Goal: Information Seeking & Learning: Learn about a topic

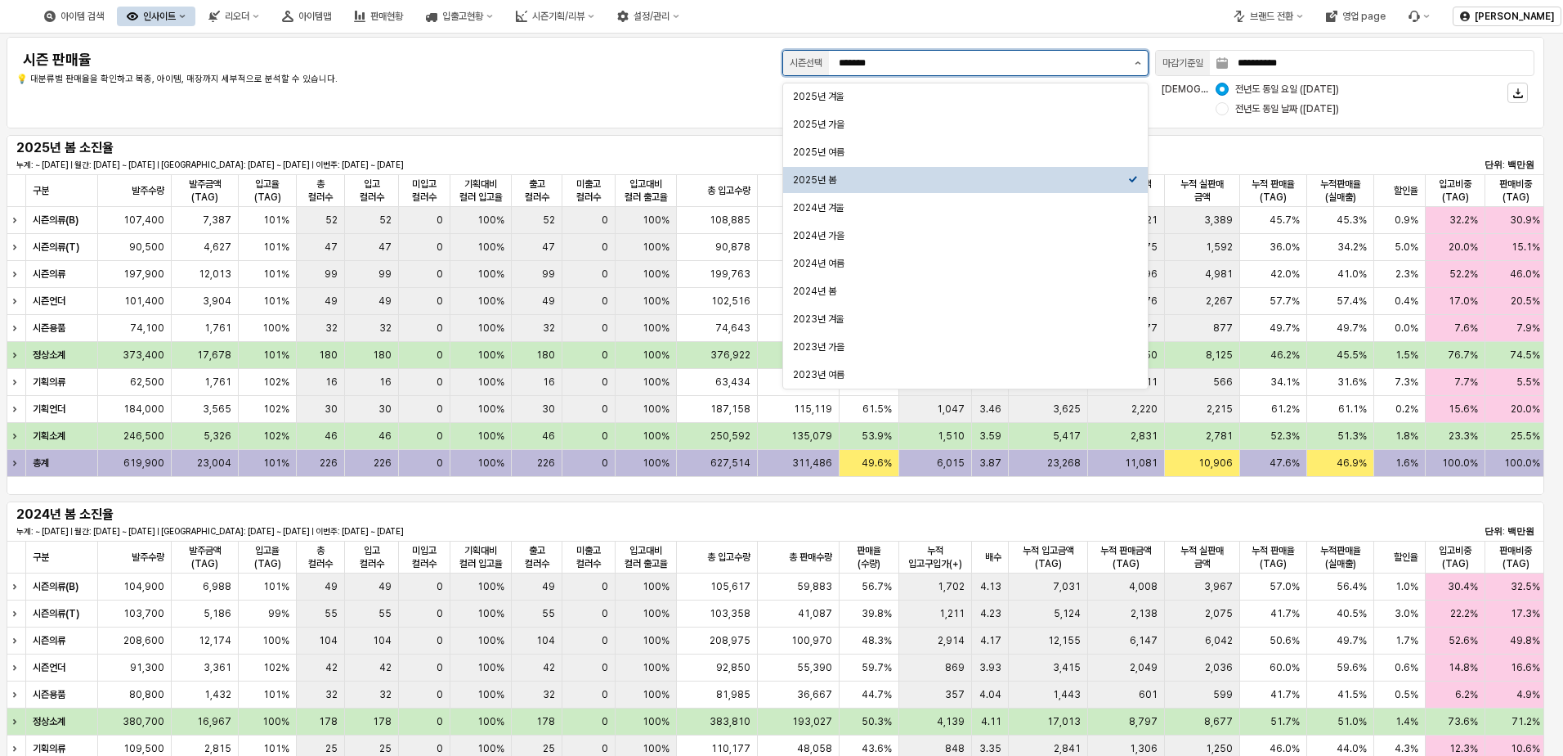
click at [1046, 53] on button "제안 사항 표시" at bounding box center [1138, 63] width 20 height 25
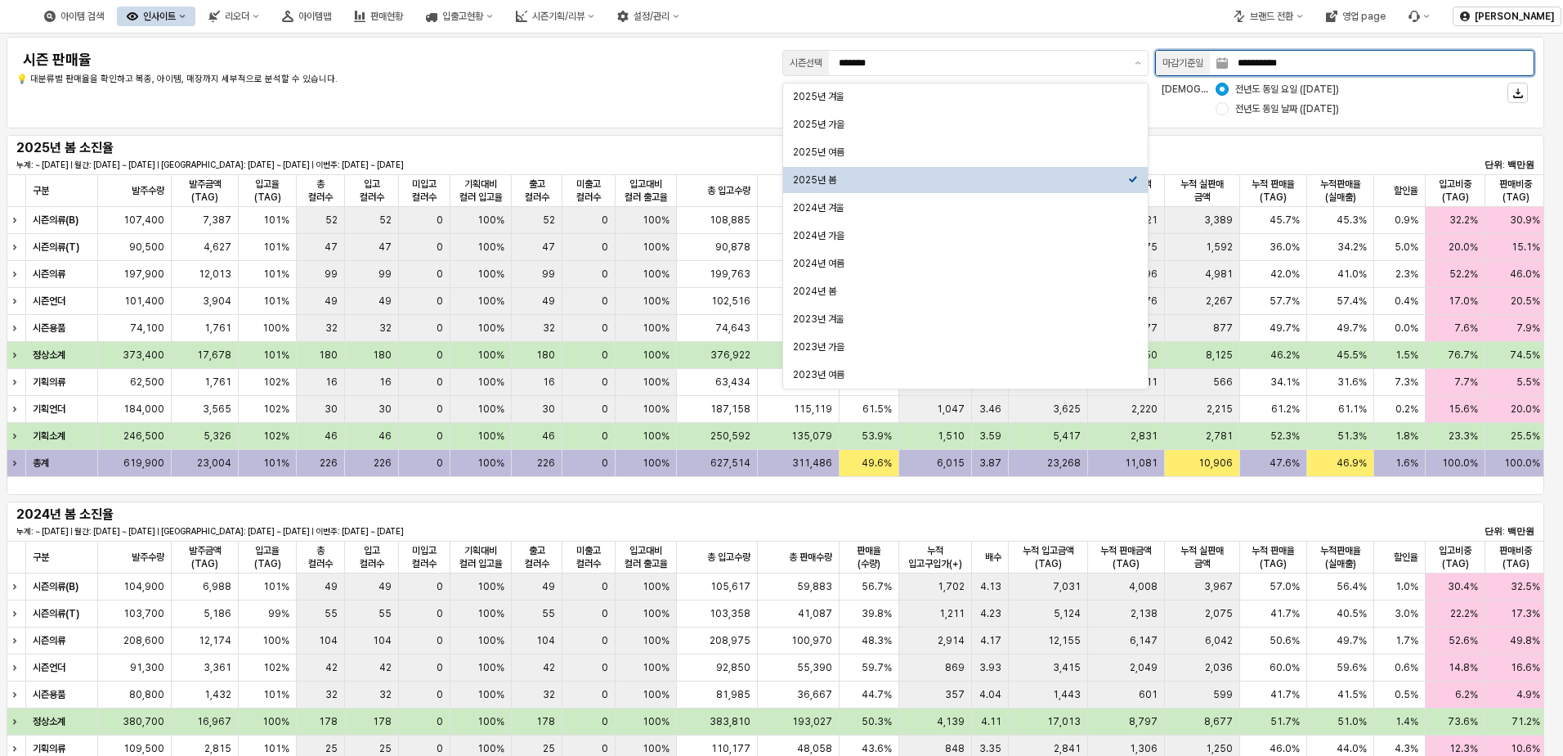
click at [1046, 61] on input "**********" at bounding box center [1381, 63] width 306 height 25
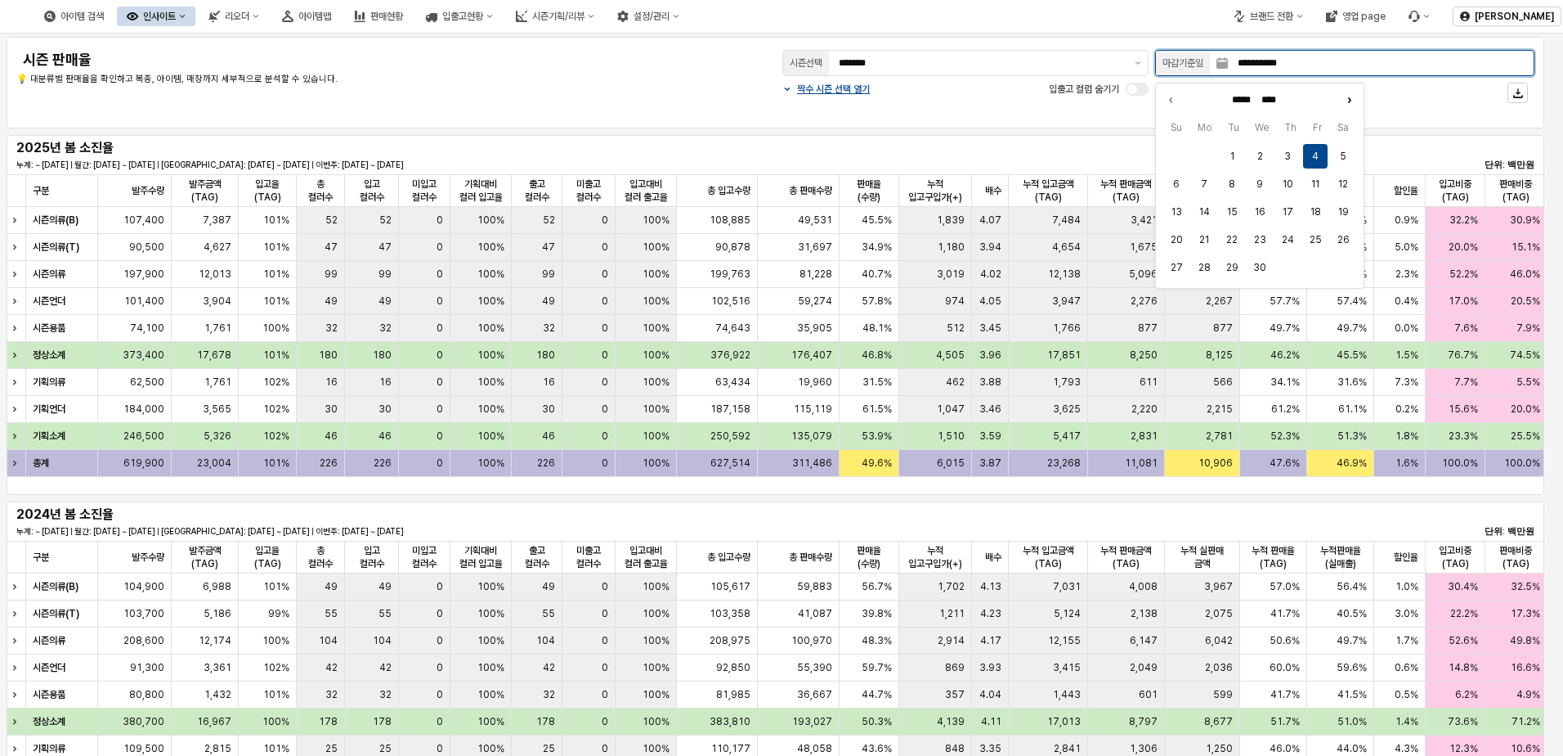
click at [1046, 101] on icon "Next month" at bounding box center [1349, 100] width 16 height 16
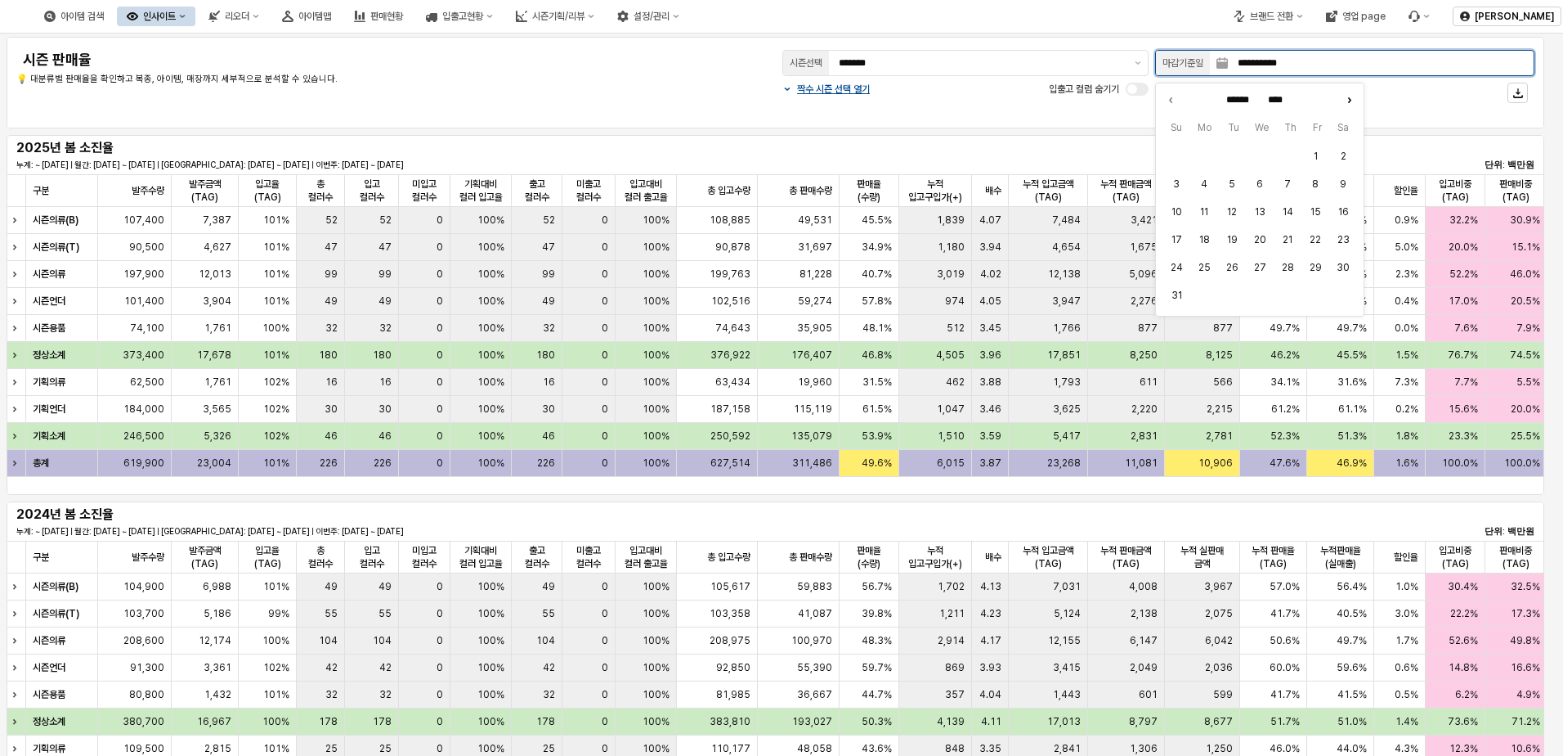
type input "*********"
click at [1046, 209] on button "15" at bounding box center [1204, 212] width 25 height 25
type input "**********"
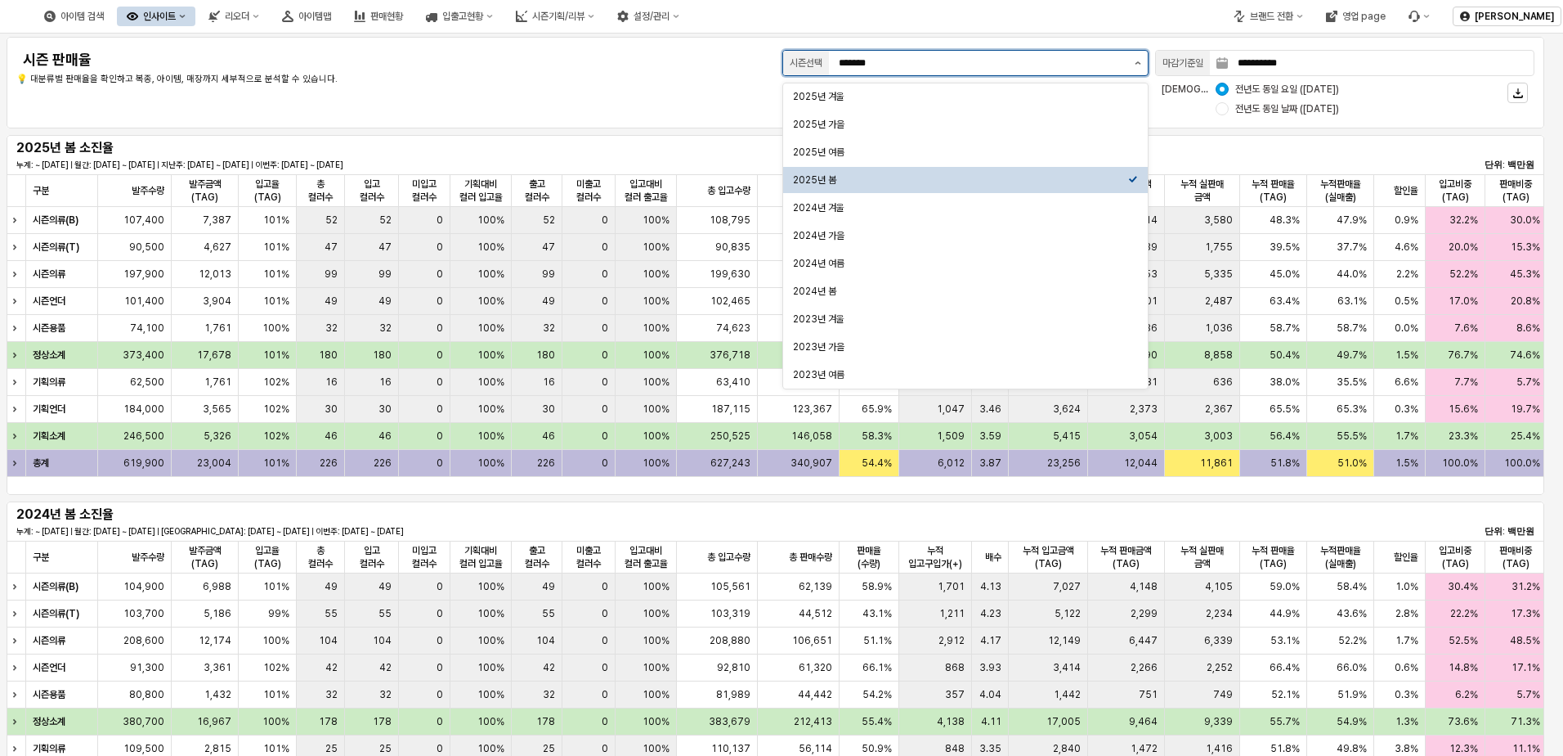
click at [1046, 61] on button "제안 사항 표시" at bounding box center [1138, 63] width 20 height 25
click at [1046, 152] on div "2025년 여름" at bounding box center [960, 152] width 335 height 13
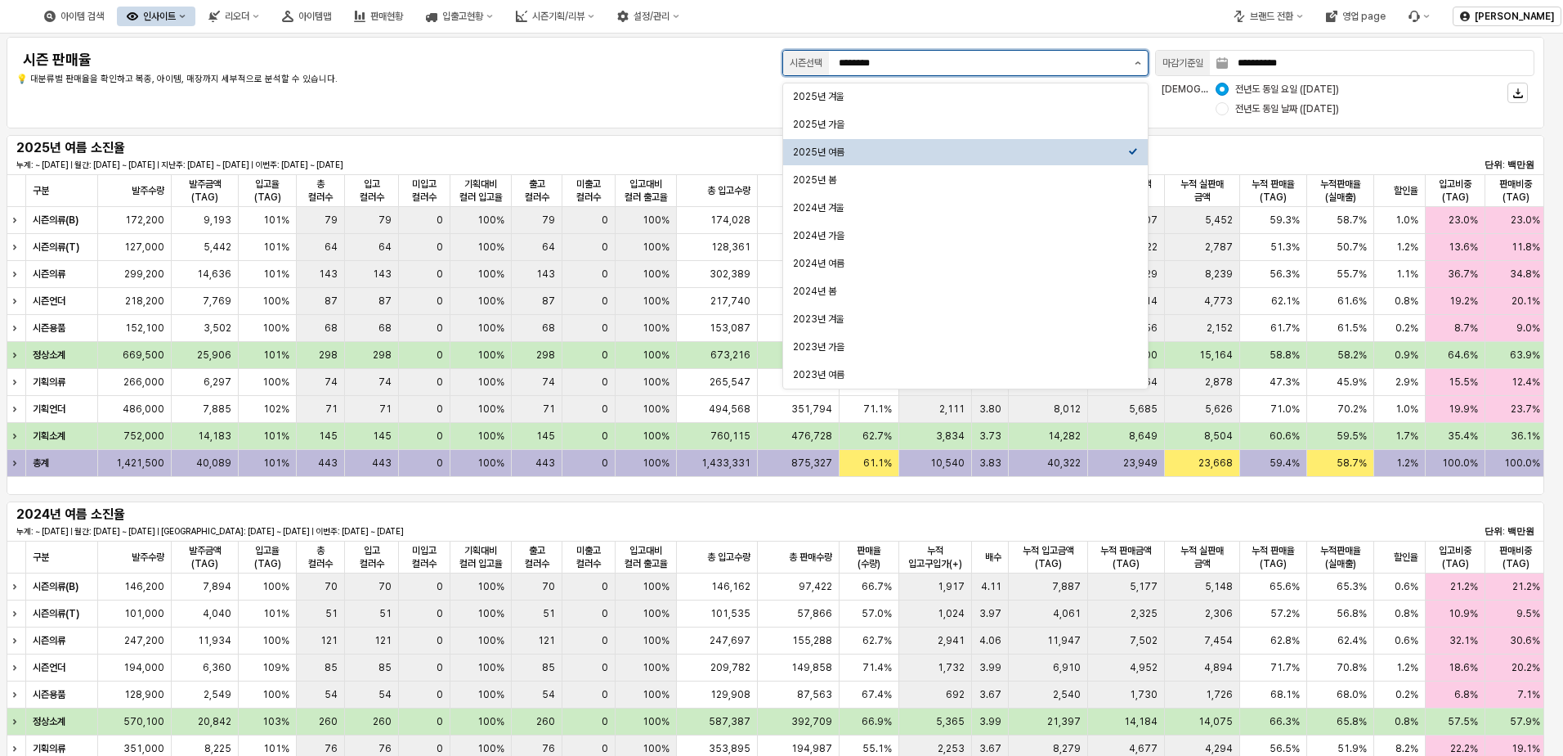
click at [1046, 53] on button "제안 사항 표시" at bounding box center [1138, 63] width 20 height 25
click at [1046, 121] on div "2025년 가을" at bounding box center [960, 124] width 335 height 13
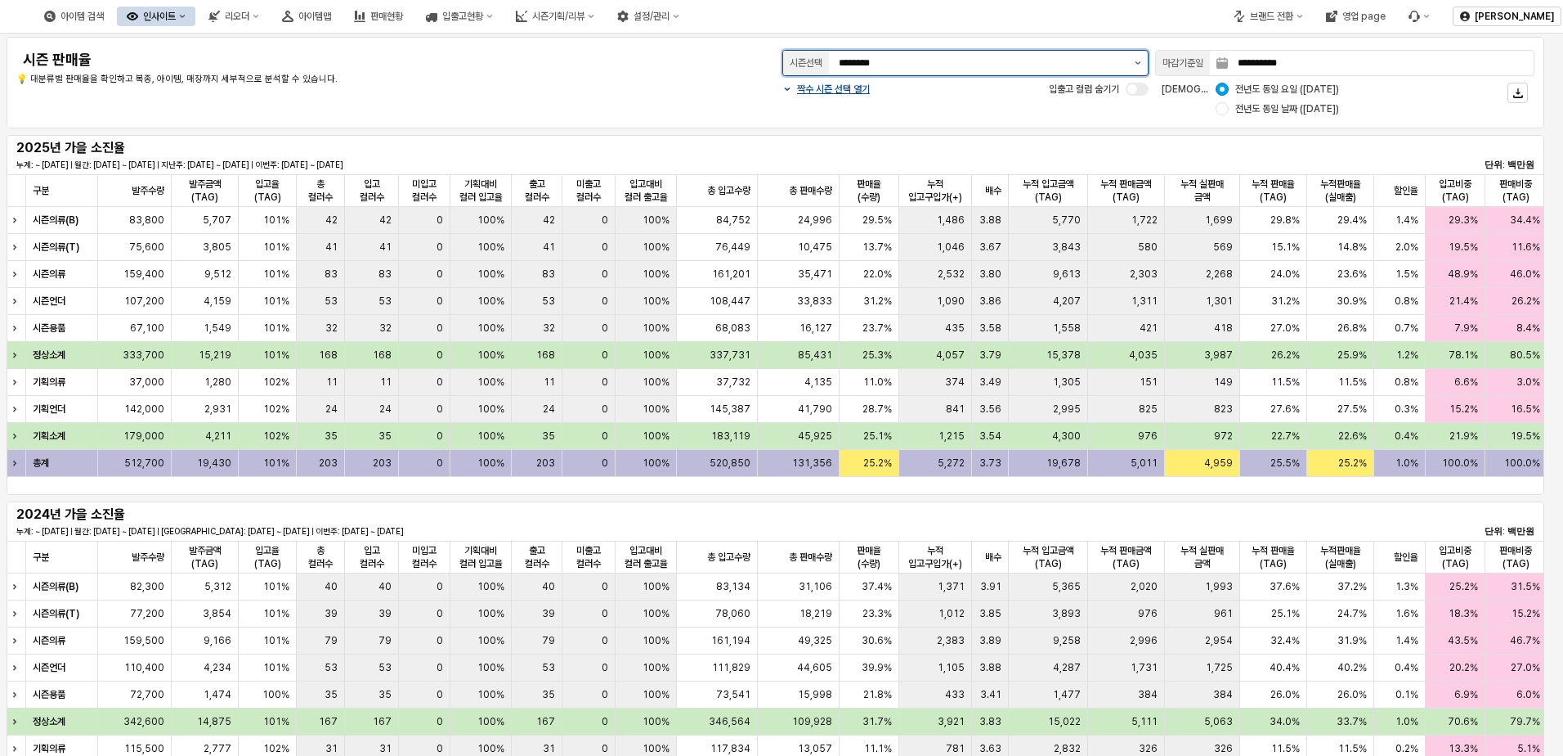
click at [1046, 65] on button "제안 사항 표시" at bounding box center [1138, 63] width 20 height 25
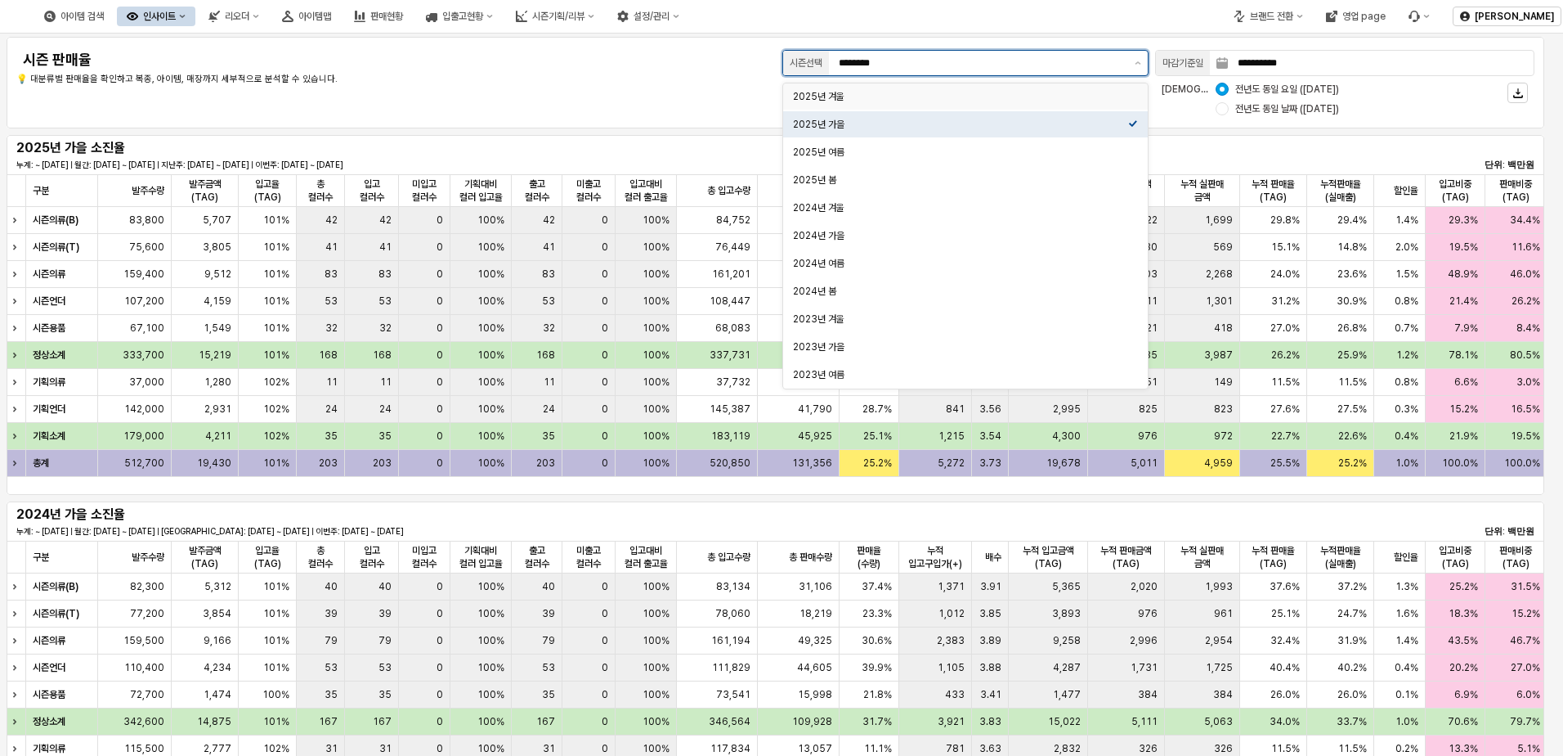
click at [1046, 94] on div "2025년 겨울" at bounding box center [960, 96] width 335 height 13
type input "********"
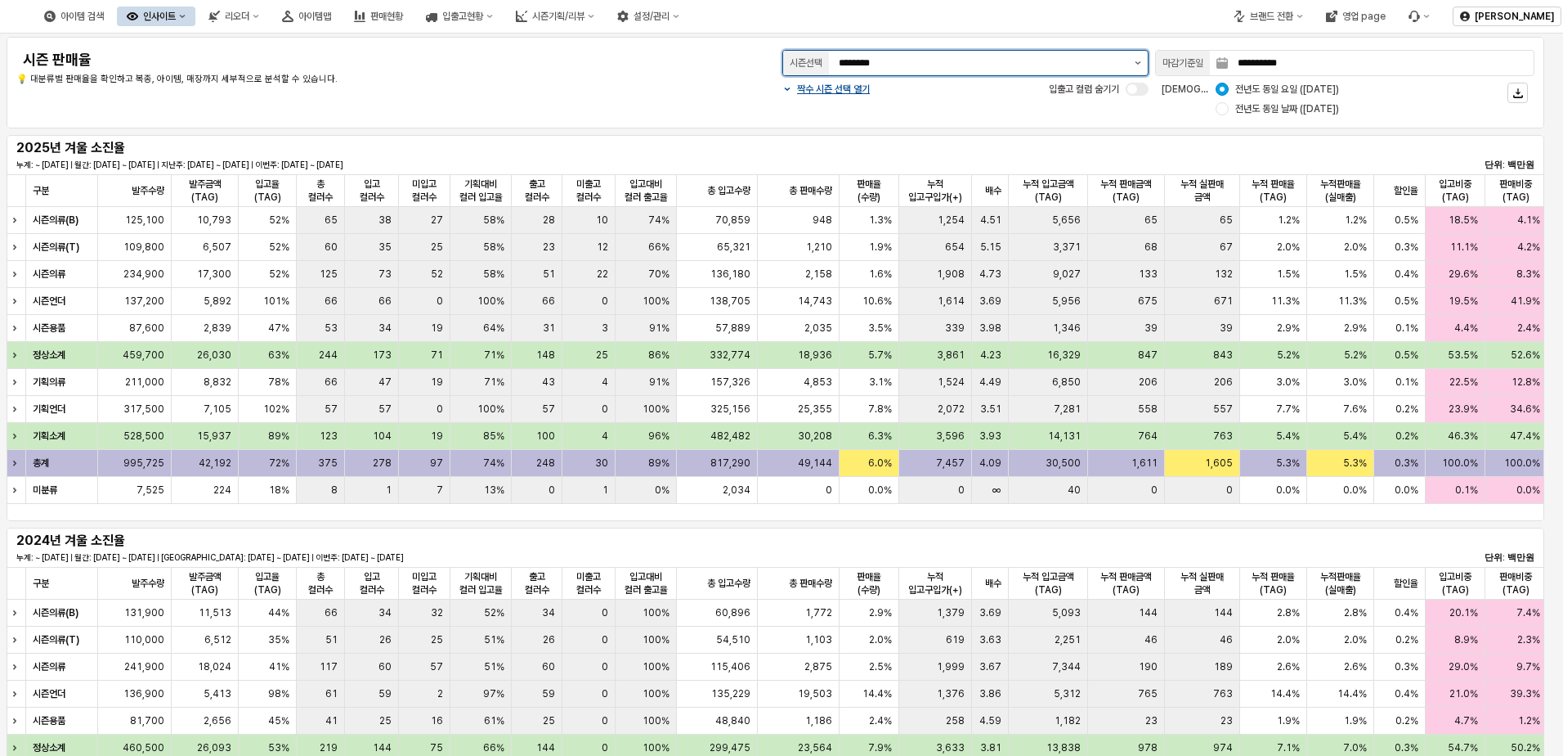
click at [1046, 67] on button "제안 사항 표시" at bounding box center [1138, 63] width 20 height 25
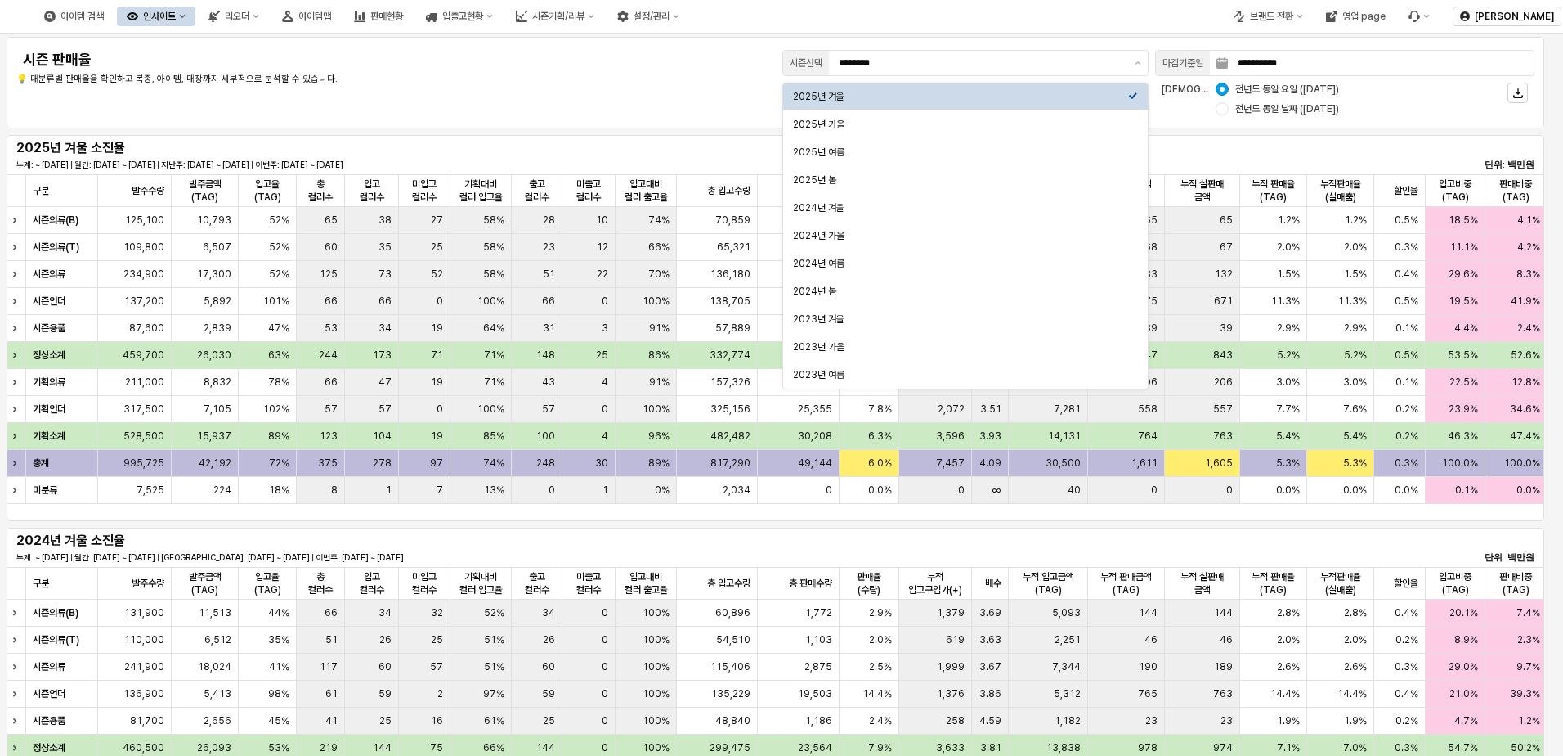
click at [357, 101] on div "**********" at bounding box center [775, 83] width 1518 height 72
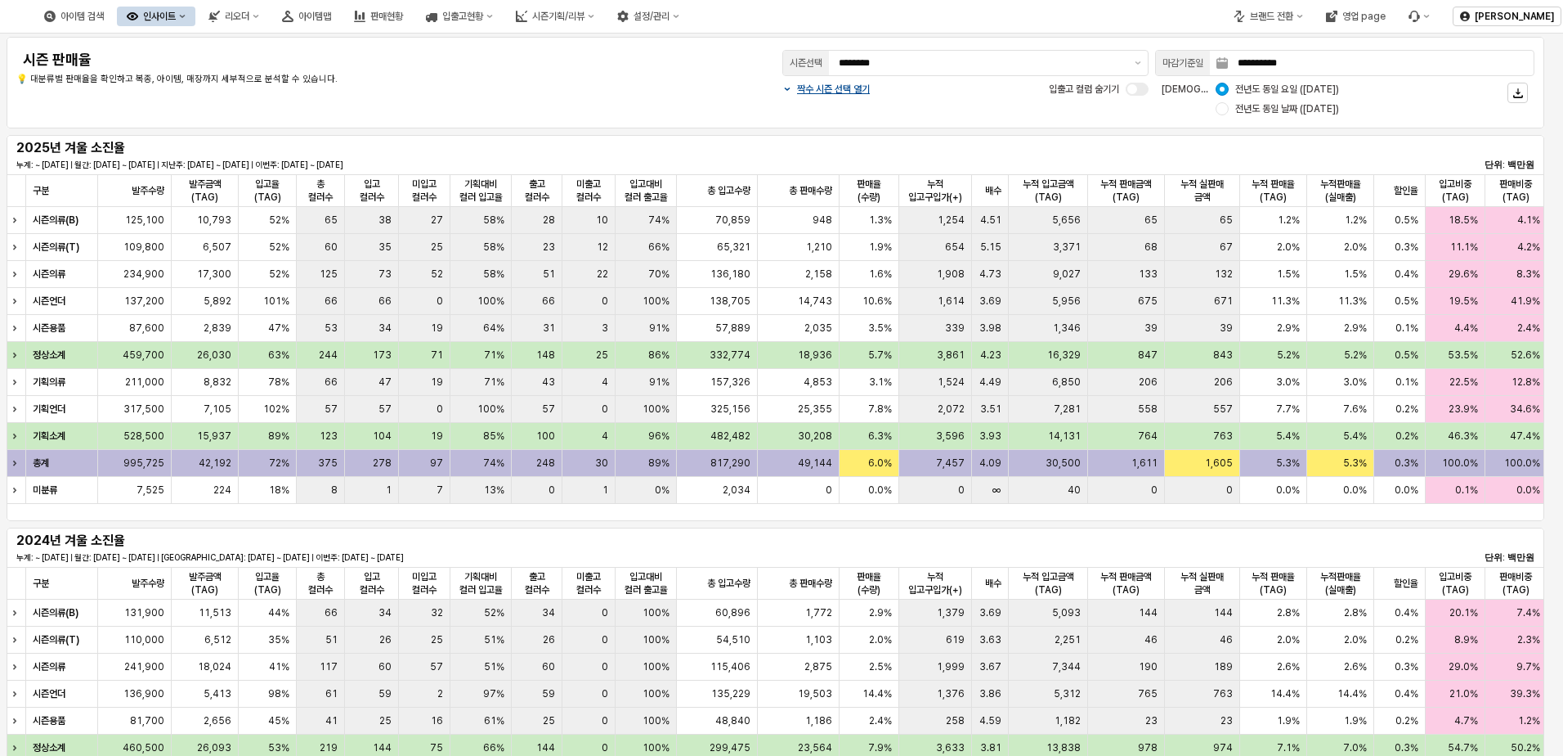
click at [176, 13] on div "인사이트" at bounding box center [159, 16] width 33 height 11
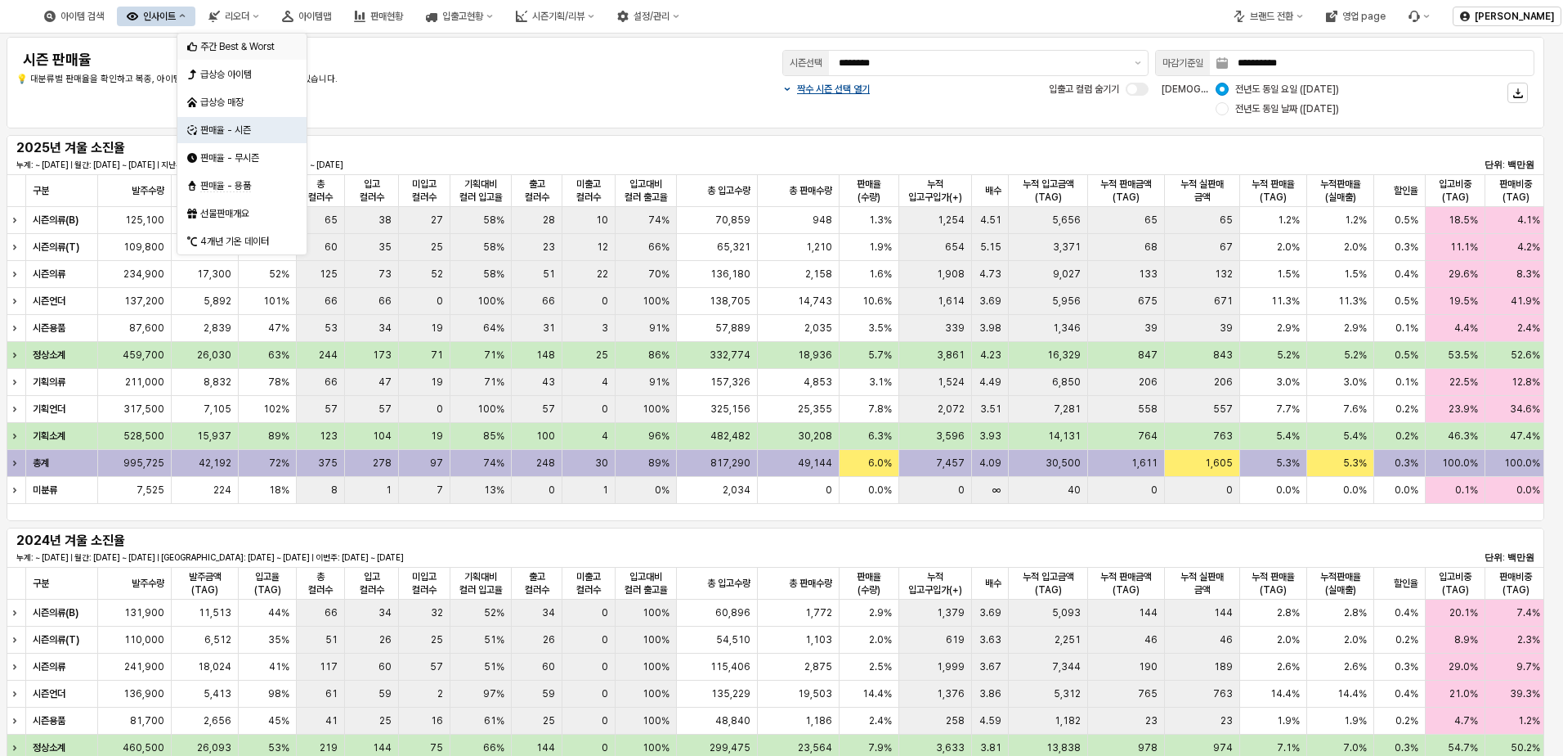
click at [282, 48] on div "주간 Best & Worst" at bounding box center [243, 46] width 87 height 13
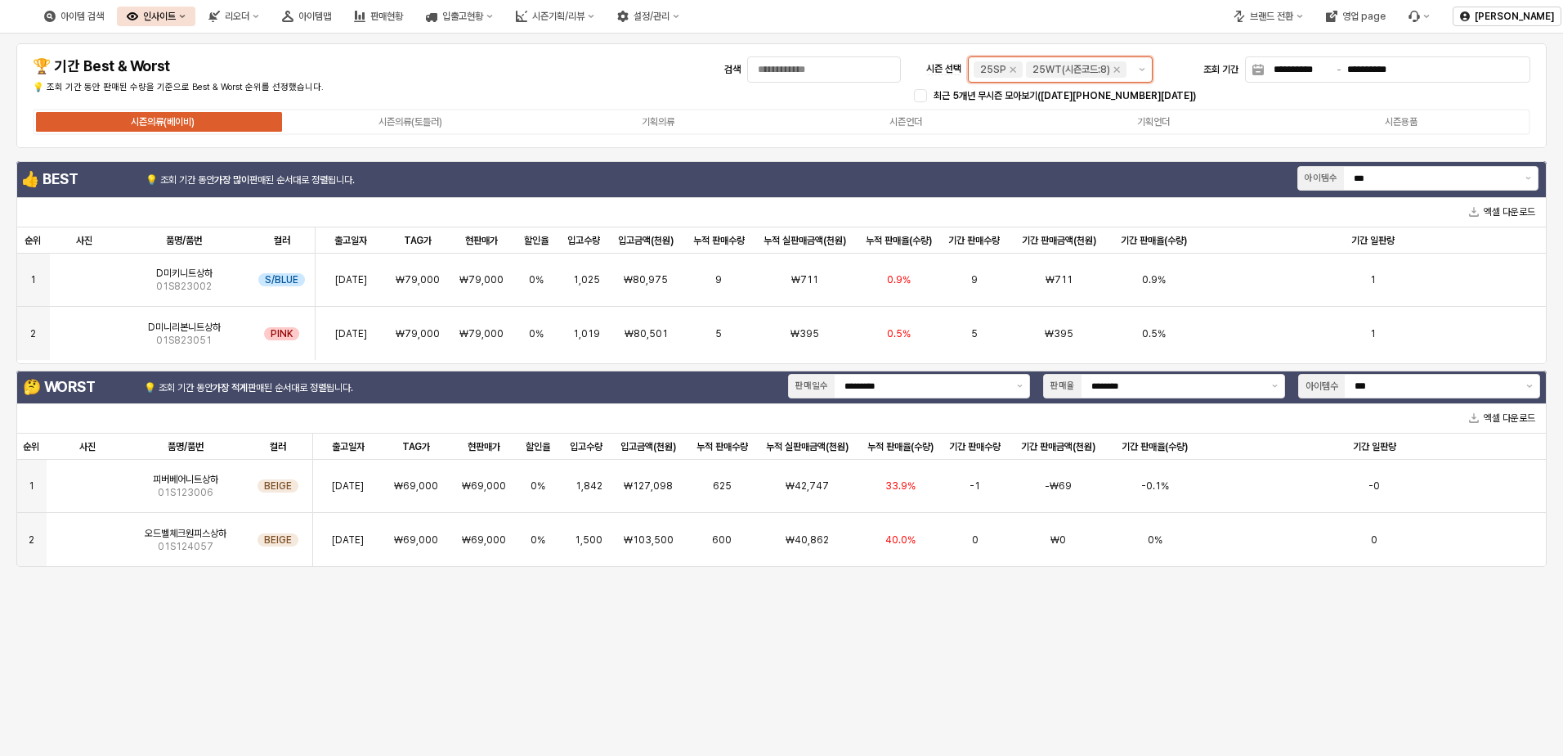
click at [1020, 71] on div "25SP" at bounding box center [998, 69] width 49 height 16
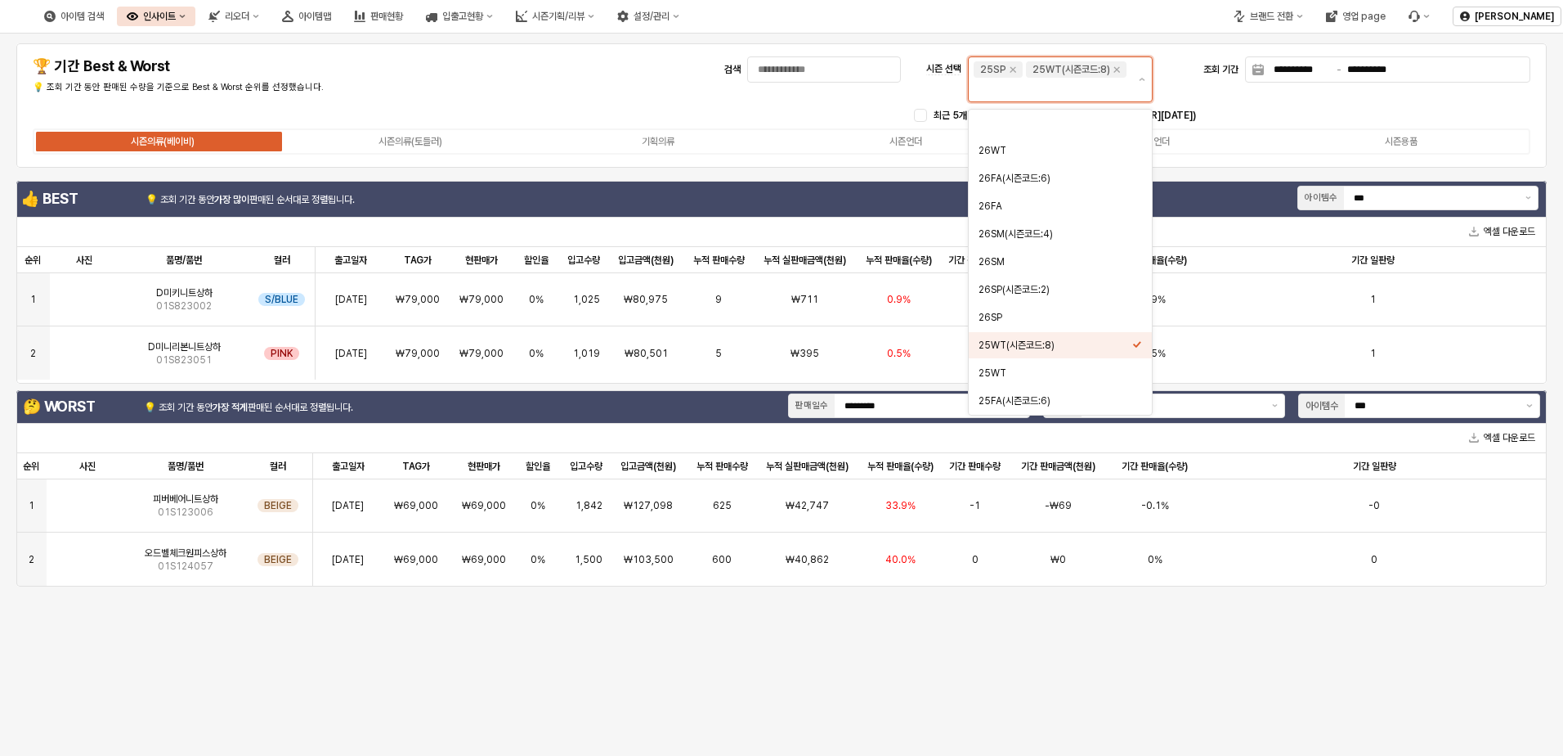
scroll to position [138, 0]
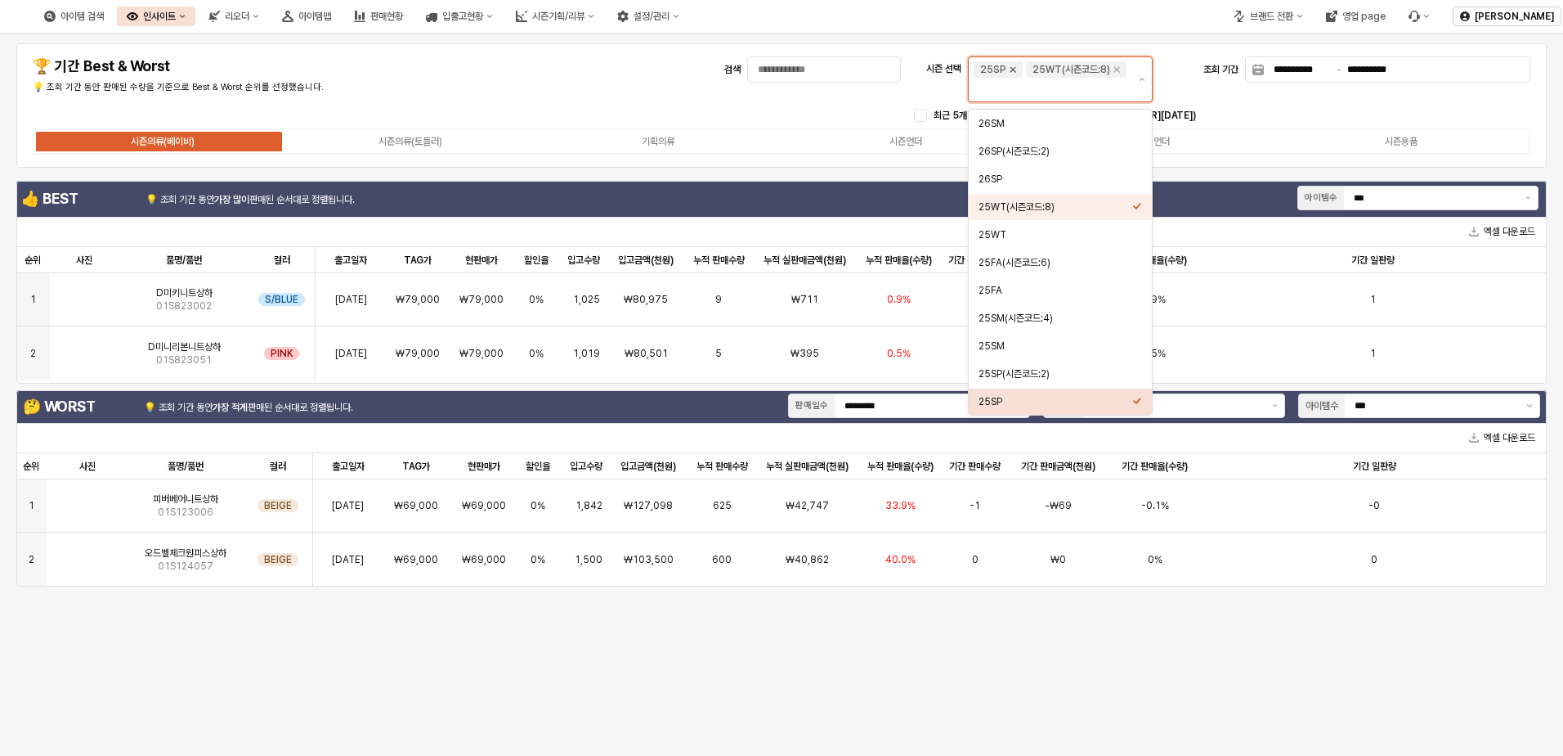
click at [1011, 65] on icon "Remove 25SP" at bounding box center [1013, 69] width 13 height 13
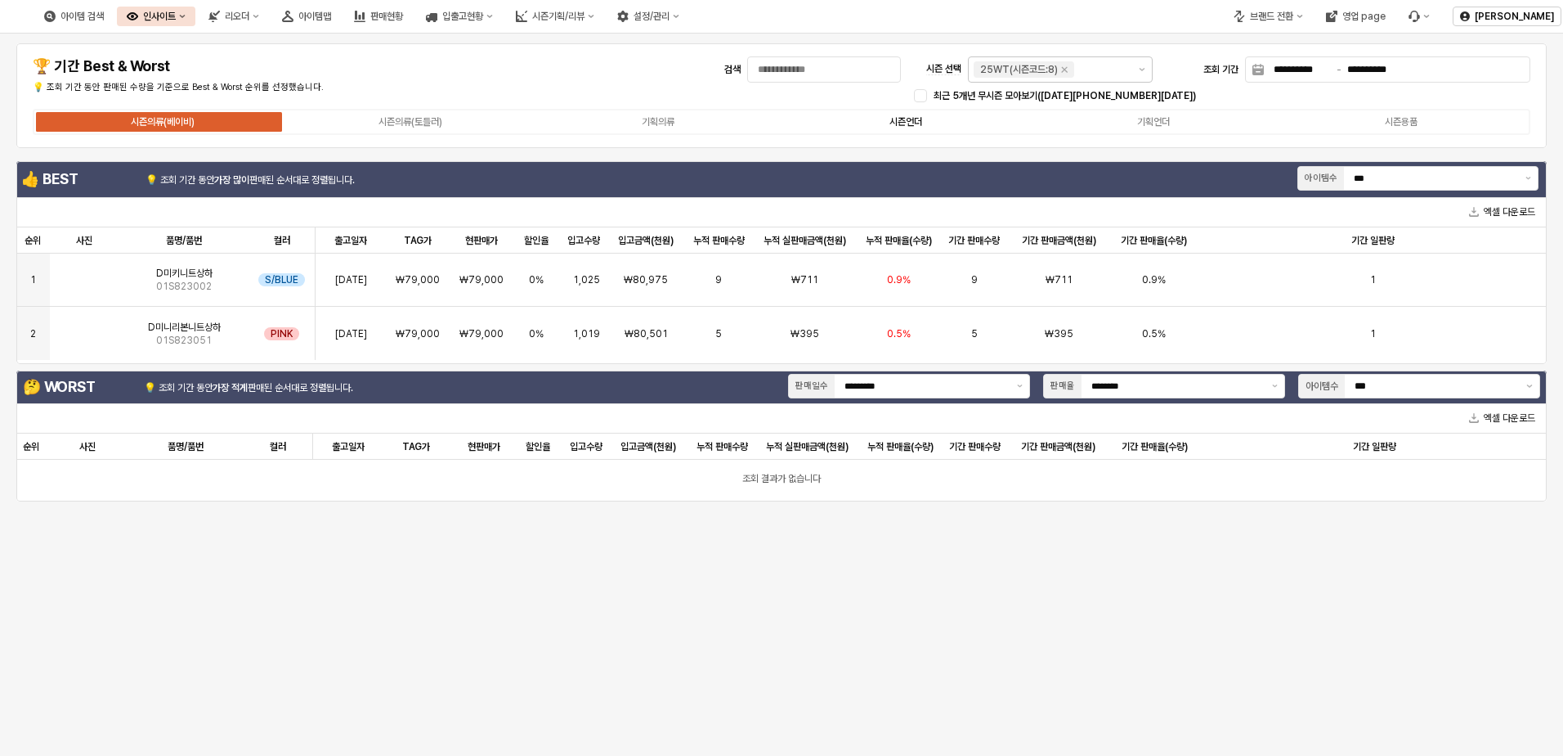
click at [959, 123] on label "시즌언더" at bounding box center [906, 121] width 248 height 15
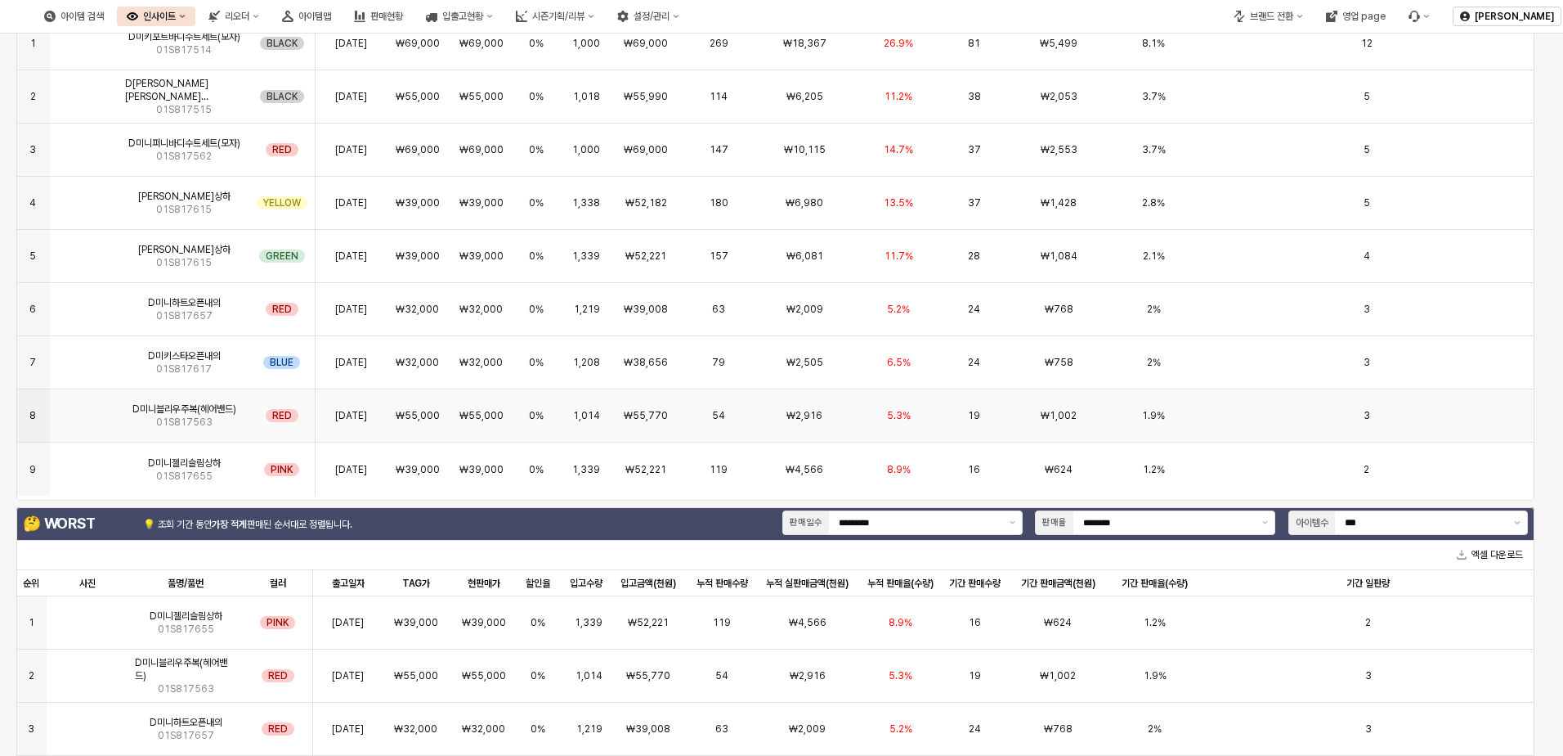
scroll to position [155, 0]
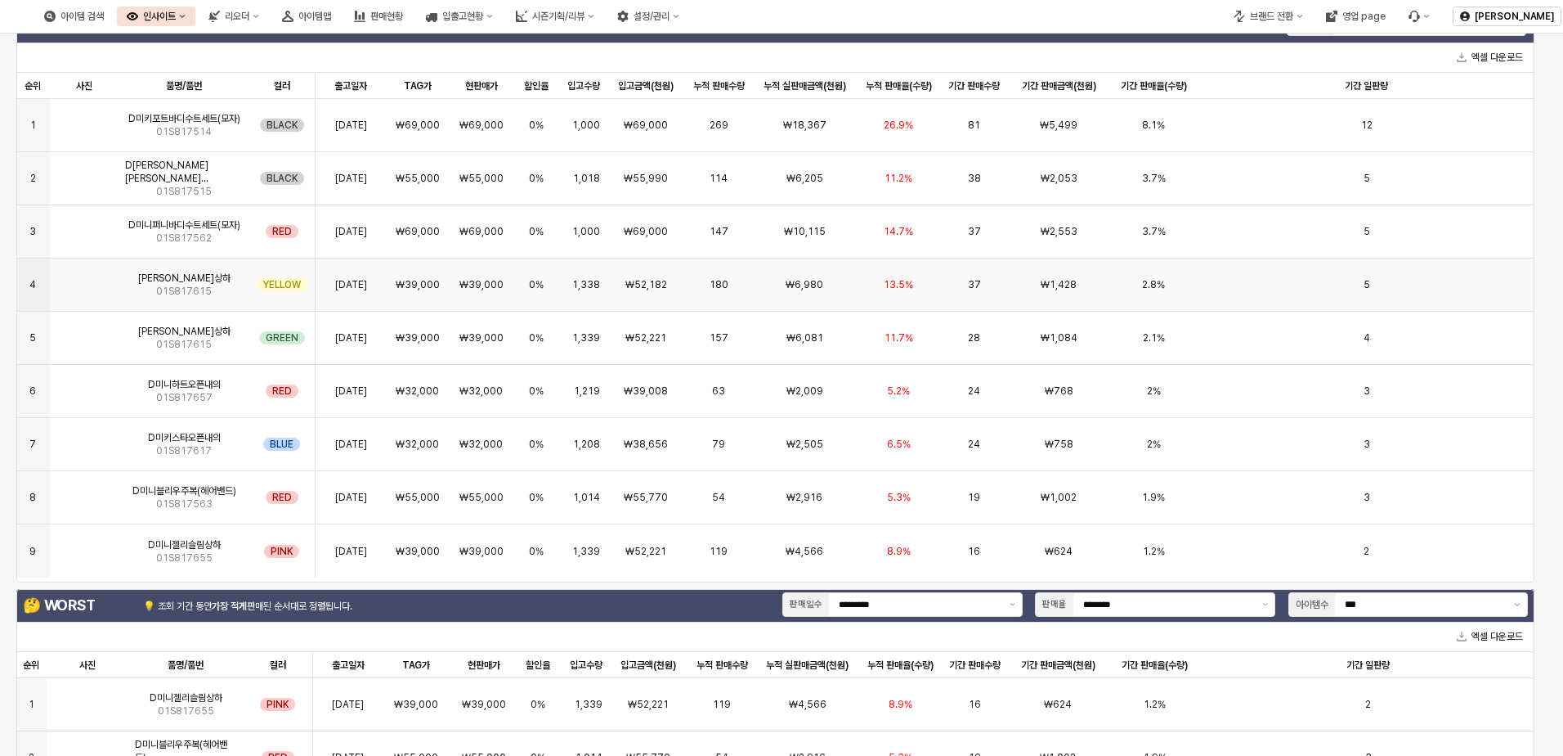
click at [805, 285] on span "₩6,980" at bounding box center [805, 284] width 38 height 13
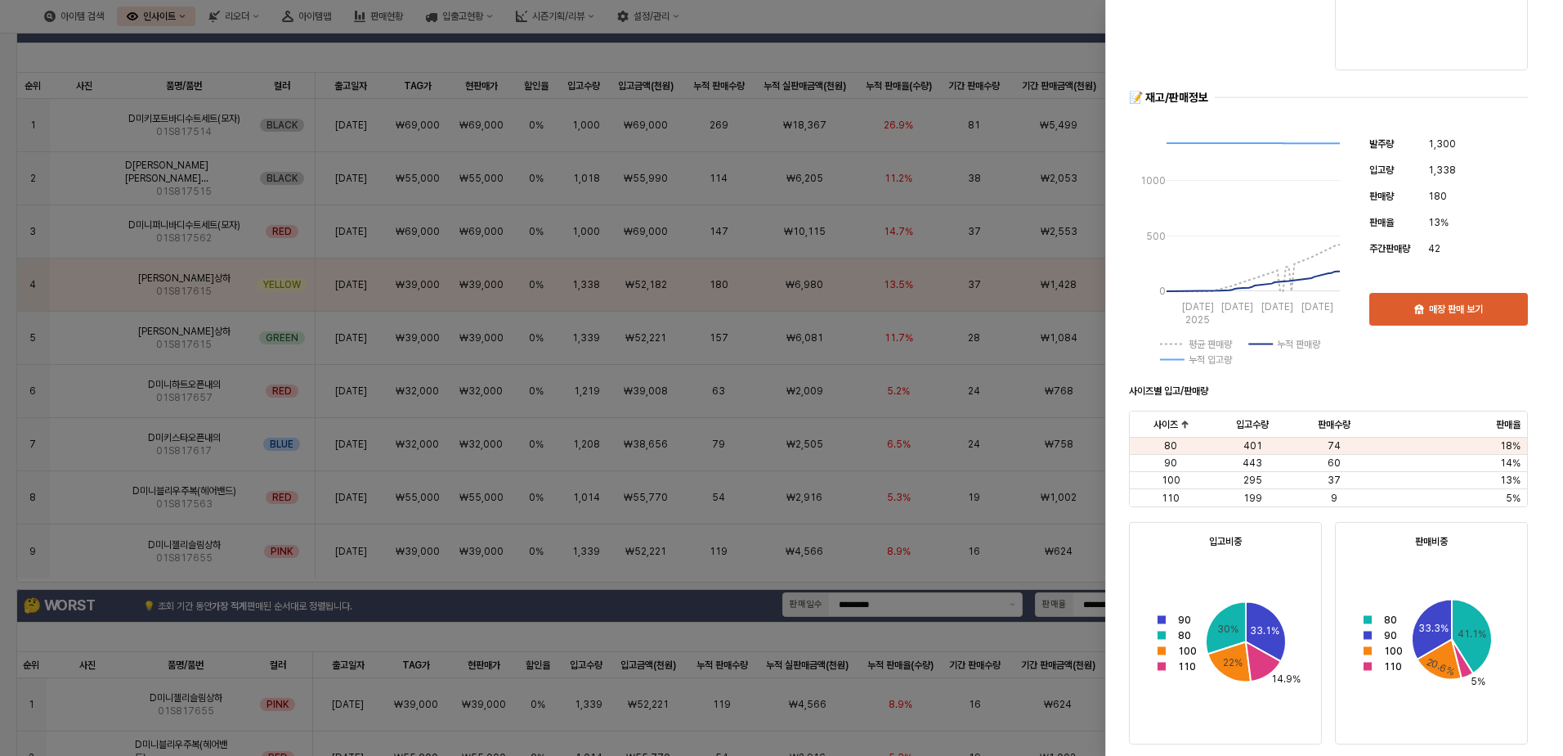
scroll to position [245, 0]
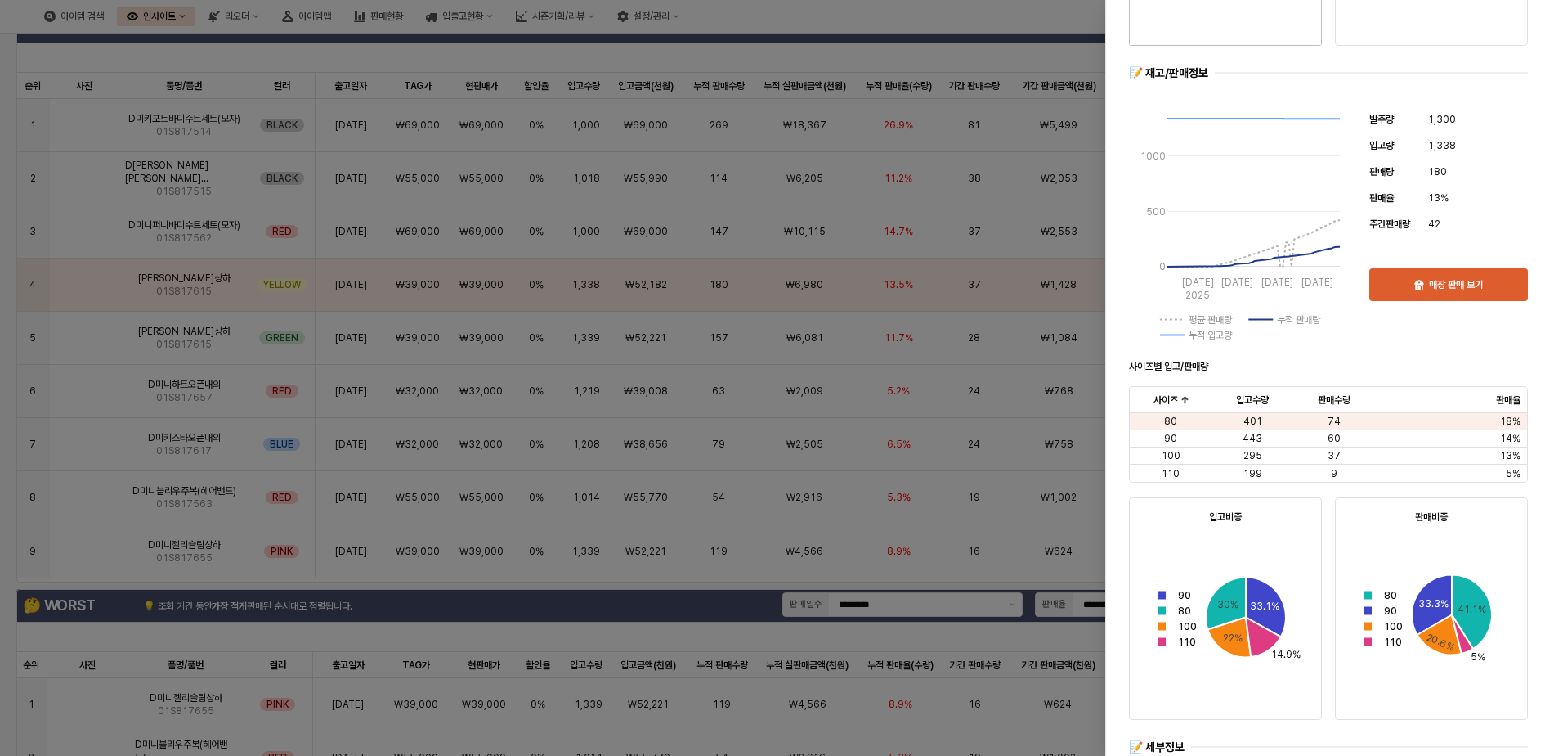
click at [773, 325] on div at bounding box center [781, 378] width 1563 height 756
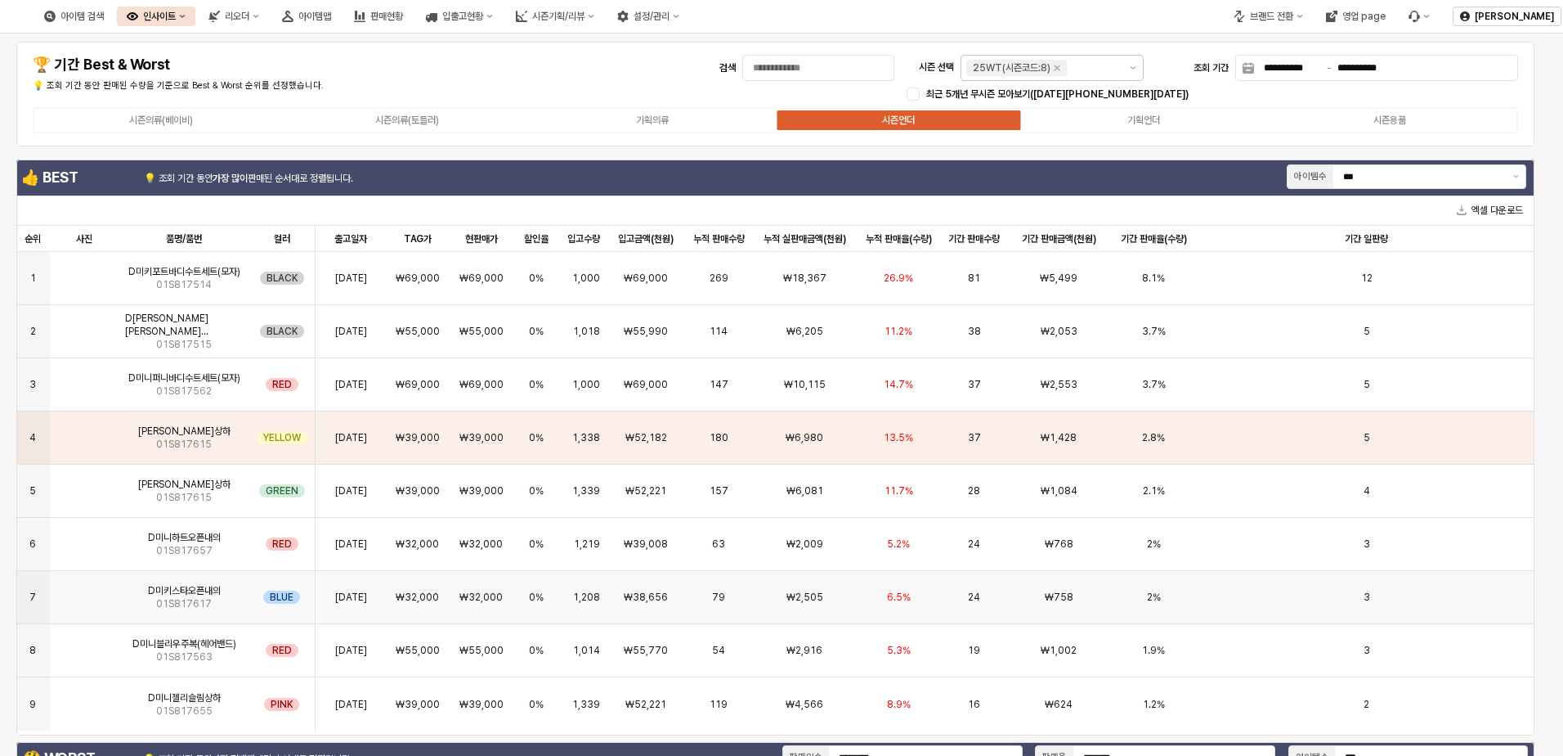
scroll to position [0, 0]
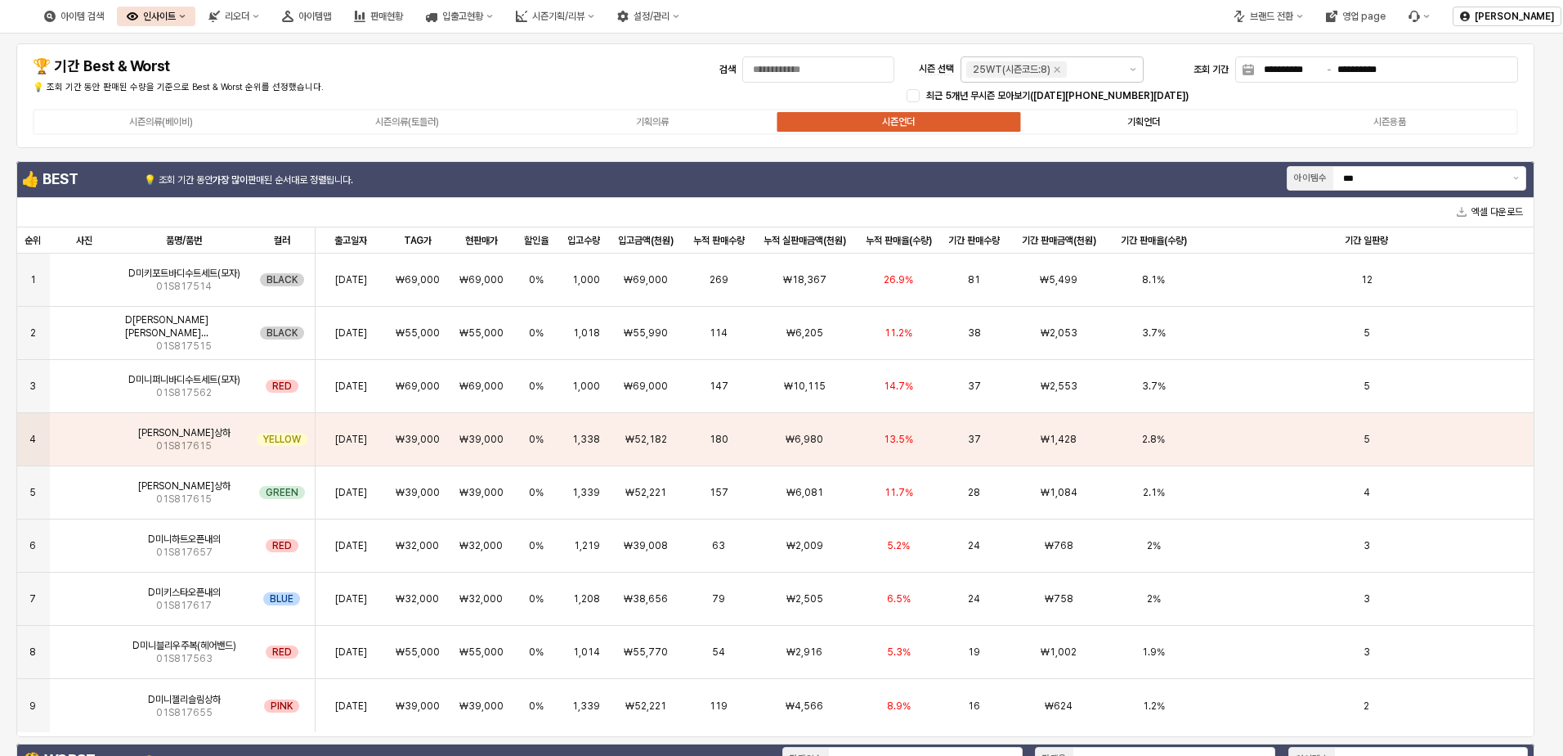
click at [1046, 121] on div "기획언더" at bounding box center [1144, 121] width 33 height 11
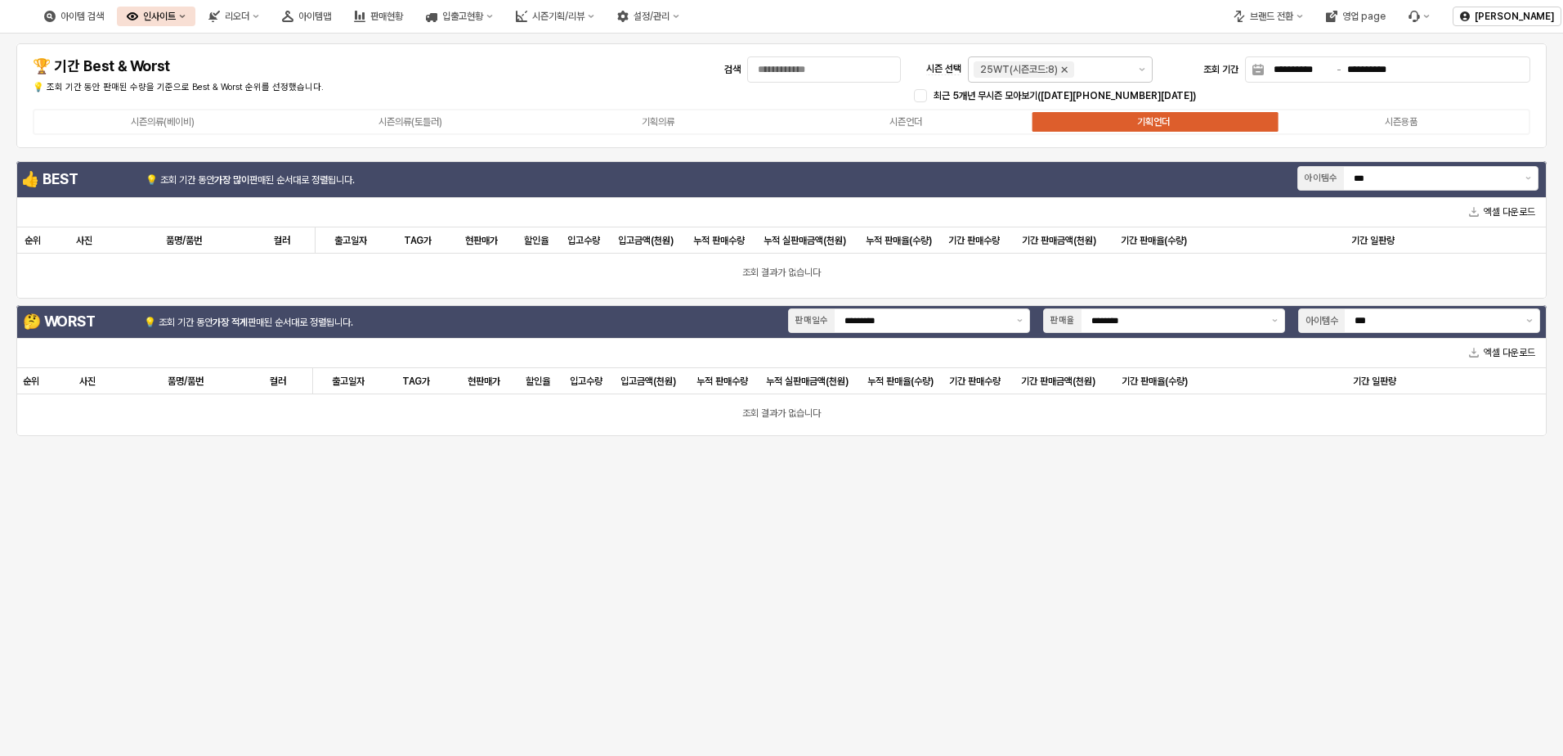
click at [1046, 71] on icon "Remove 25WT(시즌코드:8)" at bounding box center [1064, 69] width 13 height 13
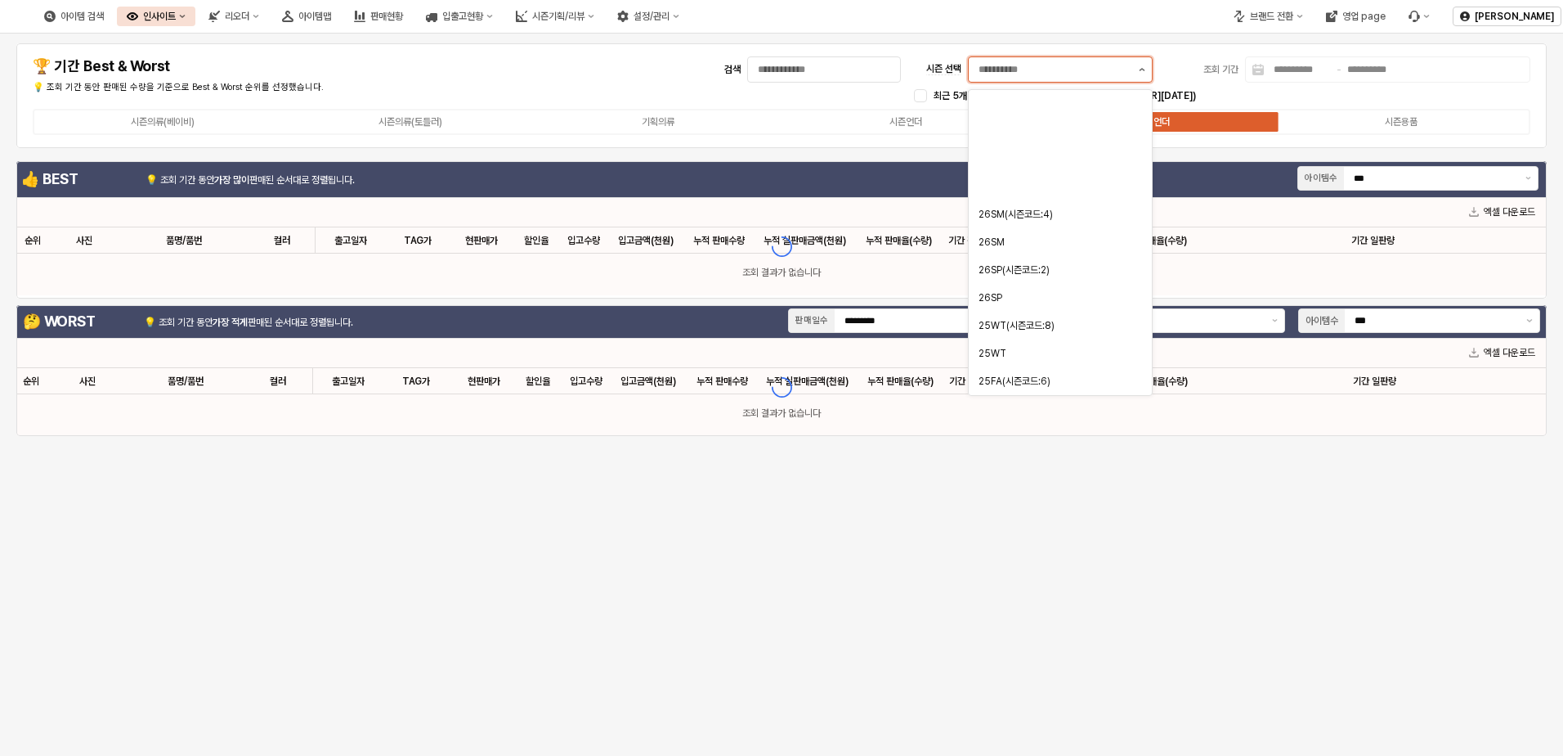
scroll to position [138, 0]
click at [1046, 267] on div "25FA" at bounding box center [1056, 270] width 154 height 13
click at [1016, 207] on div "25WT" at bounding box center [1056, 215] width 154 height 16
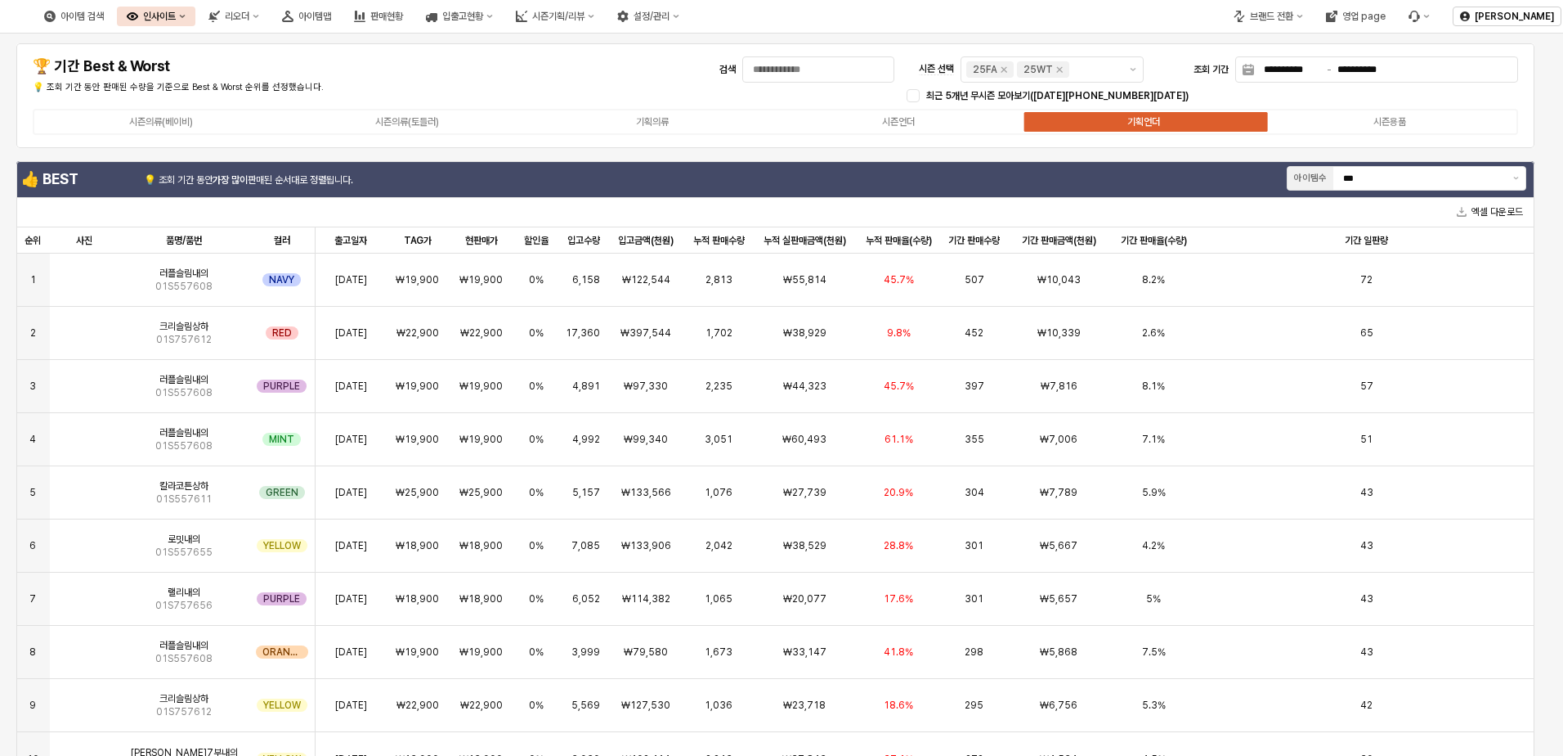
click at [807, 99] on div "**********" at bounding box center [775, 95] width 1499 height 85
click at [507, 319] on div "₩22,900" at bounding box center [480, 333] width 65 height 53
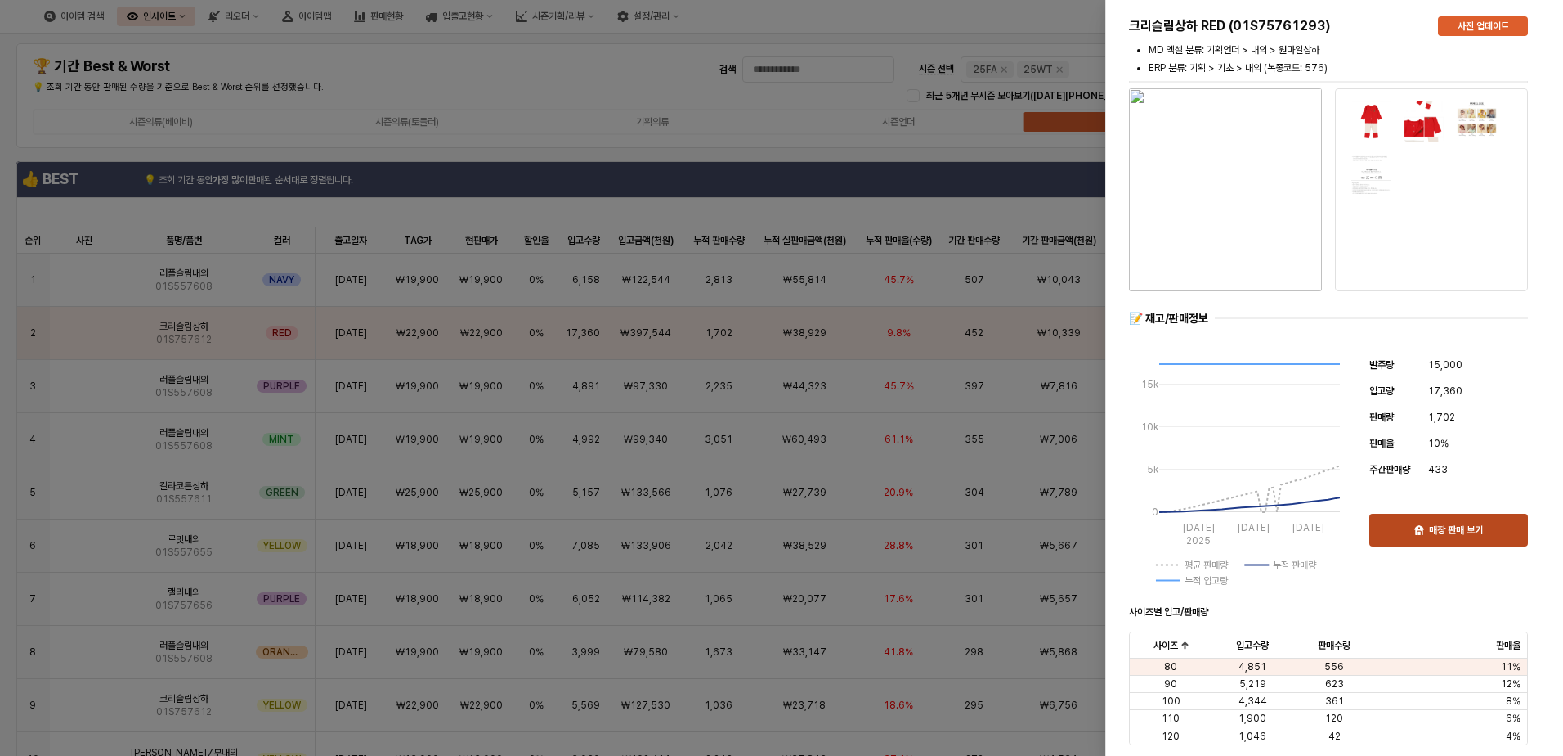
click at [1046, 523] on p "매장 판매 보기" at bounding box center [1456, 529] width 54 height 13
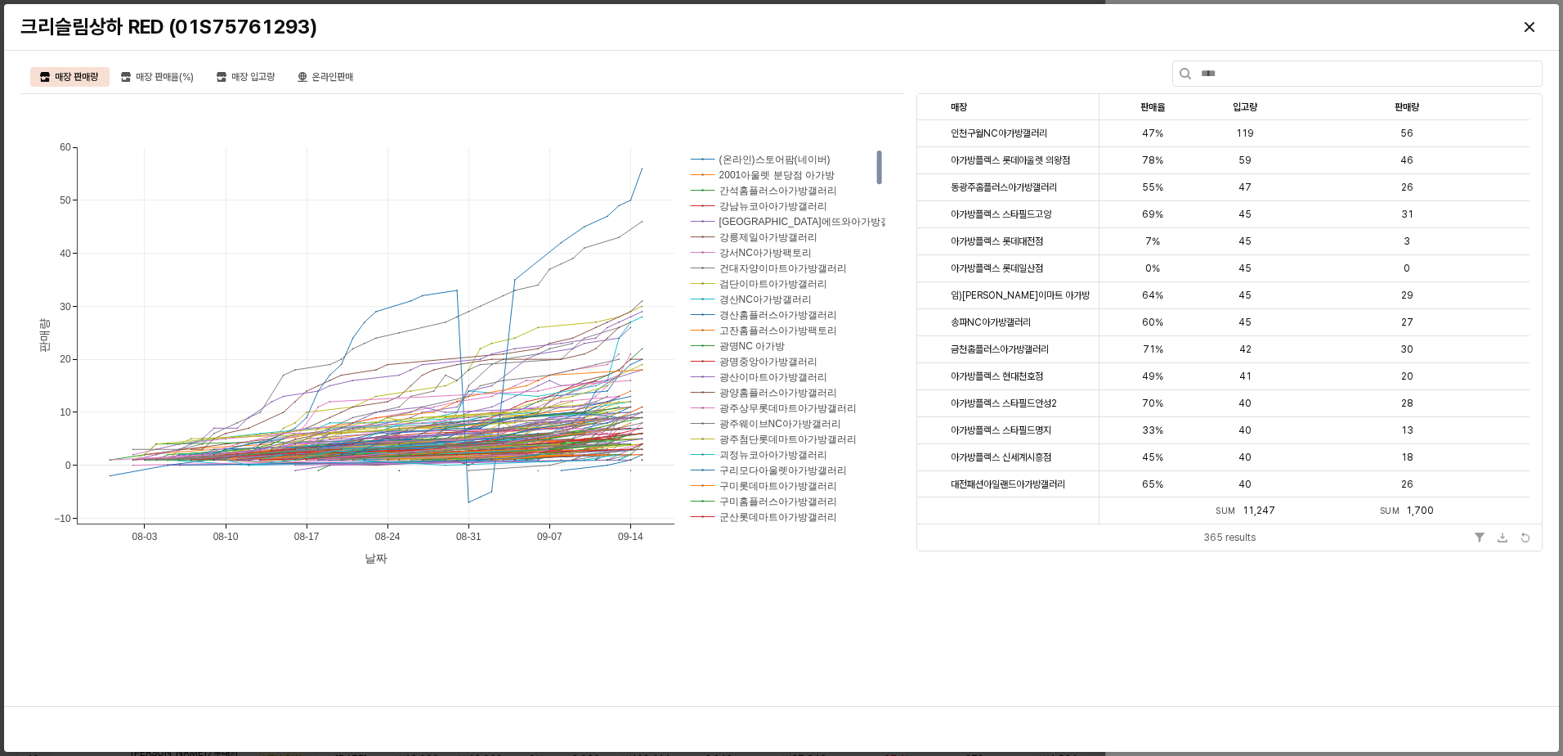
click at [792, 175] on rect at bounding box center [780, 175] width 186 height 16
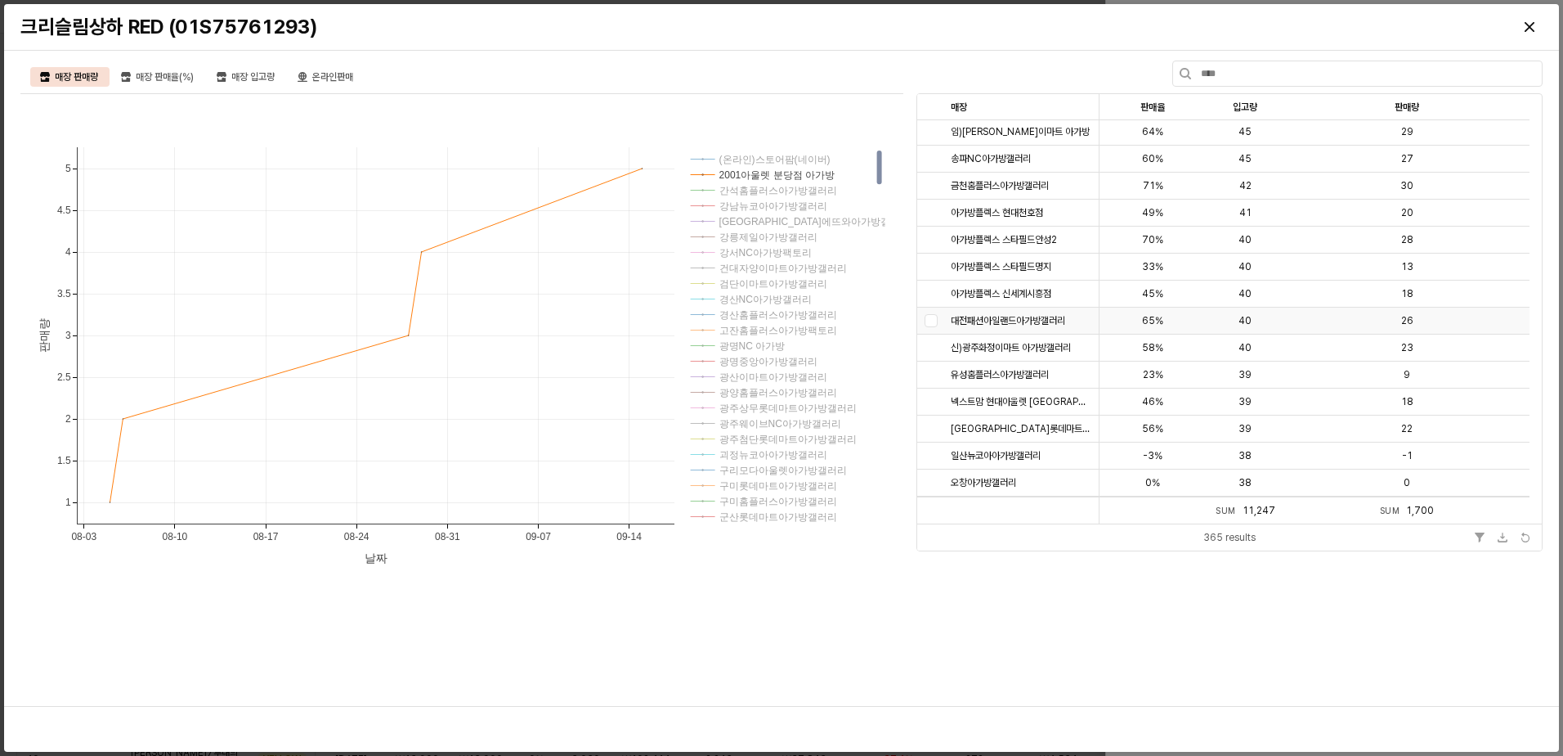
scroll to position [0, 0]
click at [1046, 97] on div "판매량 판매량" at bounding box center [1407, 107] width 245 height 26
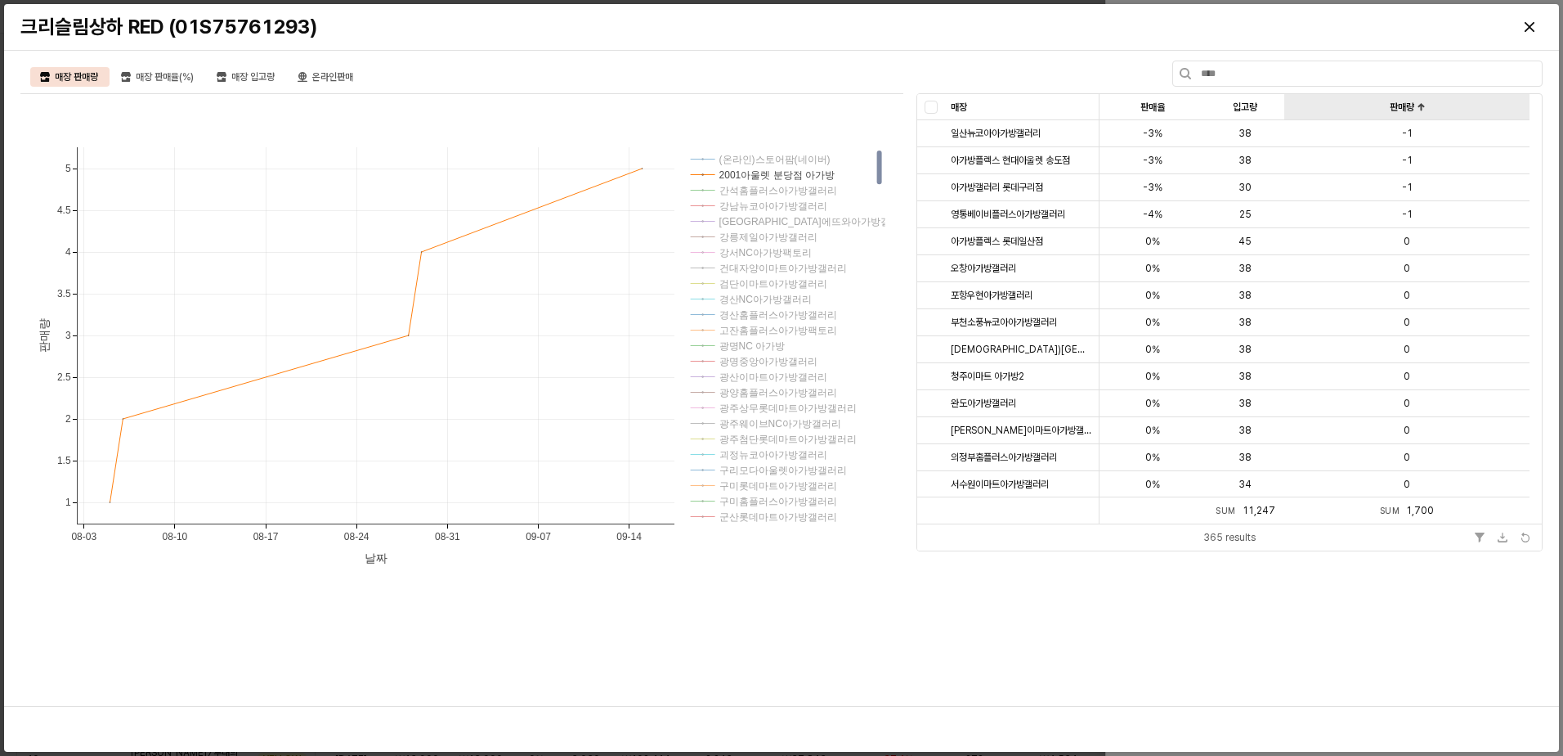
click at [1046, 97] on div "판매량 판매량" at bounding box center [1407, 107] width 245 height 26
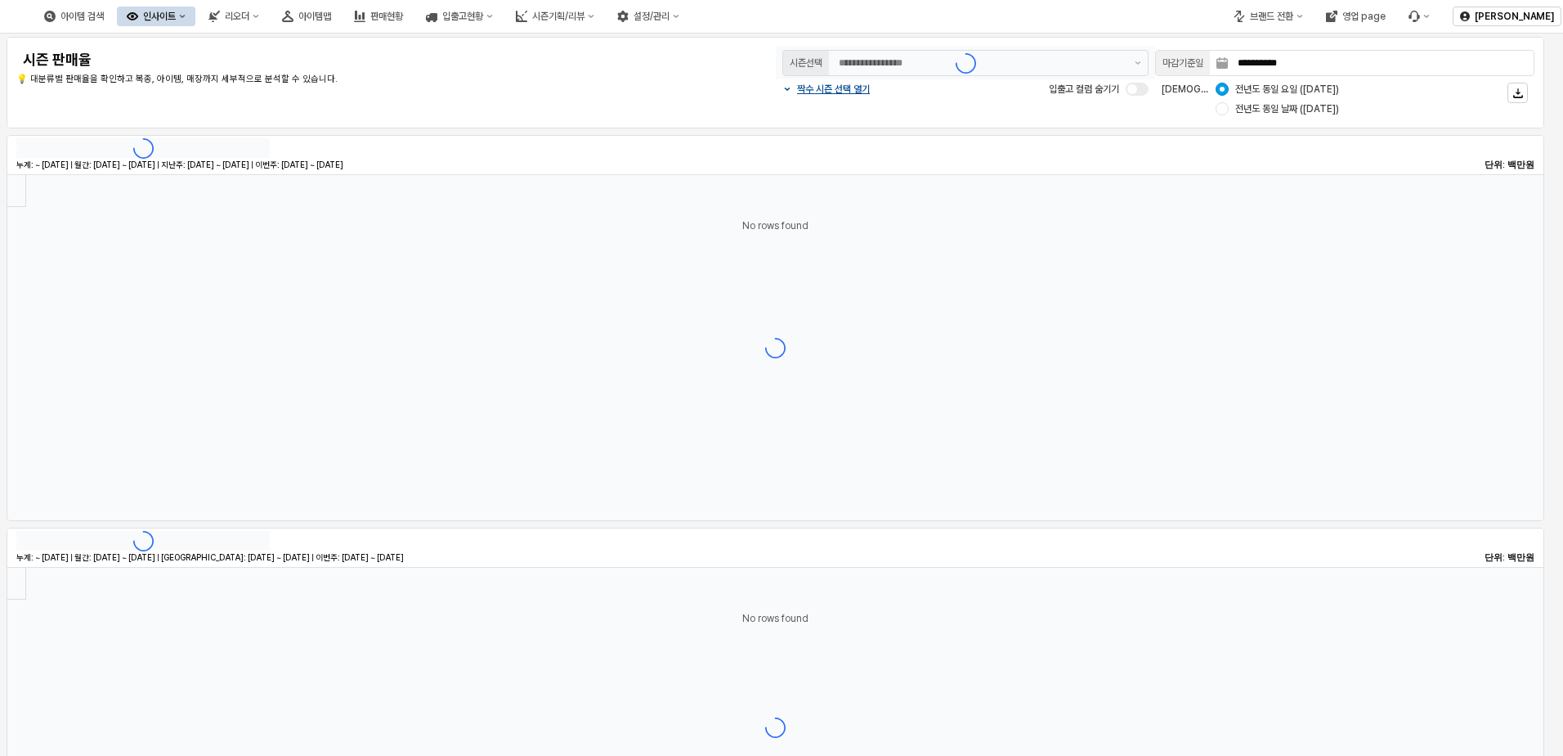
type input "********"
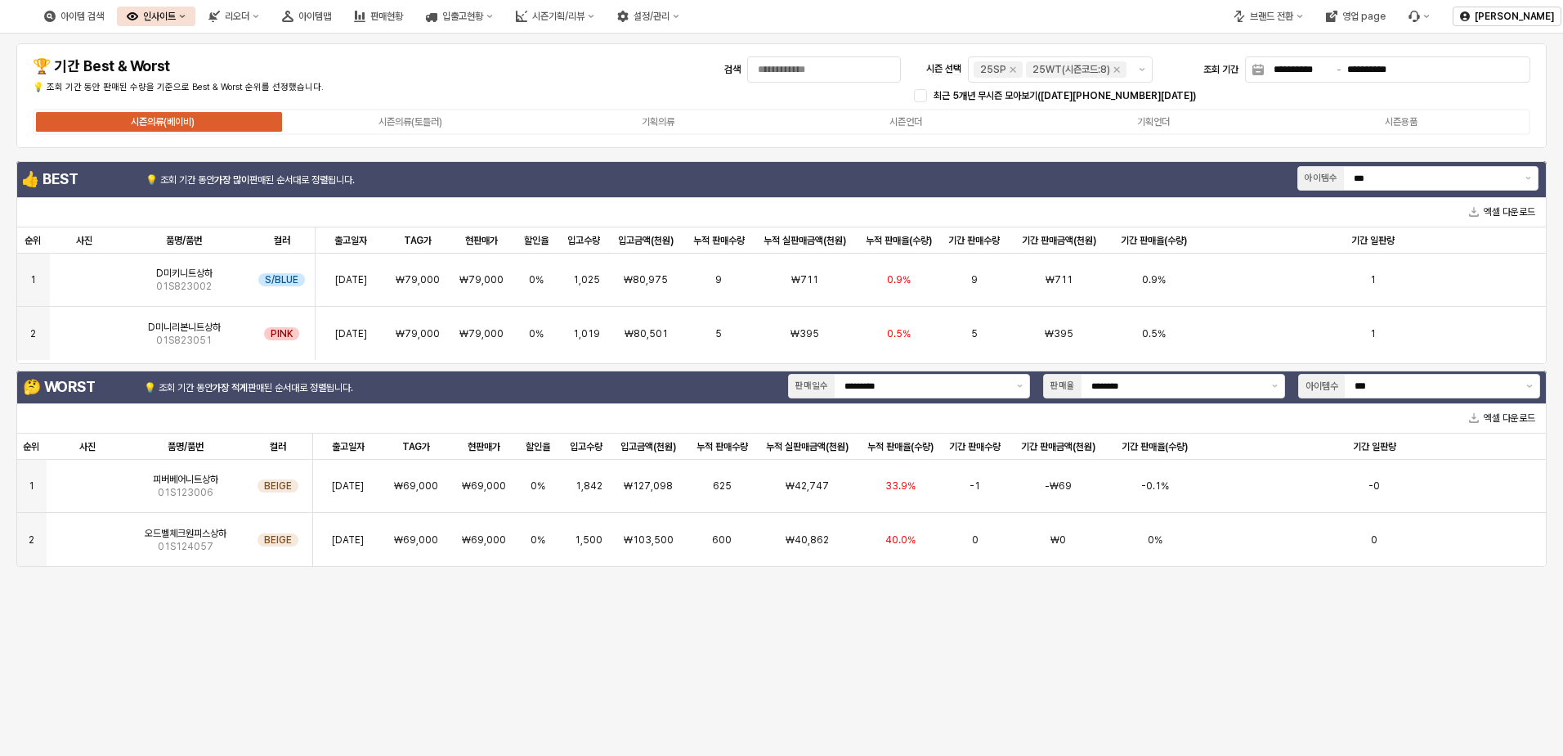
click at [176, 16] on div "인사이트" at bounding box center [159, 16] width 33 height 11
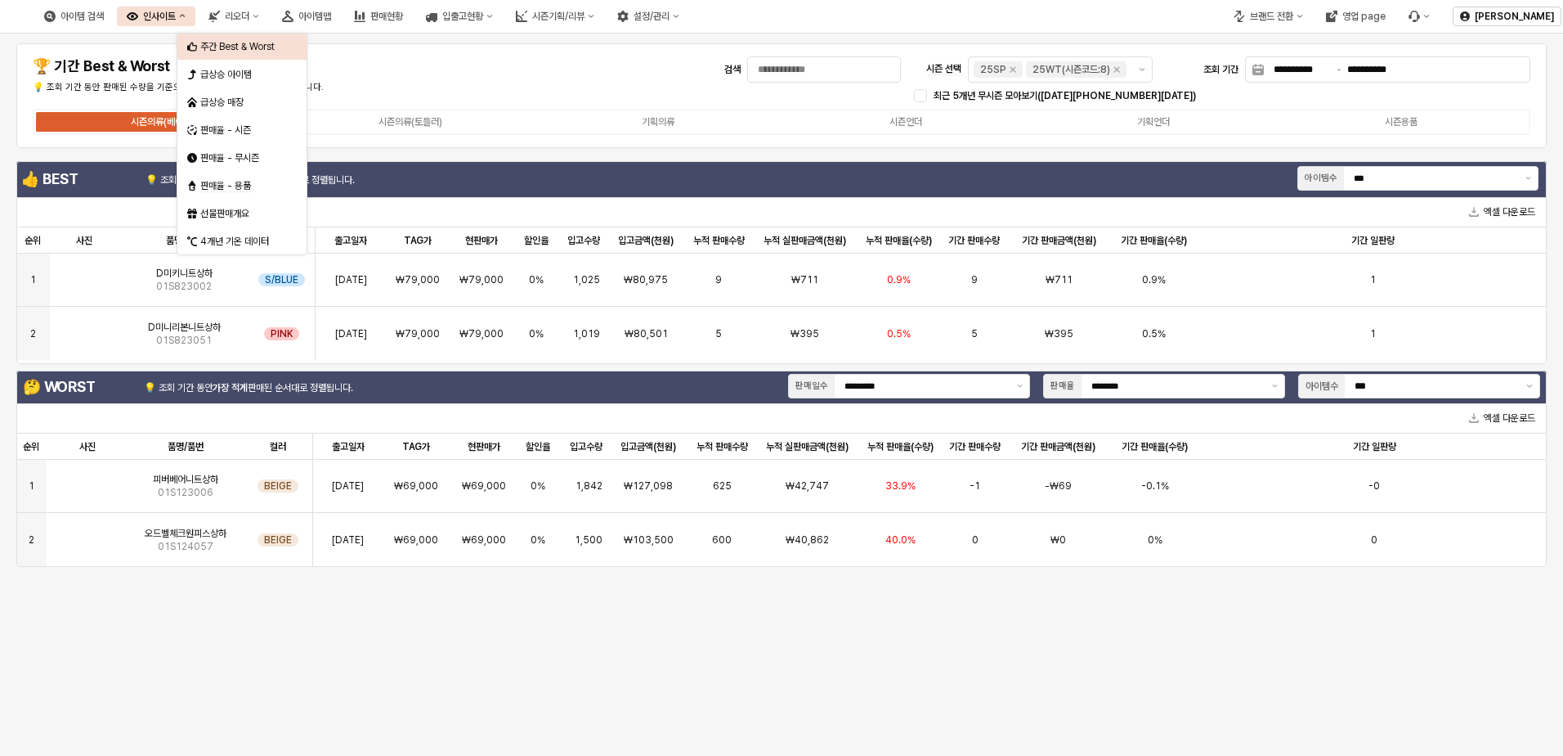
click at [241, 37] on div "주간 Best & Worst" at bounding box center [241, 47] width 129 height 26
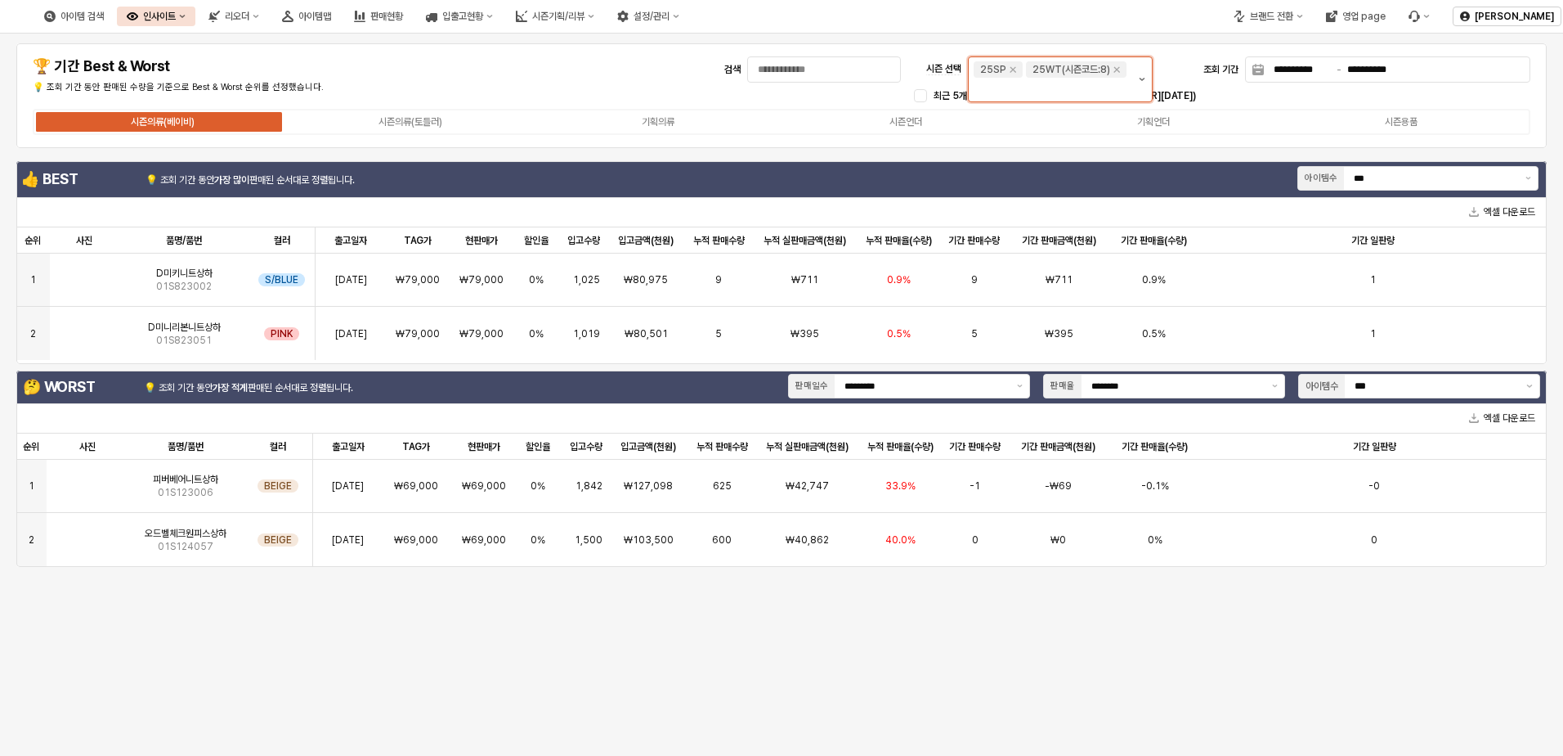
click at [1046, 74] on button "제안 사항 표시" at bounding box center [1142, 79] width 20 height 44
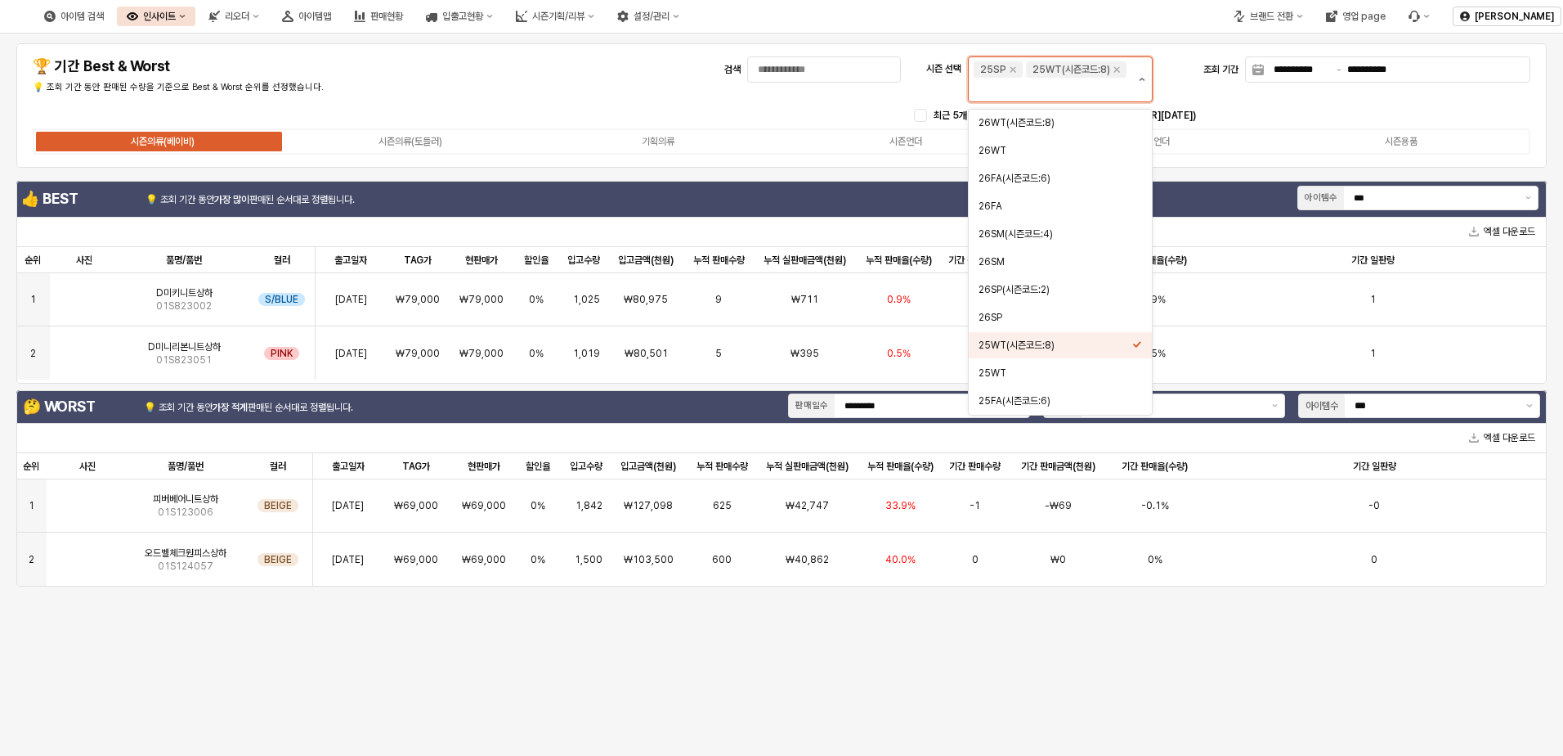
scroll to position [138, 0]
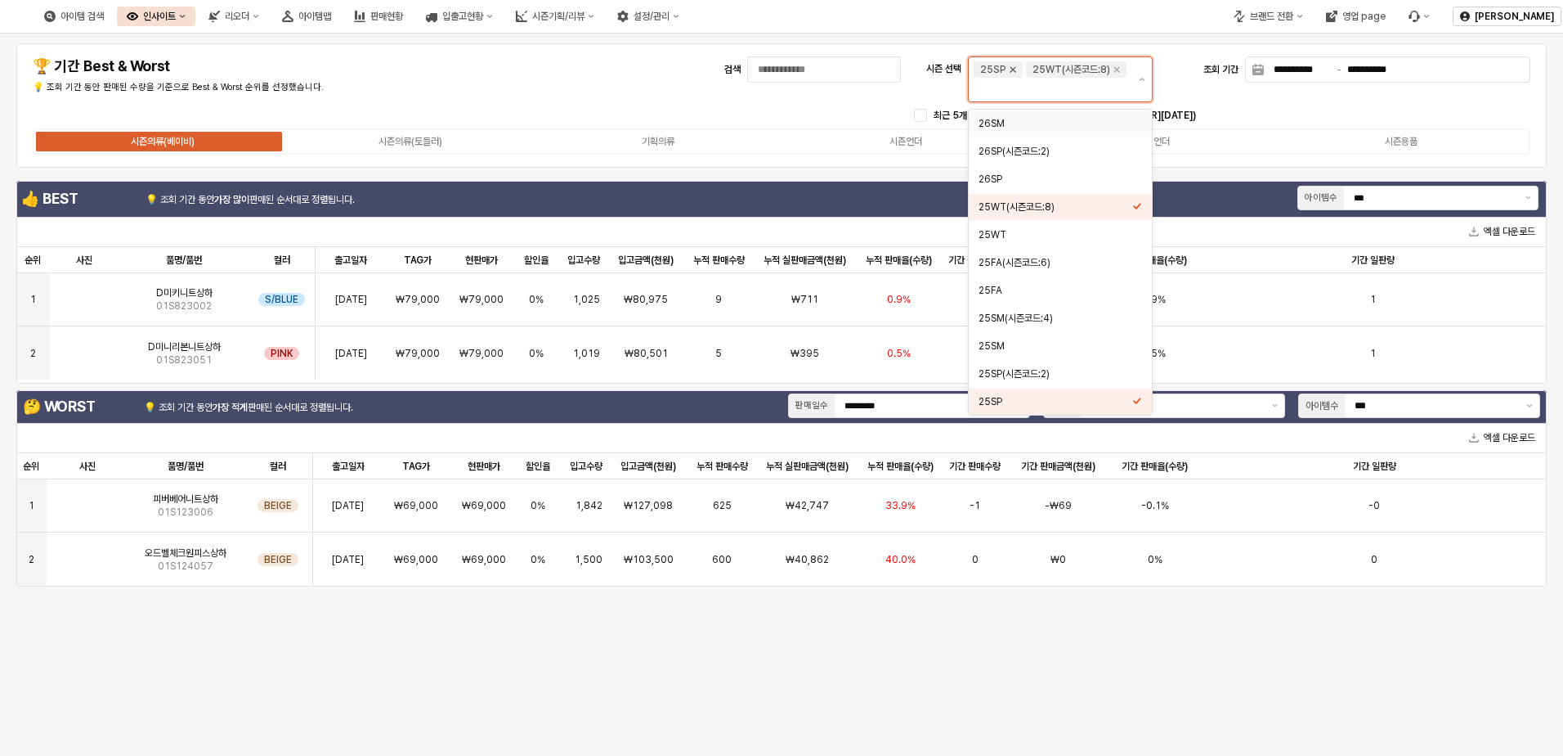
click at [1012, 70] on icon "Remove 25SP" at bounding box center [1014, 70] width 6 height 6
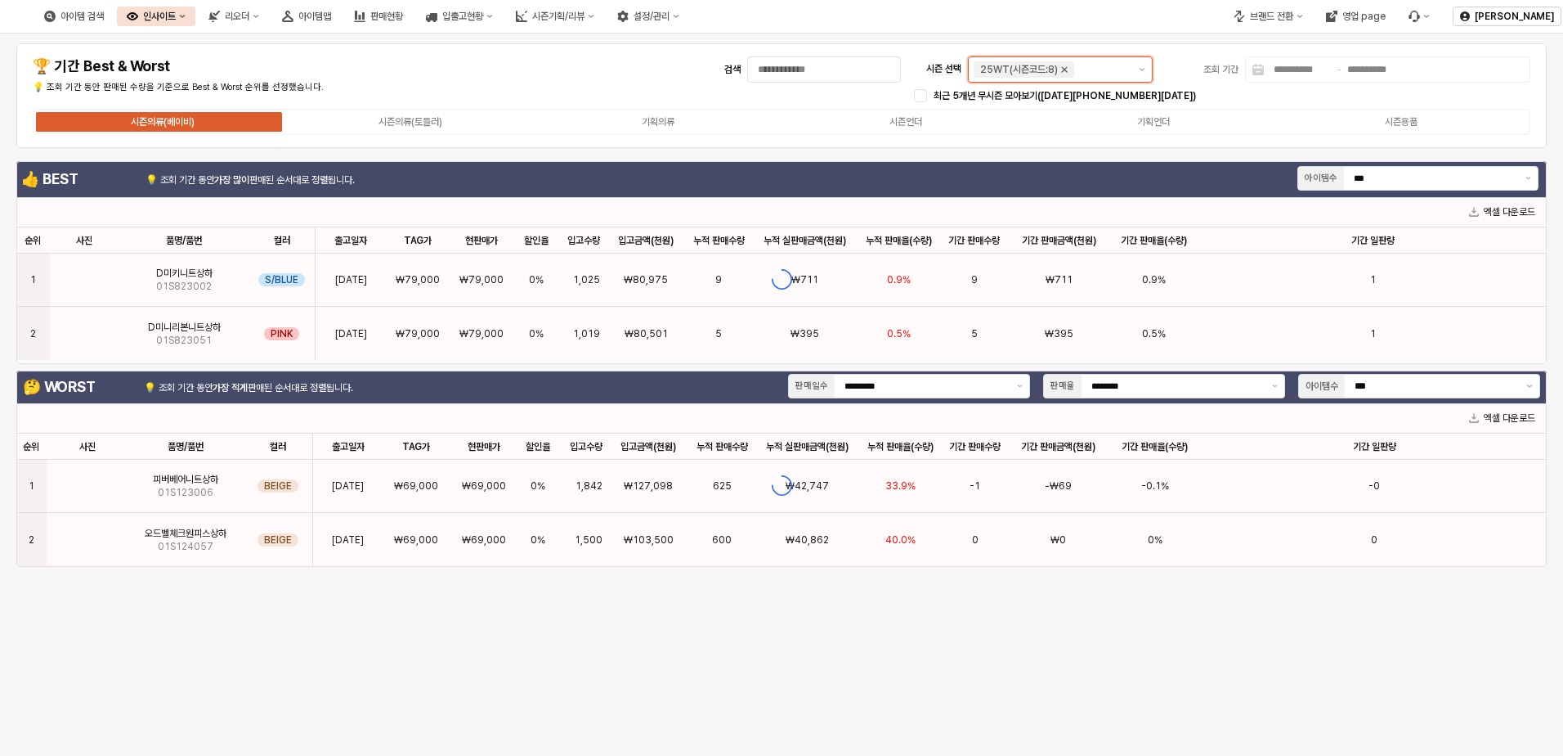
click at [1046, 69] on icon "Remove 25WT(시즌코드:8)" at bounding box center [1064, 69] width 13 height 13
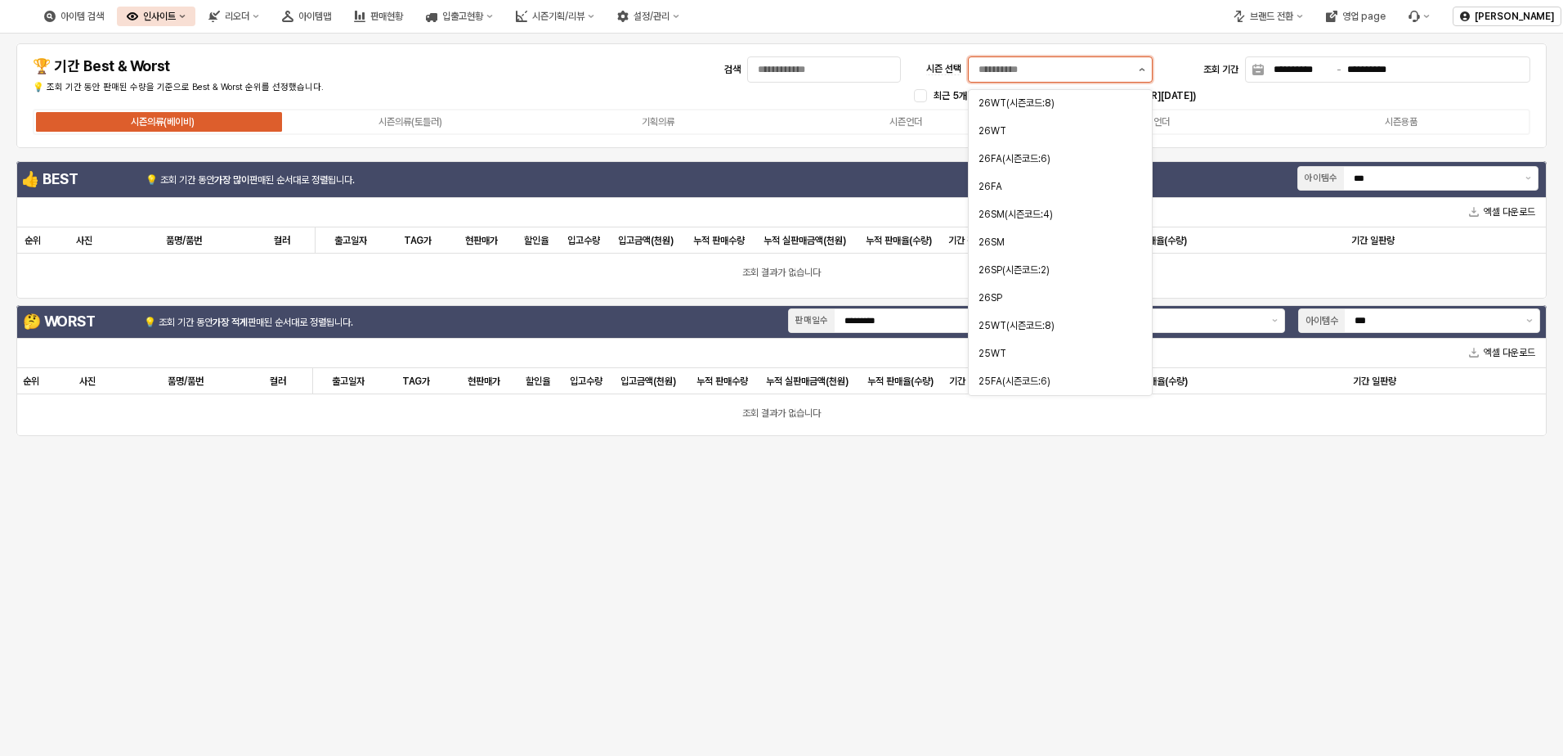
click at [1046, 67] on button "제안 사항 표시" at bounding box center [1142, 69] width 20 height 25
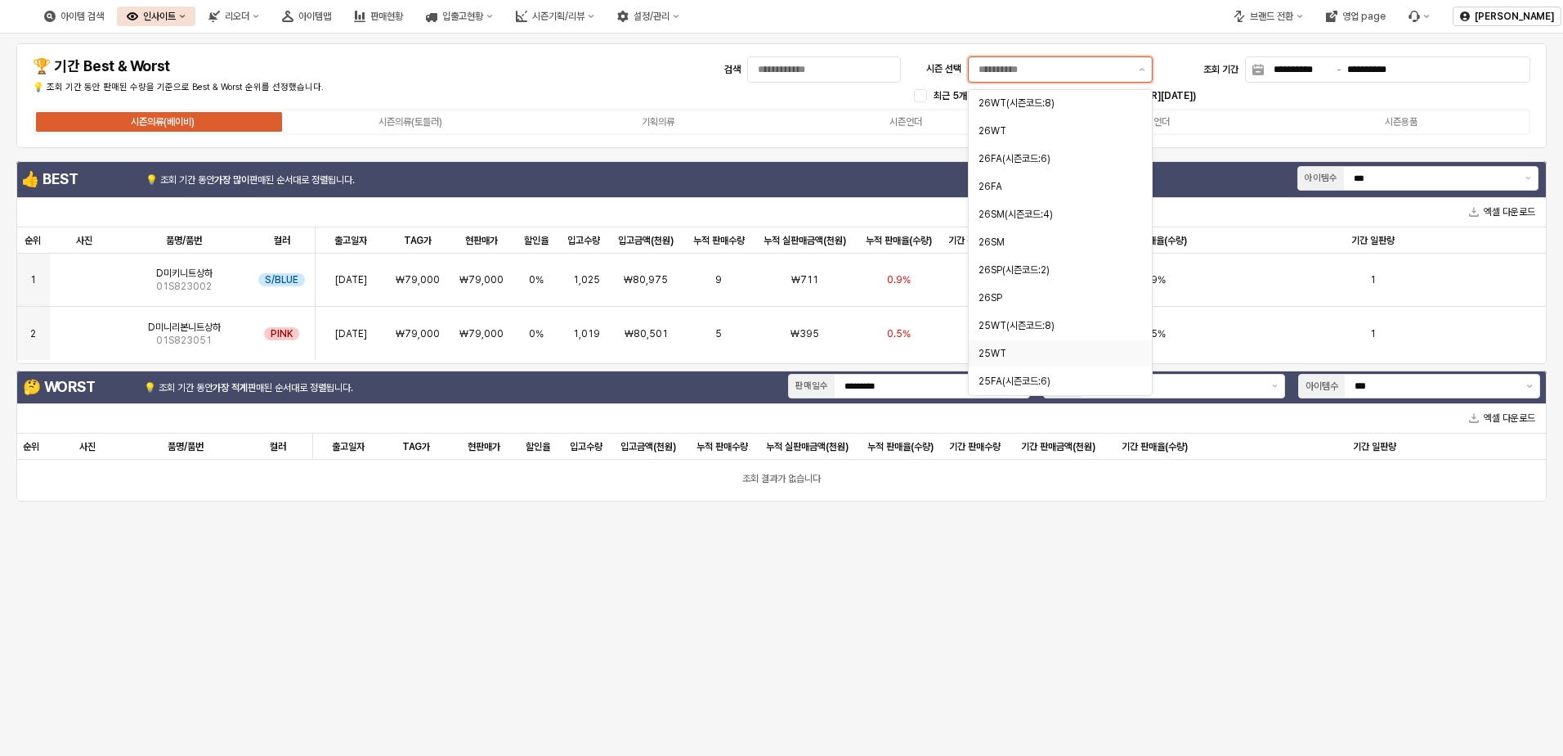
scroll to position [82, 0]
click at [1031, 335] on div "25FA" at bounding box center [1060, 327] width 183 height 26
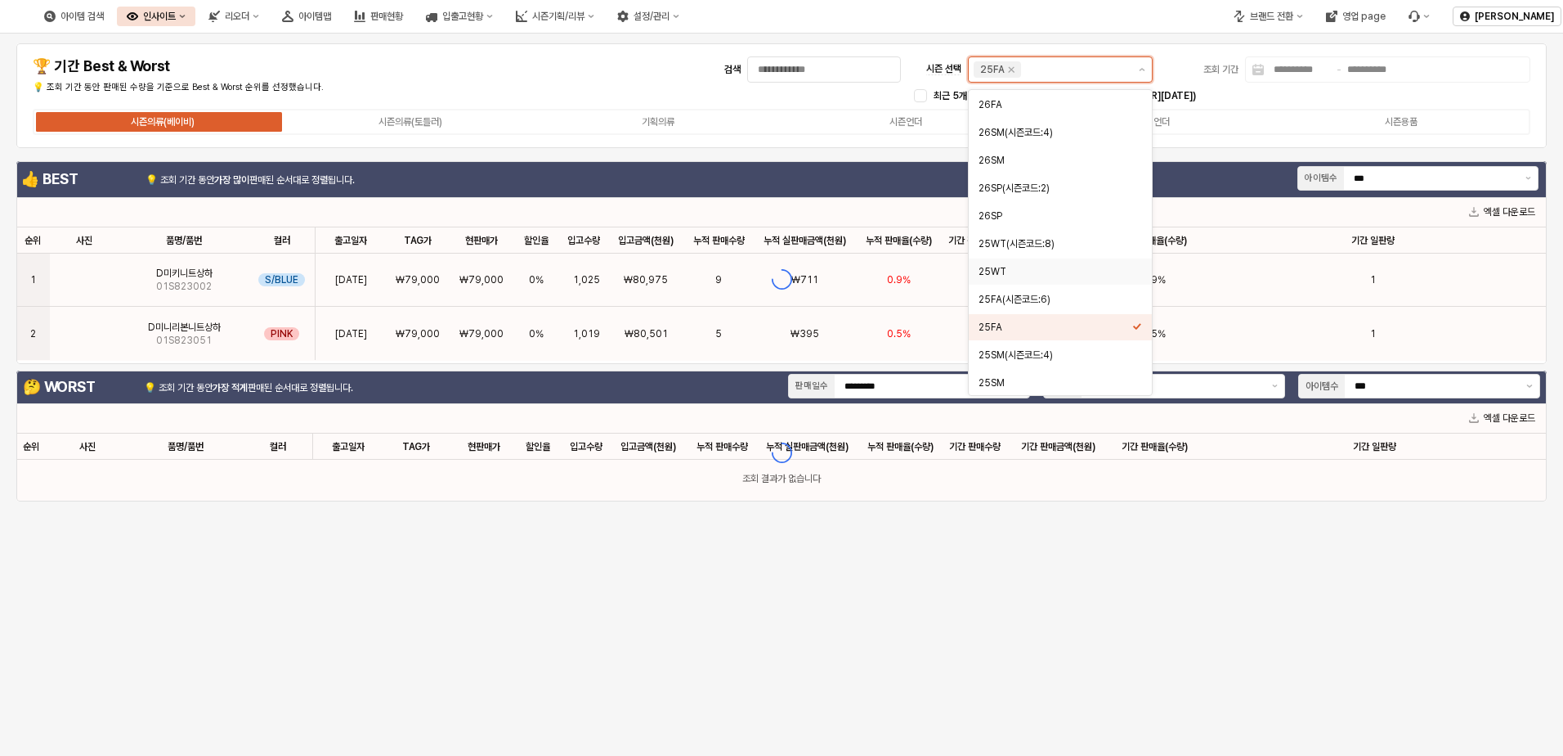
click at [1032, 271] on div "25WT" at bounding box center [1056, 271] width 154 height 13
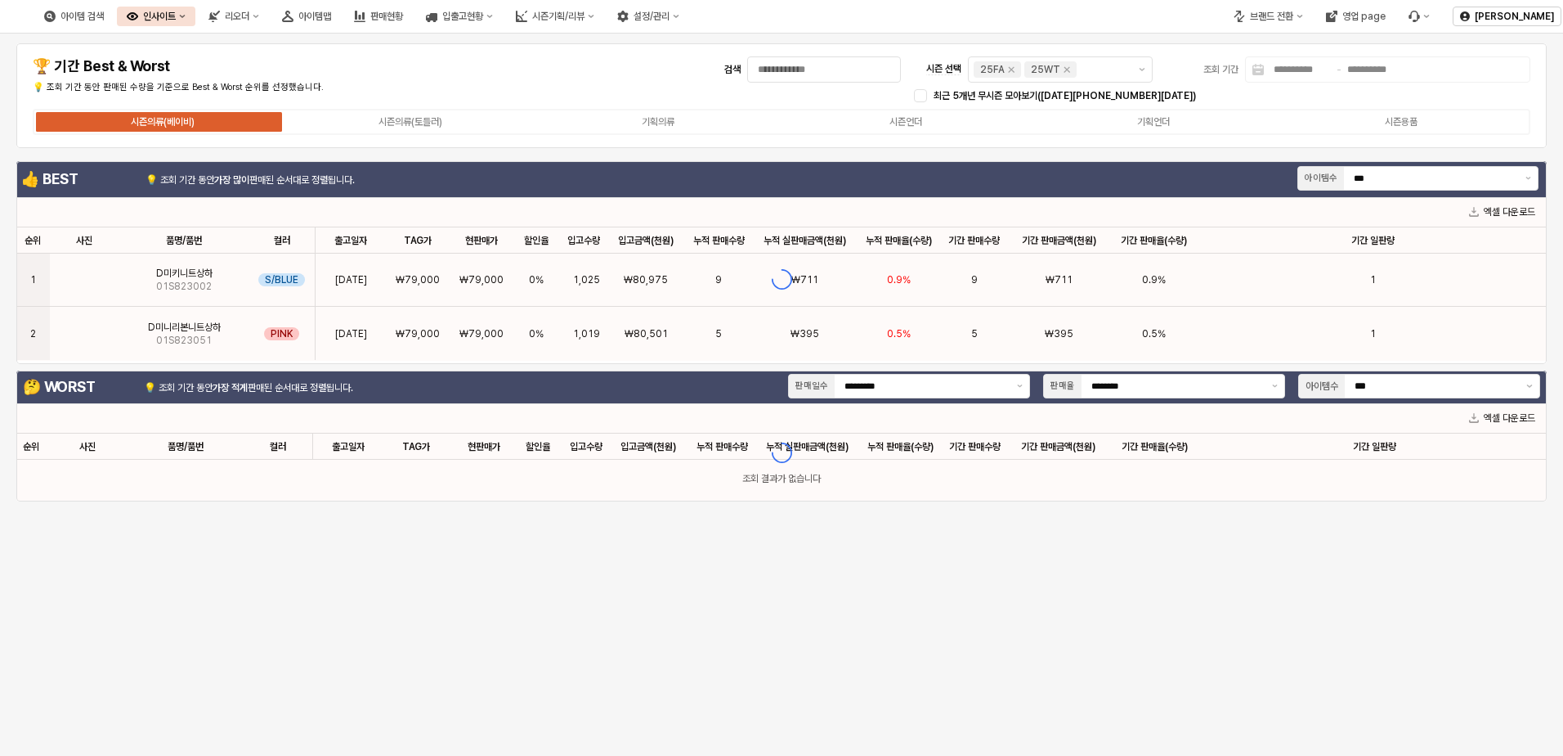
click at [1046, 94] on div "최근 5개년 무시즌 모아보기(2021 ~ 2025)" at bounding box center [1232, 95] width 597 height 13
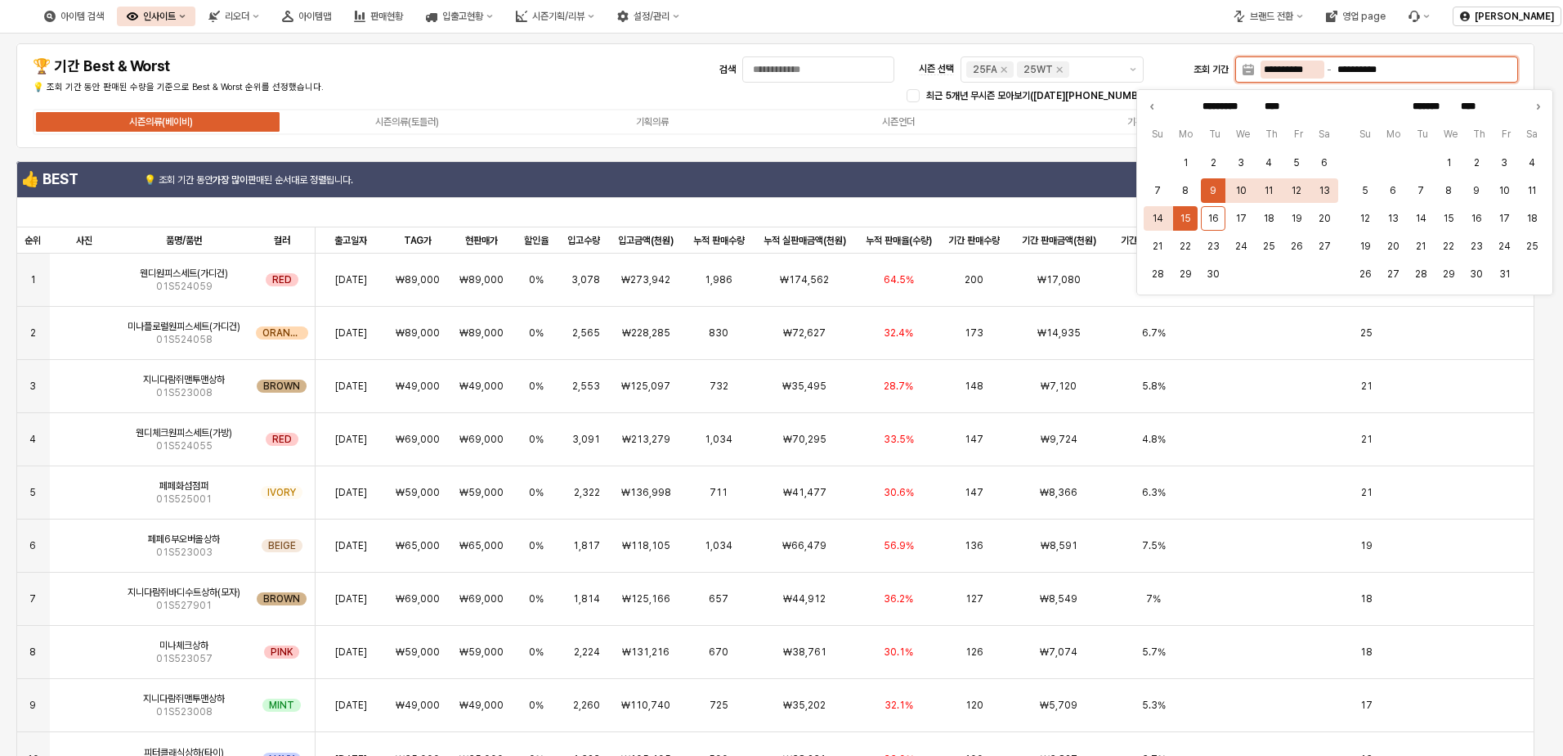
click at [1046, 72] on input "**********" at bounding box center [1293, 70] width 64 height 18
click at [1046, 99] on icon "Previous month" at bounding box center [1152, 106] width 16 height 16
type input "******"
type input "*********"
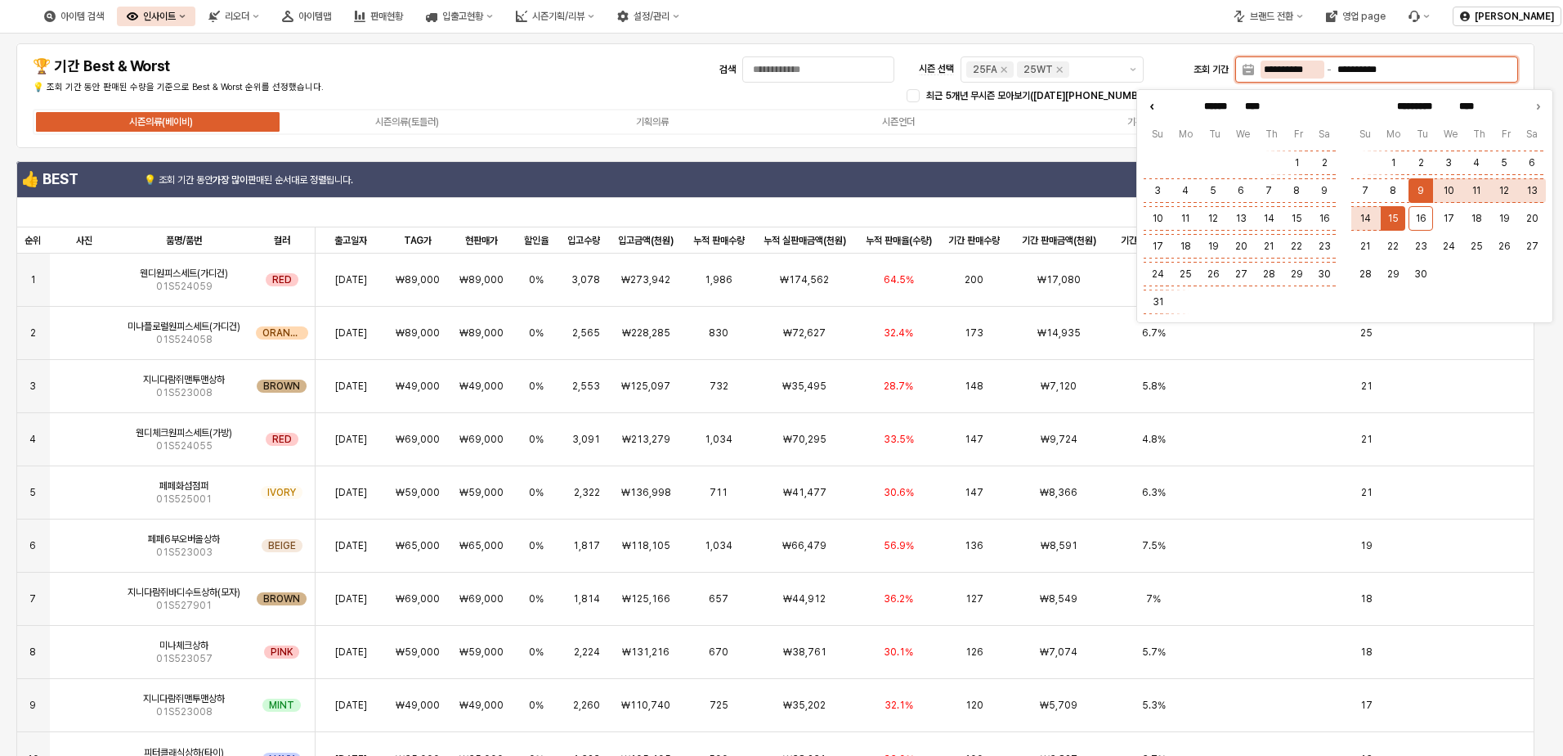
click at [1046, 99] on icon "Previous month" at bounding box center [1152, 106] width 16 height 16
type input "****"
type input "******"
click at [1046, 99] on icon "Previous month" at bounding box center [1152, 106] width 16 height 16
type input "****"
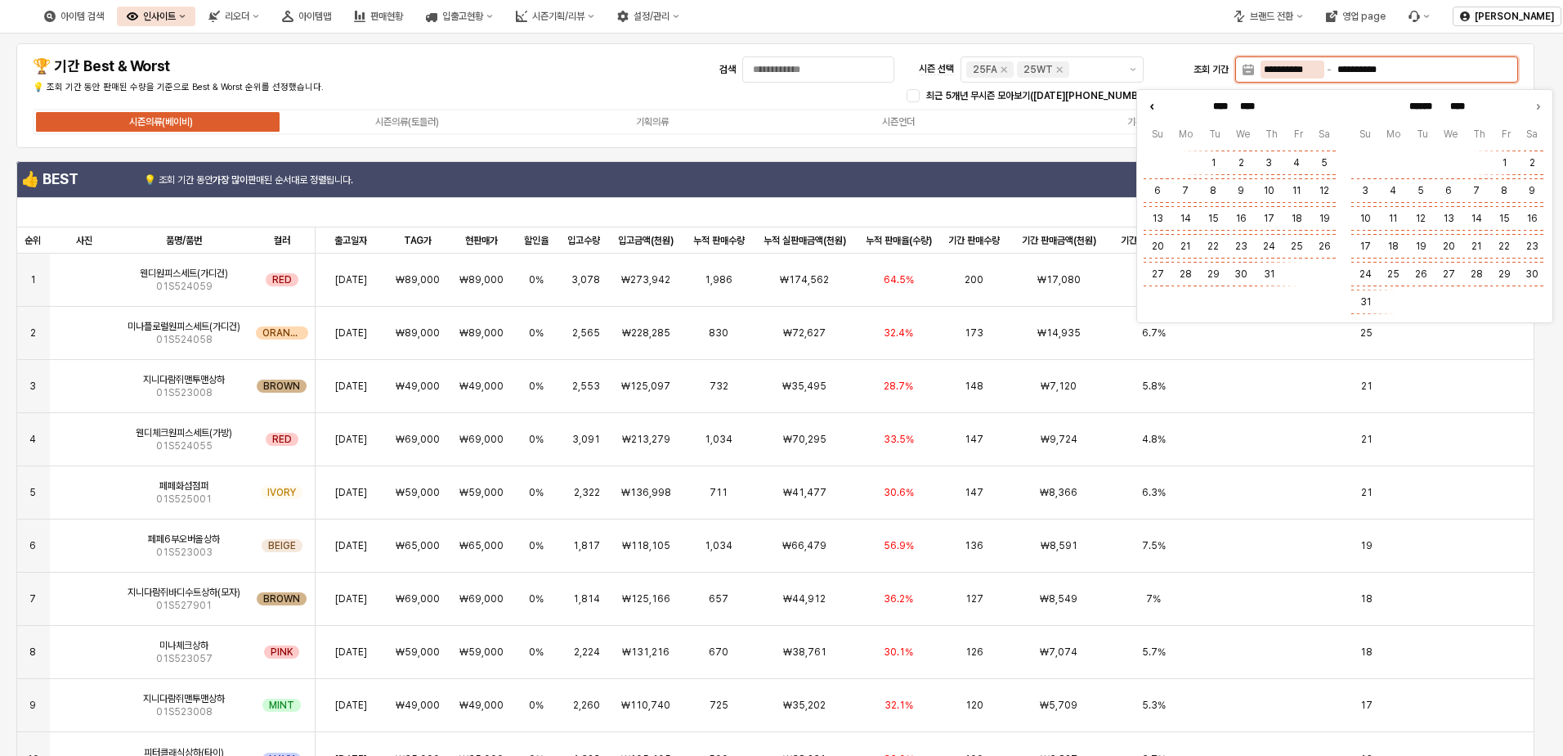
type input "****"
click at [1046, 99] on icon "Previous month" at bounding box center [1152, 106] width 16 height 16
type input "***"
type input "****"
click at [1046, 99] on icon "Previous month" at bounding box center [1152, 106] width 16 height 16
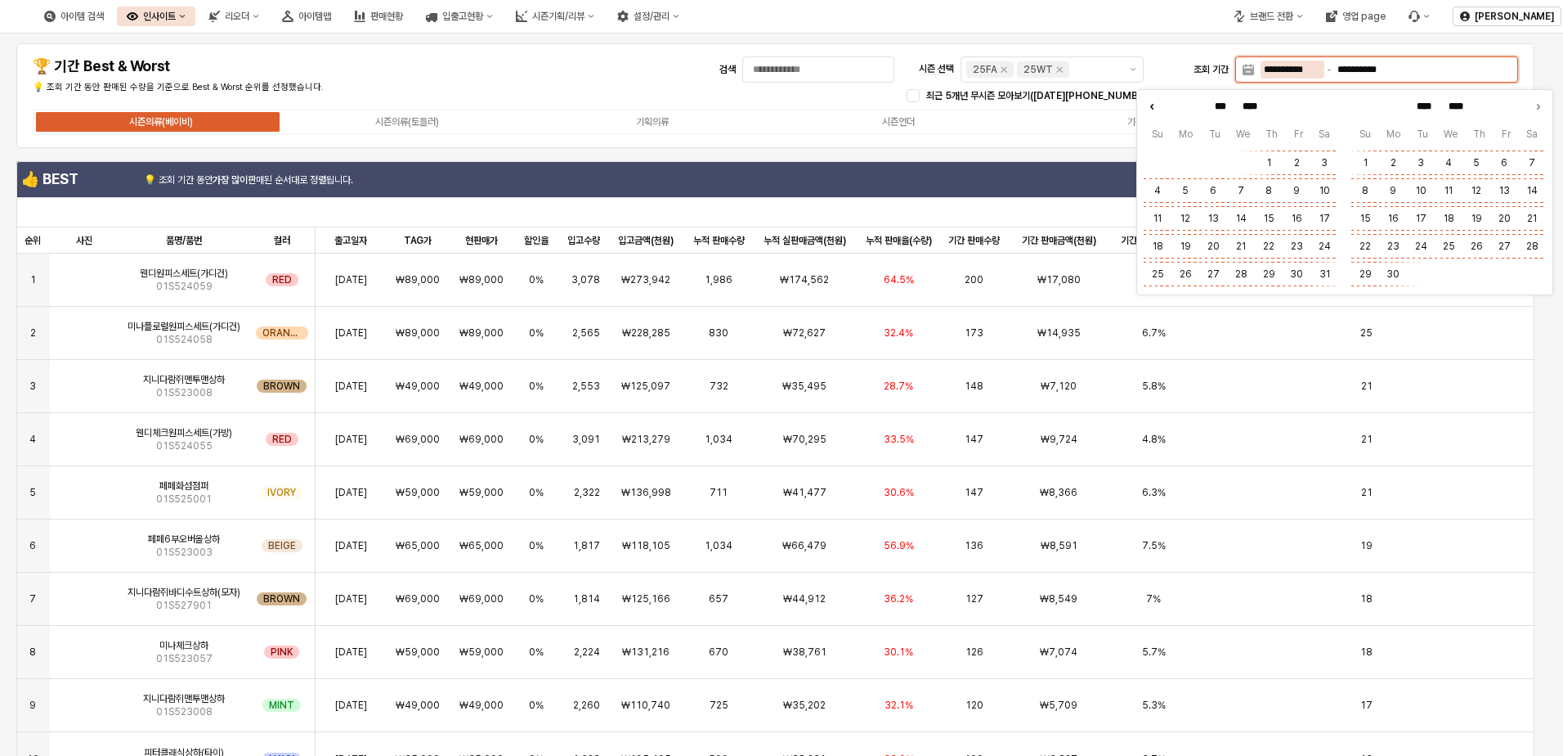
type input "*****"
type input "***"
click at [1046, 99] on icon "Previous month" at bounding box center [1152, 106] width 16 height 16
type input "*****"
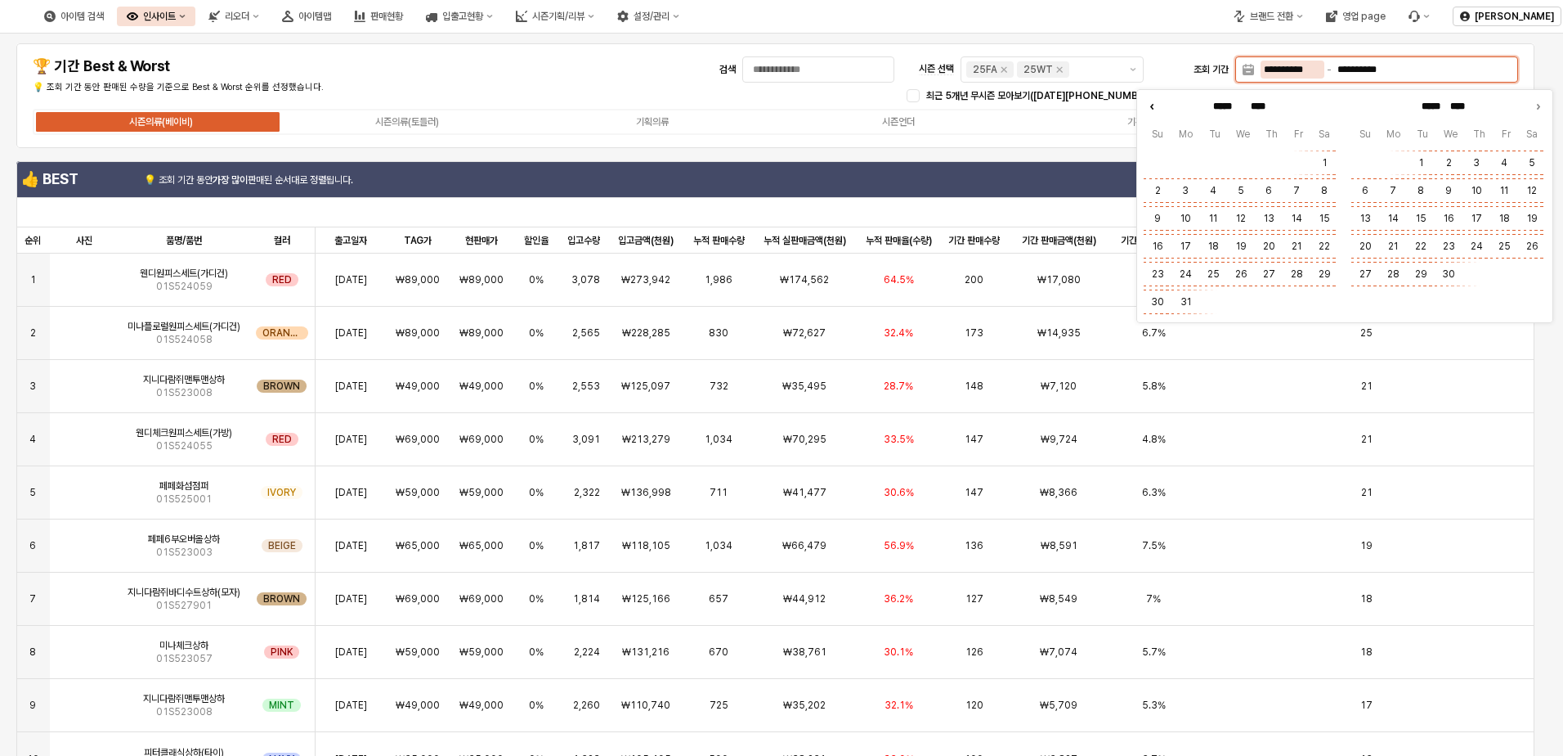
click at [1046, 99] on icon "Previous month" at bounding box center [1152, 106] width 16 height 16
type input "********"
type input "*****"
click at [1046, 99] on icon "Previous month" at bounding box center [1152, 106] width 16 height 16
type input "*******"
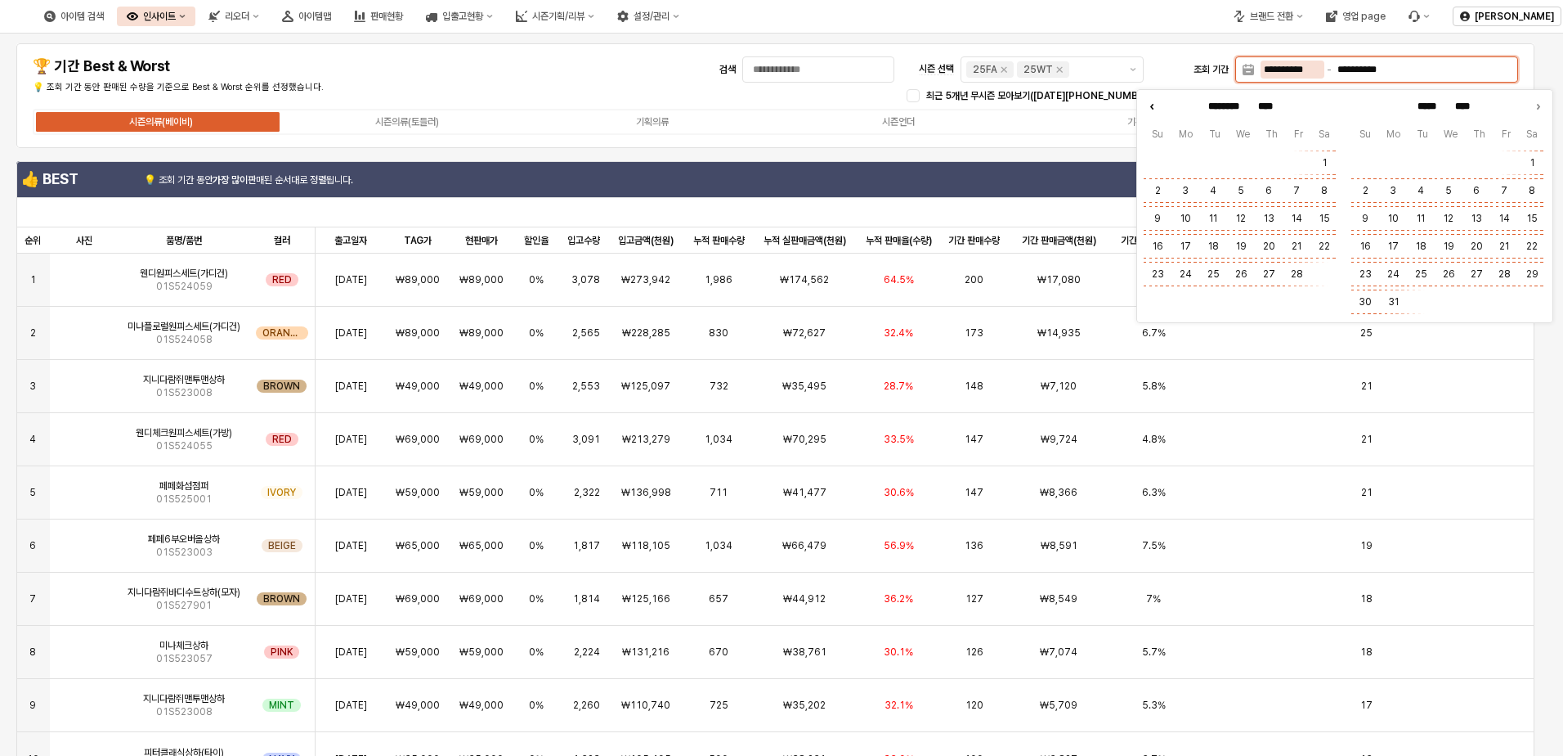
type input "********"
click at [1046, 105] on icon "Previous month" at bounding box center [1152, 106] width 16 height 16
type input "********"
type input "****"
type input "*******"
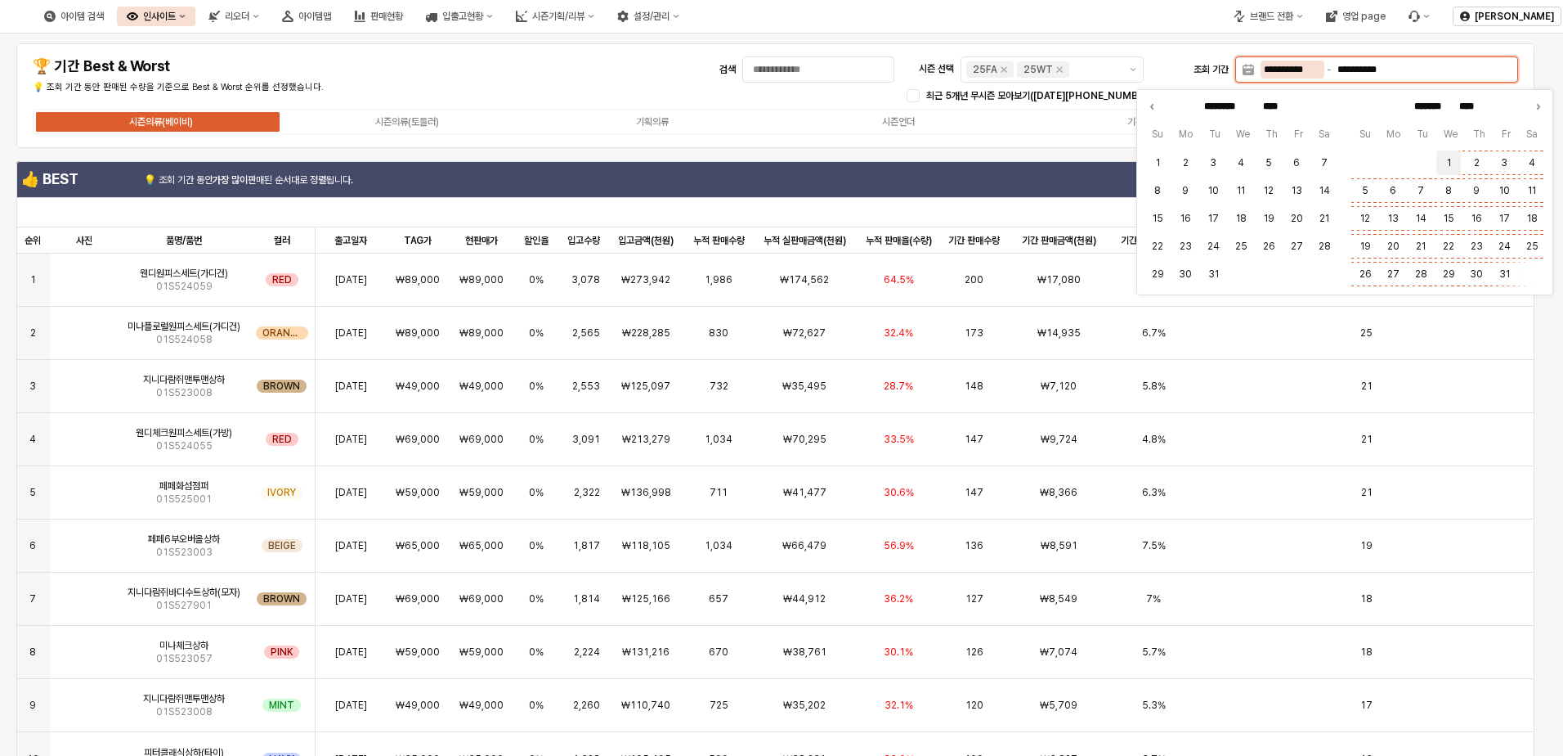
click at [1046, 162] on button "1" at bounding box center [1449, 162] width 25 height 25
type input "**********"
type input "******"
type input "****"
type input "*********"
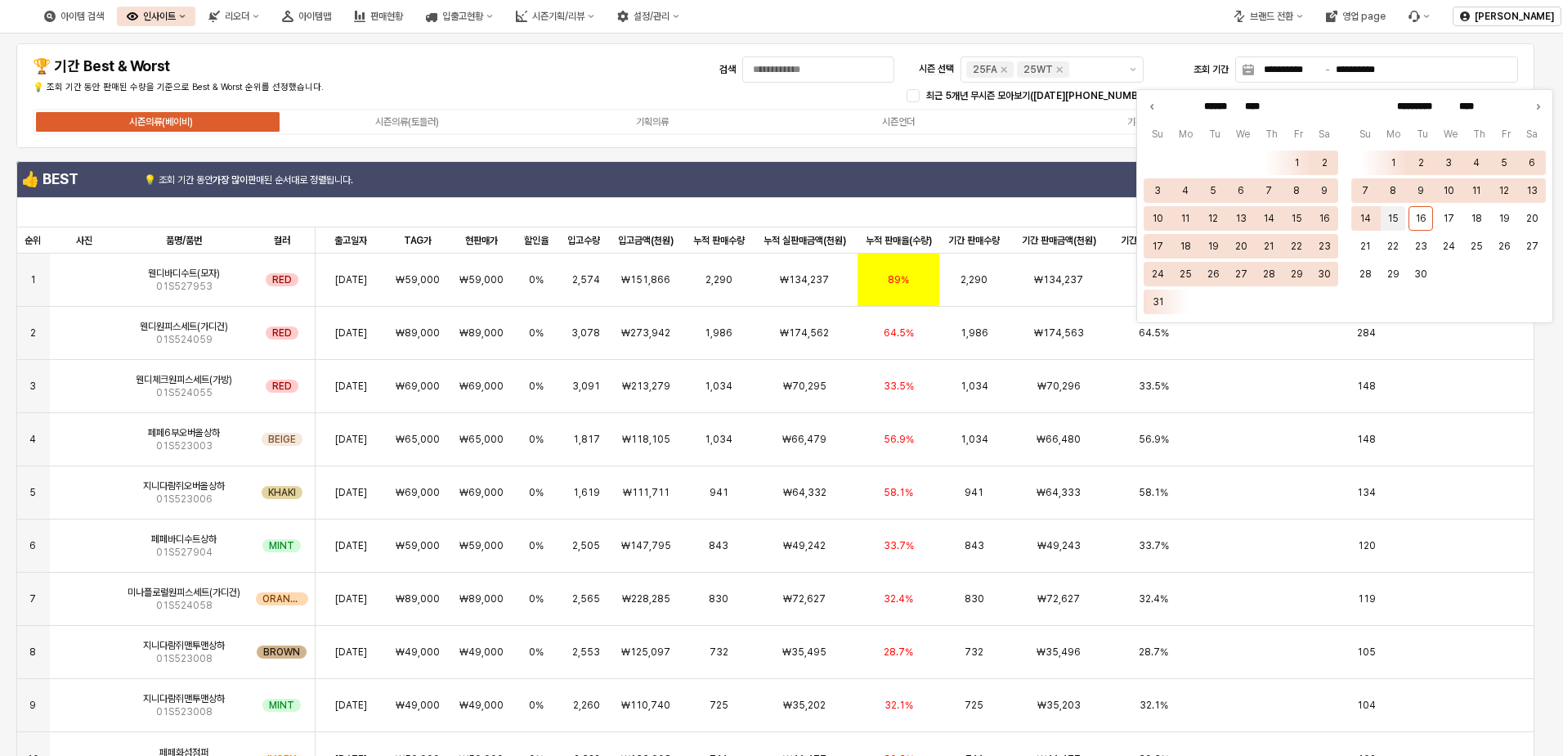
click at [1046, 218] on button "15" at bounding box center [1393, 218] width 25 height 25
click at [1046, 221] on button "15" at bounding box center [1393, 218] width 25 height 25
click at [1045, 143] on div "**********" at bounding box center [775, 95] width 1518 height 105
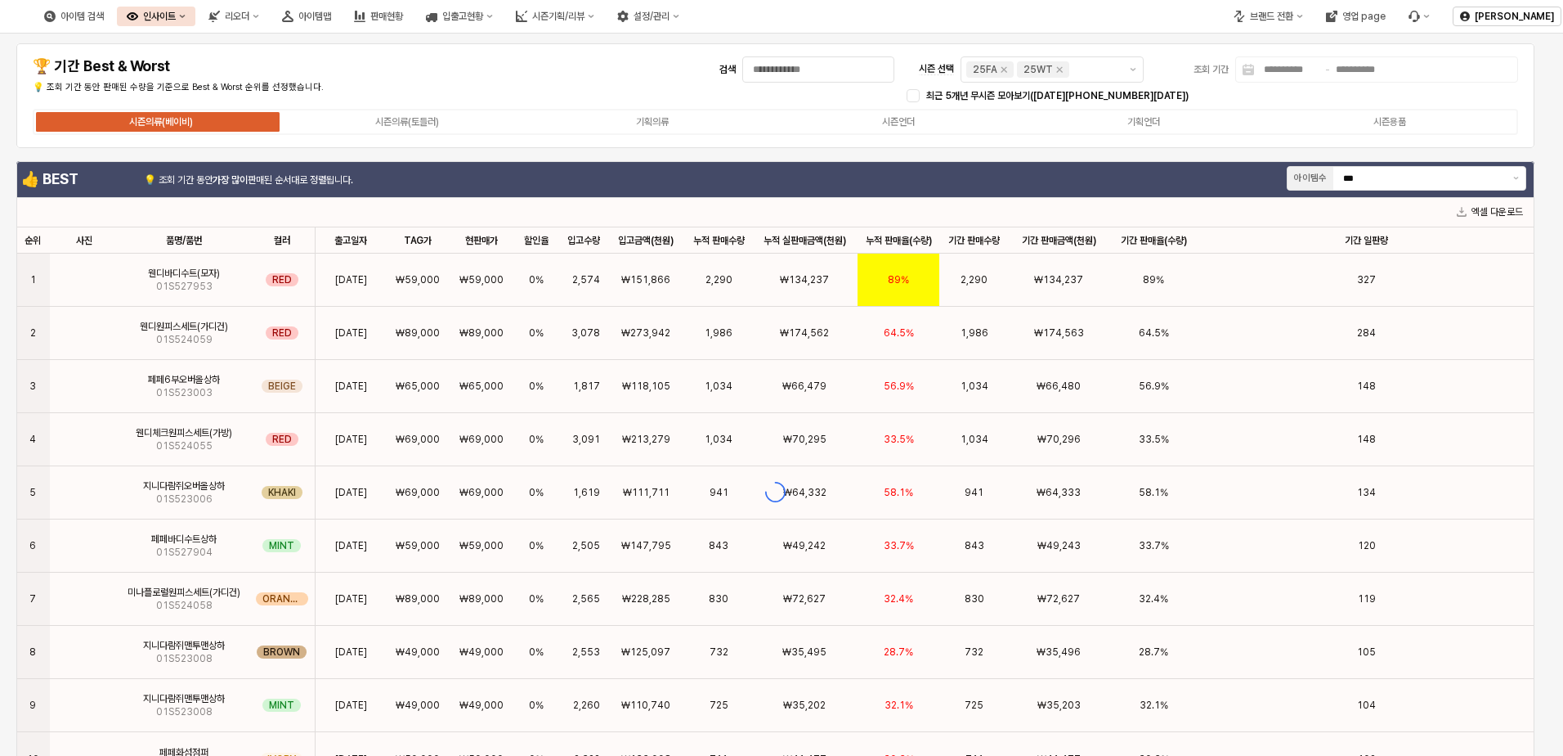
click at [899, 132] on div "시즌의류(베이비) 시즌의류(토들러) 기획의류 시즌언더 기획언더 시즌용품" at bounding box center [776, 122] width 1486 height 26
click at [903, 118] on div "시즌언더" at bounding box center [898, 121] width 33 height 11
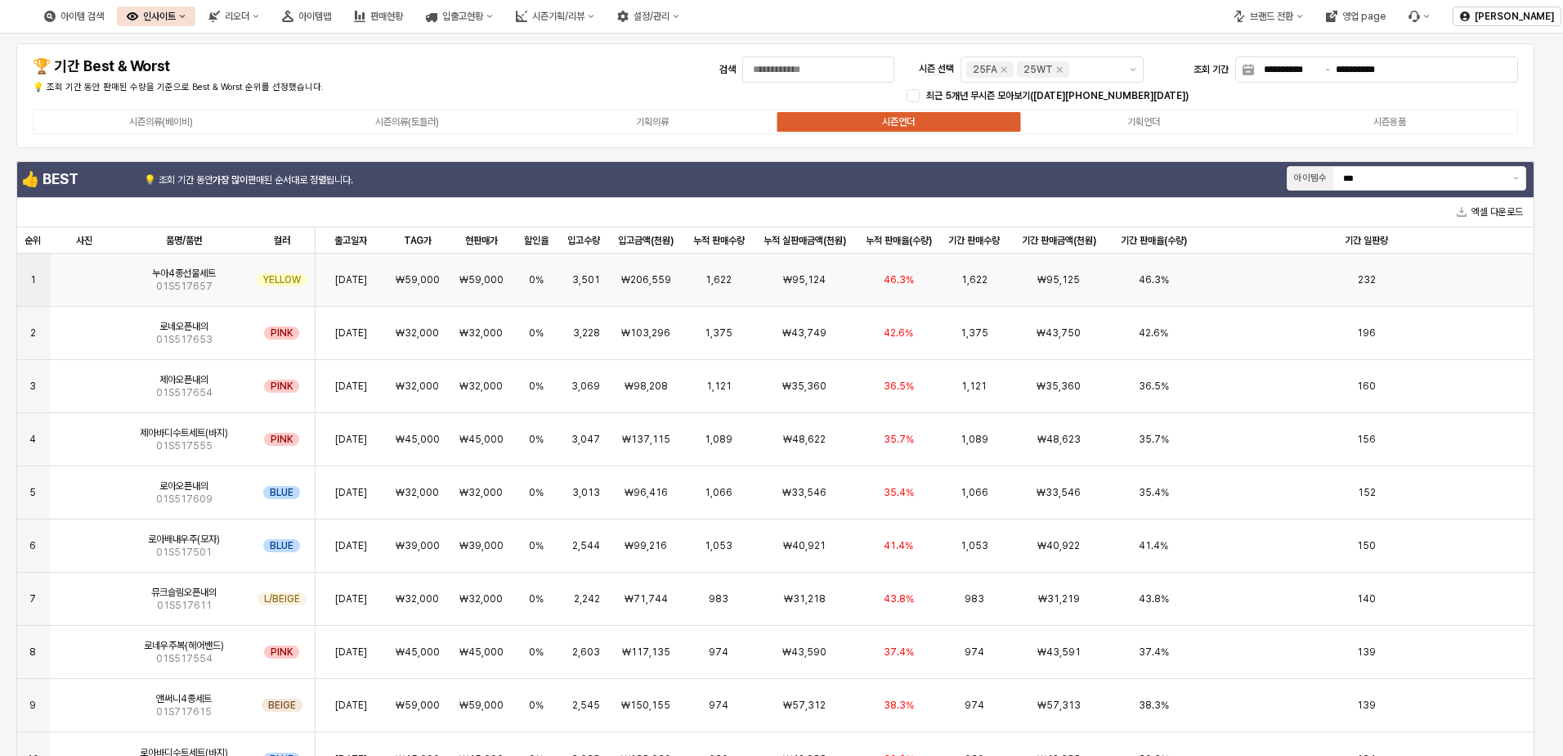
click at [553, 285] on div "0%" at bounding box center [536, 279] width 44 height 53
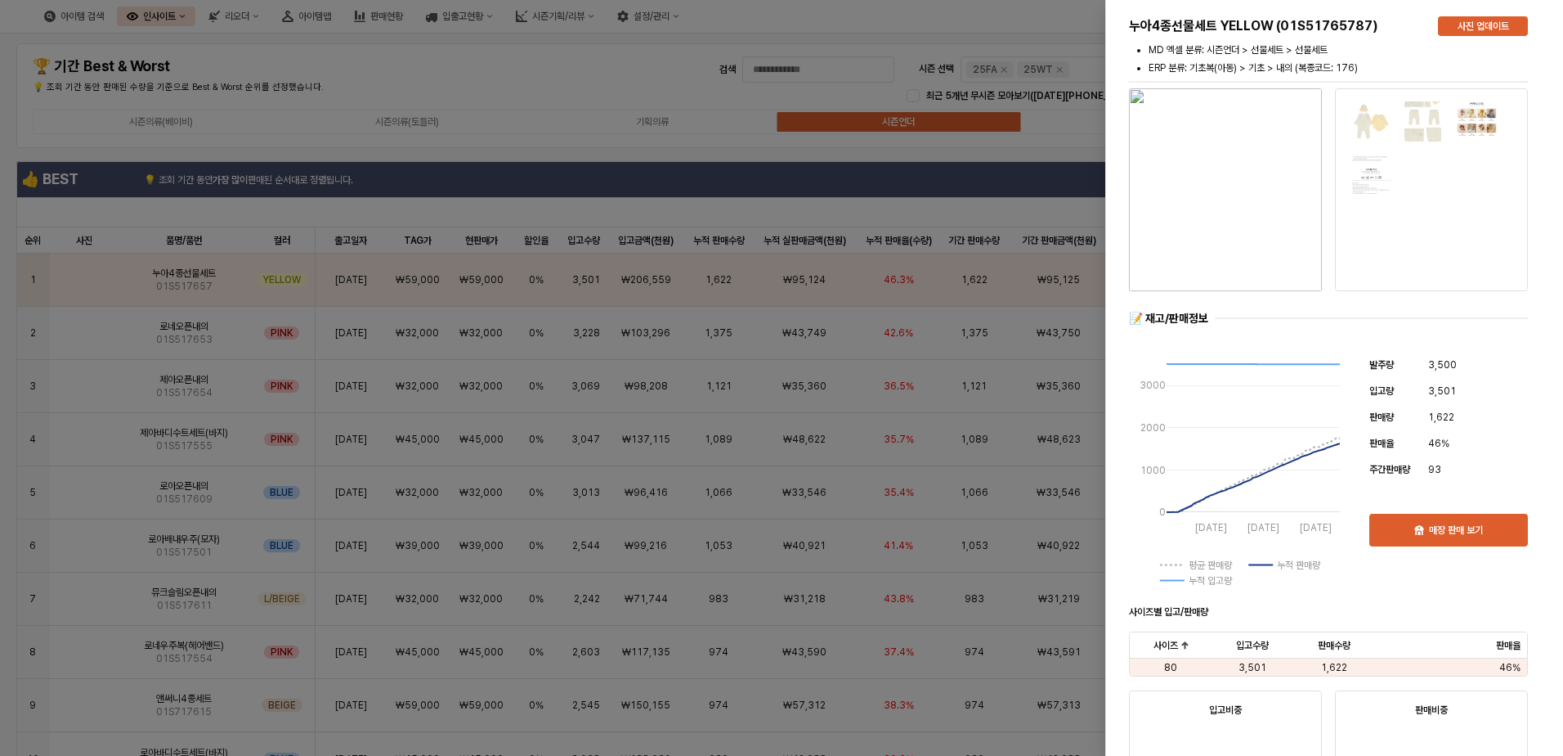
click at [838, 209] on div at bounding box center [781, 378] width 1563 height 756
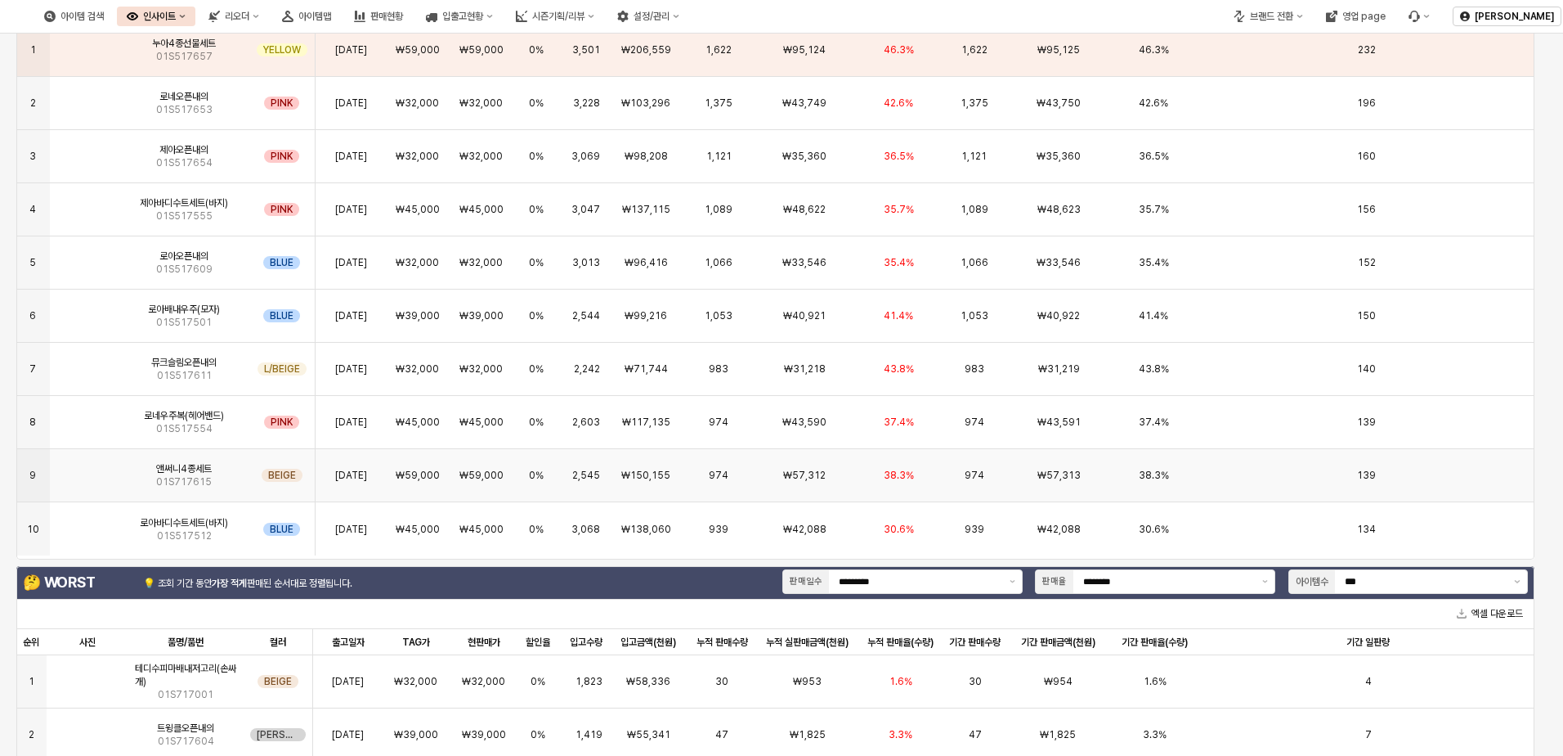
scroll to position [0, 0]
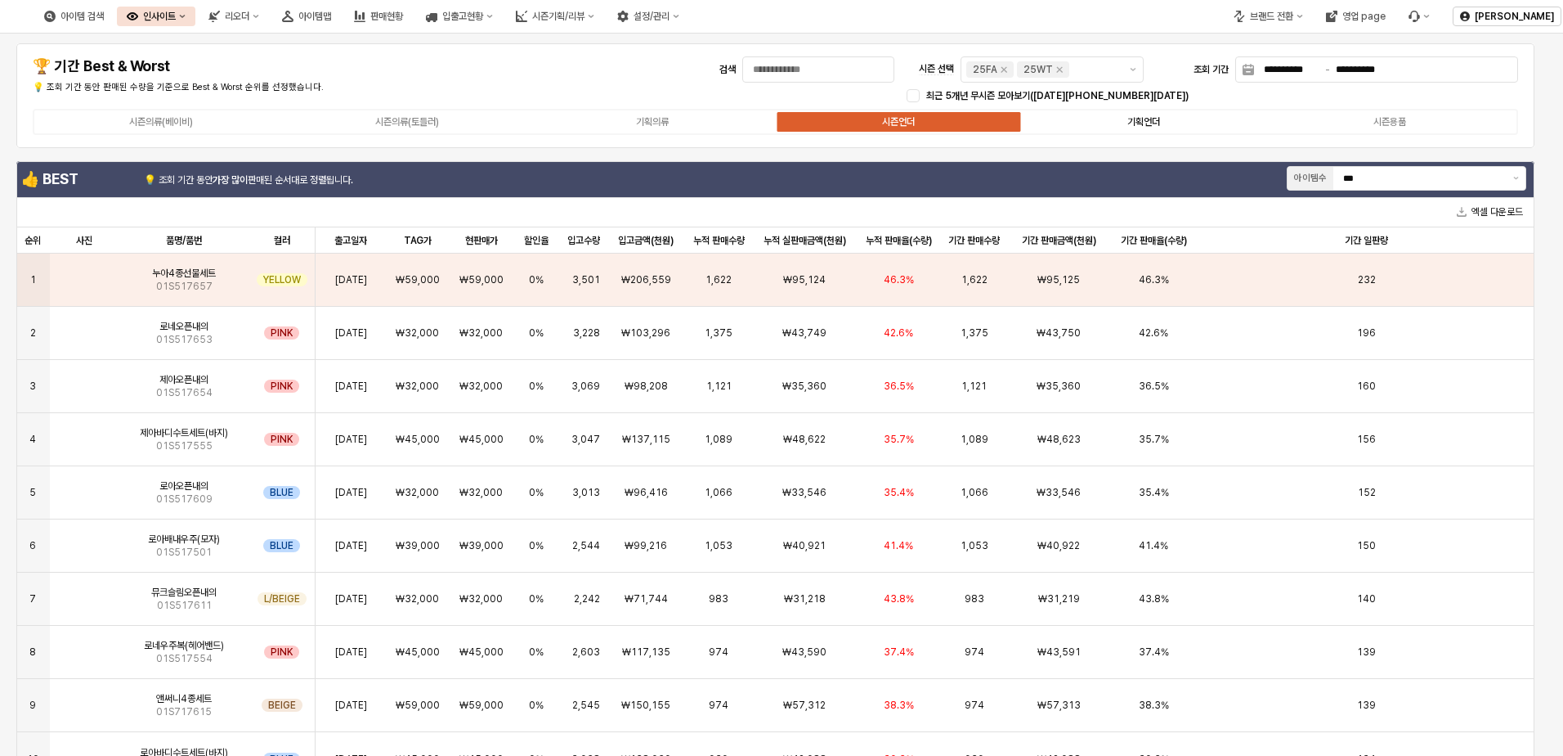
click at [1046, 116] on label "기획언더" at bounding box center [1144, 121] width 246 height 15
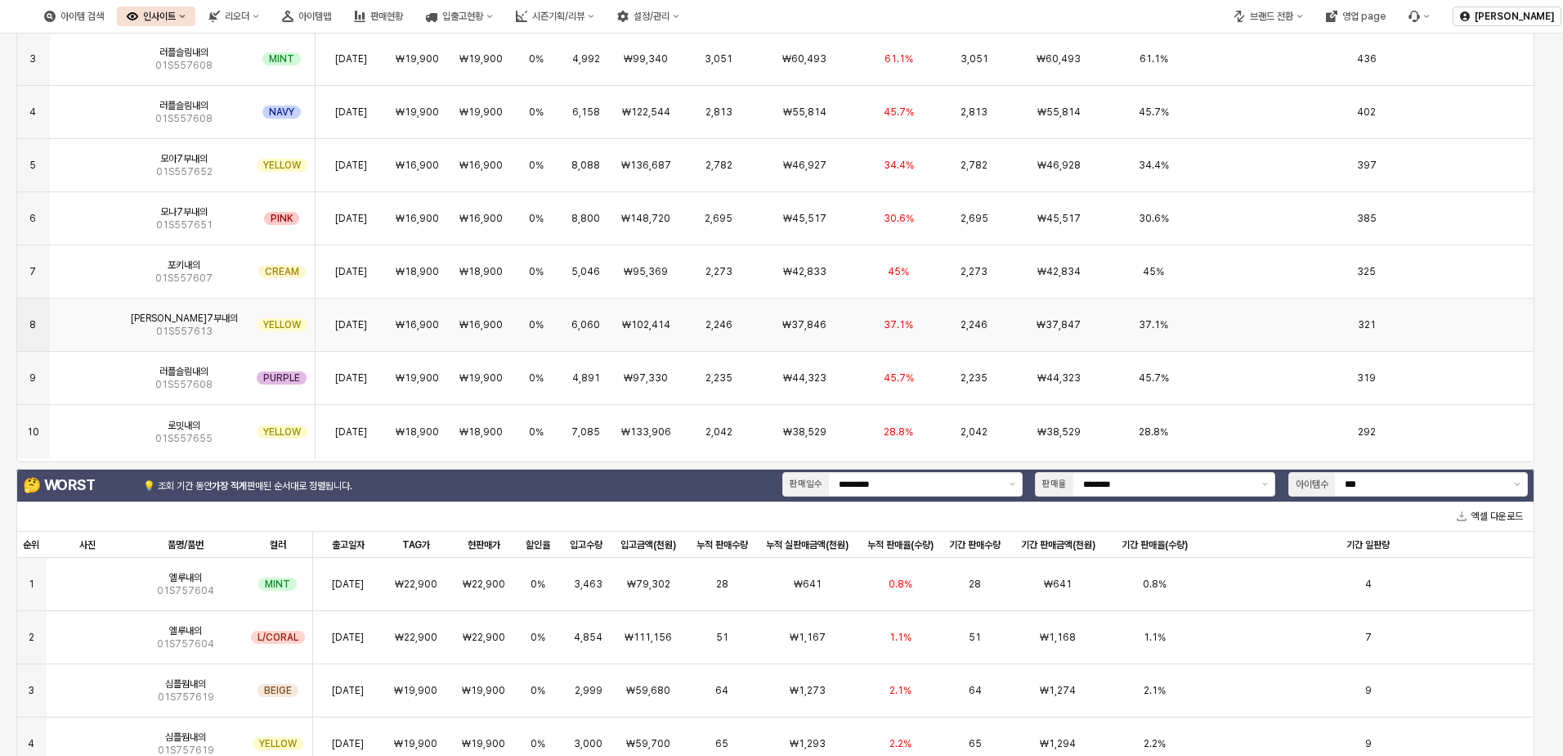
scroll to position [720, 0]
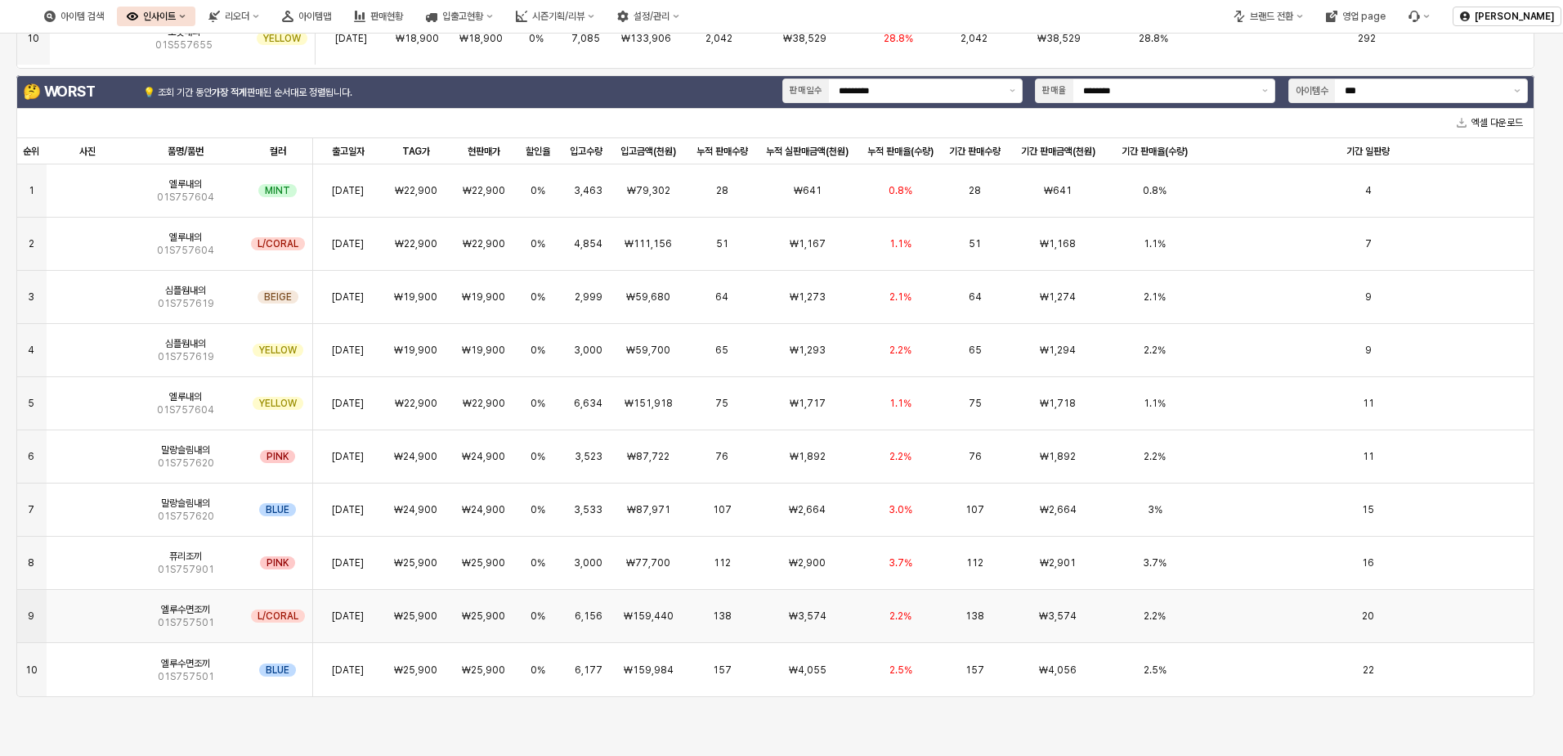
click at [87, 609] on img "App Frame" at bounding box center [87, 609] width 0 height 0
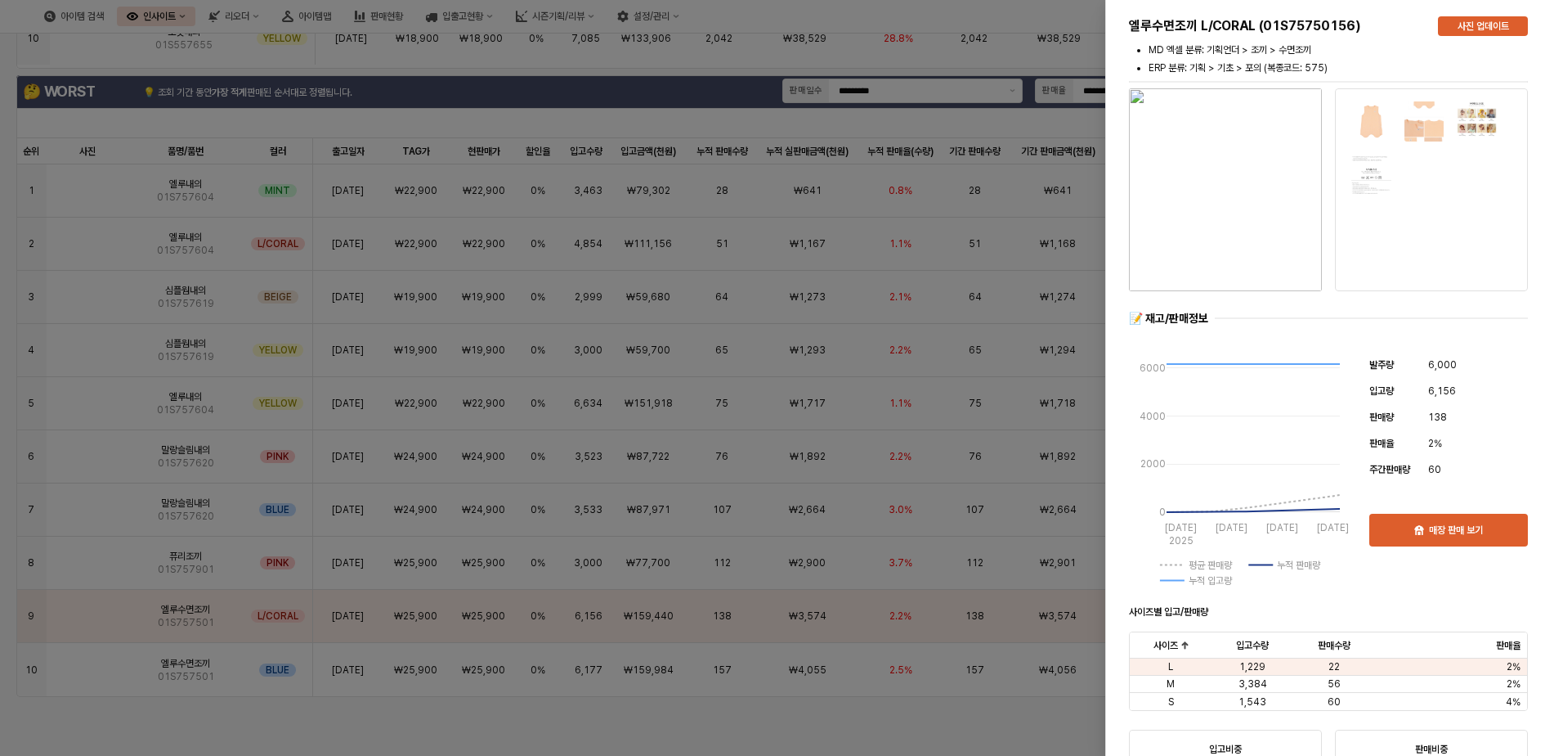
click at [1046, 234] on img "button" at bounding box center [1225, 189] width 193 height 203
click at [963, 272] on div at bounding box center [781, 378] width 1563 height 756
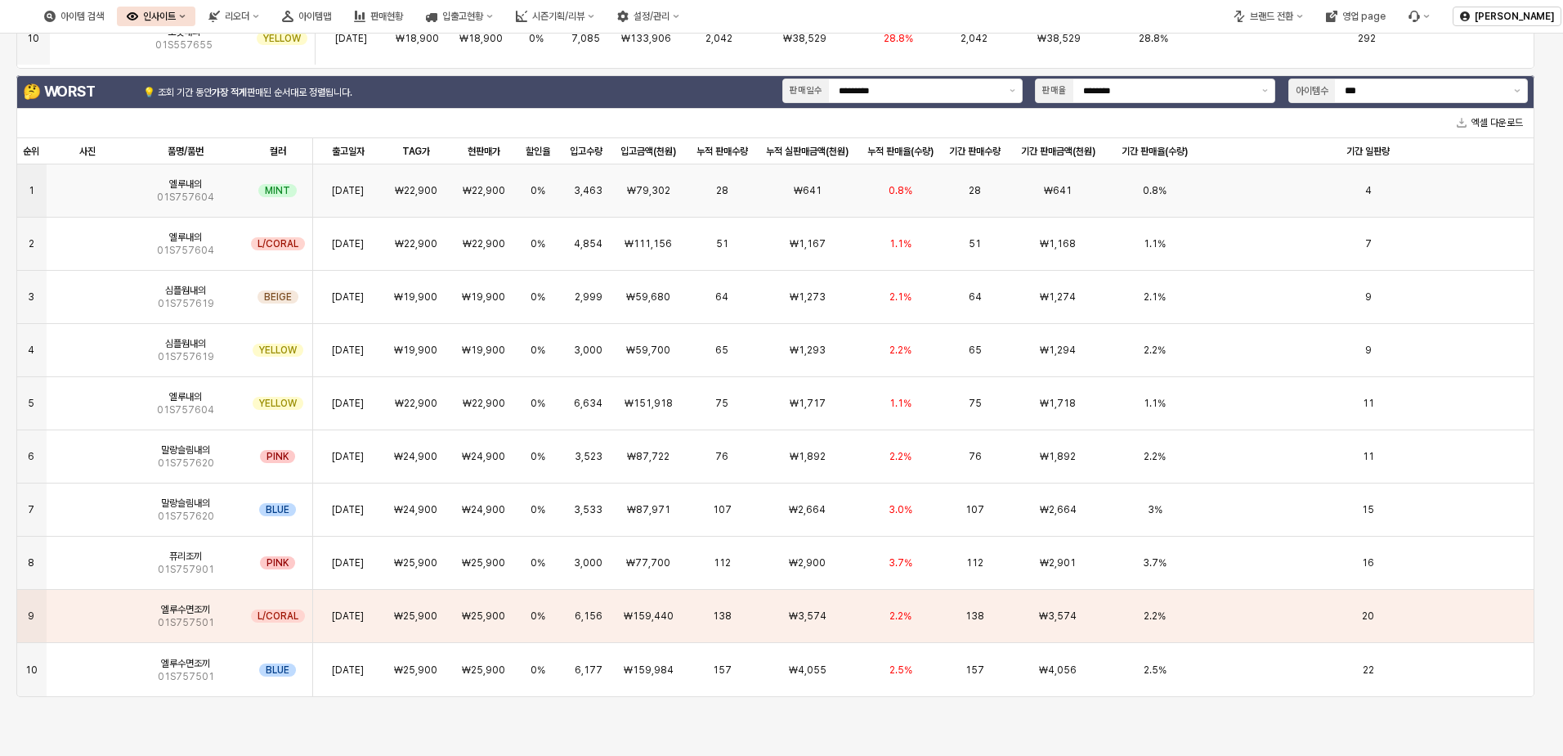
click at [696, 194] on div "28" at bounding box center [722, 190] width 68 height 53
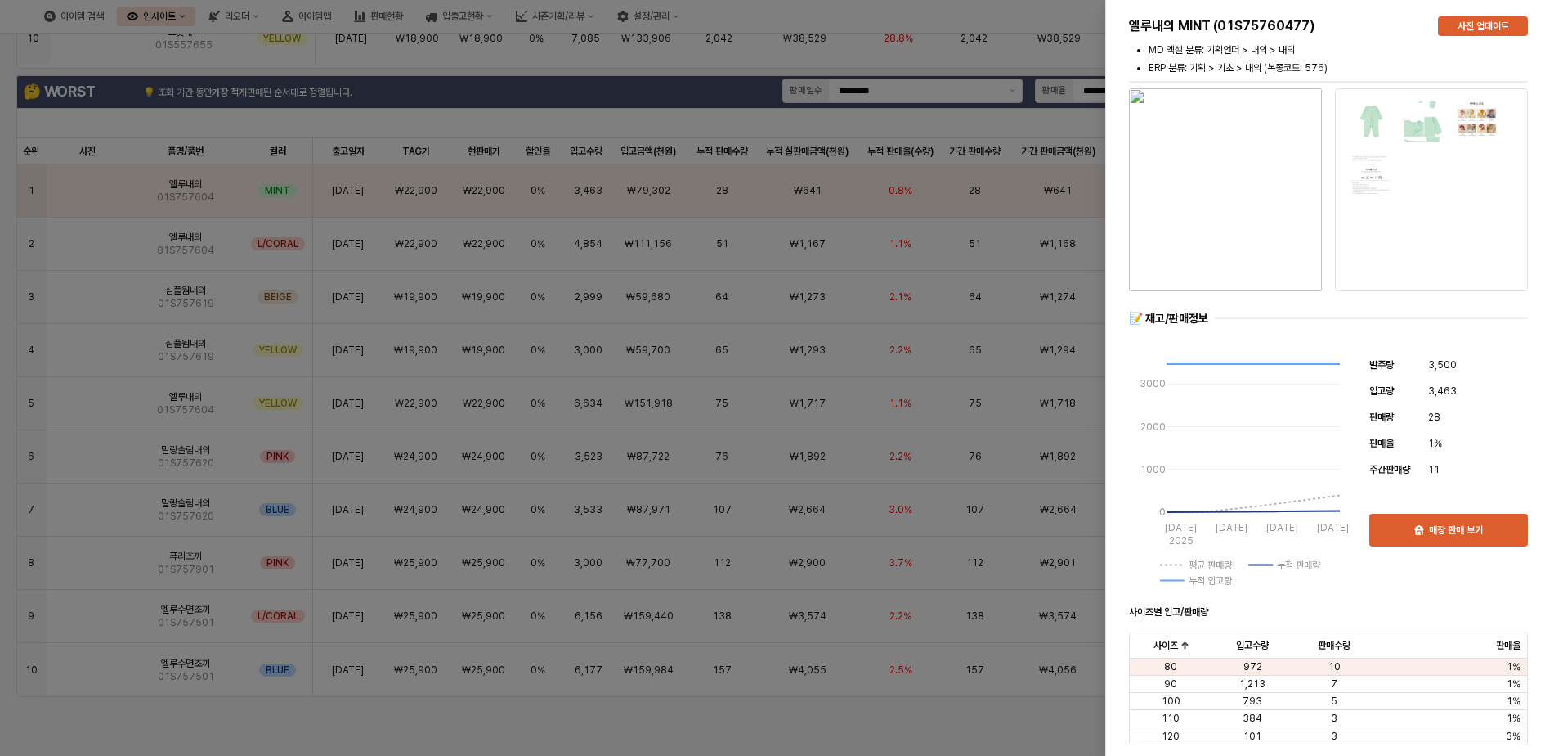
click at [1046, 181] on img "button" at bounding box center [1225, 189] width 193 height 203
click at [671, 373] on div at bounding box center [781, 378] width 1563 height 756
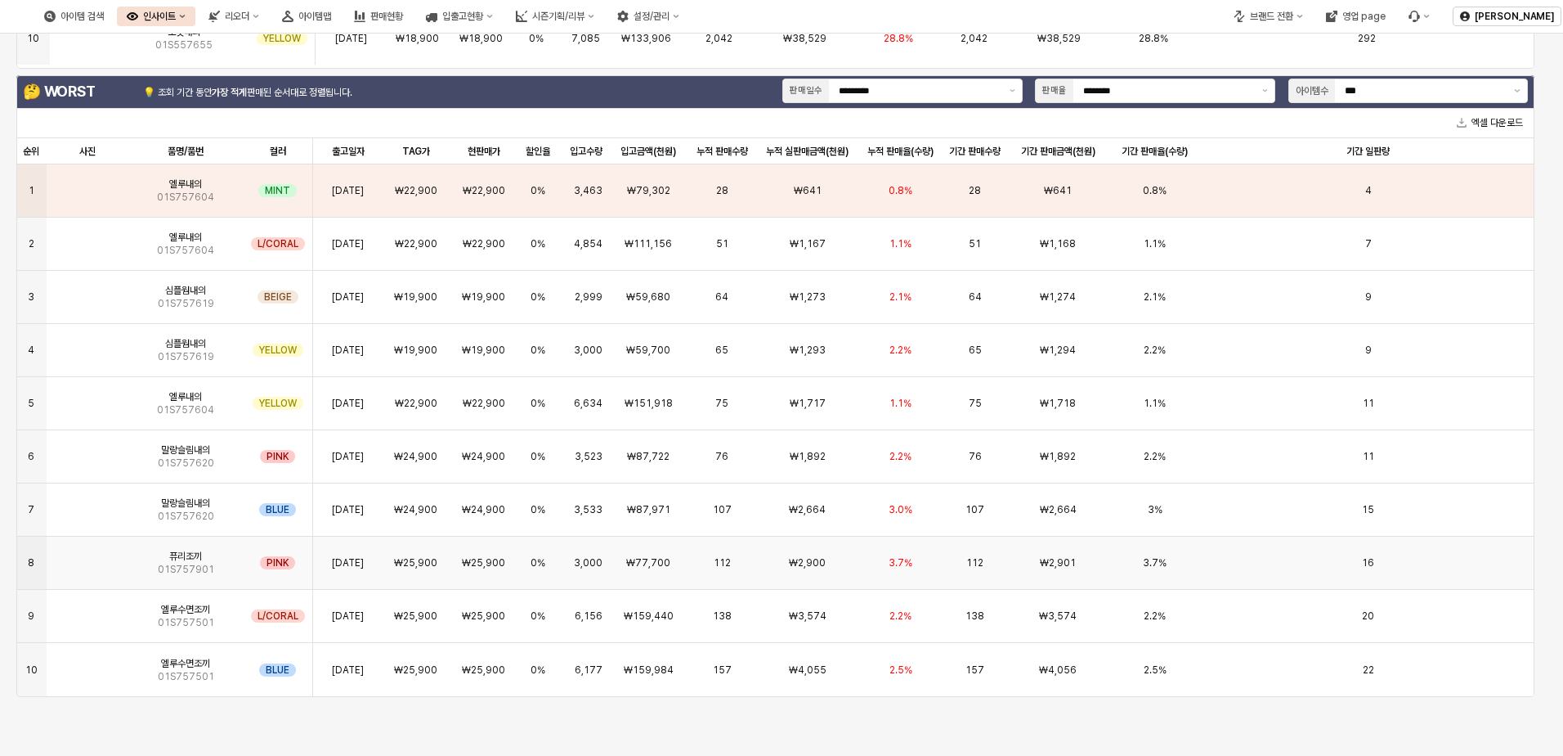
click at [169, 558] on span "퓨리조끼" at bounding box center [185, 555] width 33 height 13
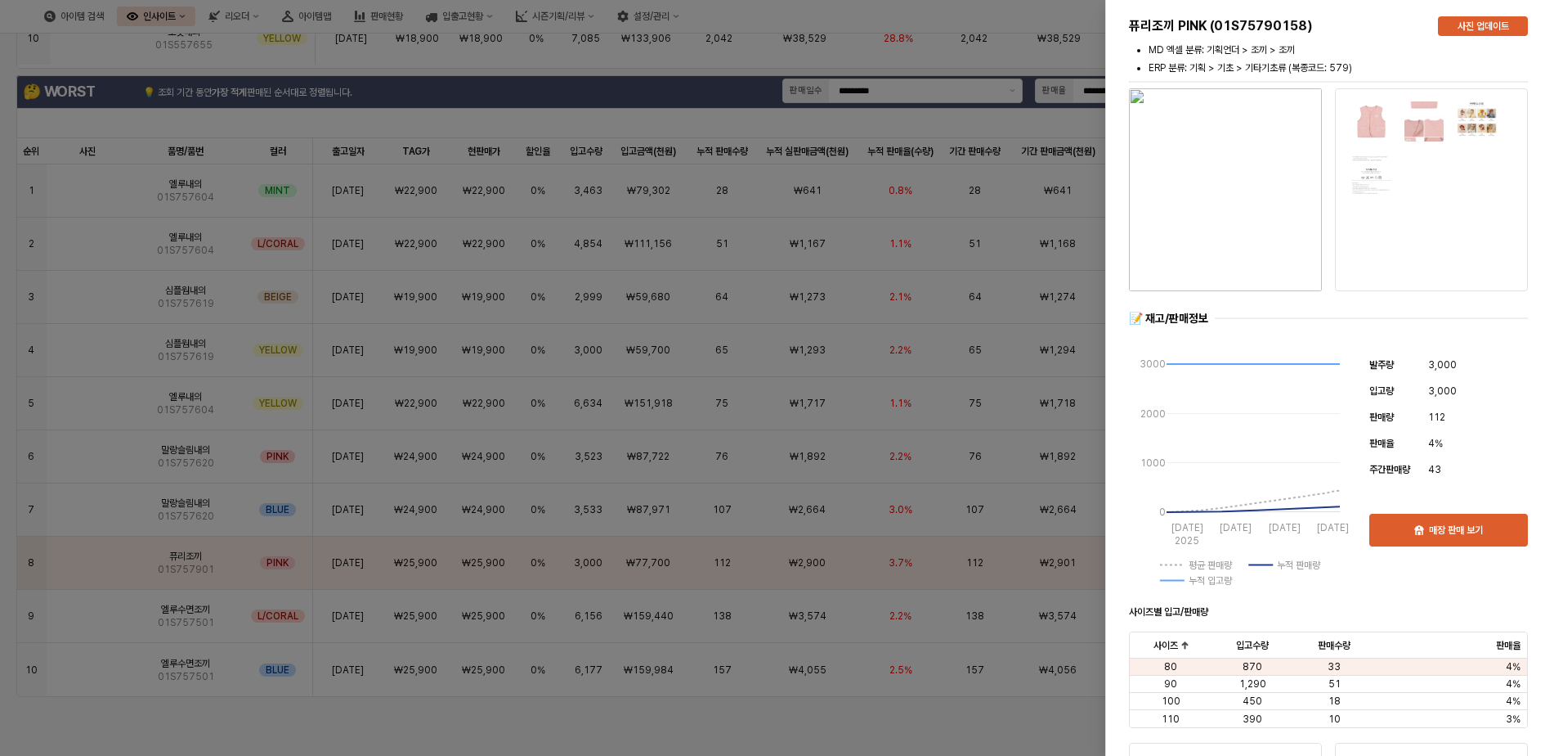
click at [814, 574] on div at bounding box center [781, 378] width 1563 height 756
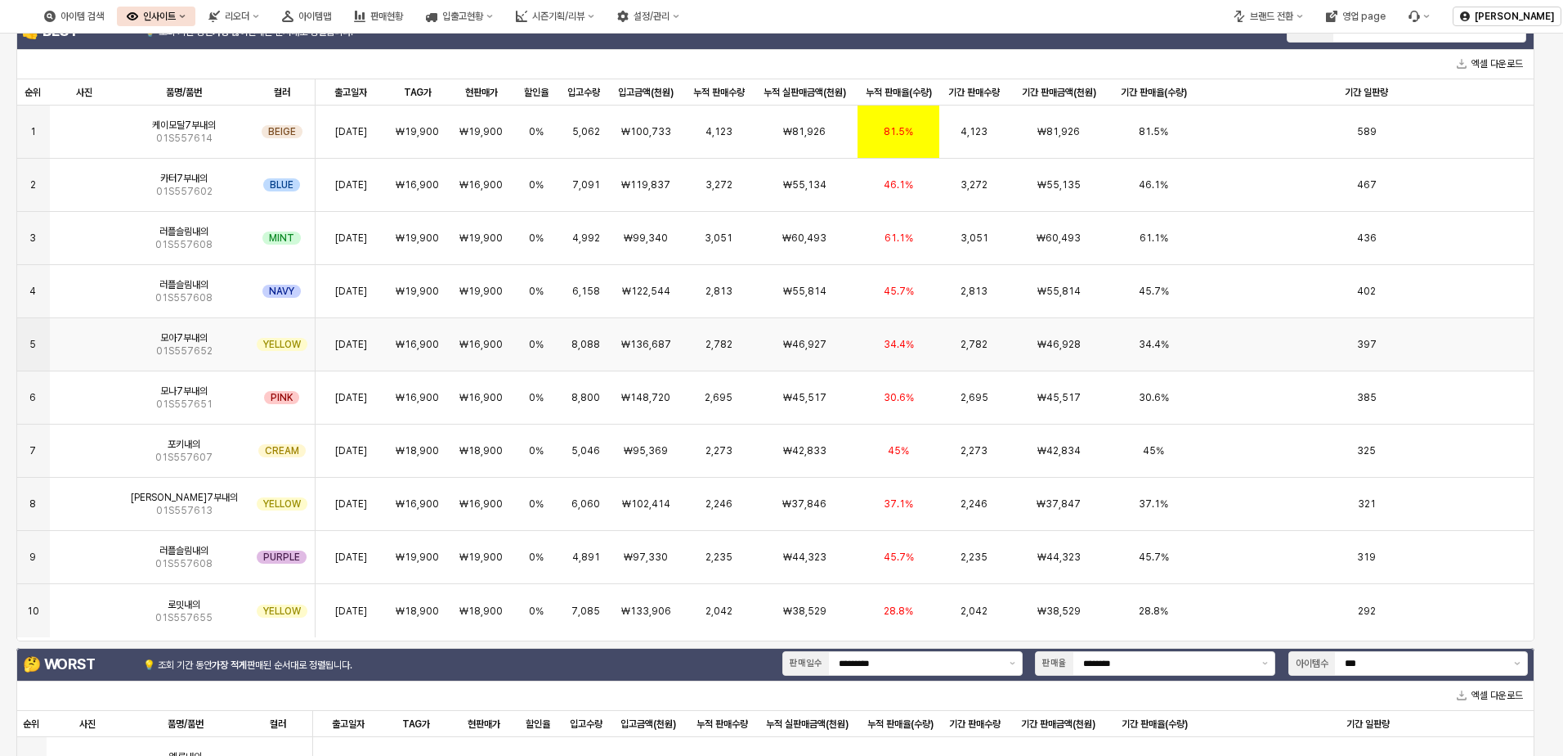
scroll to position [0, 0]
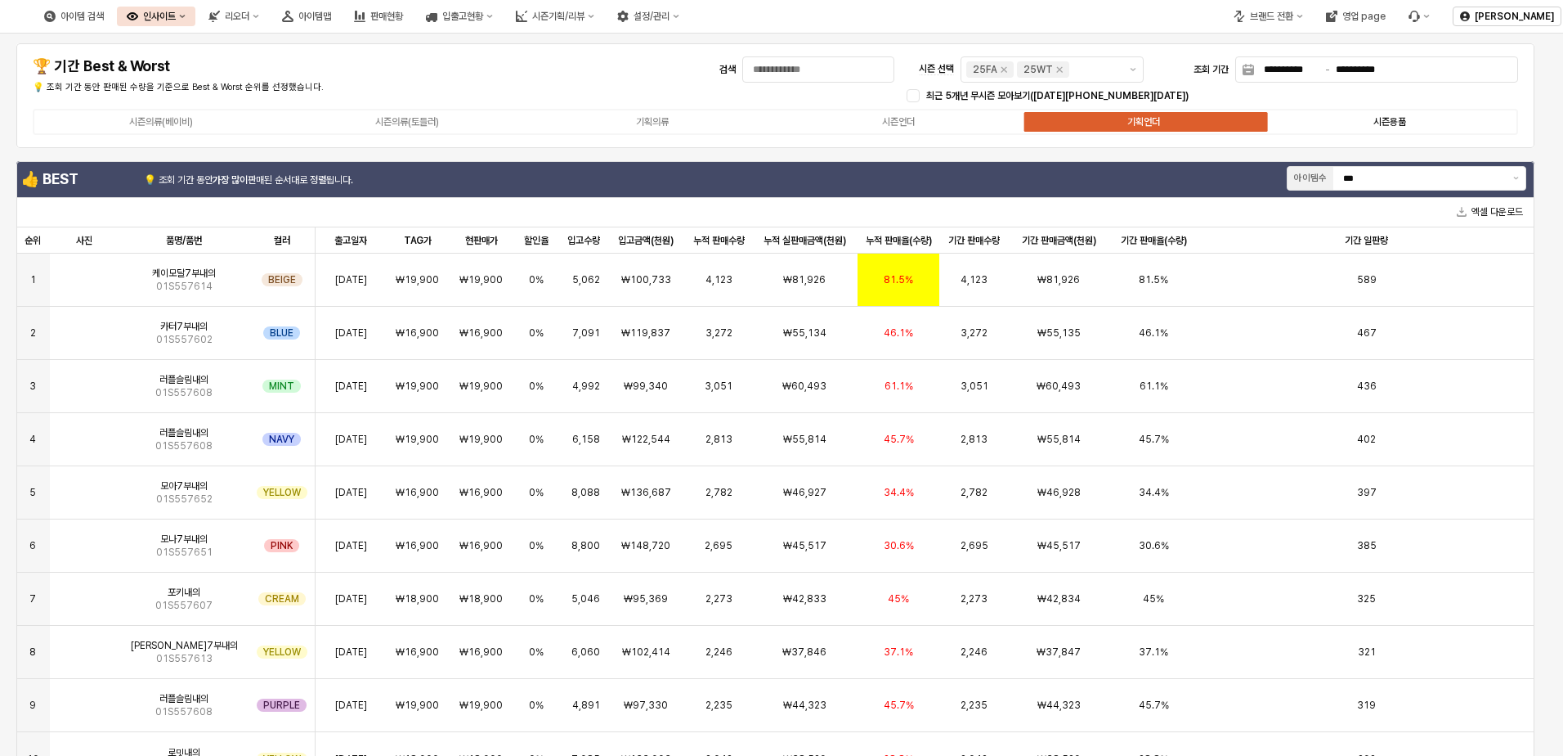
click at [1046, 125] on div "시즌용품" at bounding box center [1390, 121] width 33 height 11
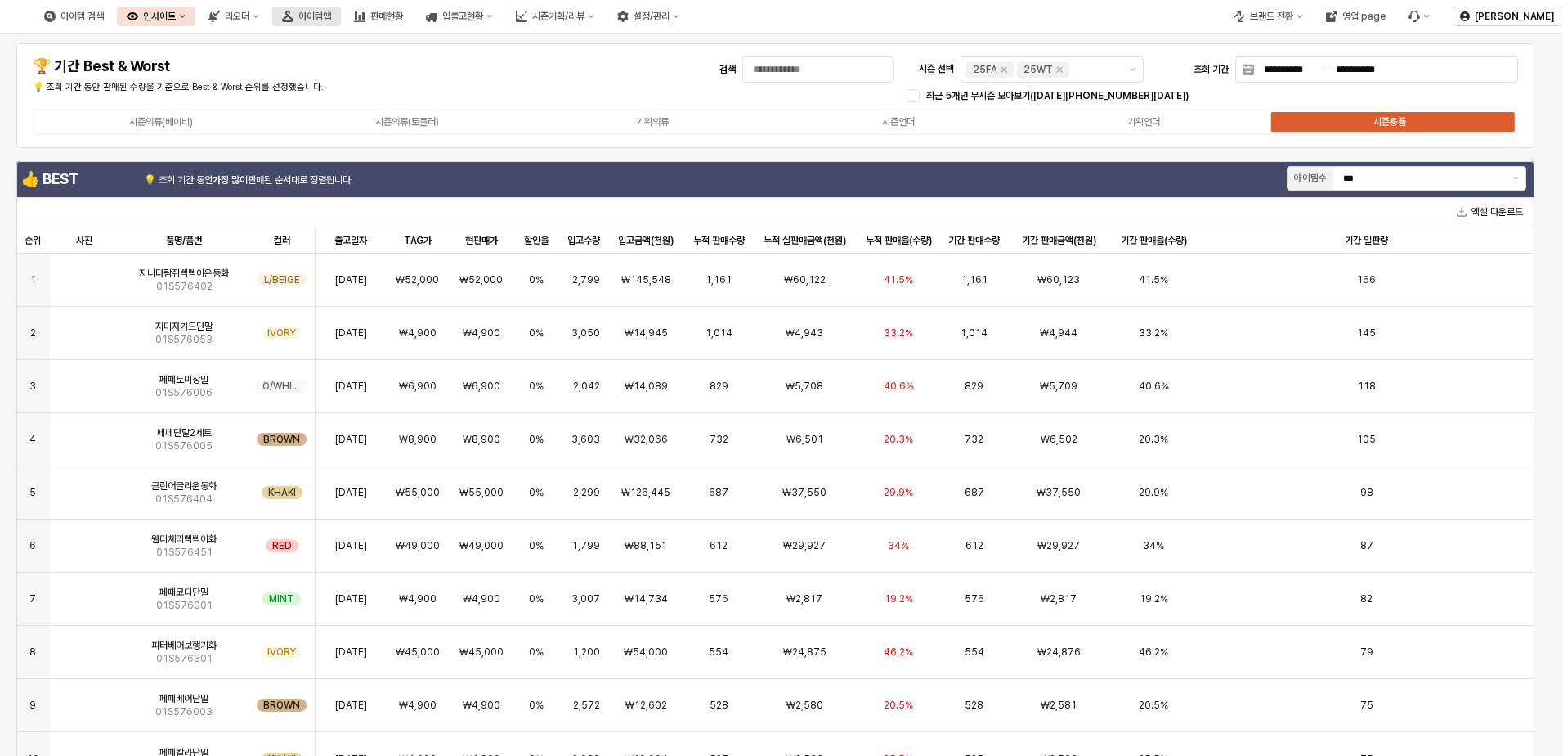
click at [341, 20] on button "아이템맵" at bounding box center [306, 17] width 69 height 20
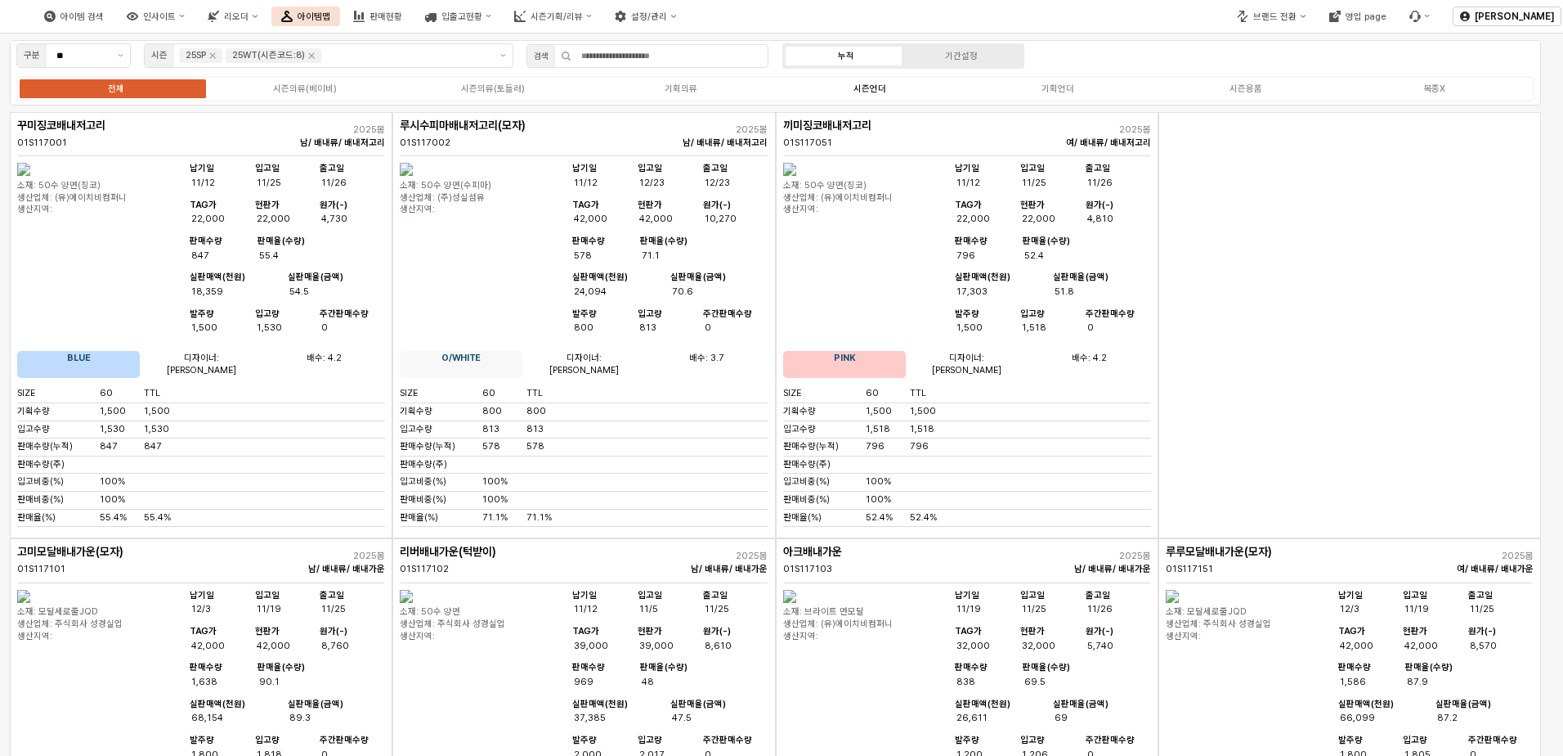
click at [853, 86] on label "시즌언더" at bounding box center [870, 89] width 188 height 14
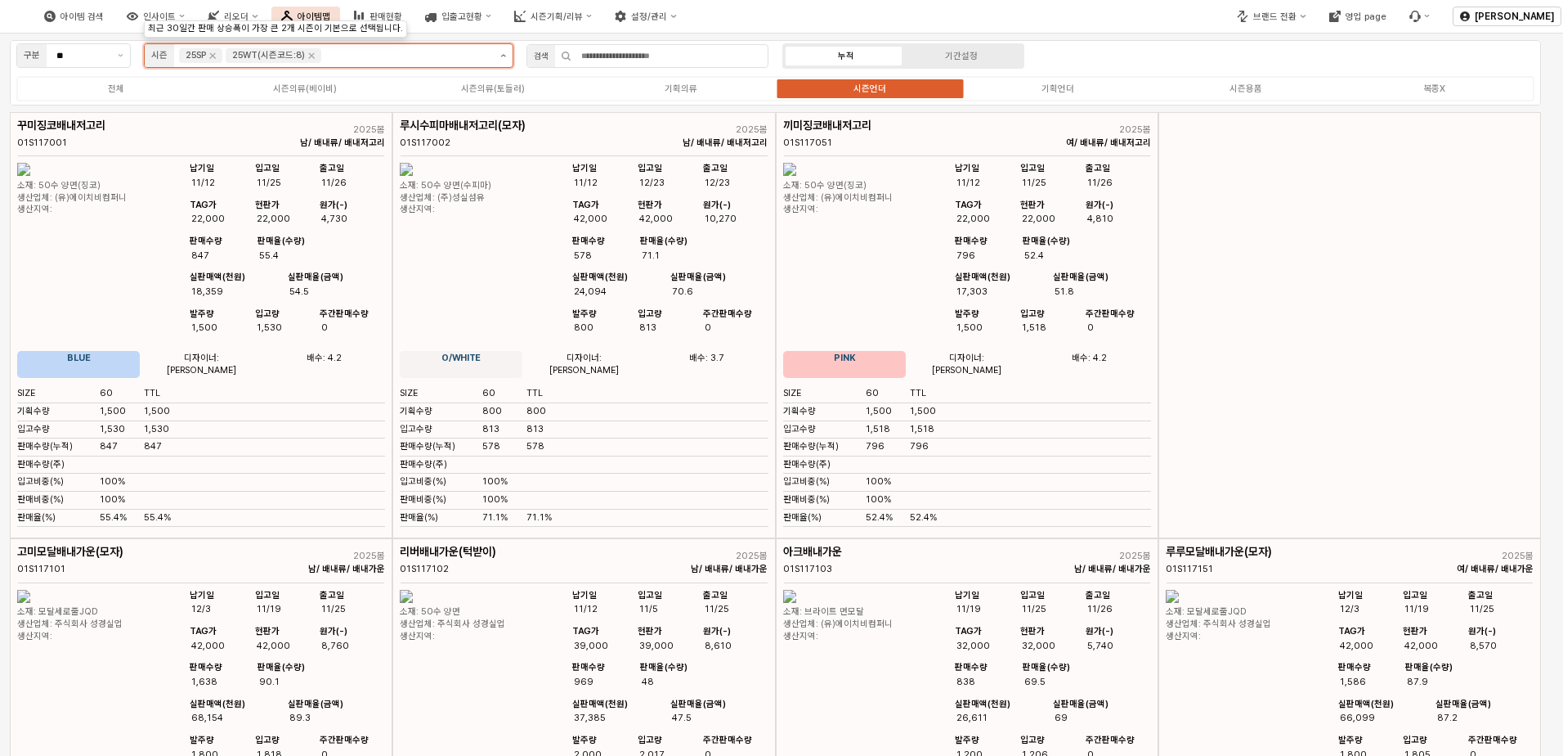
click at [507, 55] on button "제안 사항 표시" at bounding box center [503, 55] width 19 height 23
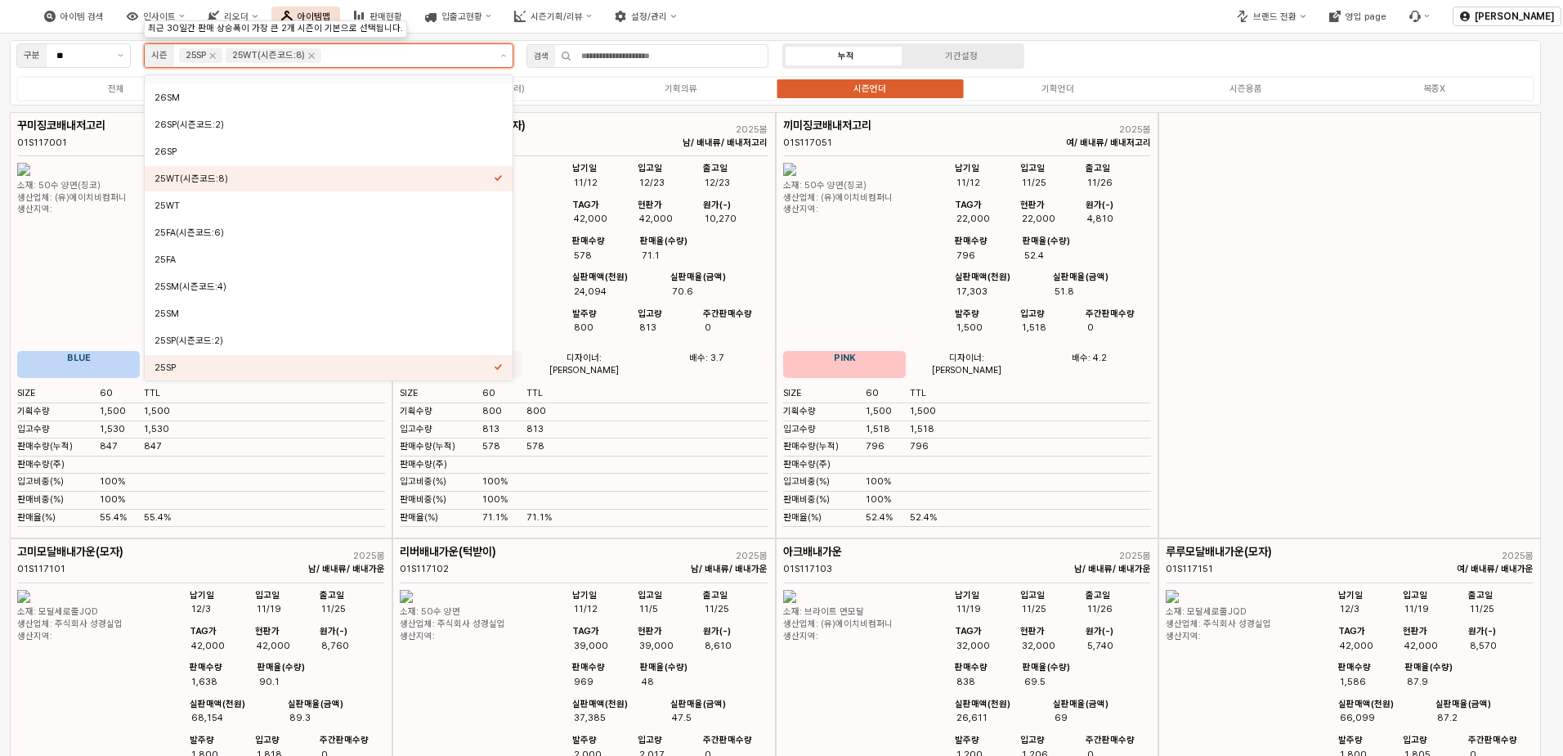
scroll to position [108, 0]
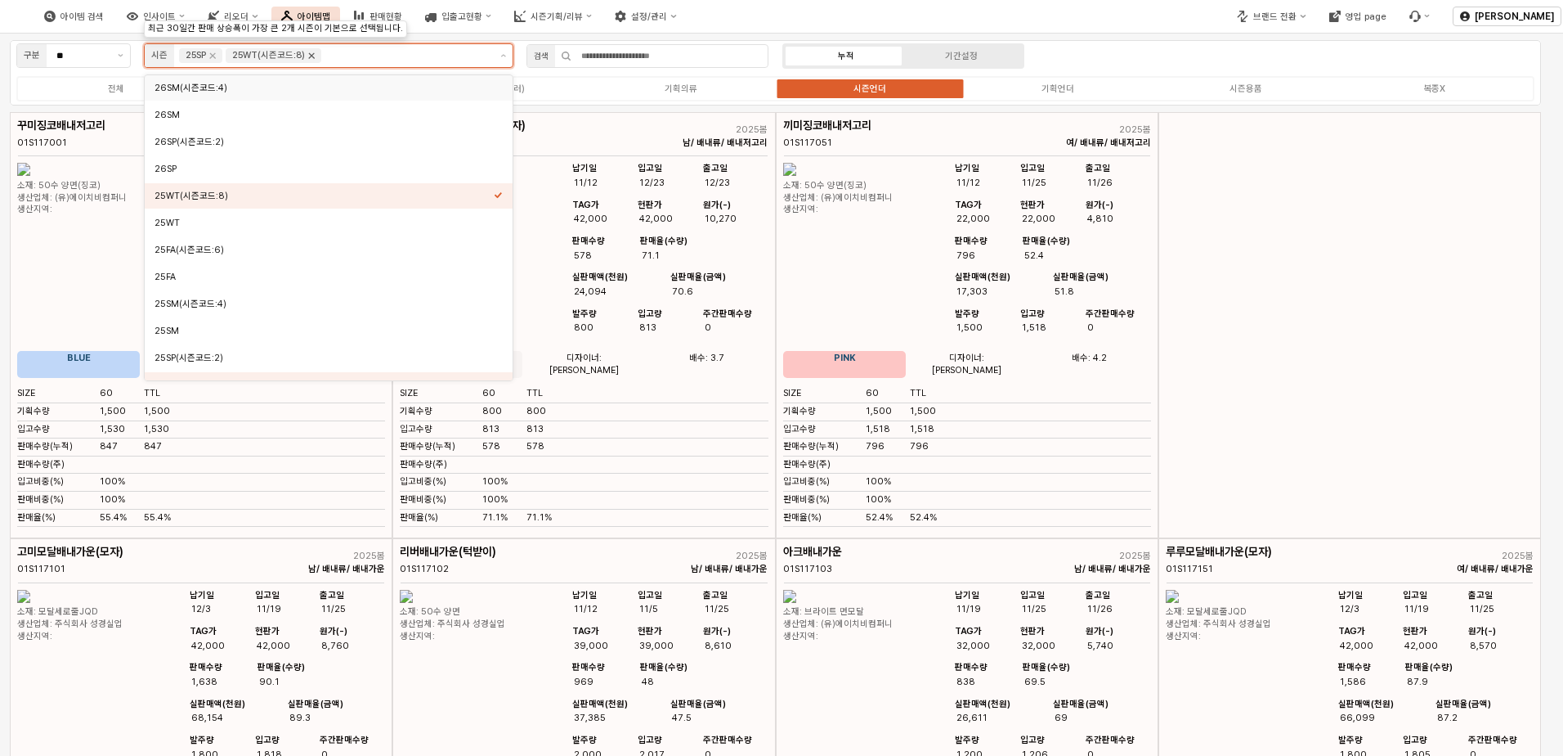
click at [312, 56] on icon "Remove 25WT(시즌코드:8)" at bounding box center [312, 56] width 6 height 6
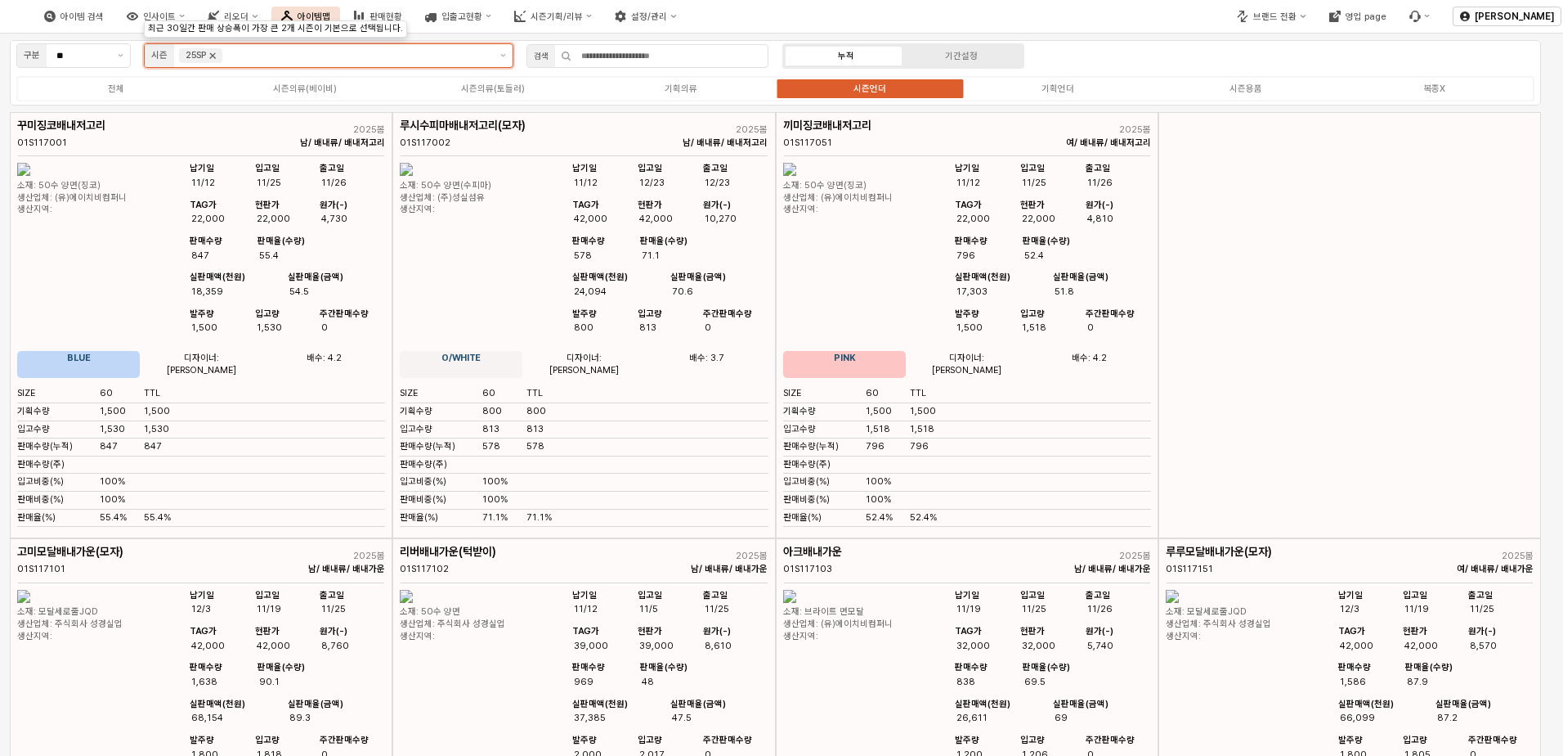
click at [213, 56] on icon "Remove 25SP" at bounding box center [212, 55] width 13 height 13
click at [498, 56] on button "제안 사항 표시" at bounding box center [503, 55] width 19 height 23
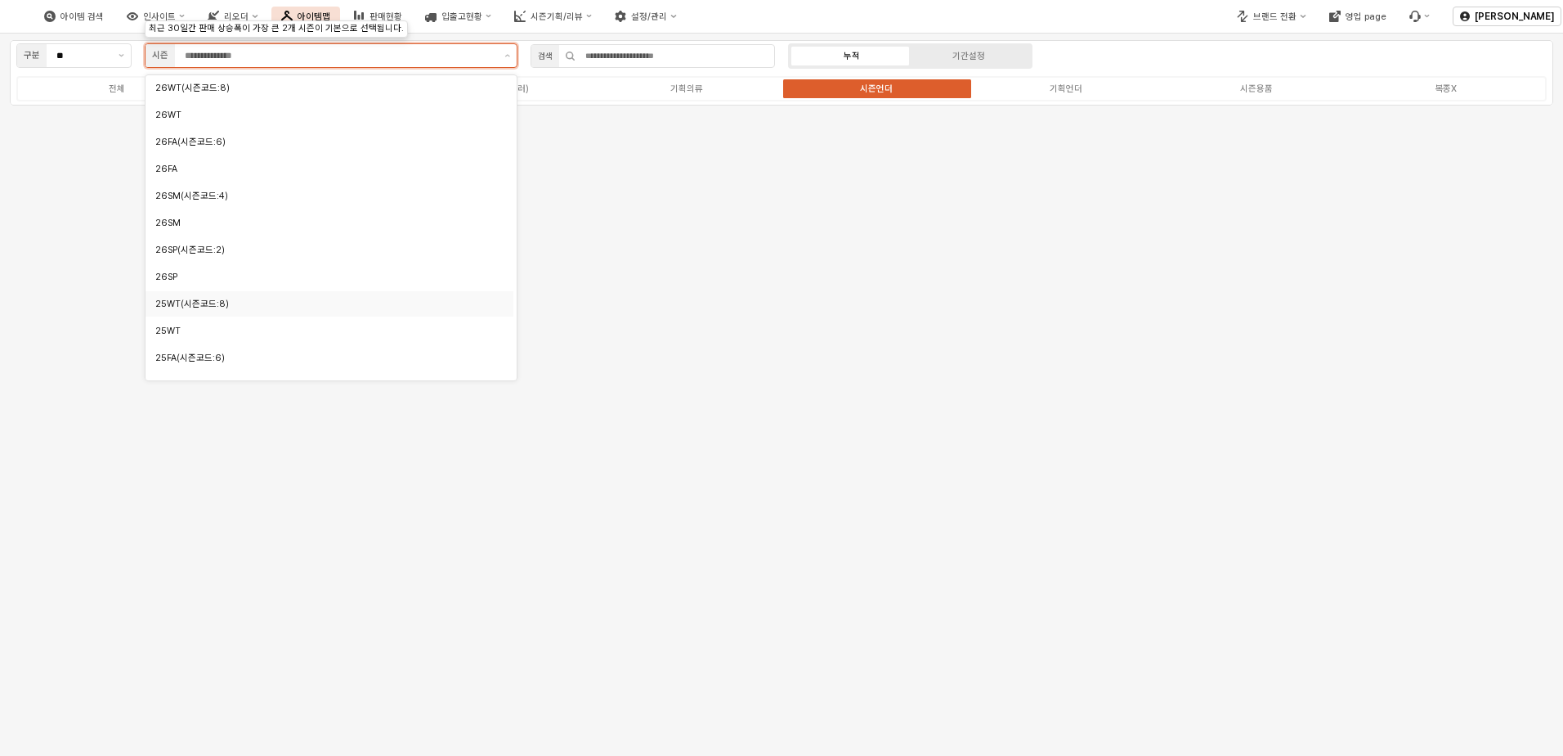
click at [201, 307] on div "25WT(시즌코드:8)" at bounding box center [324, 304] width 339 height 12
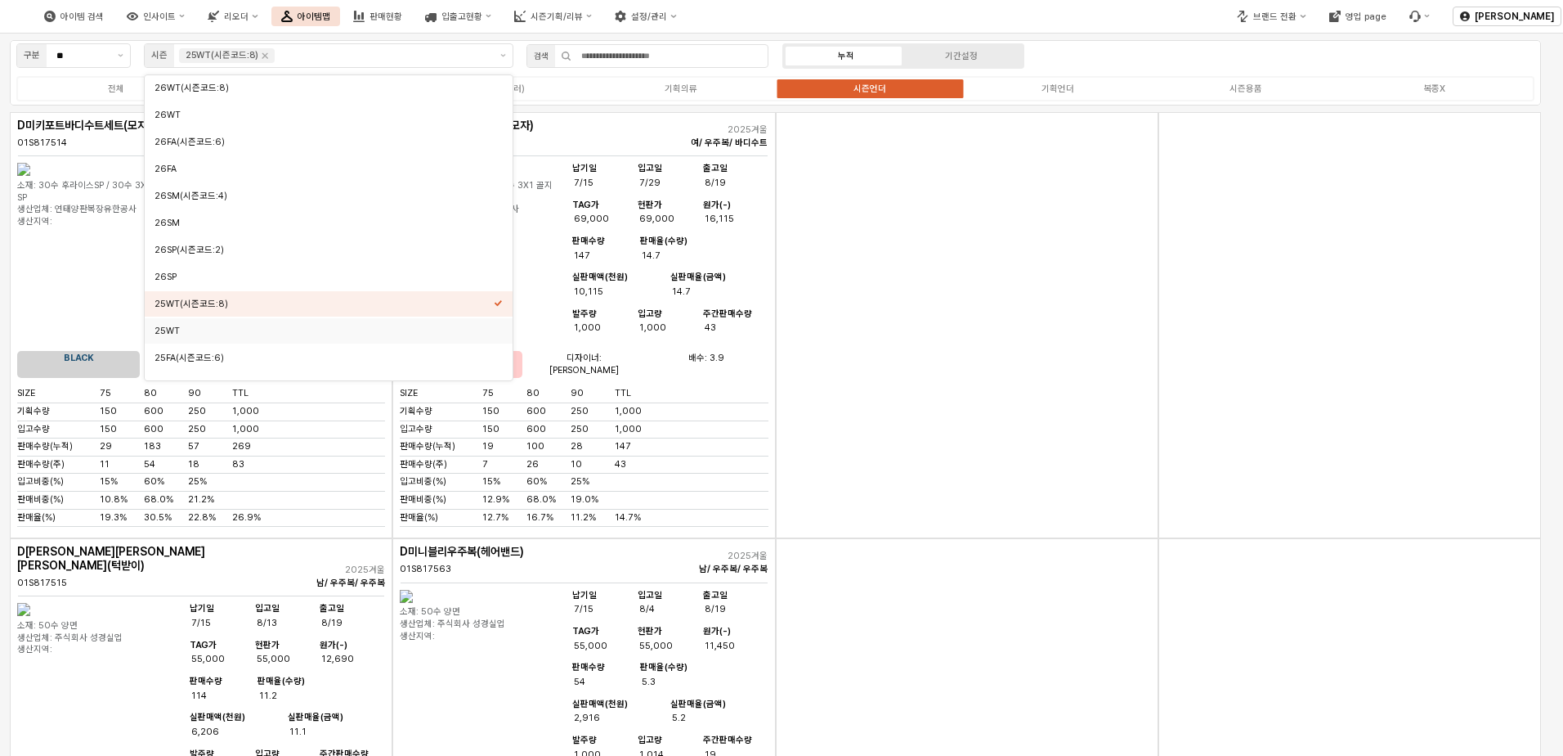
click at [1046, 311] on div "App Frame" at bounding box center [967, 325] width 383 height 426
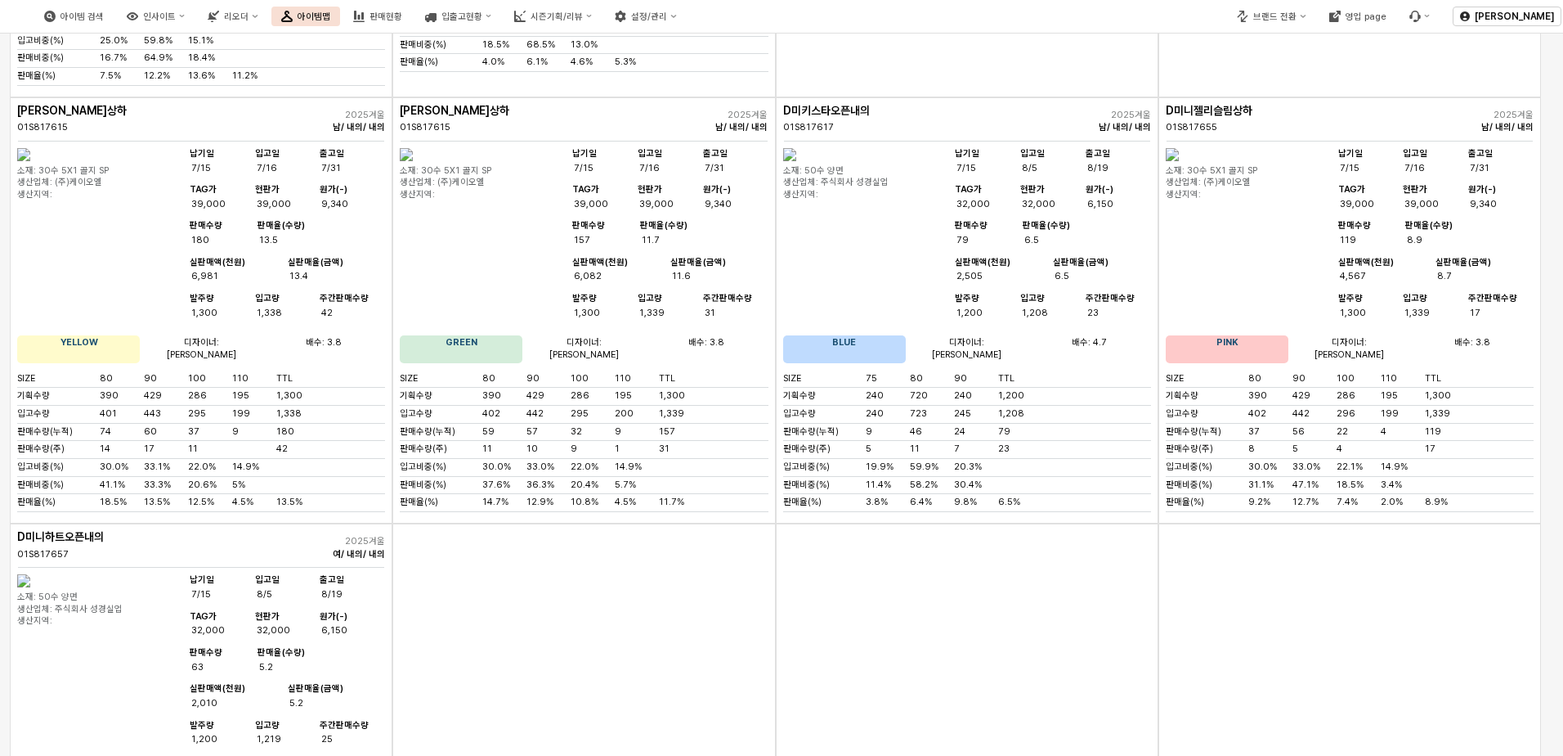
scroll to position [845, 0]
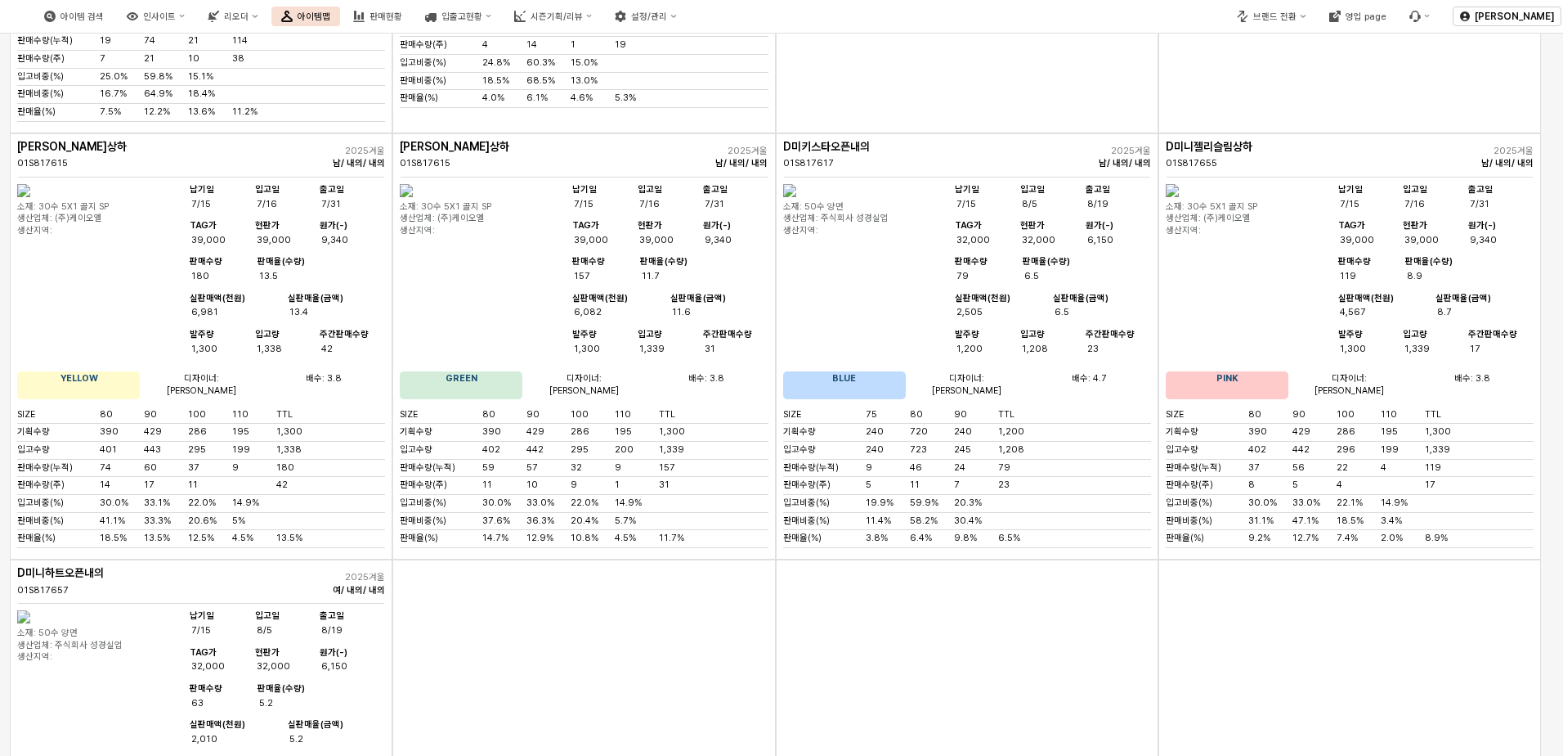
click at [1046, 197] on img "App Frame" at bounding box center [1172, 190] width 13 height 13
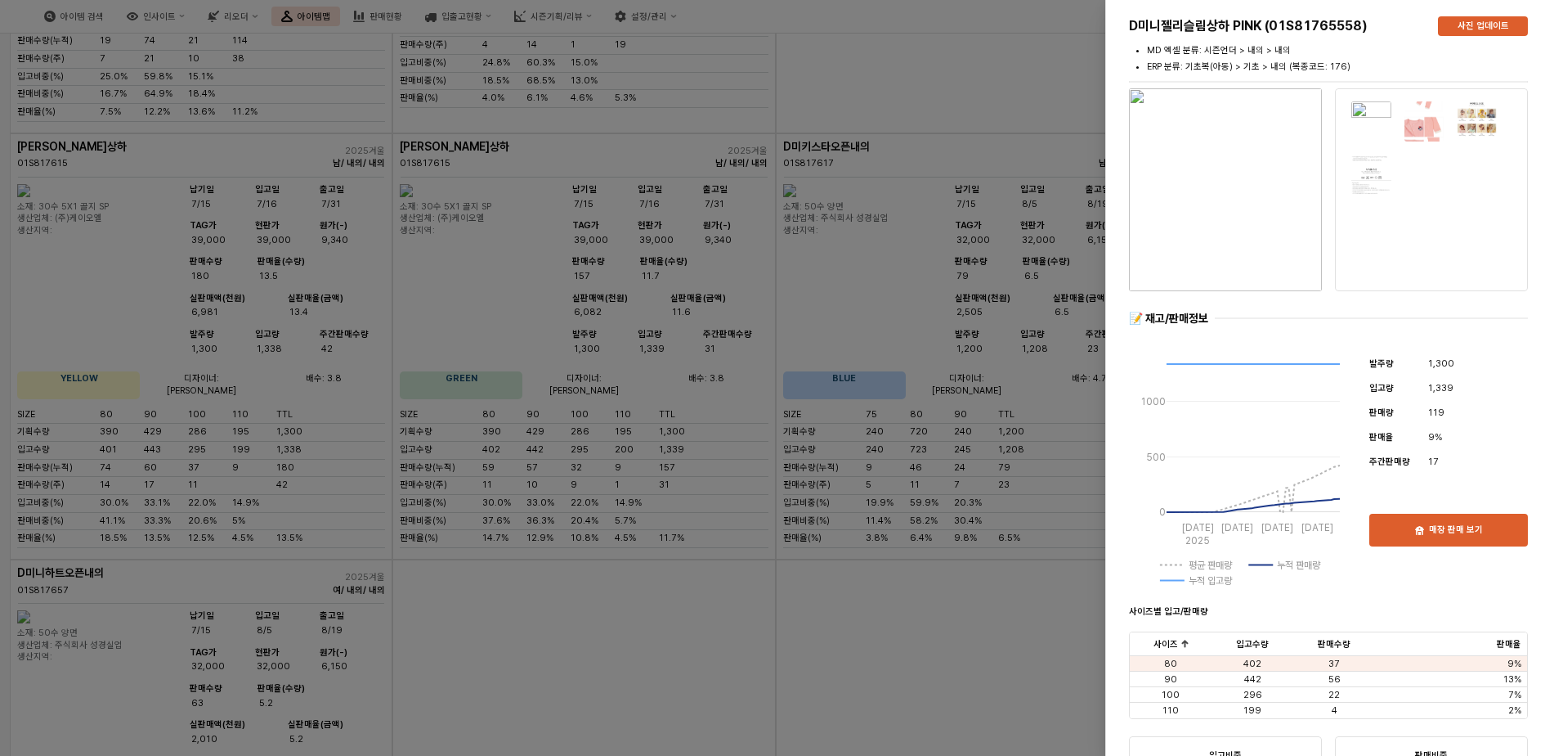
click at [1046, 109] on img at bounding box center [1372, 122] width 42 height 42
click at [1046, 129] on img at bounding box center [1425, 122] width 42 height 42
click at [1046, 183] on img "button" at bounding box center [1225, 189] width 193 height 203
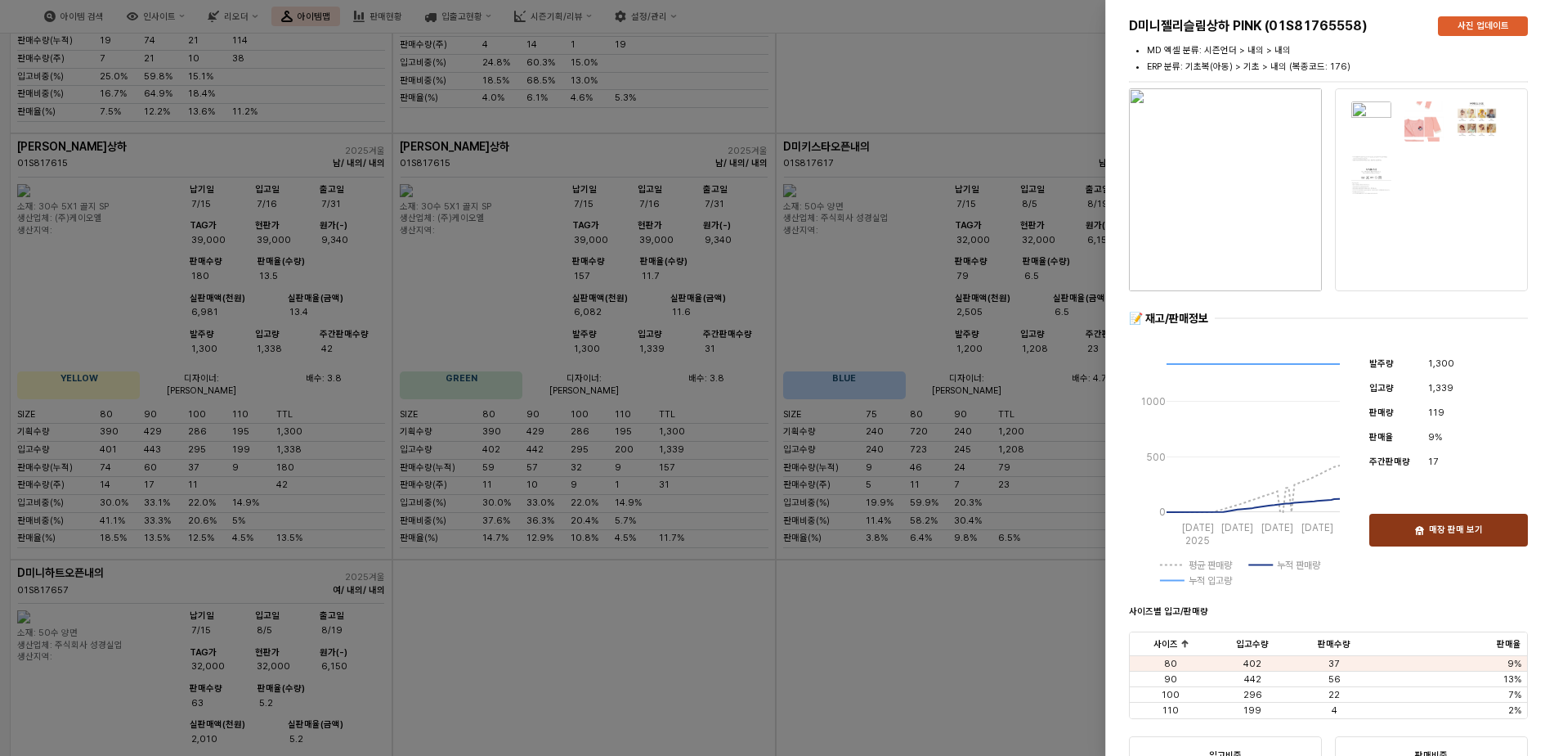
click at [1046, 520] on div "매장 판매 보기" at bounding box center [1449, 529] width 144 height 31
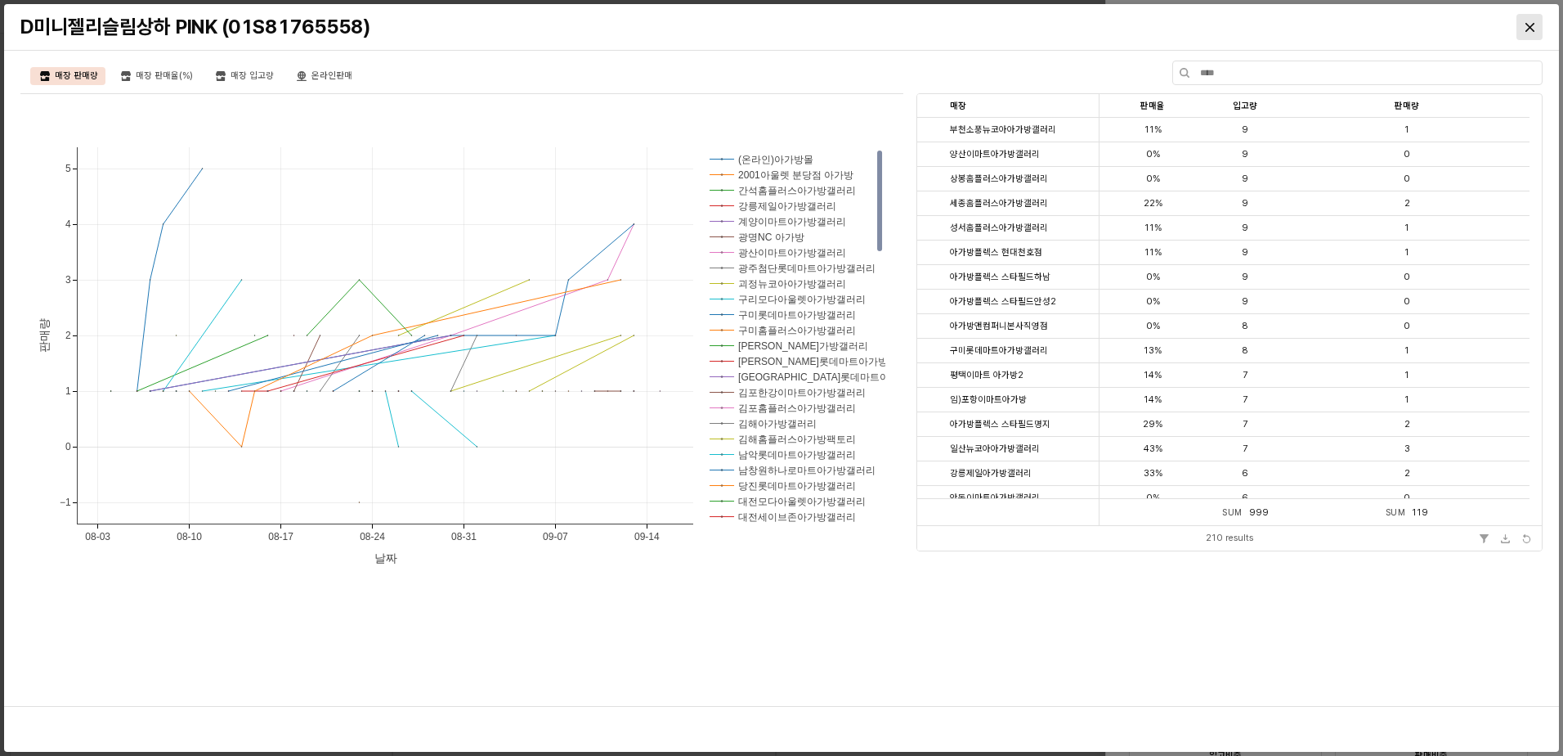
click at [1046, 27] on div "Close" at bounding box center [1530, 27] width 25 height 25
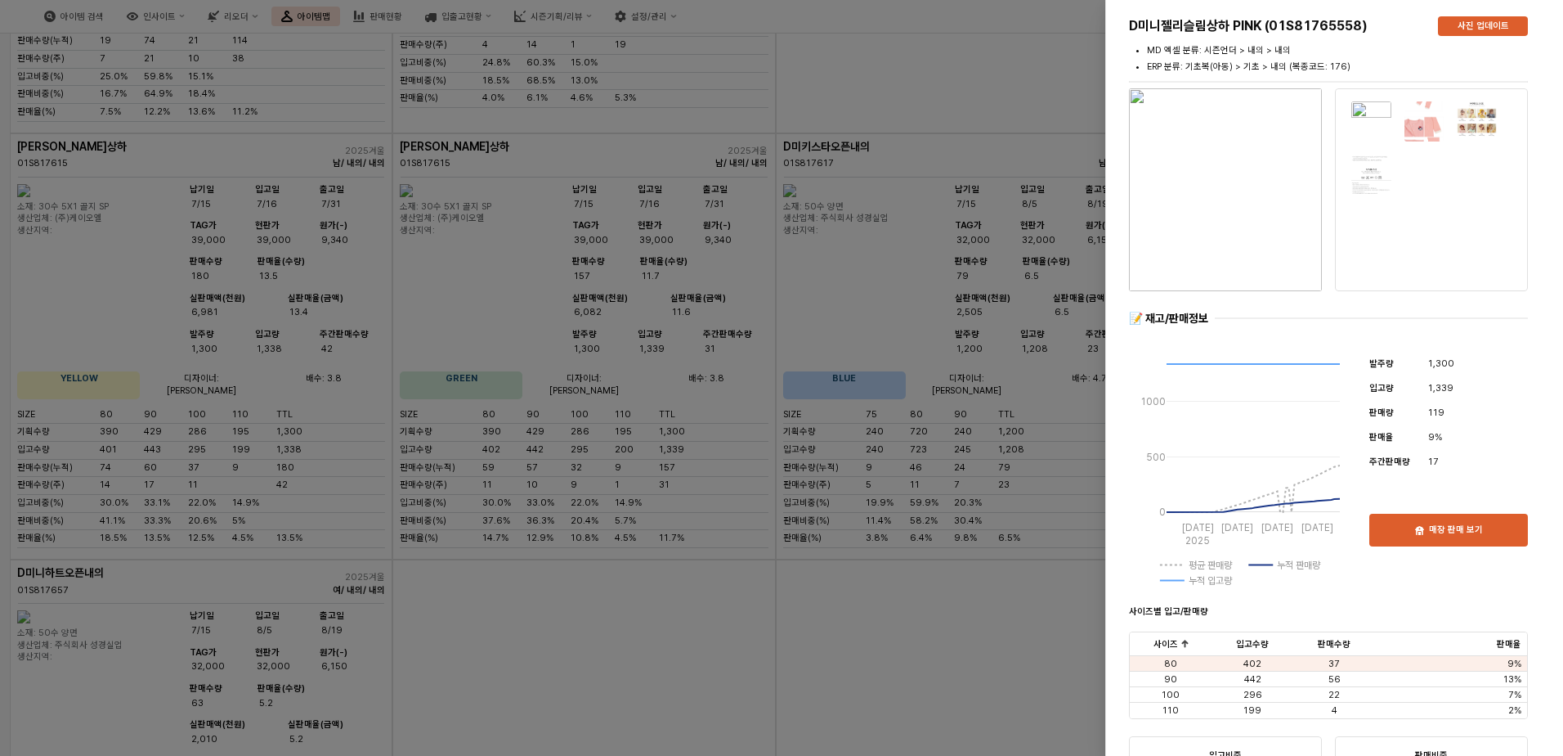
click at [191, 285] on div at bounding box center [781, 378] width 1563 height 756
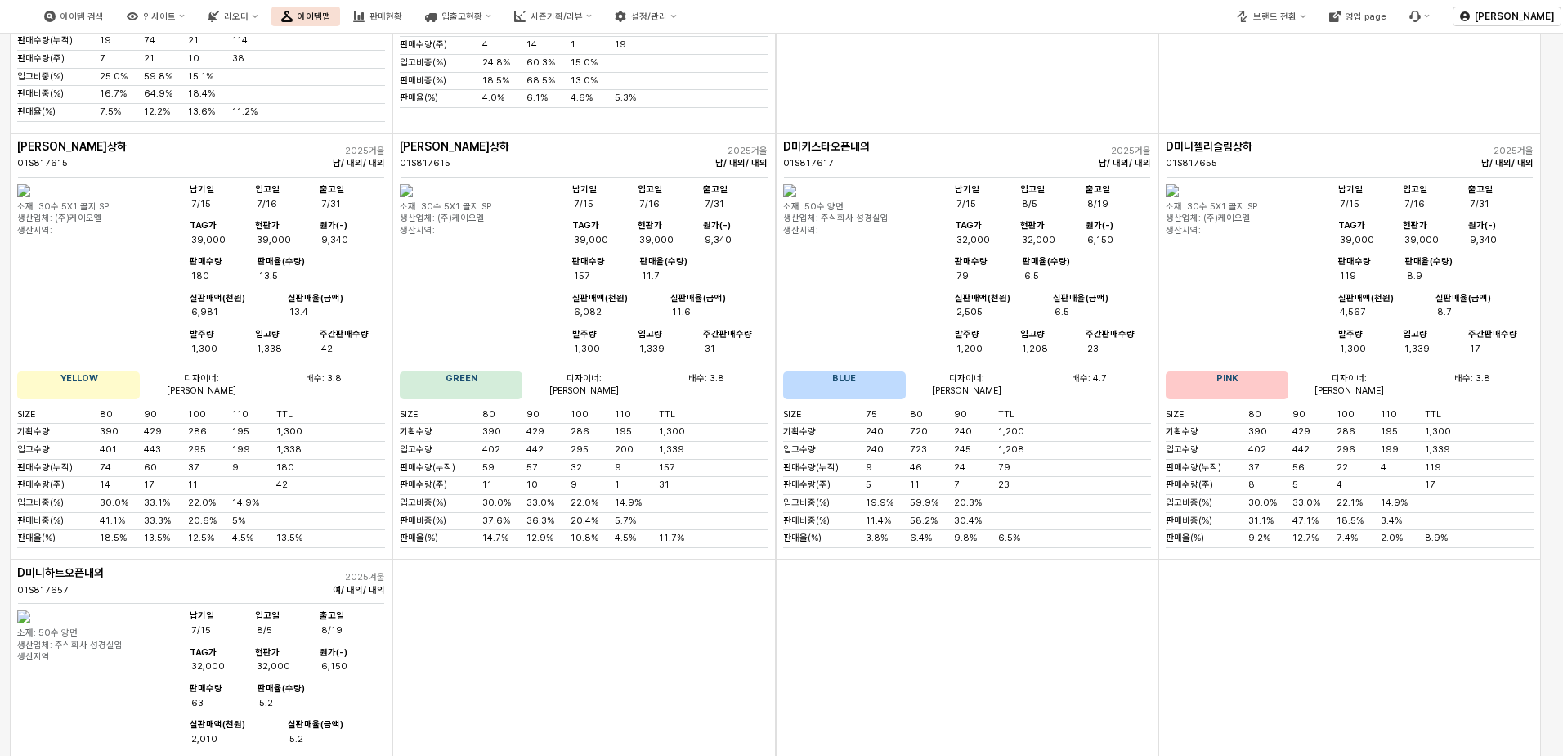
click at [30, 197] on img "App Frame" at bounding box center [23, 190] width 13 height 13
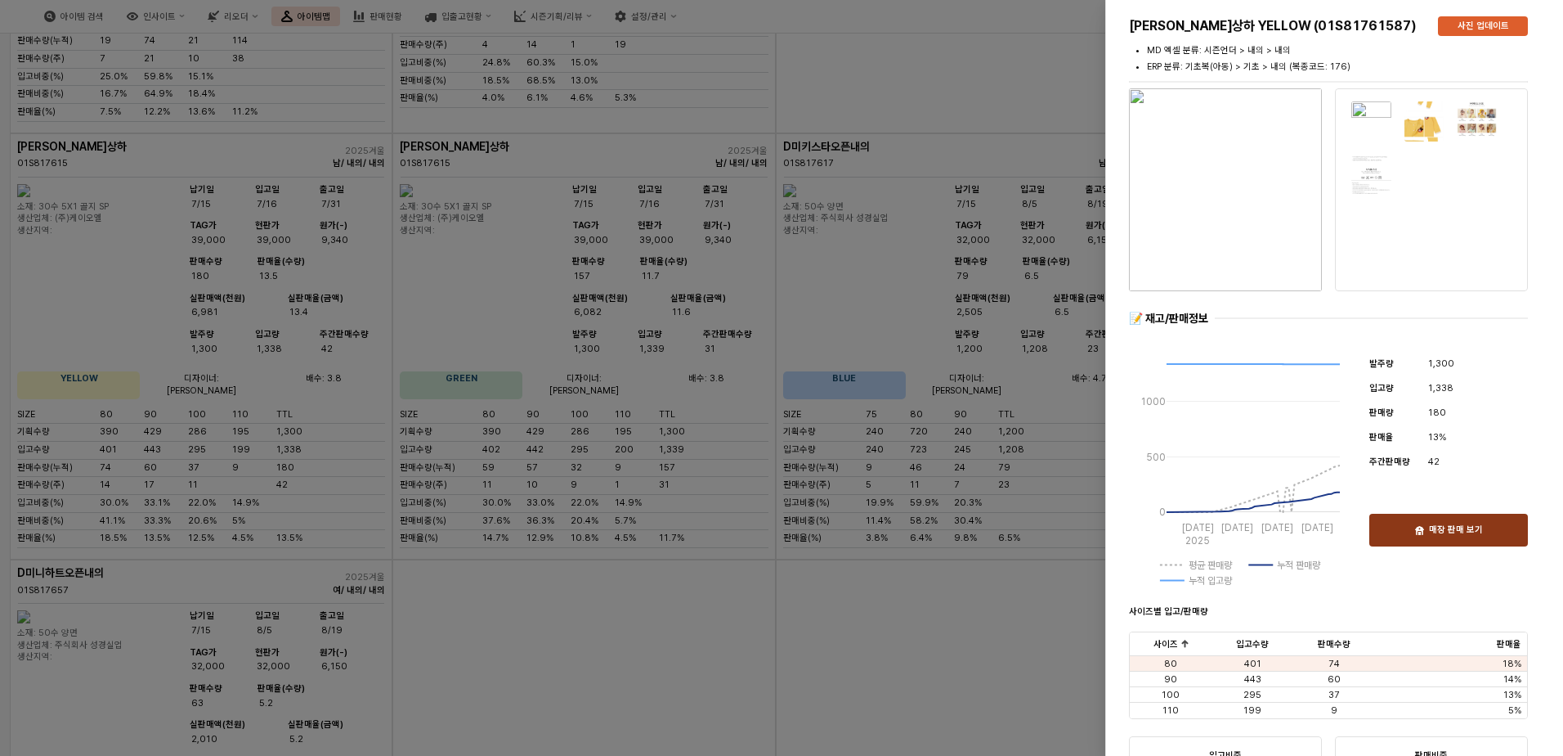
click at [1046, 534] on div "매장 판매 보기" at bounding box center [1449, 529] width 144 height 31
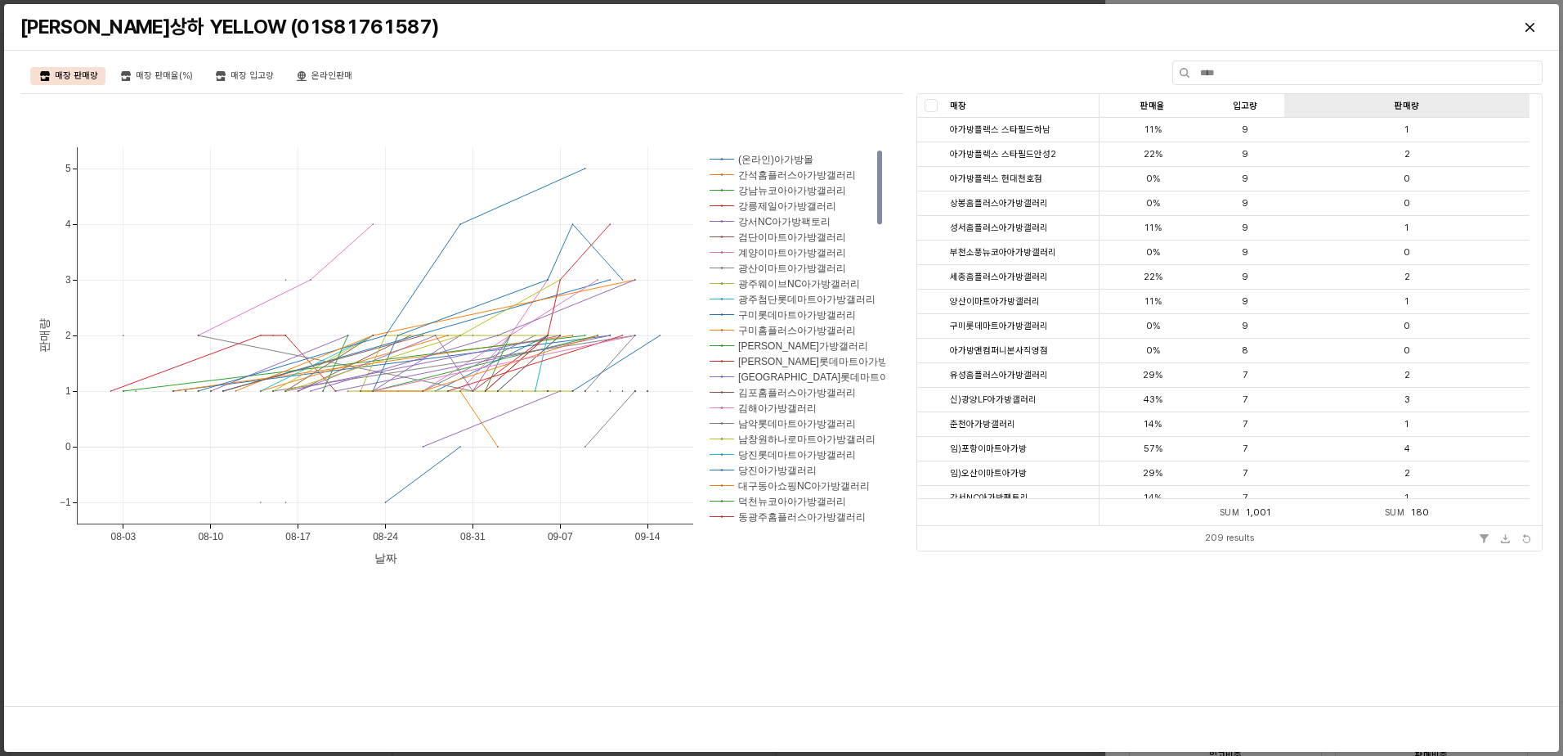
click at [1046, 110] on div "판매량 판매량" at bounding box center [1407, 106] width 245 height 24
click at [1046, 23] on icon "Close" at bounding box center [1529, 26] width 9 height 9
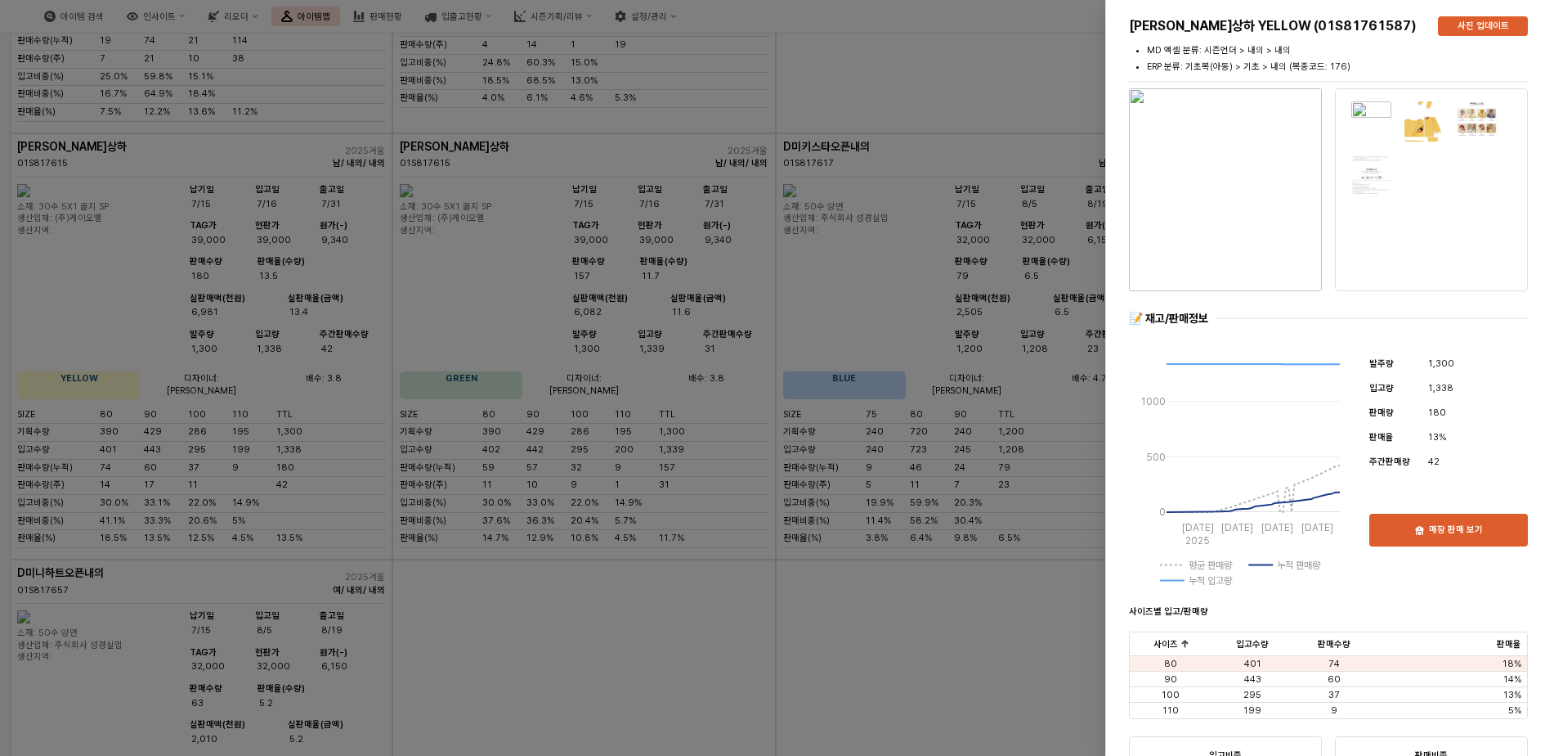
click at [266, 352] on div at bounding box center [781, 378] width 1563 height 756
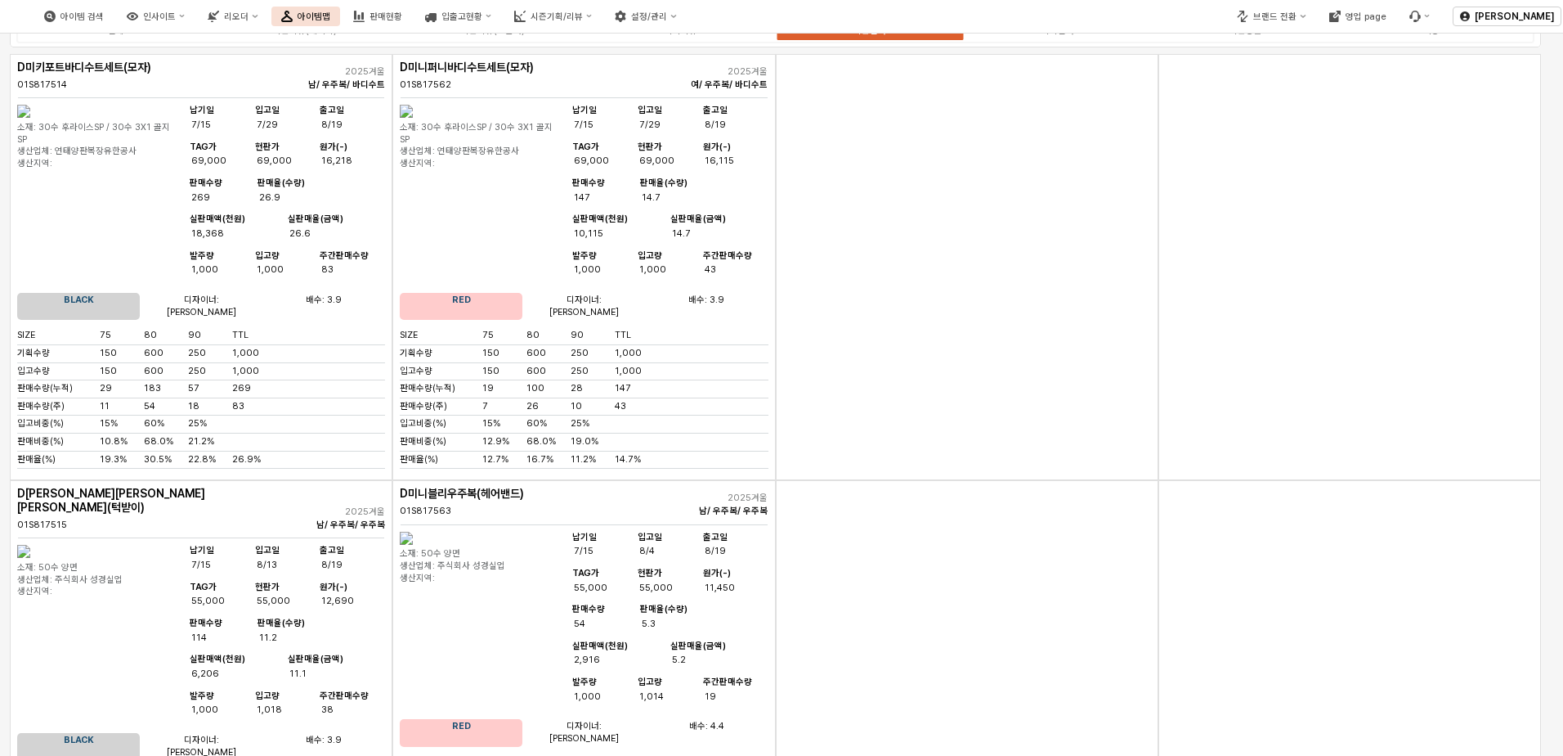
scroll to position [28, 0]
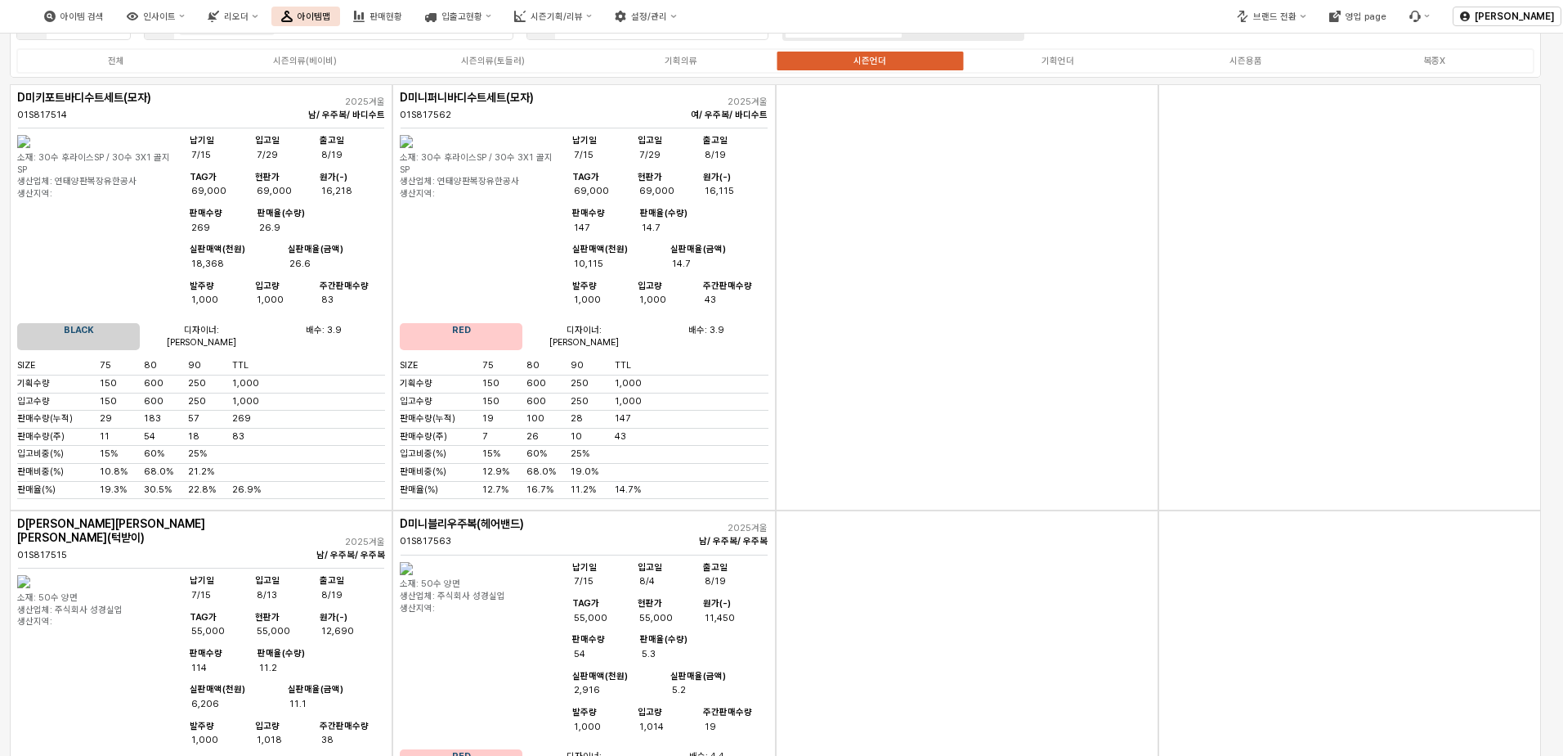
click at [30, 148] on img "App Frame" at bounding box center [23, 141] width 13 height 13
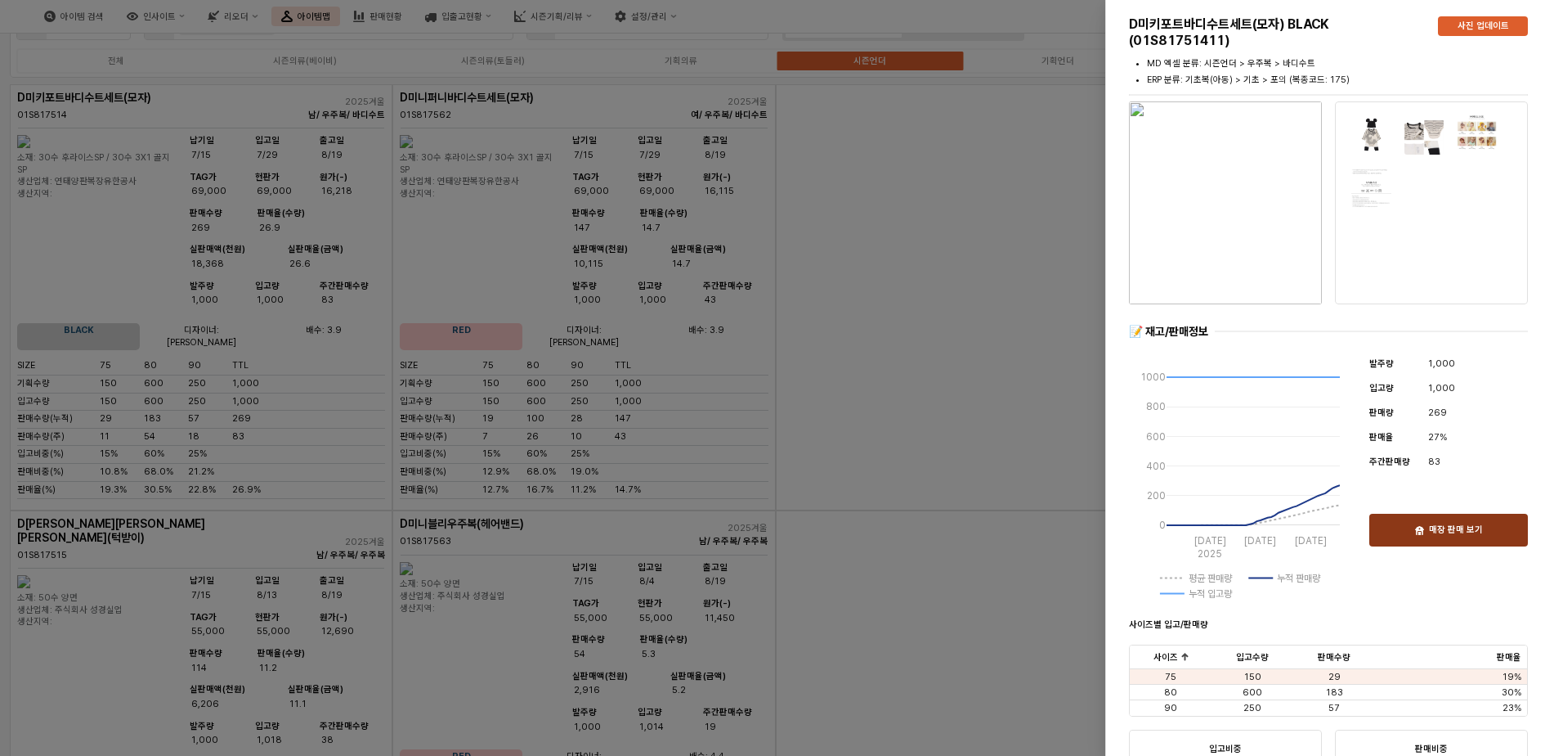
click at [1046, 544] on div "매장 판매 보기" at bounding box center [1449, 529] width 144 height 31
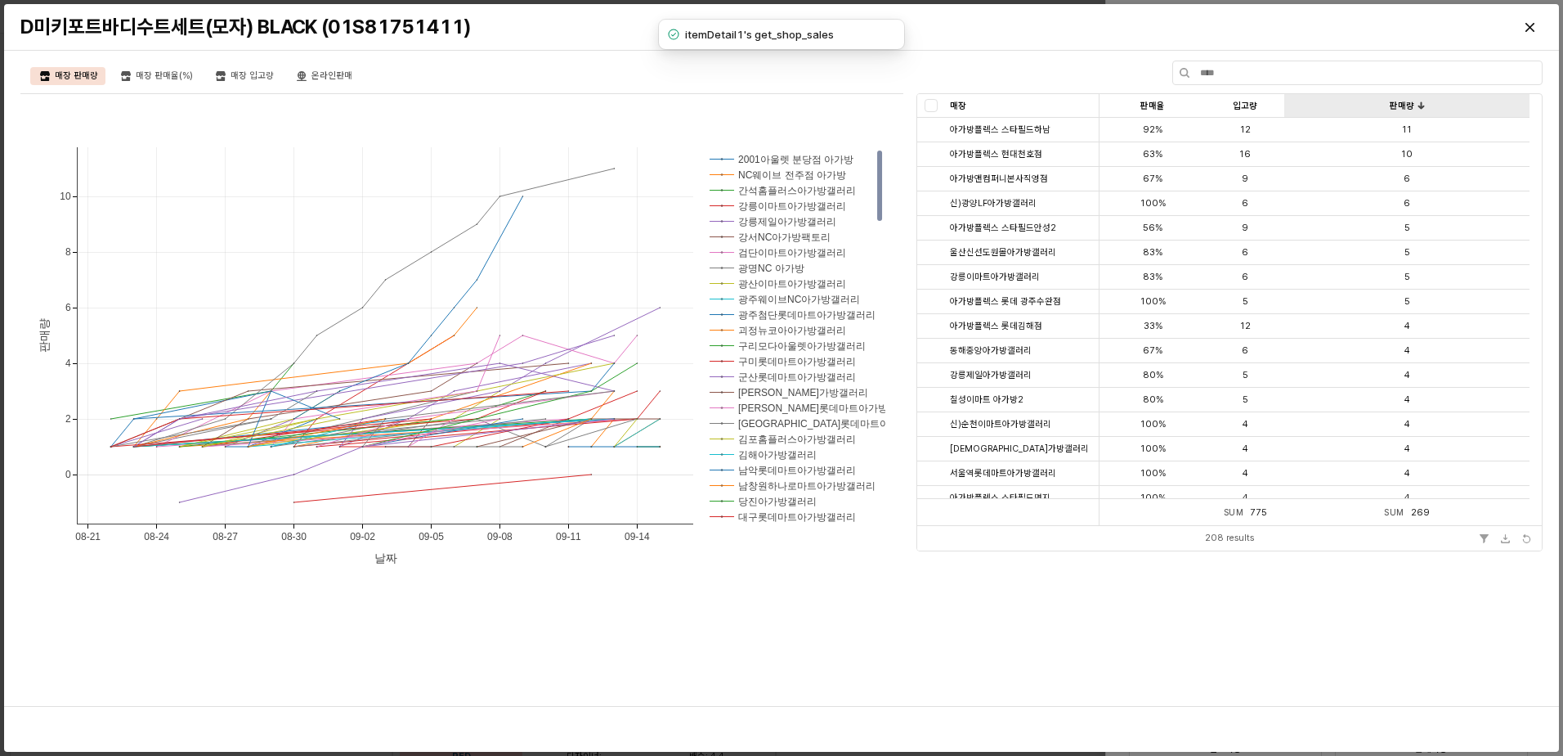
click at [1046, 103] on div "판매량 판매량" at bounding box center [1407, 106] width 245 height 24
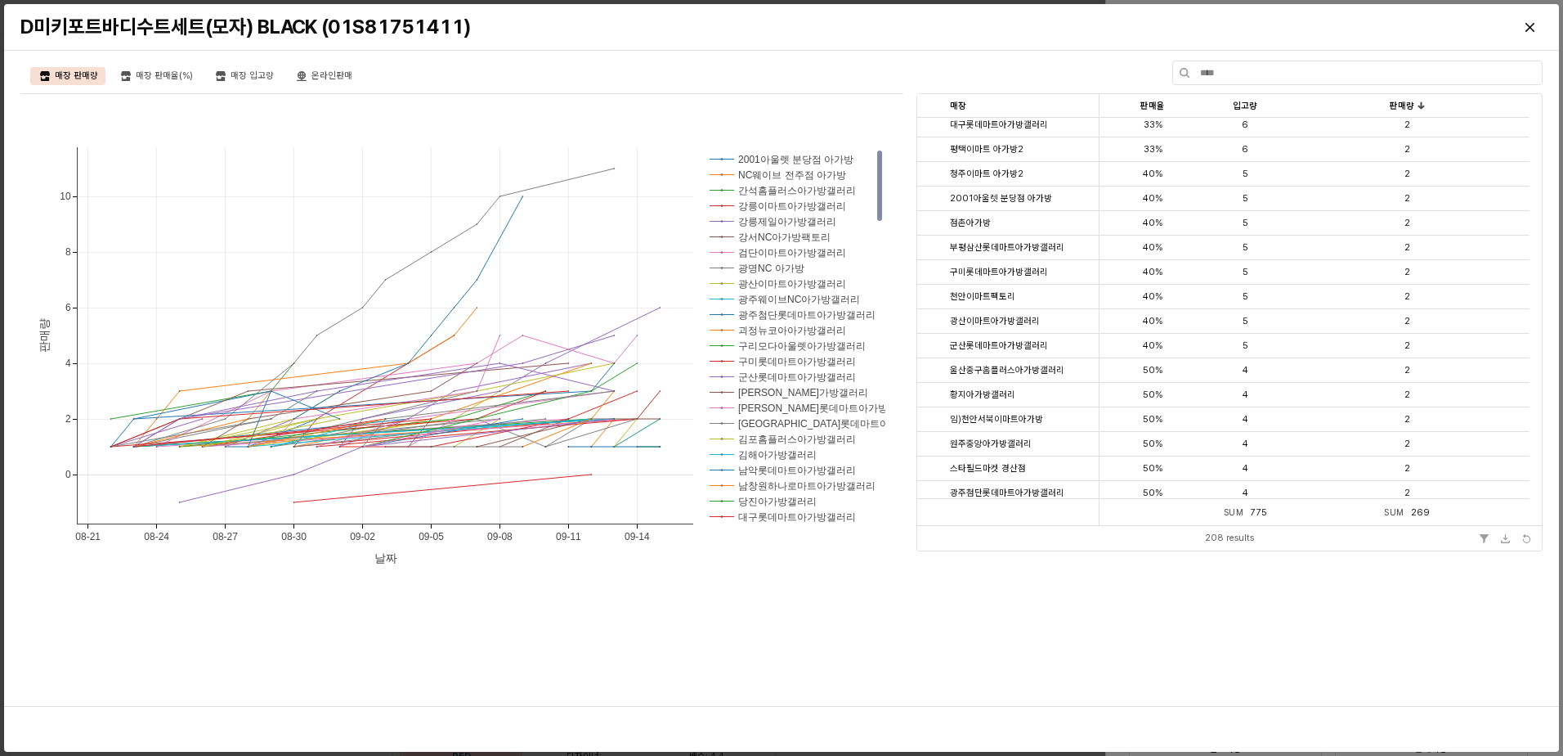
scroll to position [981, 0]
click at [1046, 20] on div "Close" at bounding box center [1530, 27] width 25 height 25
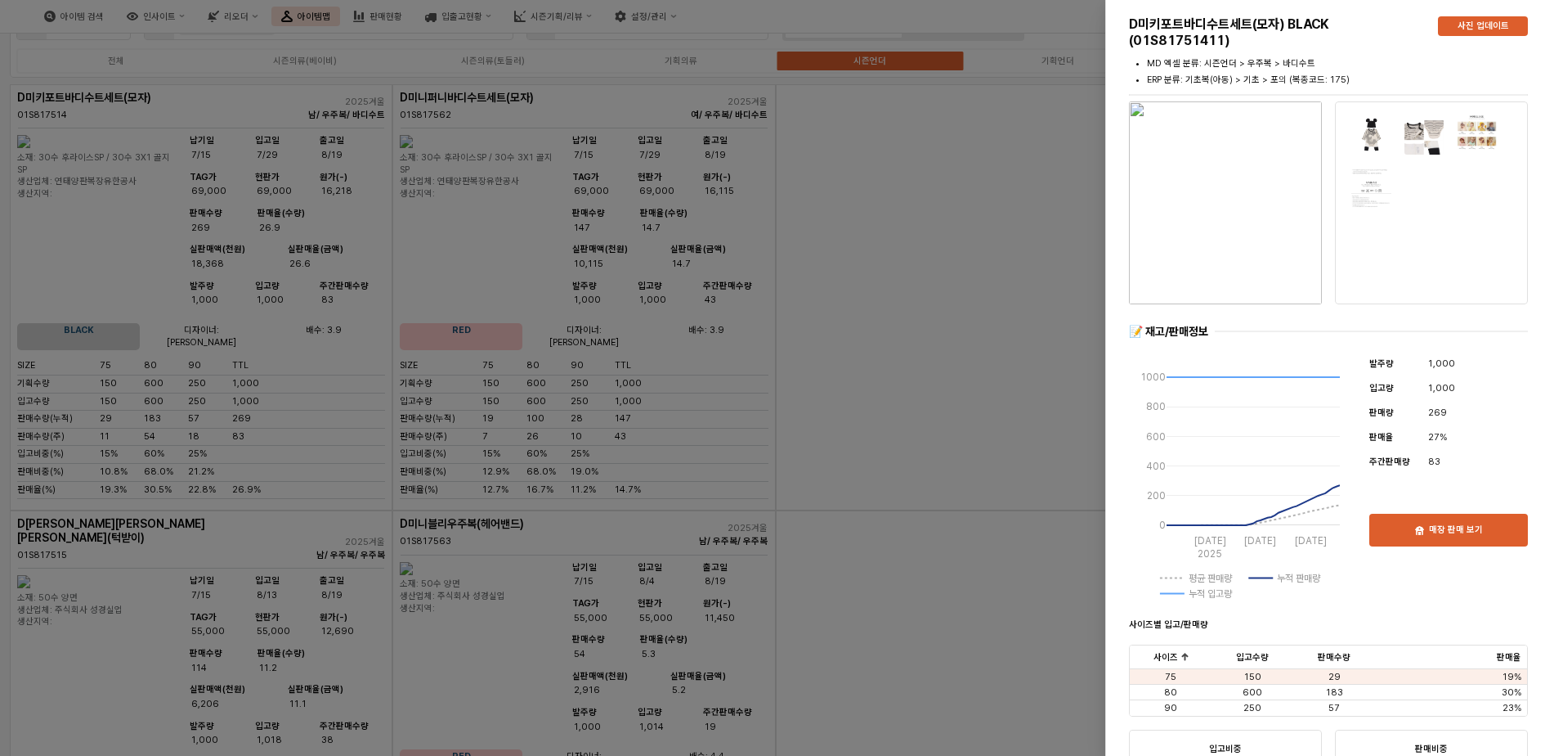
click at [456, 254] on div at bounding box center [781, 378] width 1563 height 756
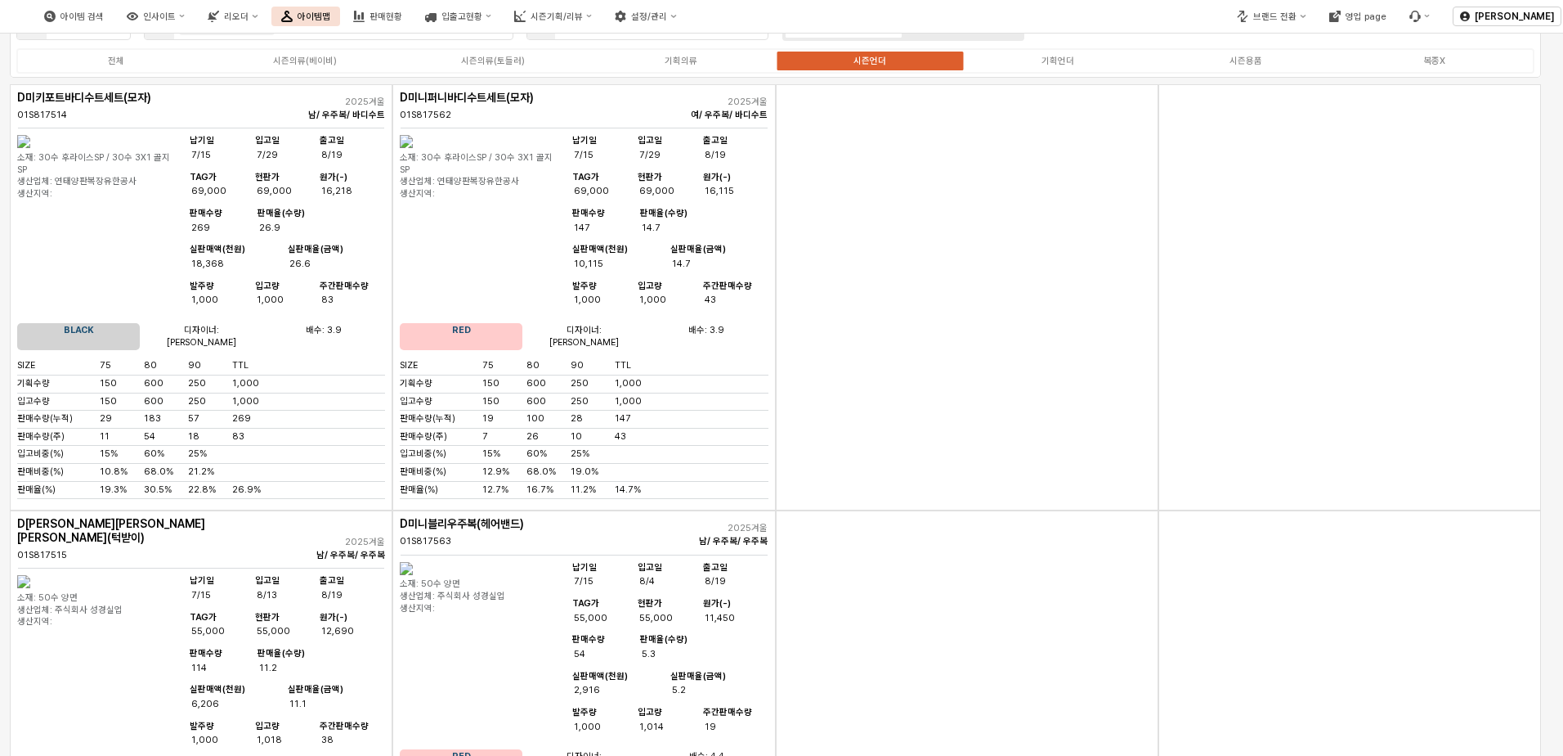
click at [413, 148] on img "App Frame" at bounding box center [406, 141] width 13 height 13
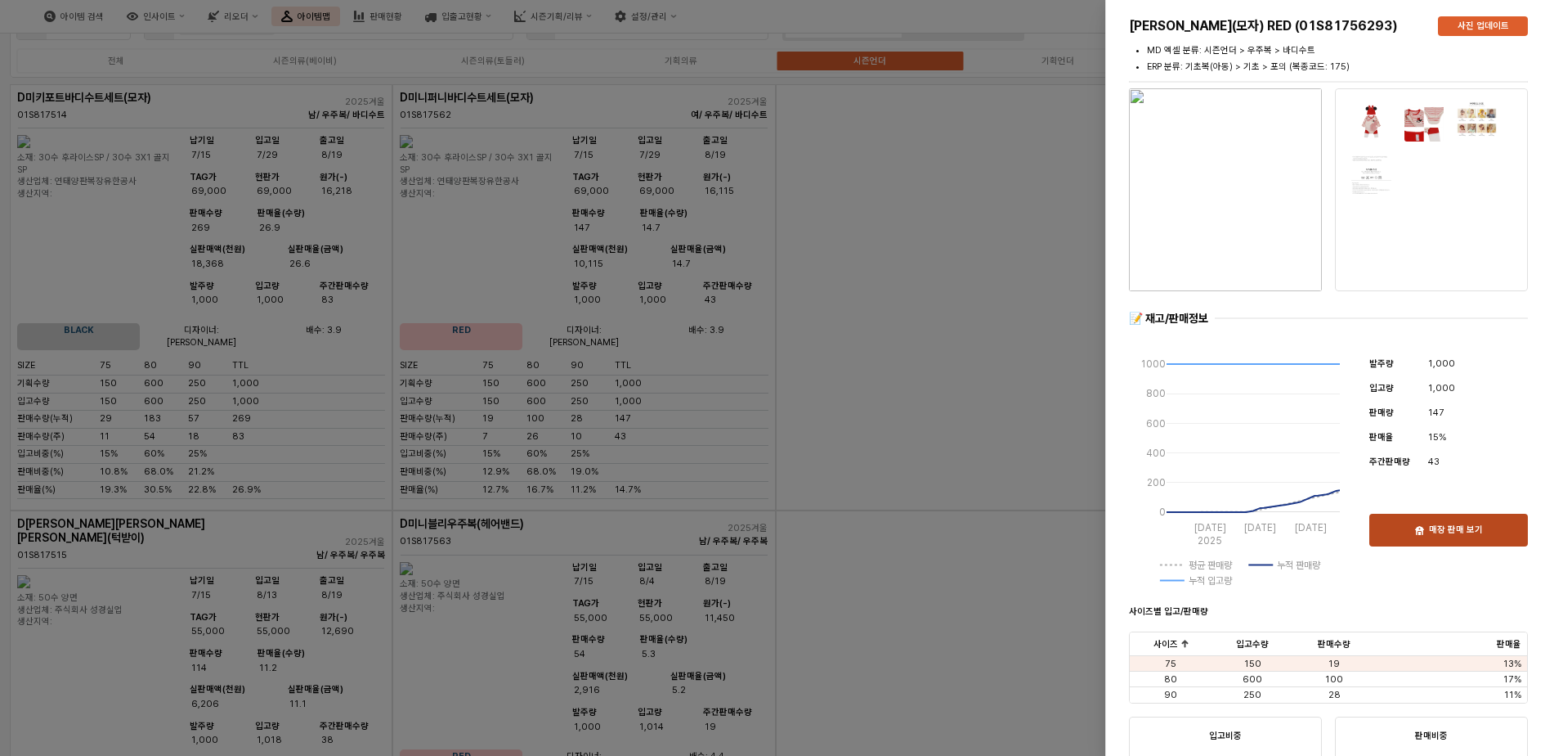
click at [1046, 529] on p "매장 판매 보기" at bounding box center [1456, 530] width 54 height 12
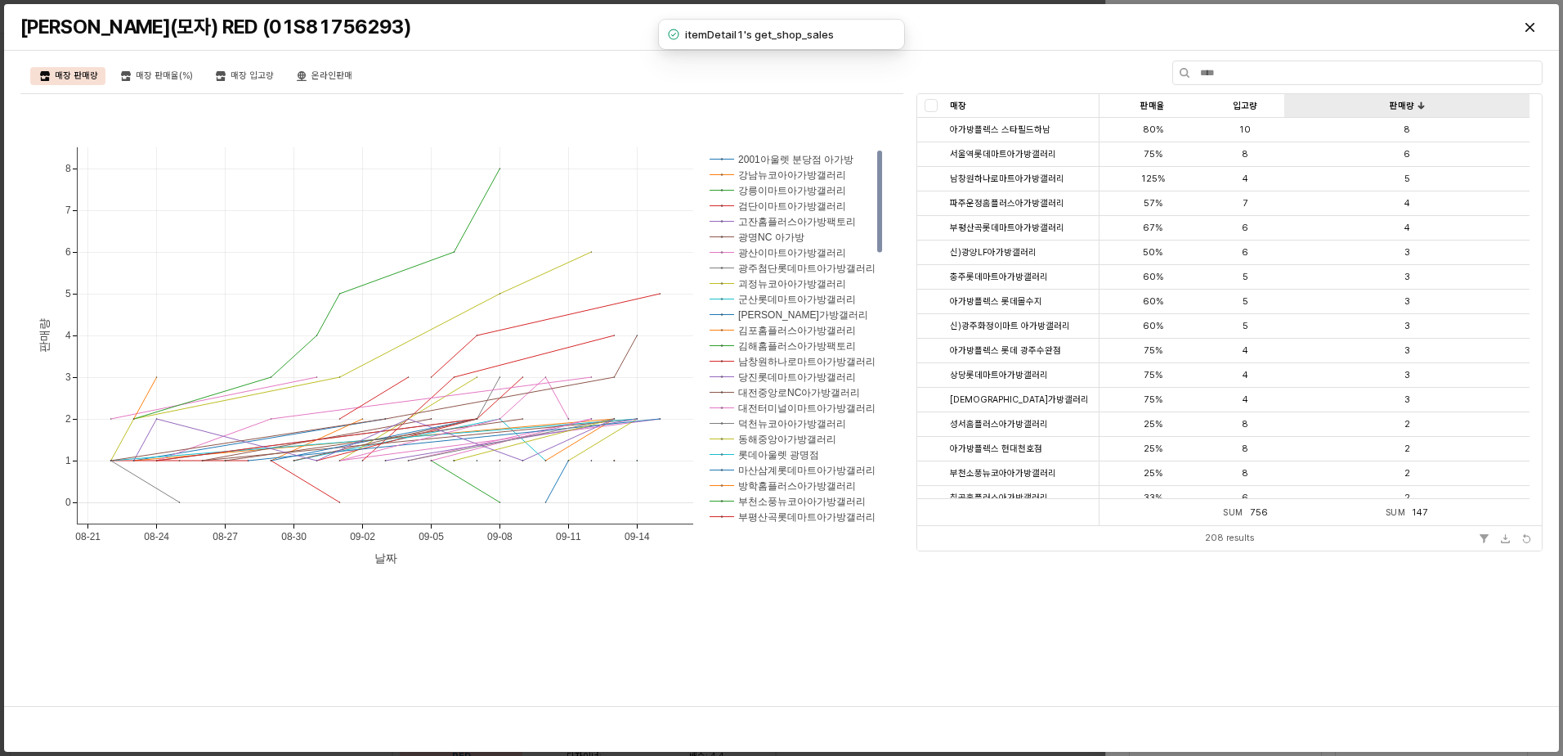
click at [1046, 101] on div "판매량 판매량" at bounding box center [1407, 106] width 245 height 24
click at [1046, 105] on div "판매량 판매량" at bounding box center [1407, 106] width 245 height 24
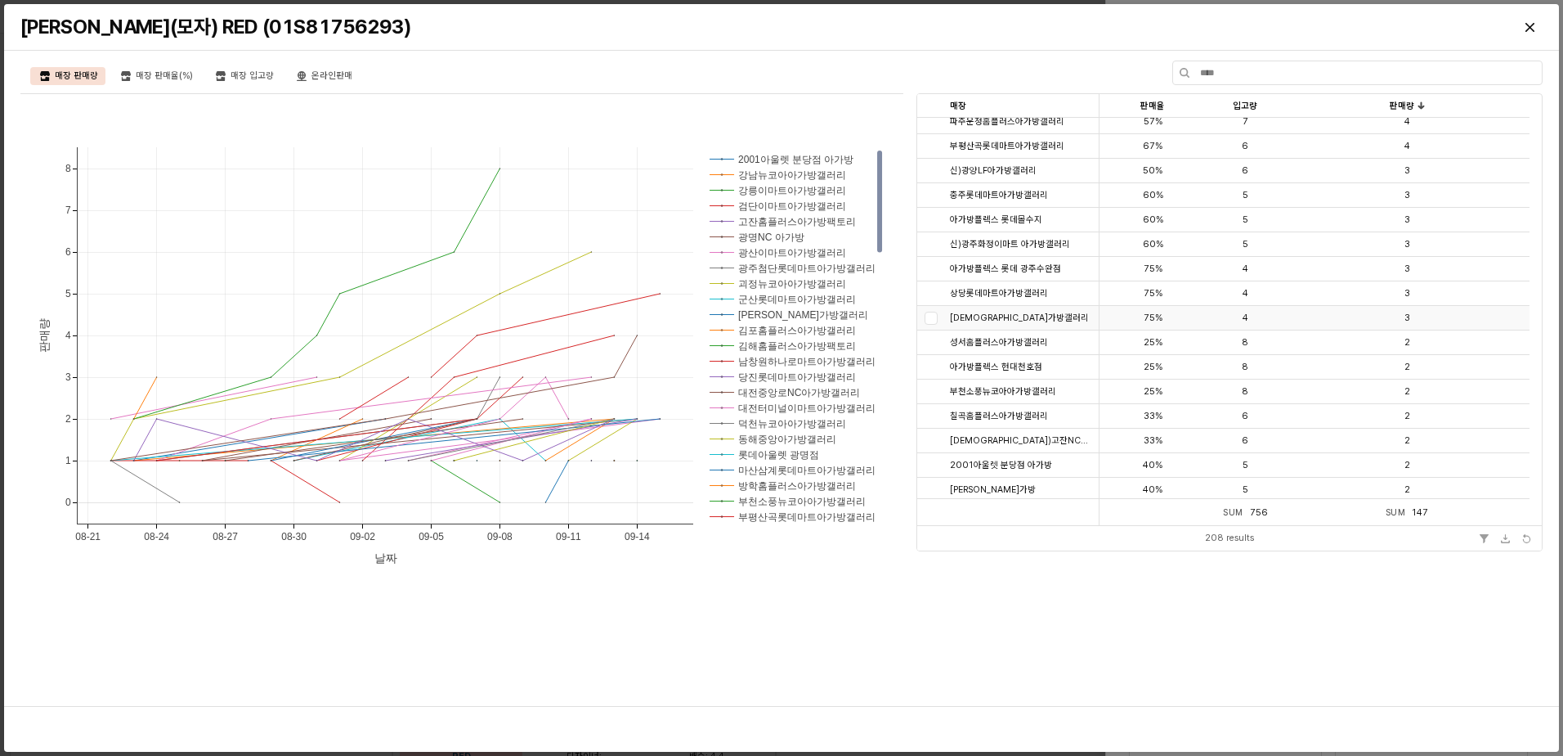
scroll to position [0, 0]
click at [1046, 27] on div "Close" at bounding box center [1530, 27] width 25 height 25
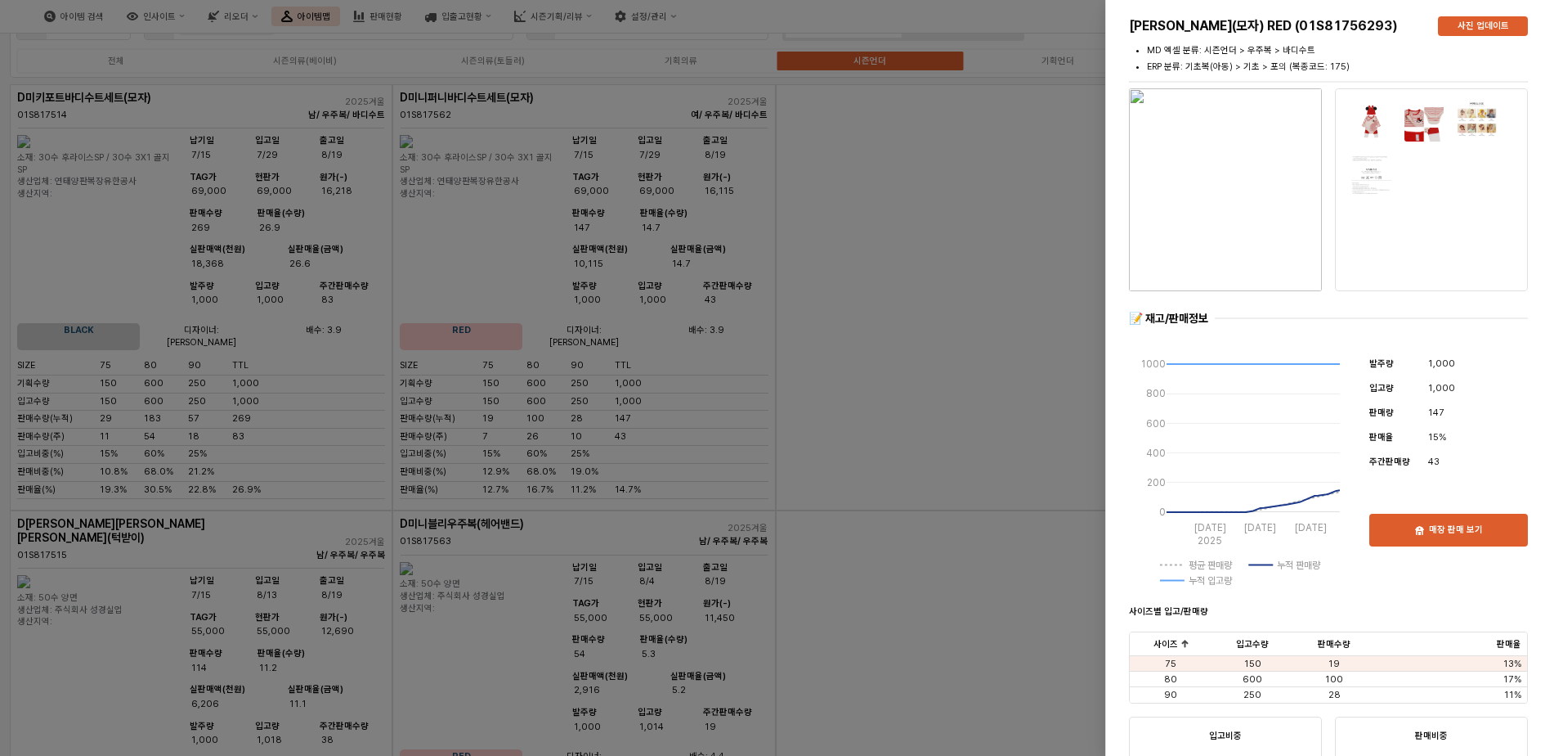
click at [903, 276] on div at bounding box center [781, 378] width 1563 height 756
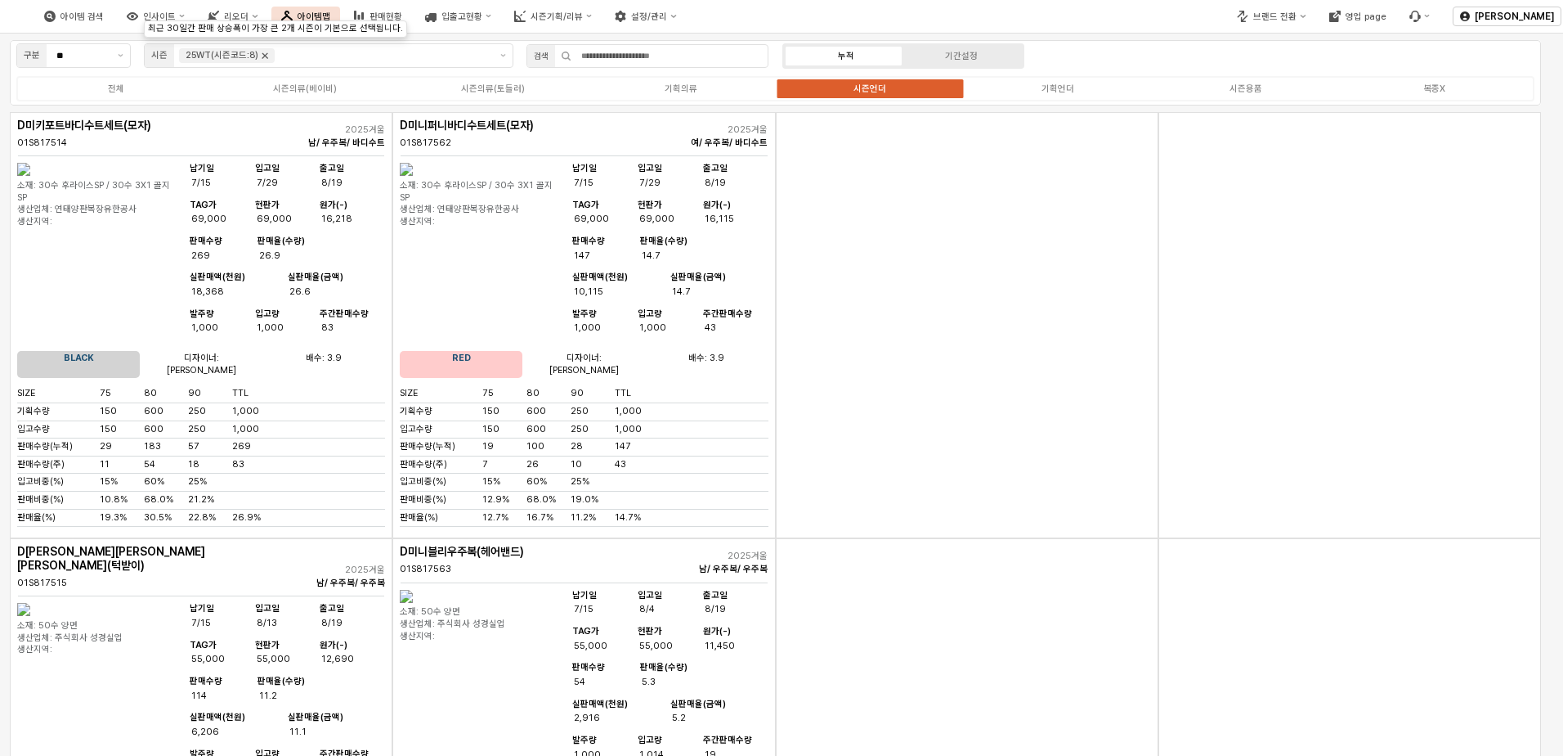
click at [259, 55] on icon "Remove 25WT(시즌코드:8)" at bounding box center [264, 55] width 13 height 13
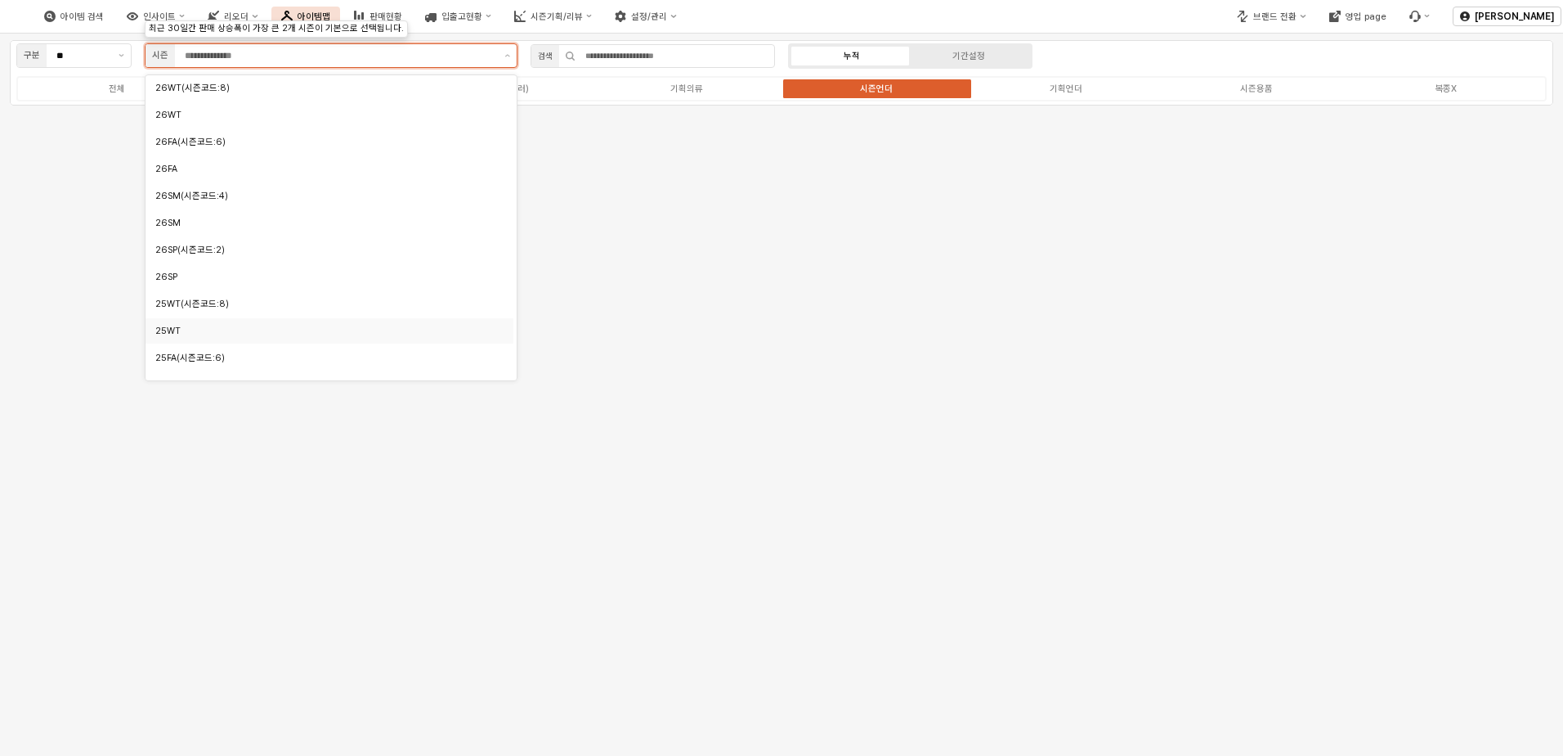
click at [262, 335] on div "25WT" at bounding box center [324, 331] width 339 height 12
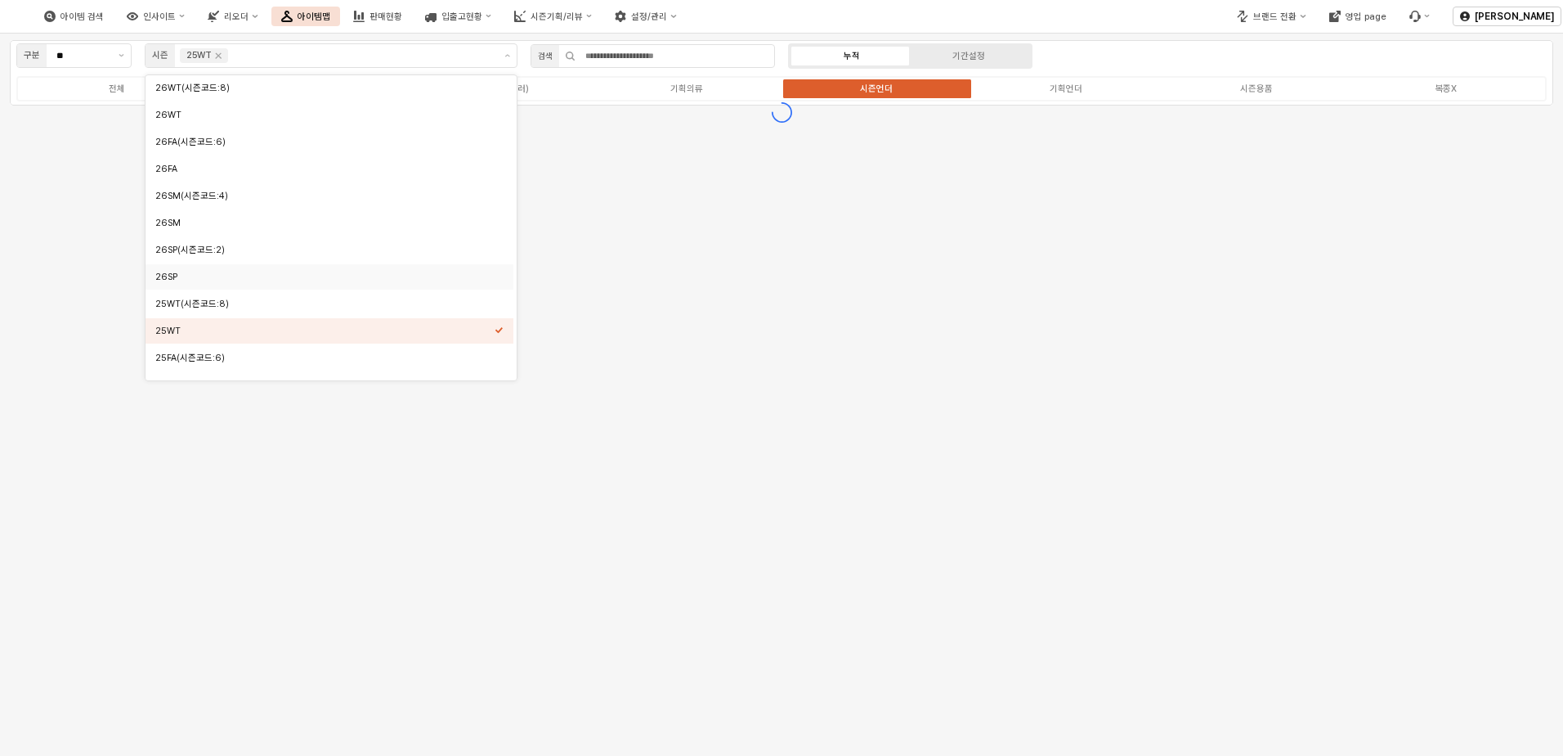
click at [1046, 176] on div "구분 ** 시즌 25WT 검색 누적 기간설정 전체 시즌의류(베이비) 시즌의류(토들러) 기획의류 시즌언더 기획언더 시즌용품 복종X" at bounding box center [781, 395] width 1563 height 722
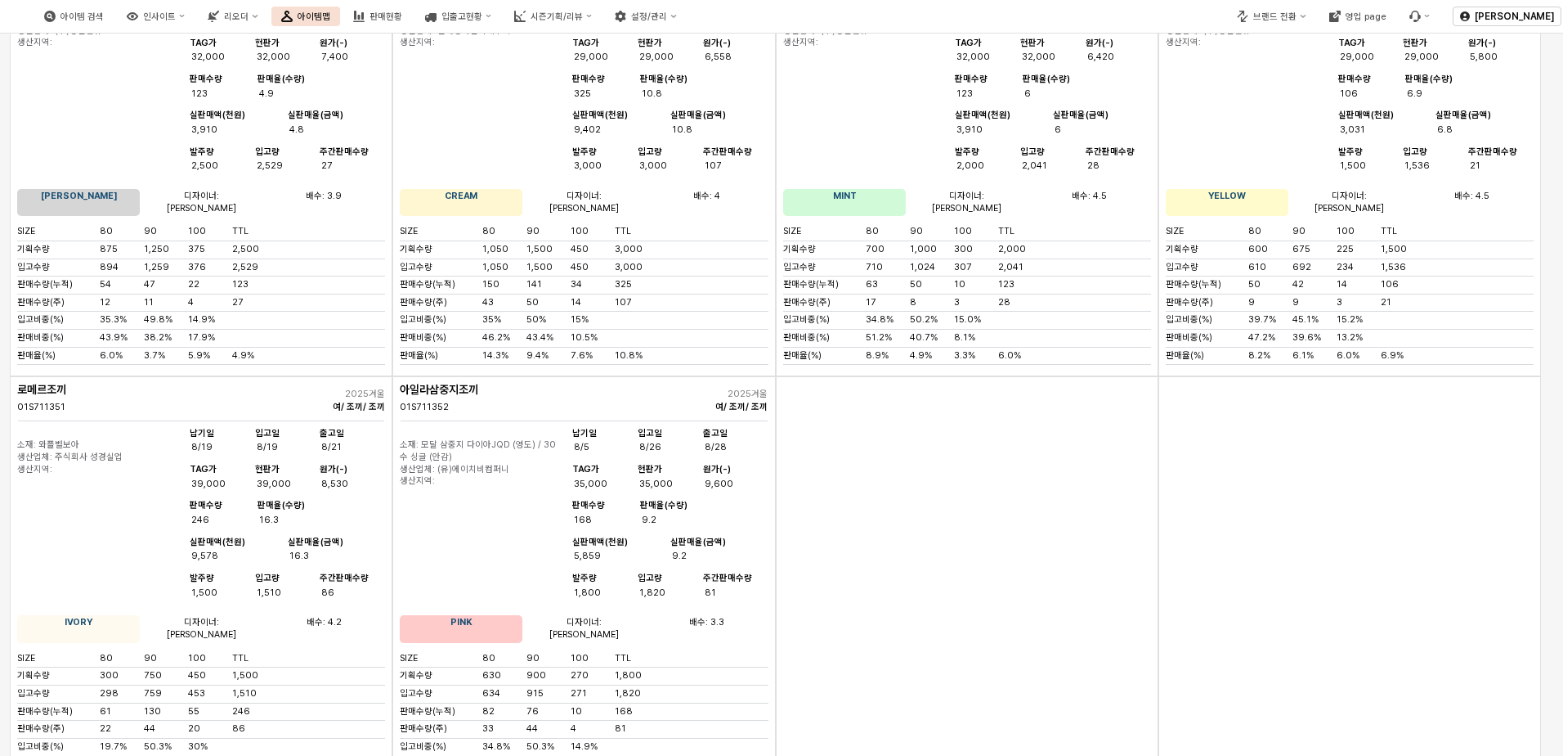
scroll to position [164, 0]
click at [30, 439] on img "App Frame" at bounding box center [23, 432] width 13 height 13
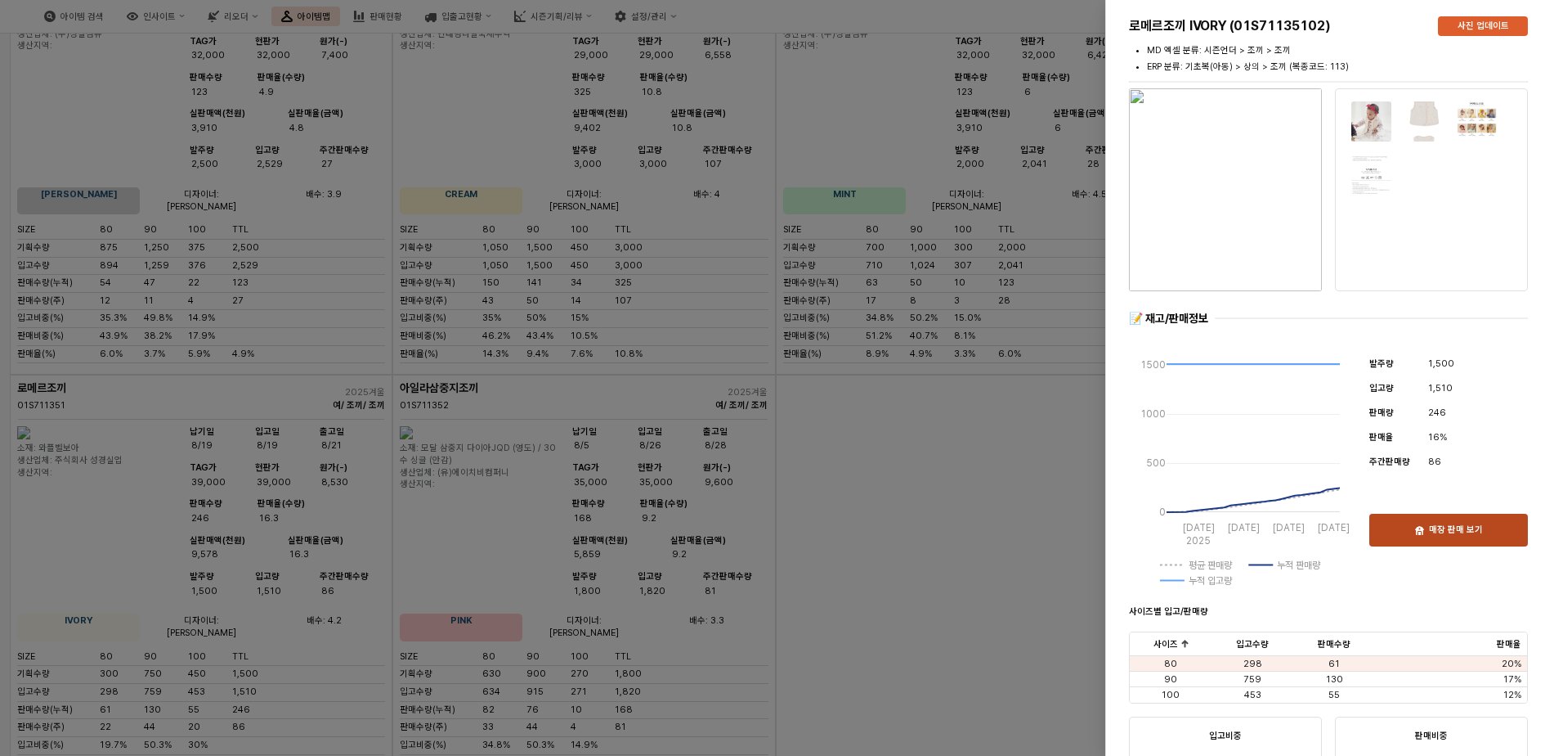
click at [1046, 518] on div "매장 판매 보기" at bounding box center [1449, 529] width 144 height 31
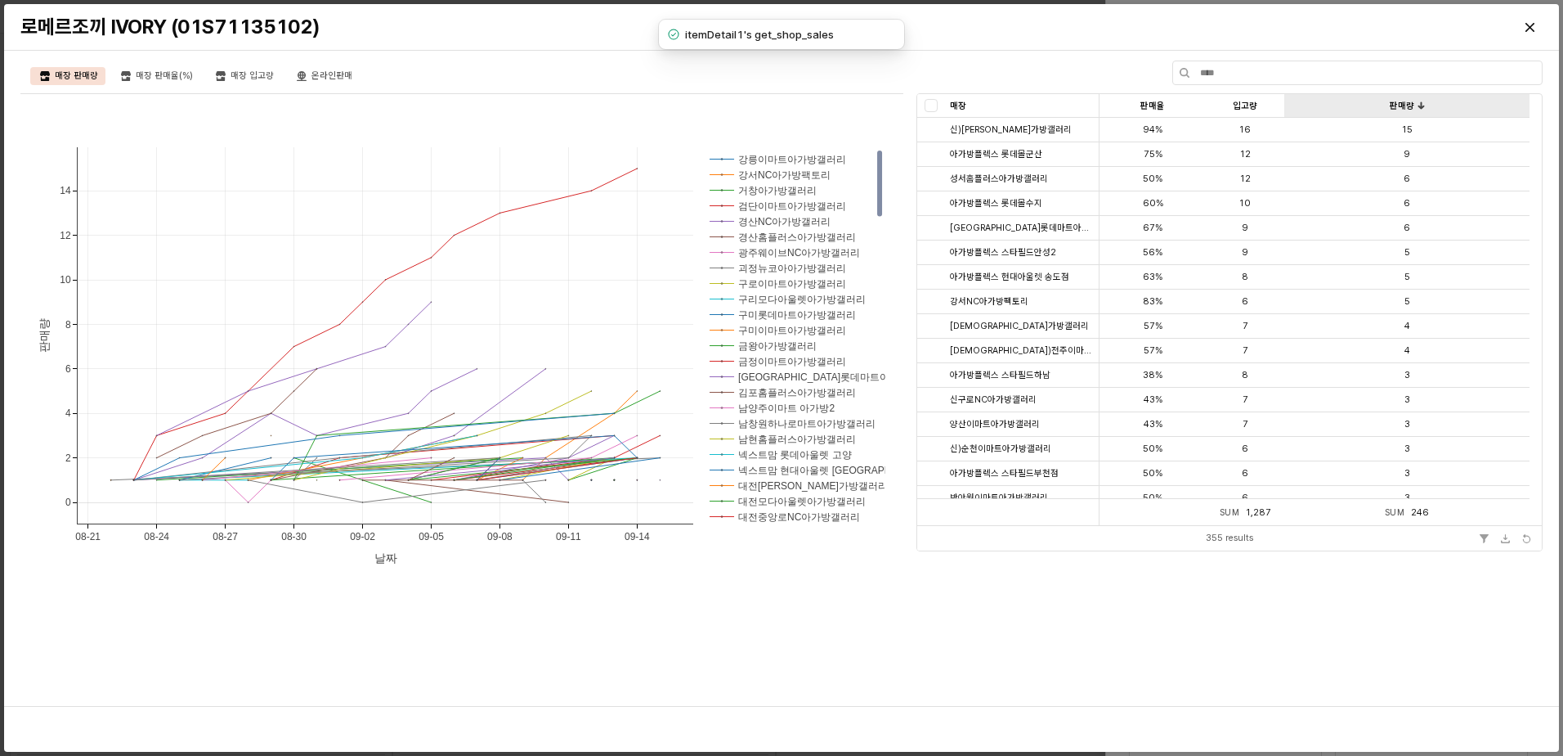
click at [1046, 104] on div "판매량 판매량" at bounding box center [1407, 106] width 245 height 24
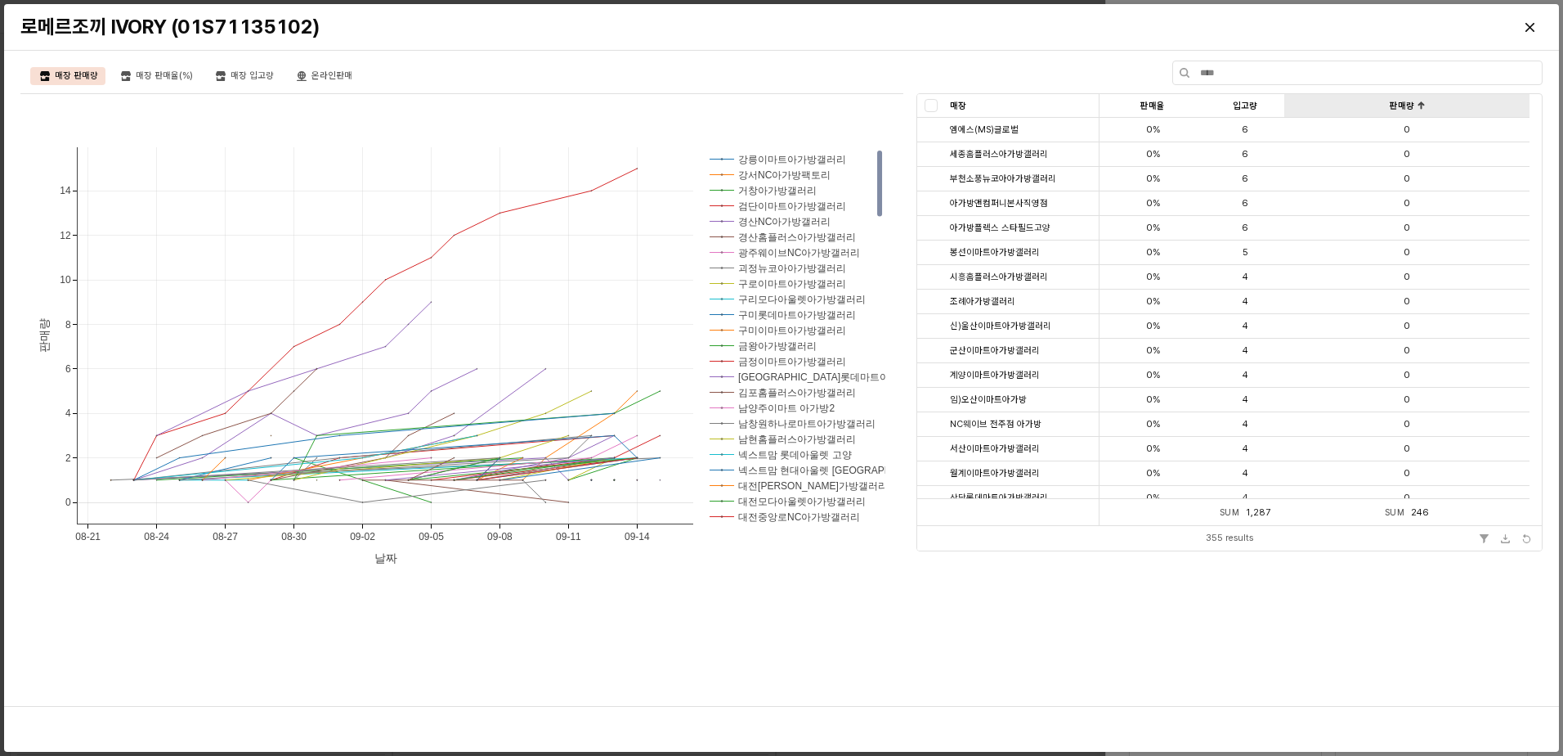
click at [1046, 104] on div "판매량 판매량" at bounding box center [1407, 106] width 245 height 24
click at [1046, 38] on div "Close" at bounding box center [1530, 27] width 25 height 25
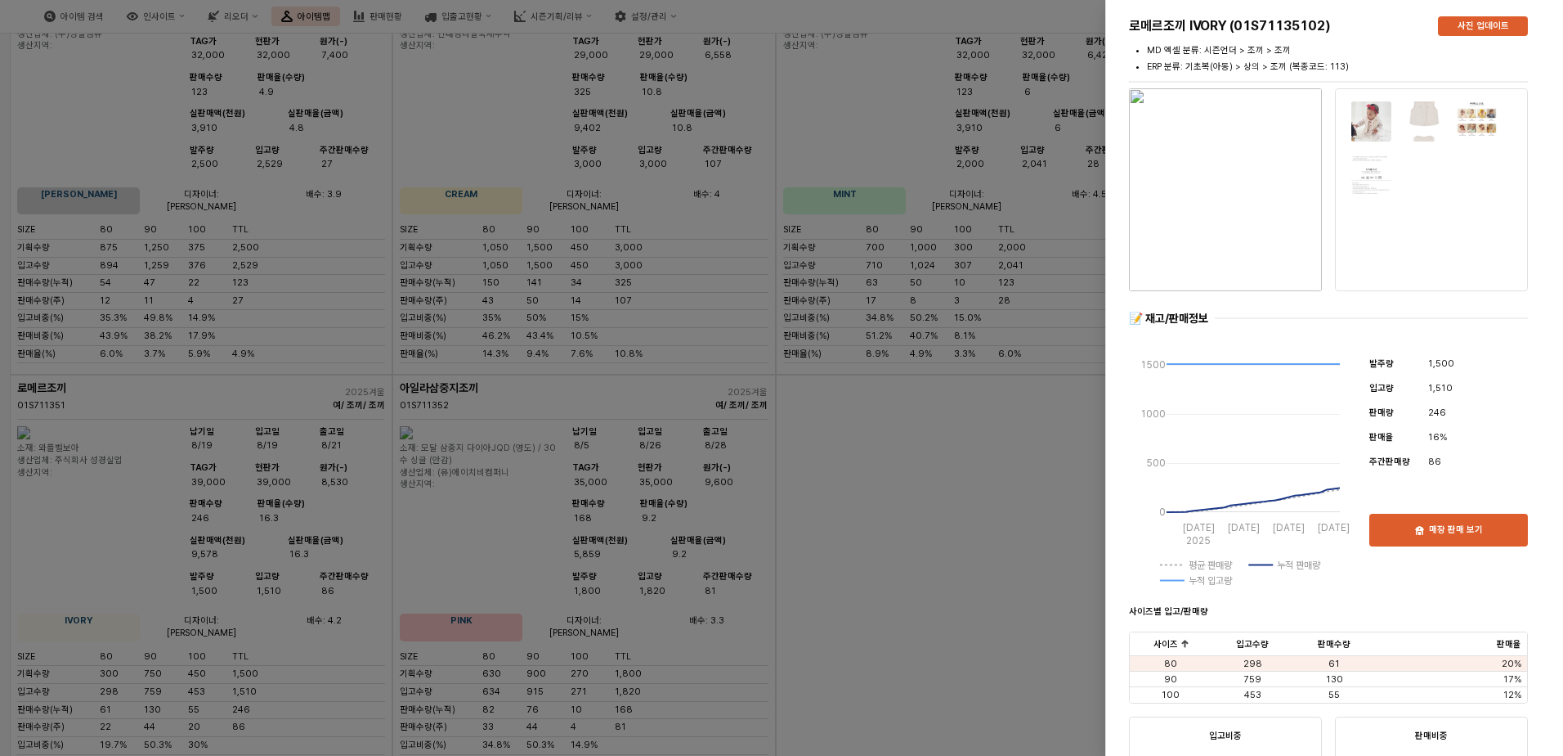
click at [927, 542] on div at bounding box center [781, 378] width 1563 height 756
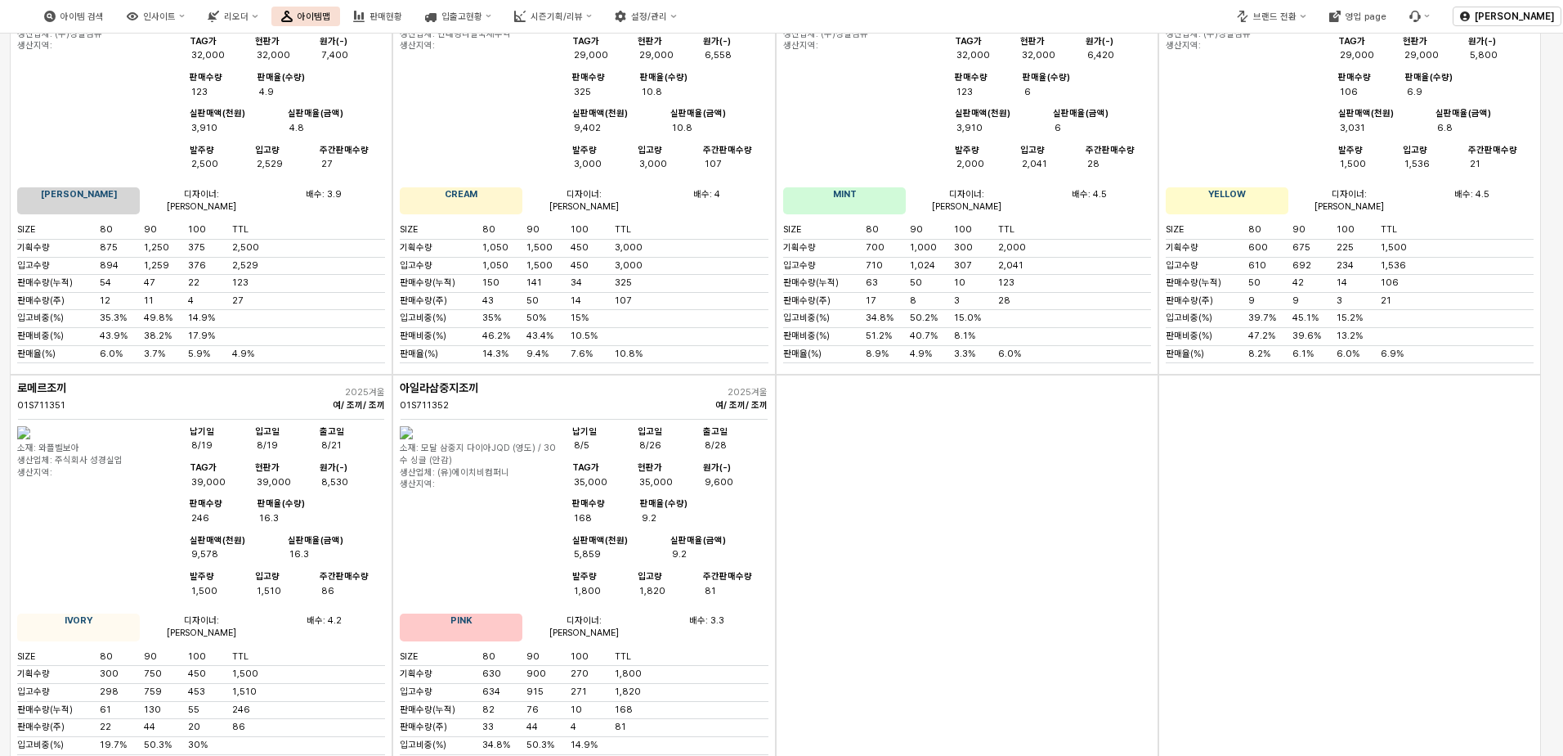
click at [413, 12] on img "App Frame" at bounding box center [406, 5] width 13 height 13
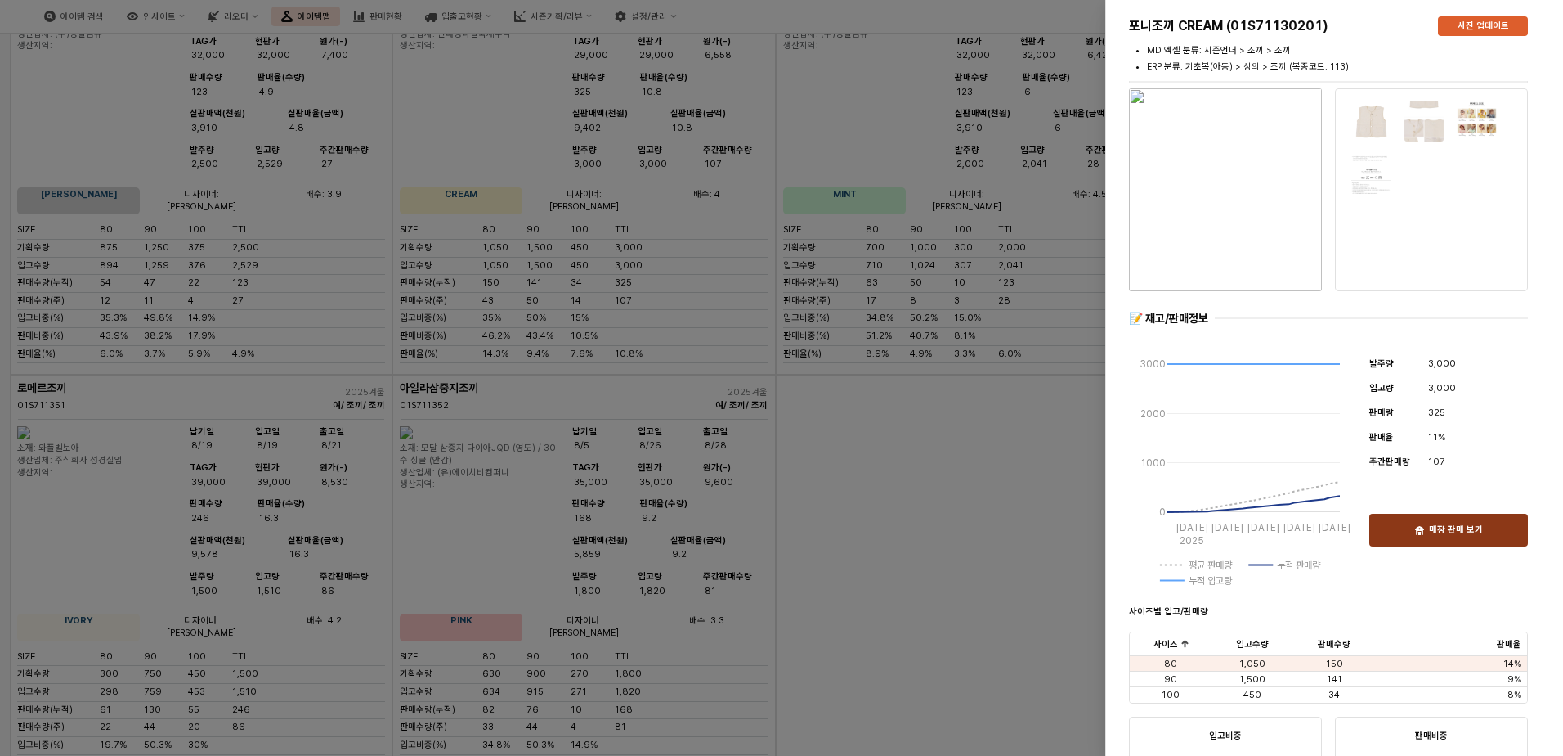
click at [1046, 542] on div "매장 판매 보기" at bounding box center [1449, 529] width 144 height 31
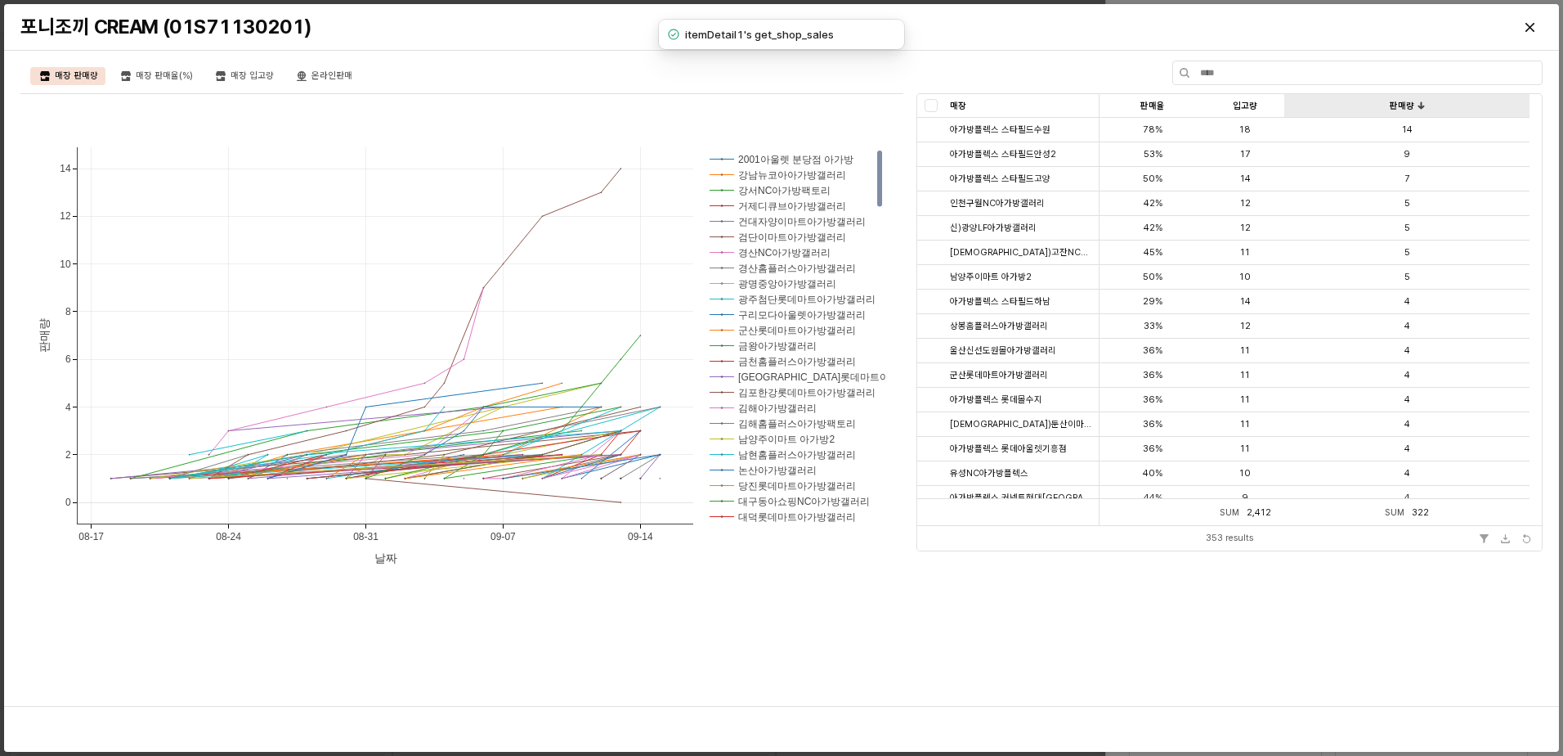
click at [1046, 100] on div "판매량 판매량" at bounding box center [1407, 106] width 245 height 24
click at [1046, 25] on icon "Close" at bounding box center [1530, 27] width 9 height 9
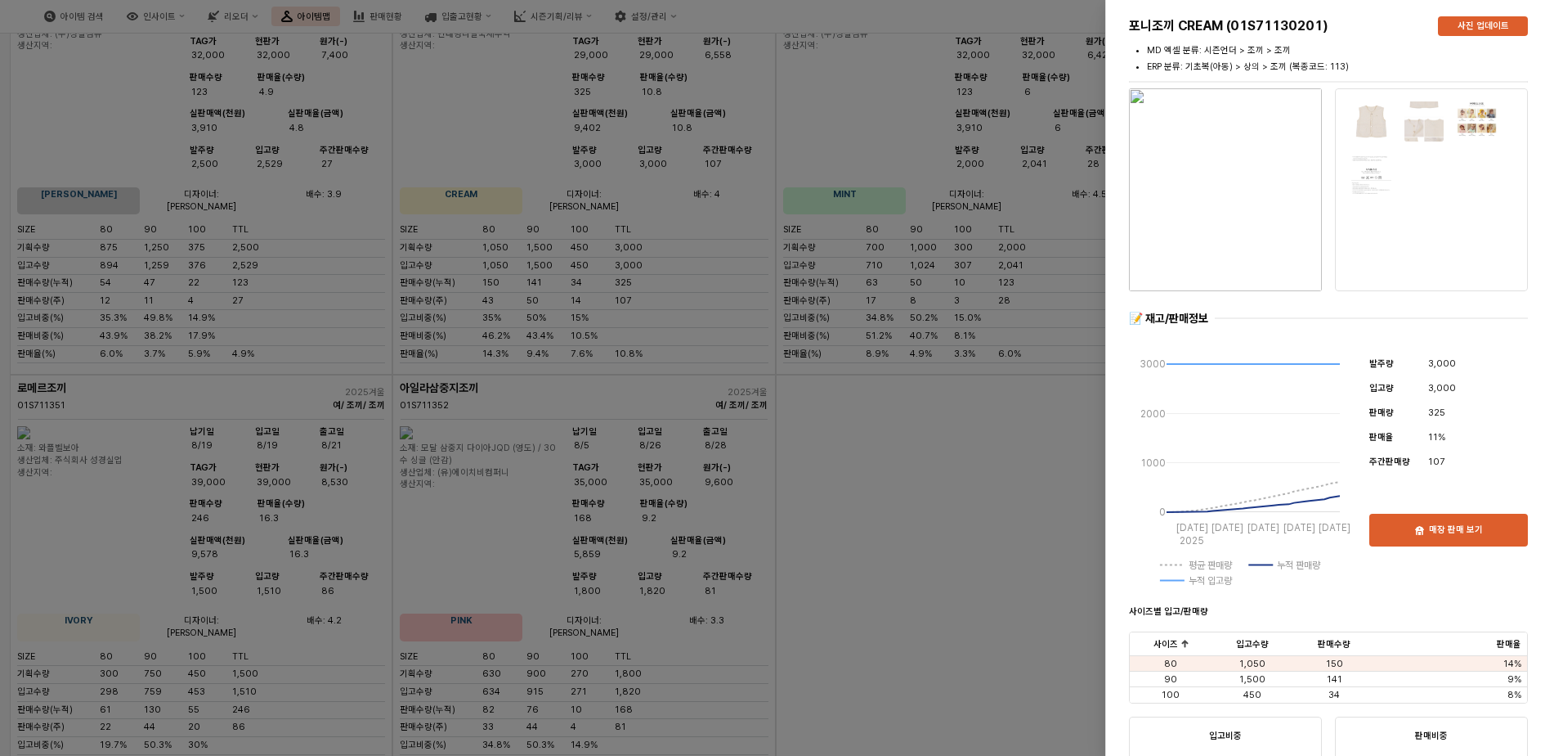
click at [892, 529] on div at bounding box center [781, 378] width 1563 height 756
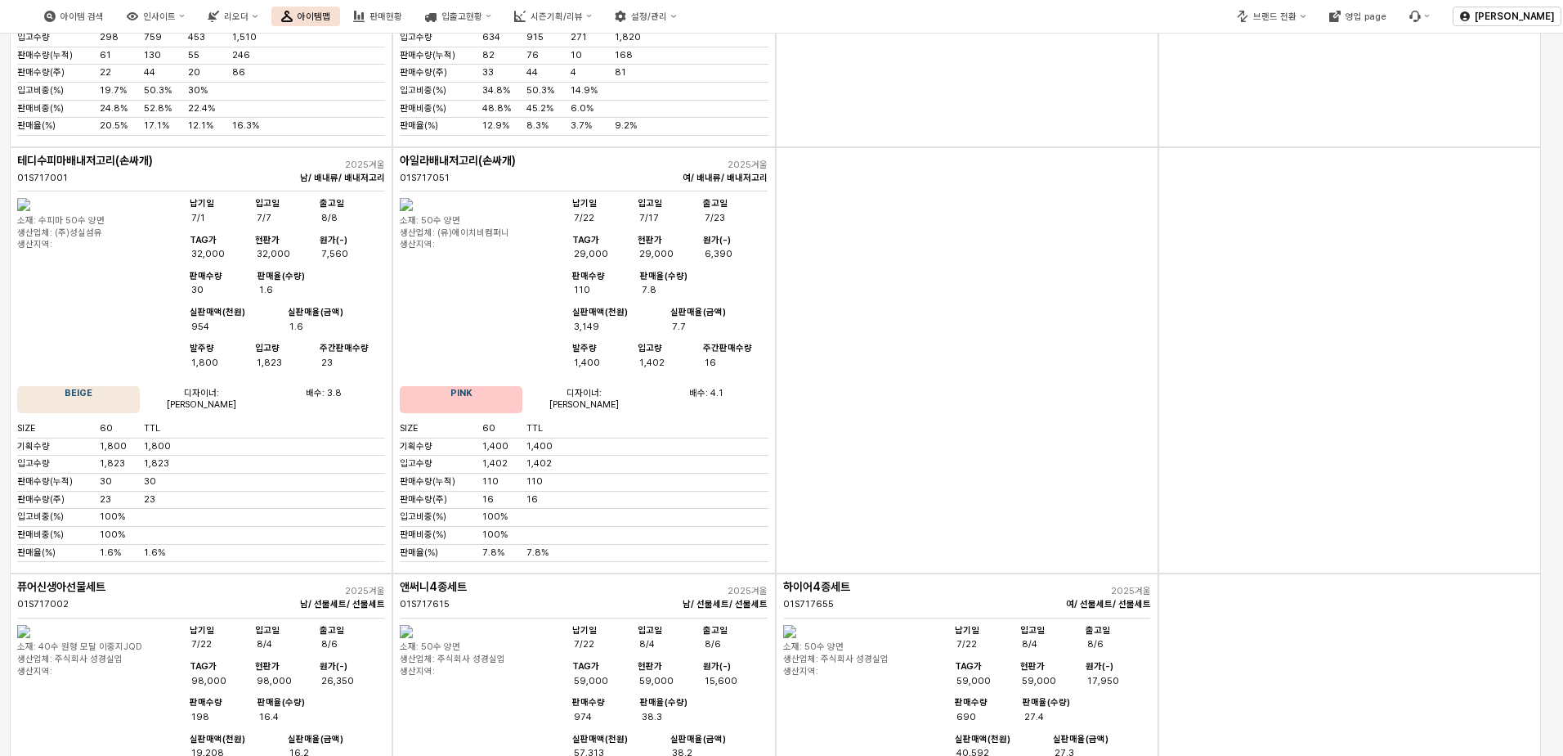
scroll to position [1227, 0]
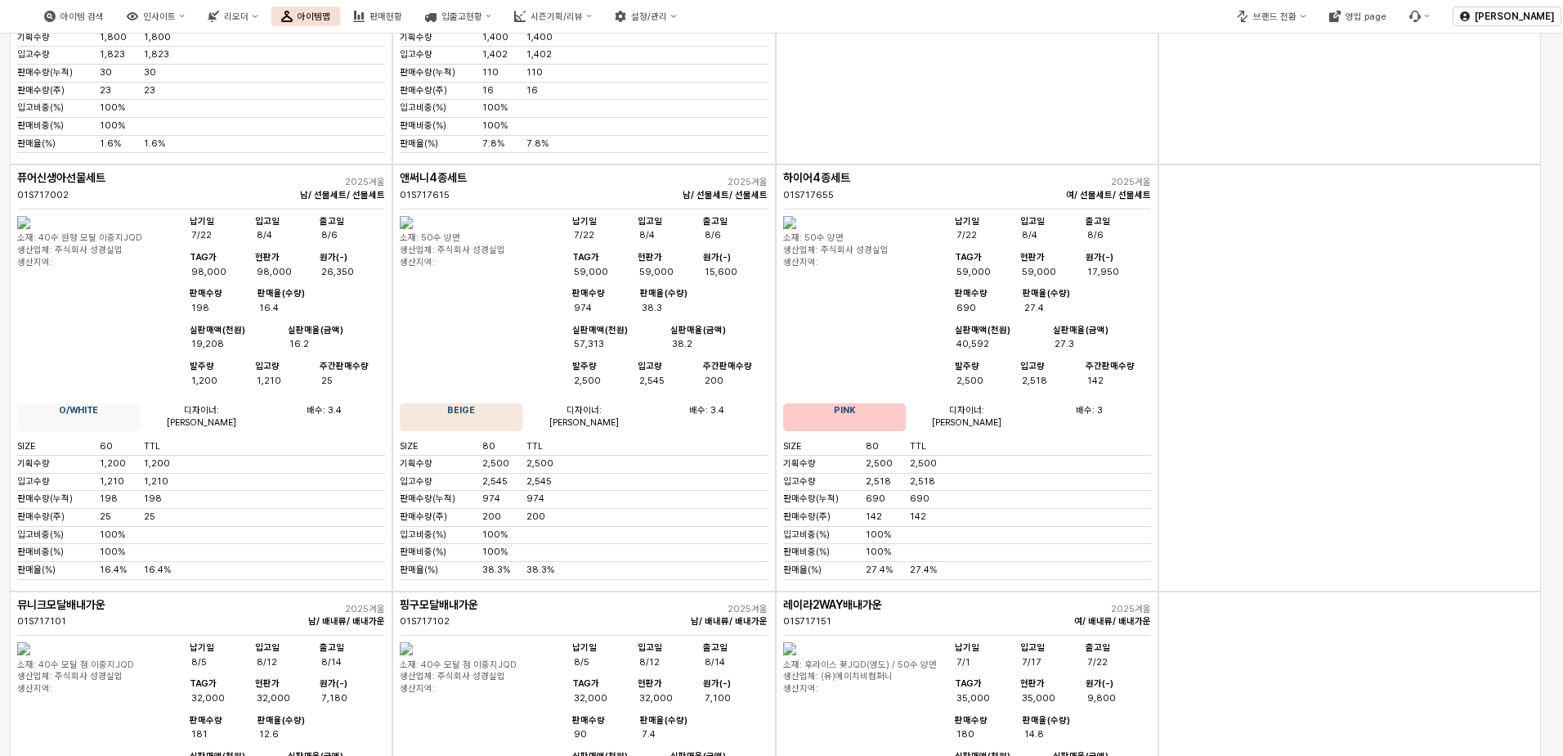
click at [413, 229] on img "App Frame" at bounding box center [406, 222] width 13 height 13
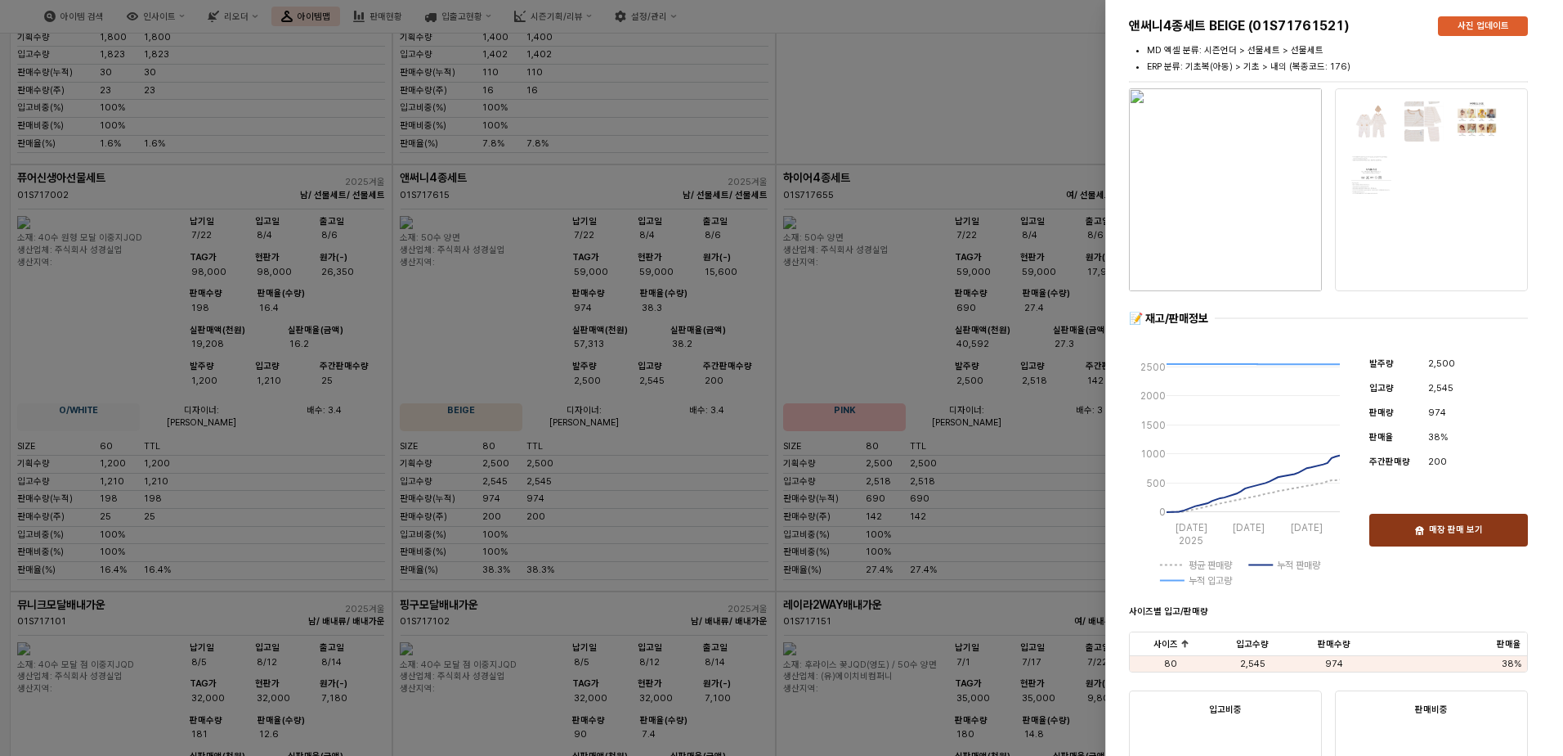
click at [1046, 528] on p "매장 판매 보기" at bounding box center [1456, 530] width 54 height 12
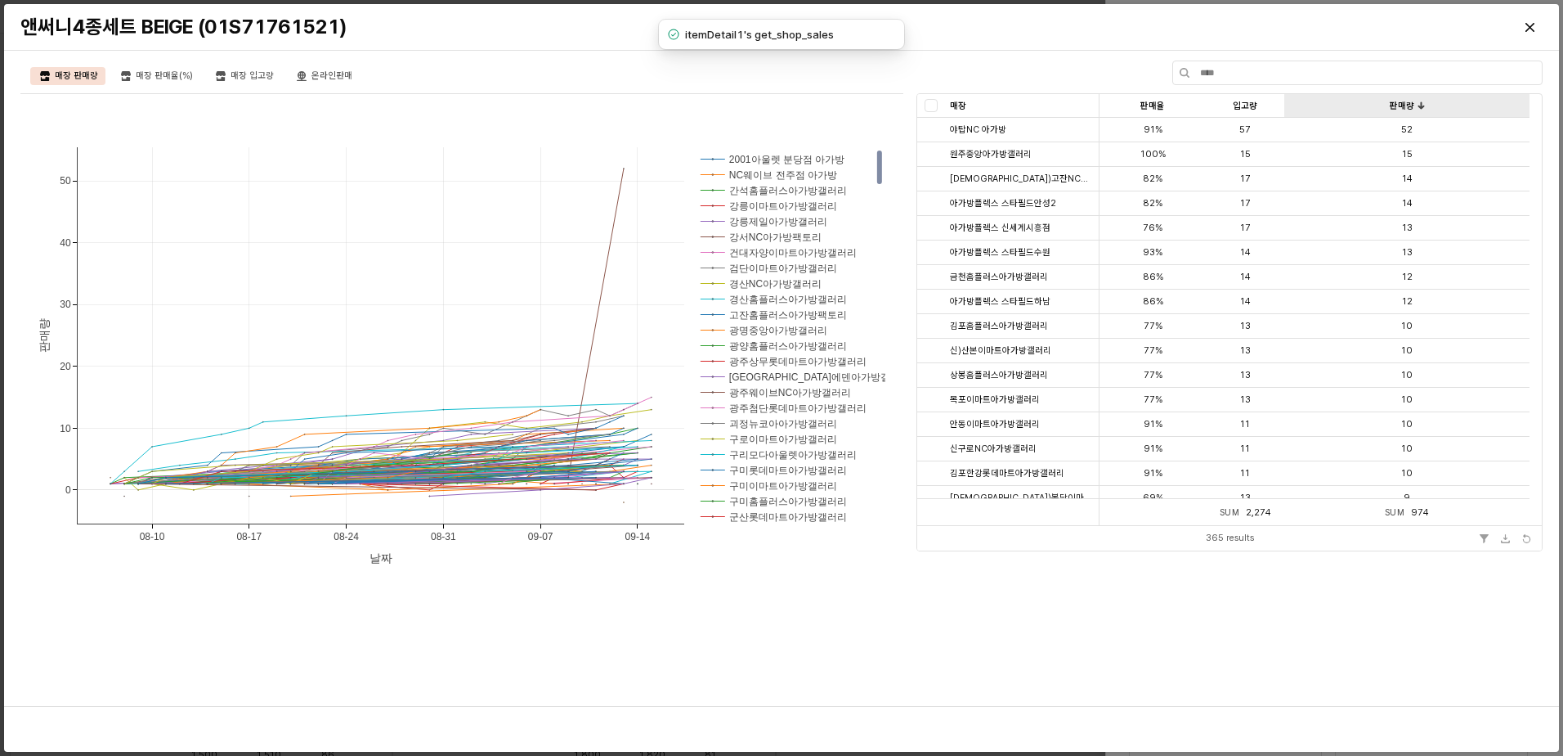
scroll to position [1227, 0]
click at [1418, 114] on div "판매량 판매량" at bounding box center [1407, 106] width 245 height 24
click at [1442, 101] on div "판매량 판매량" at bounding box center [1407, 106] width 245 height 24
click at [1524, 34] on div "Close" at bounding box center [1530, 27] width 25 height 25
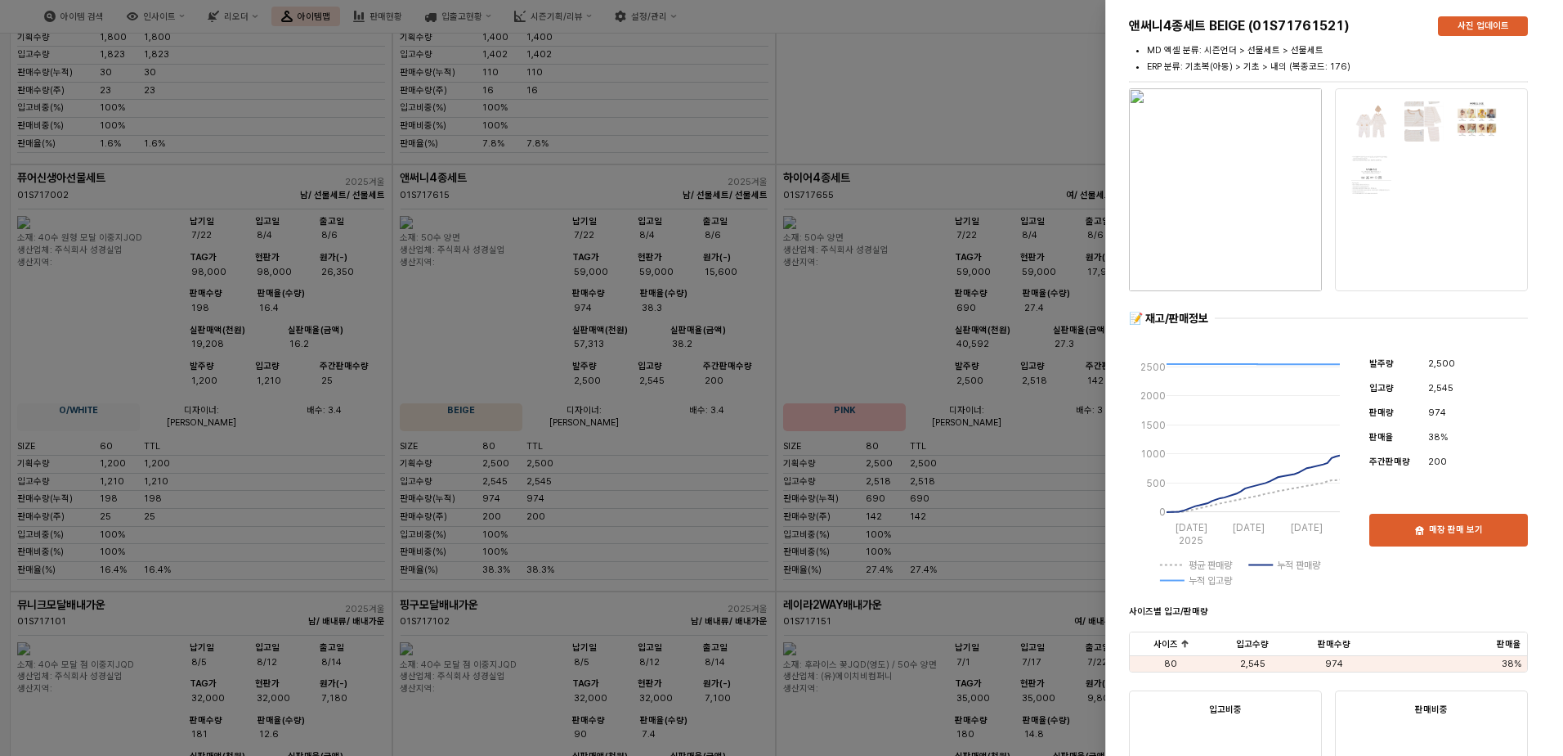
click at [357, 415] on div at bounding box center [781, 378] width 1563 height 756
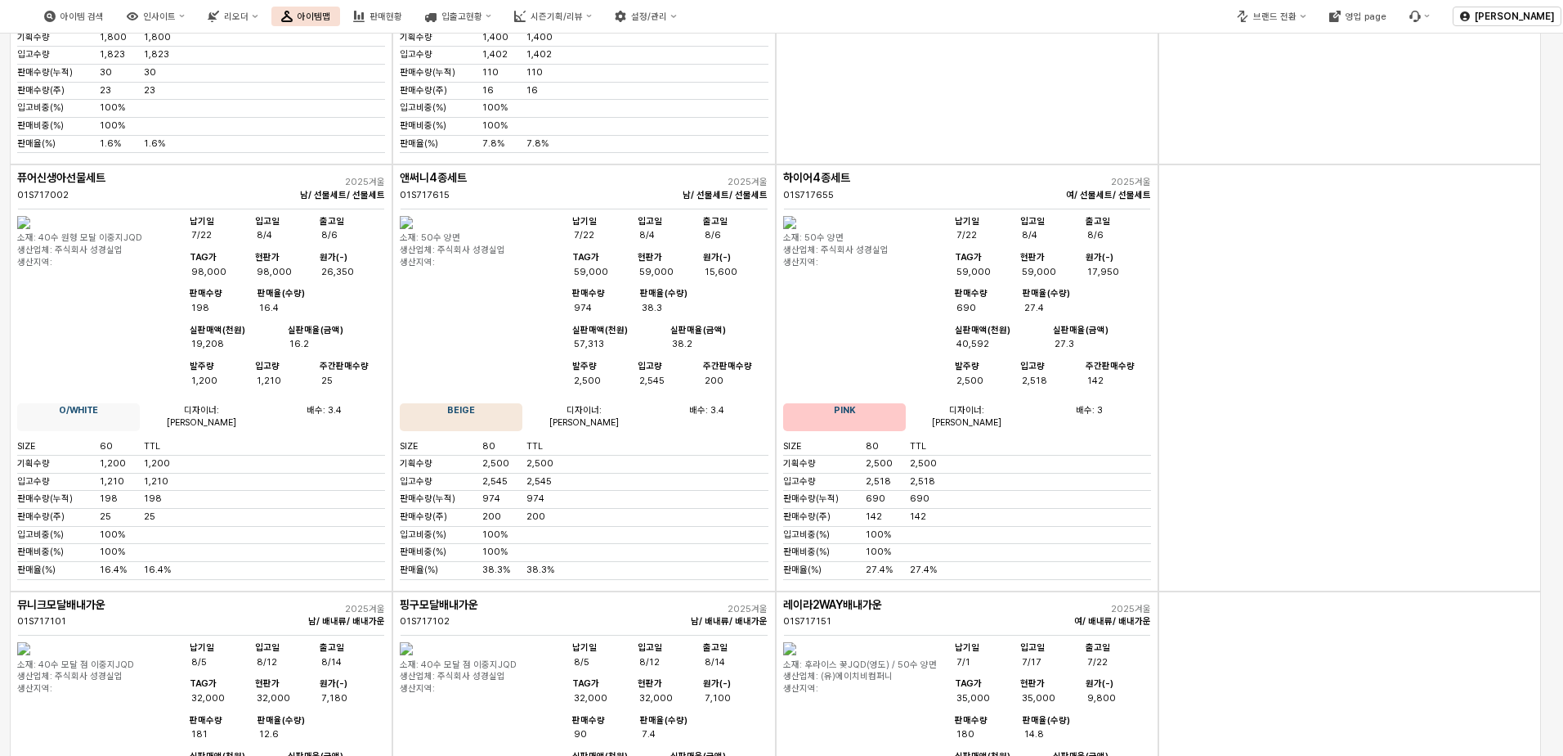
click at [30, 229] on img "App Frame" at bounding box center [23, 222] width 13 height 13
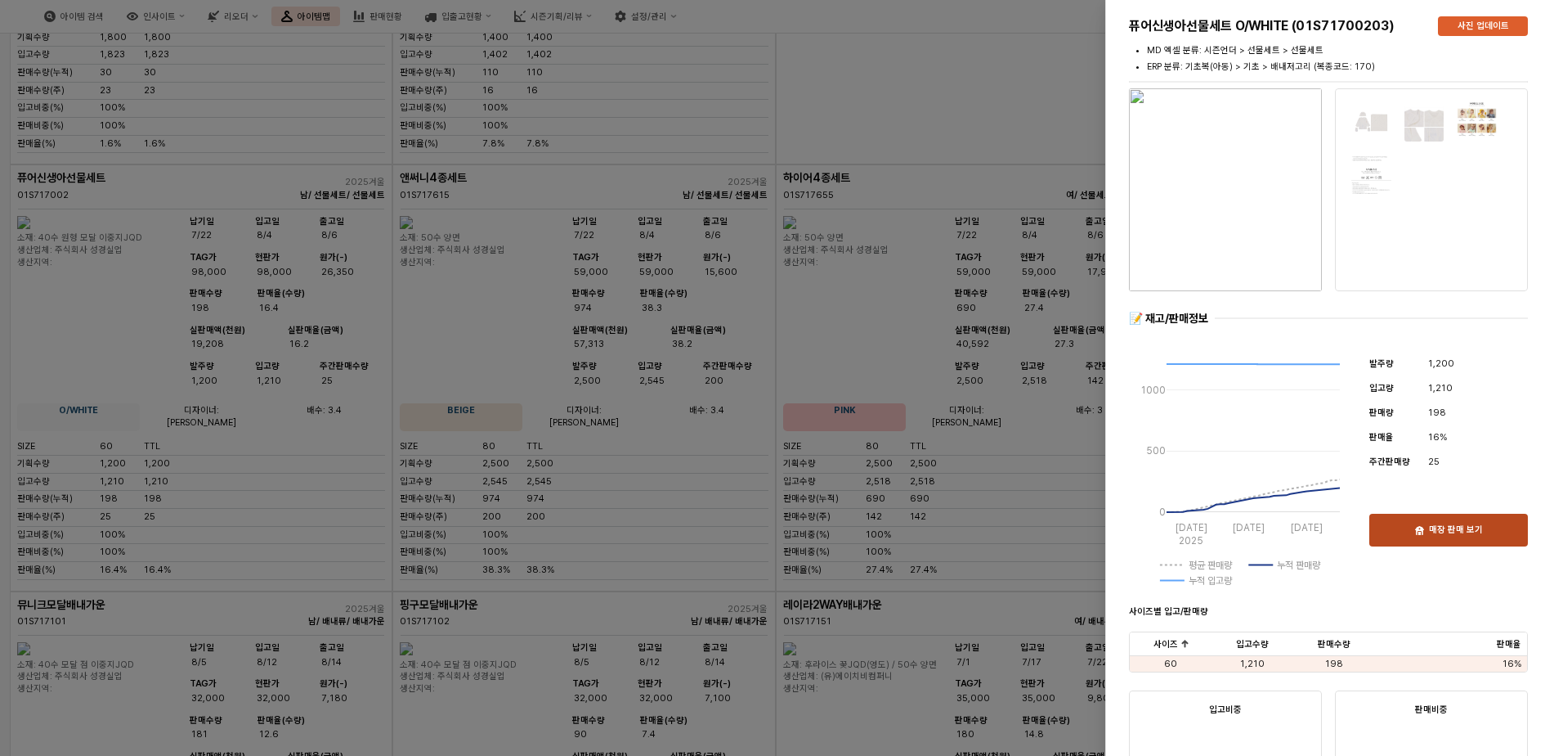
click at [1433, 528] on p "매장 판매 보기" at bounding box center [1456, 530] width 54 height 12
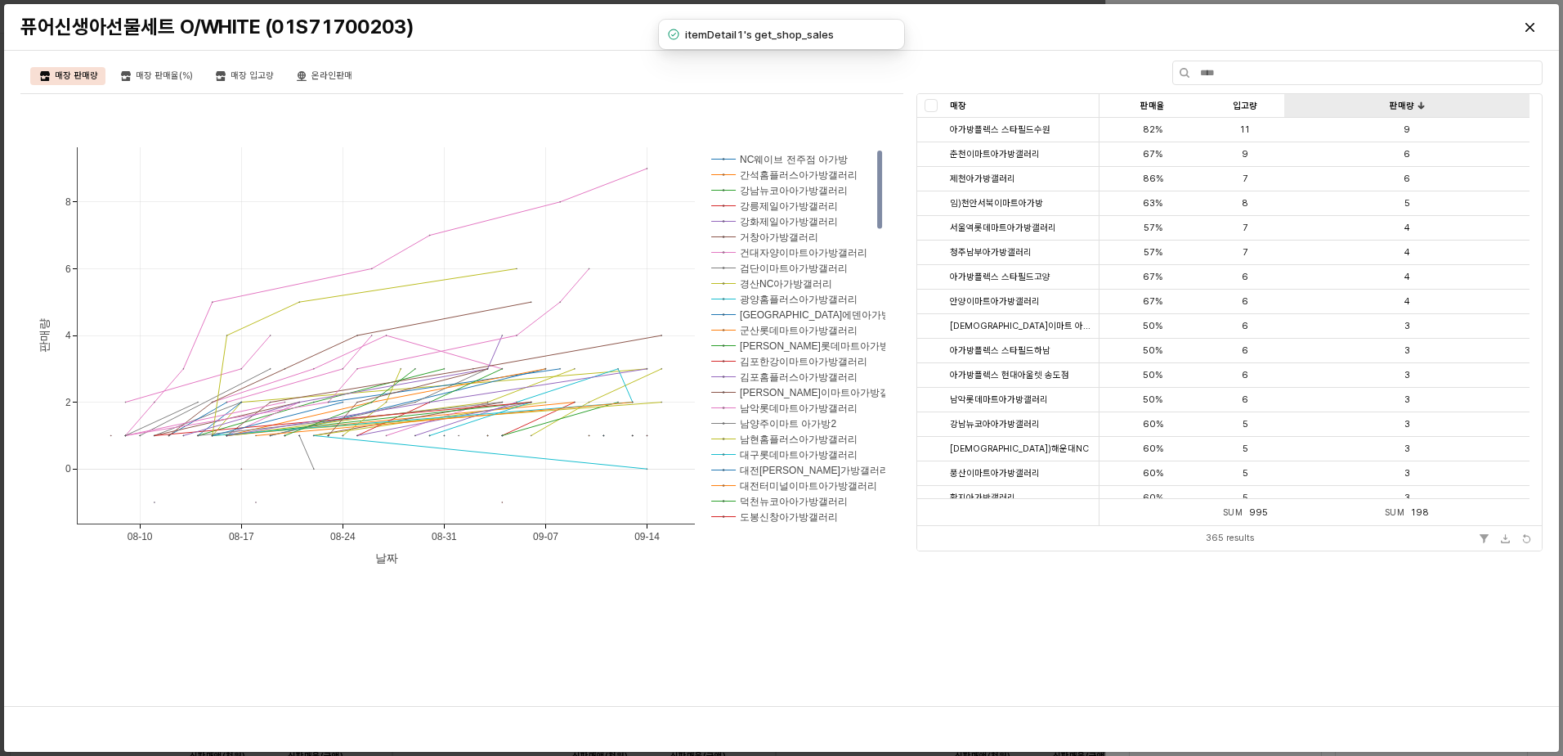
click at [1443, 105] on div "판매량 판매량" at bounding box center [1407, 106] width 245 height 24
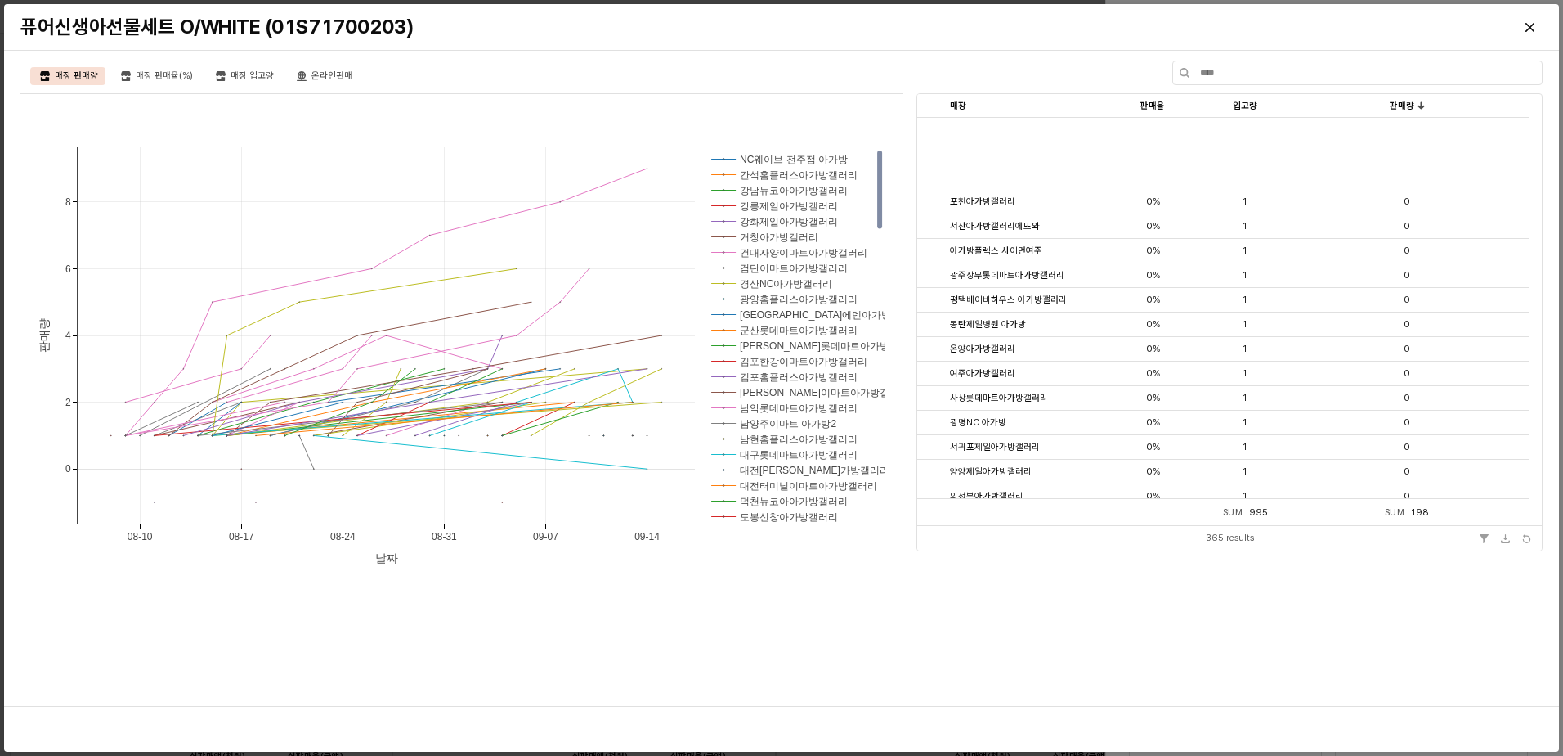
scroll to position [8572, 0]
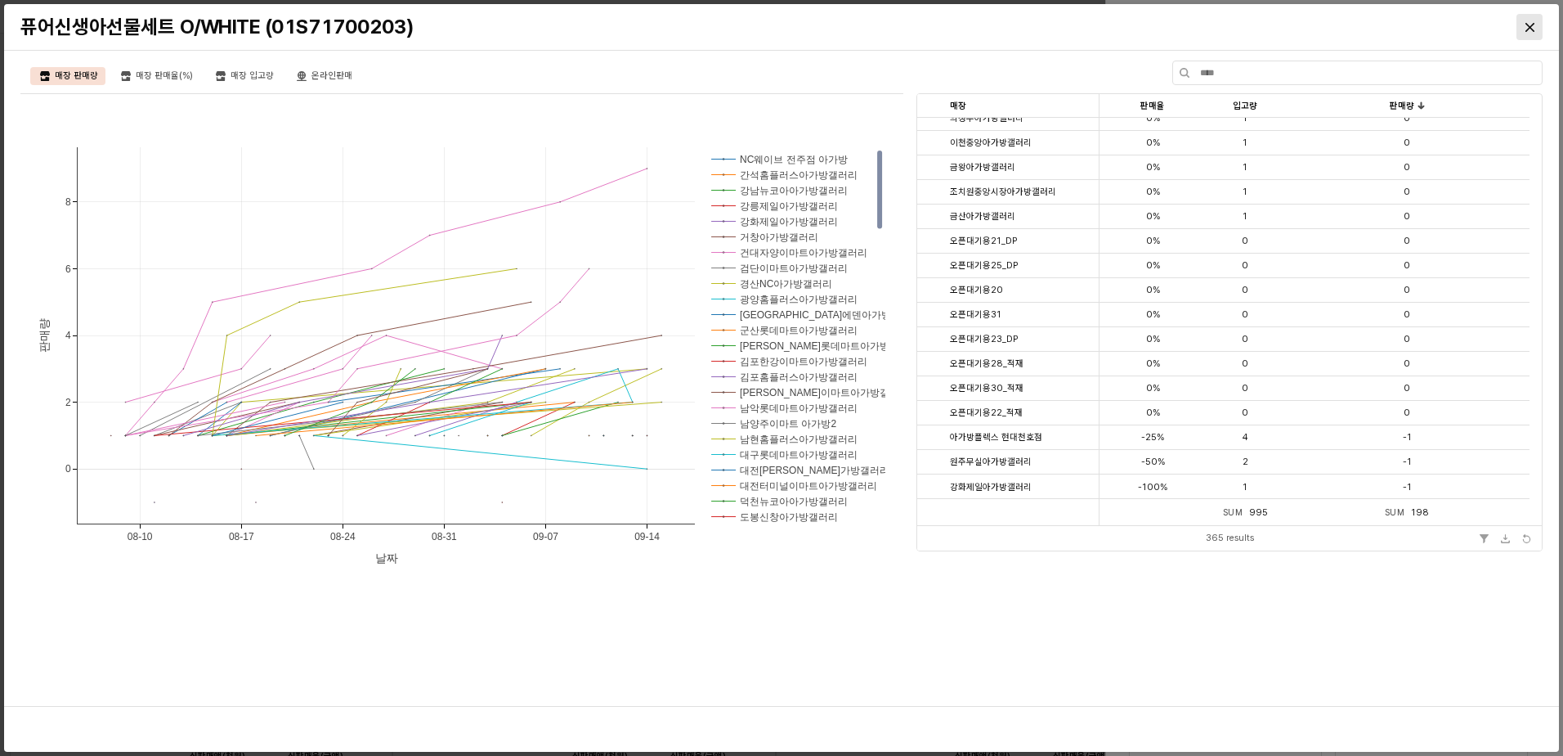
click at [1531, 25] on icon "Close" at bounding box center [1529, 26] width 9 height 9
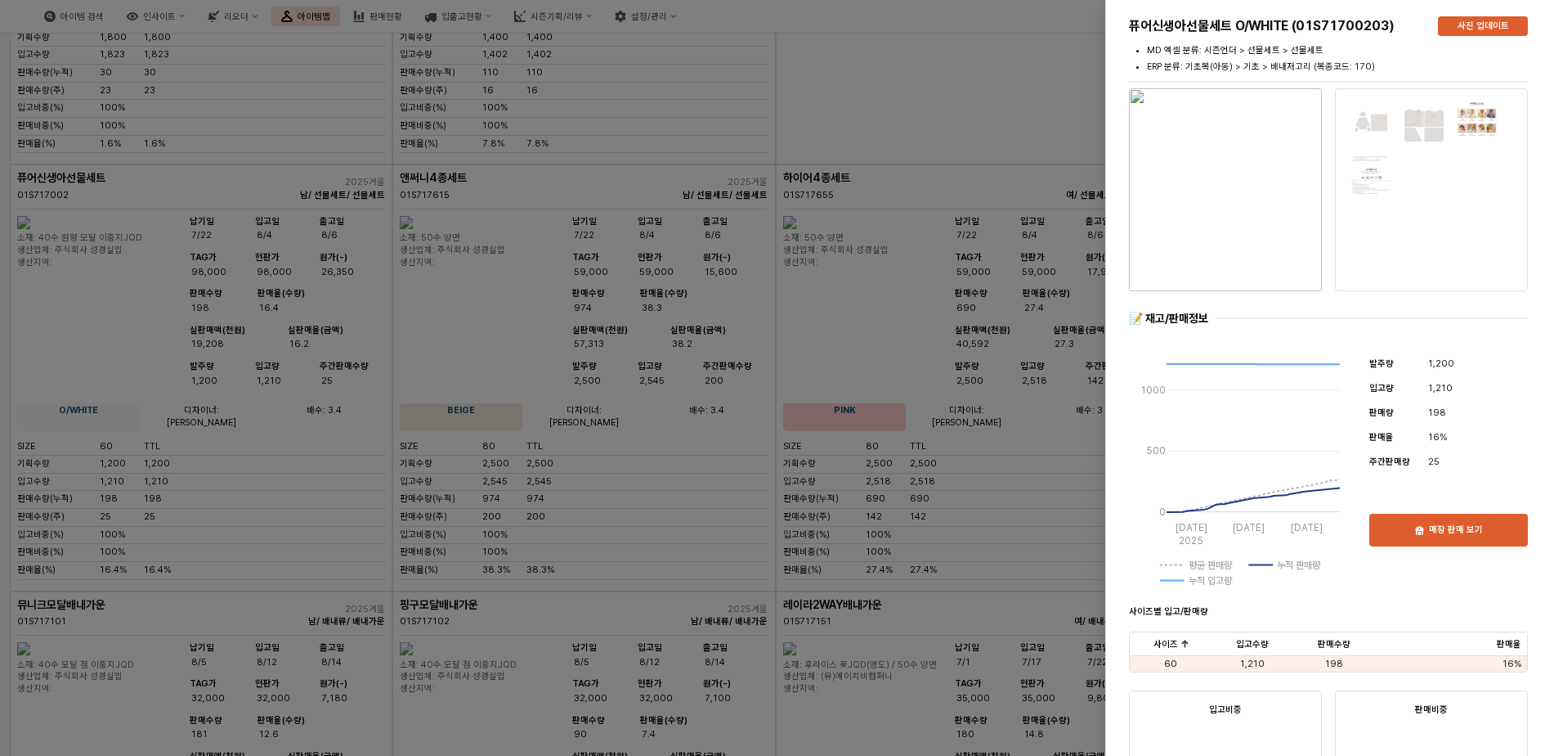
click at [799, 522] on div at bounding box center [781, 378] width 1563 height 756
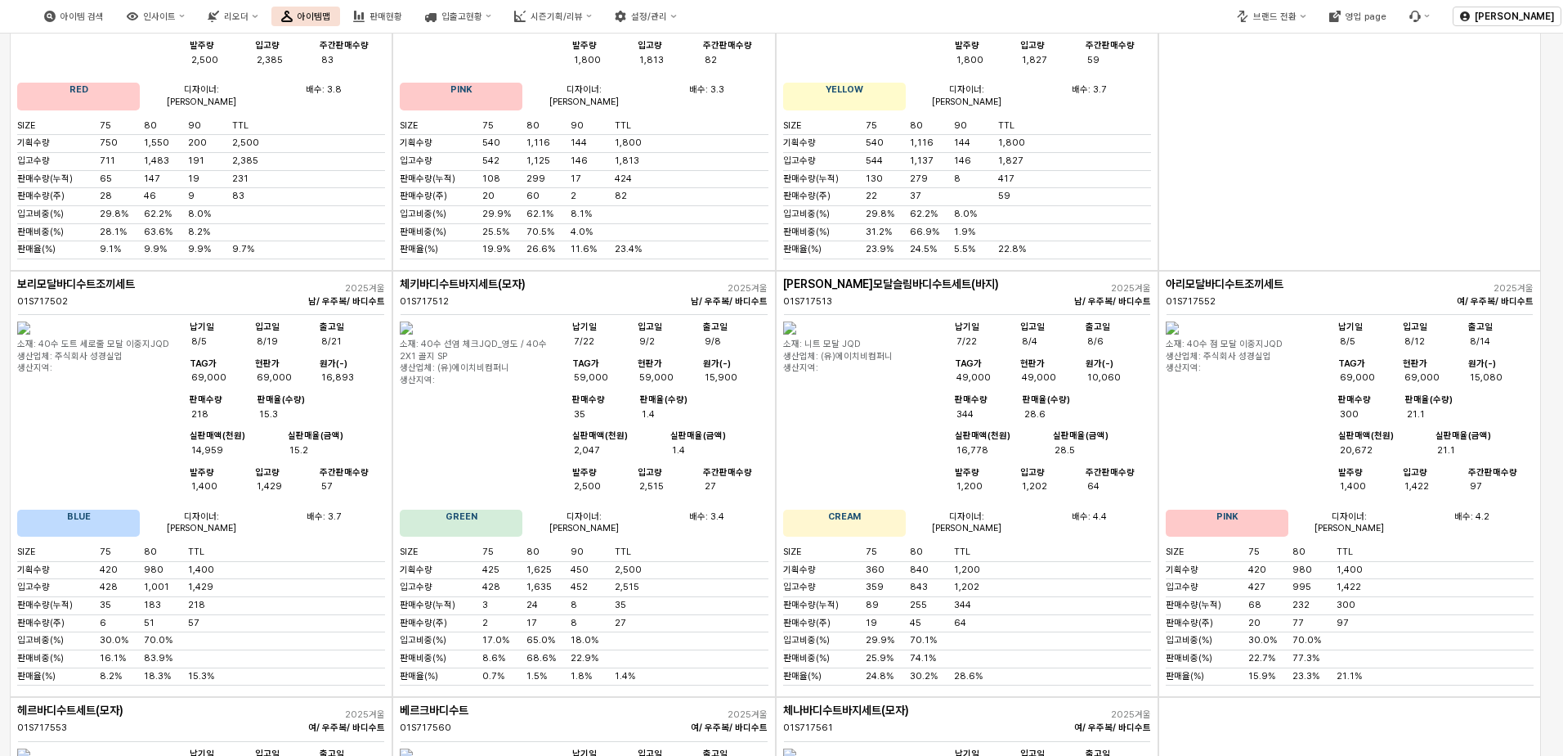
scroll to position [3680, 0]
click at [30, 334] on img "App Frame" at bounding box center [23, 327] width 13 height 13
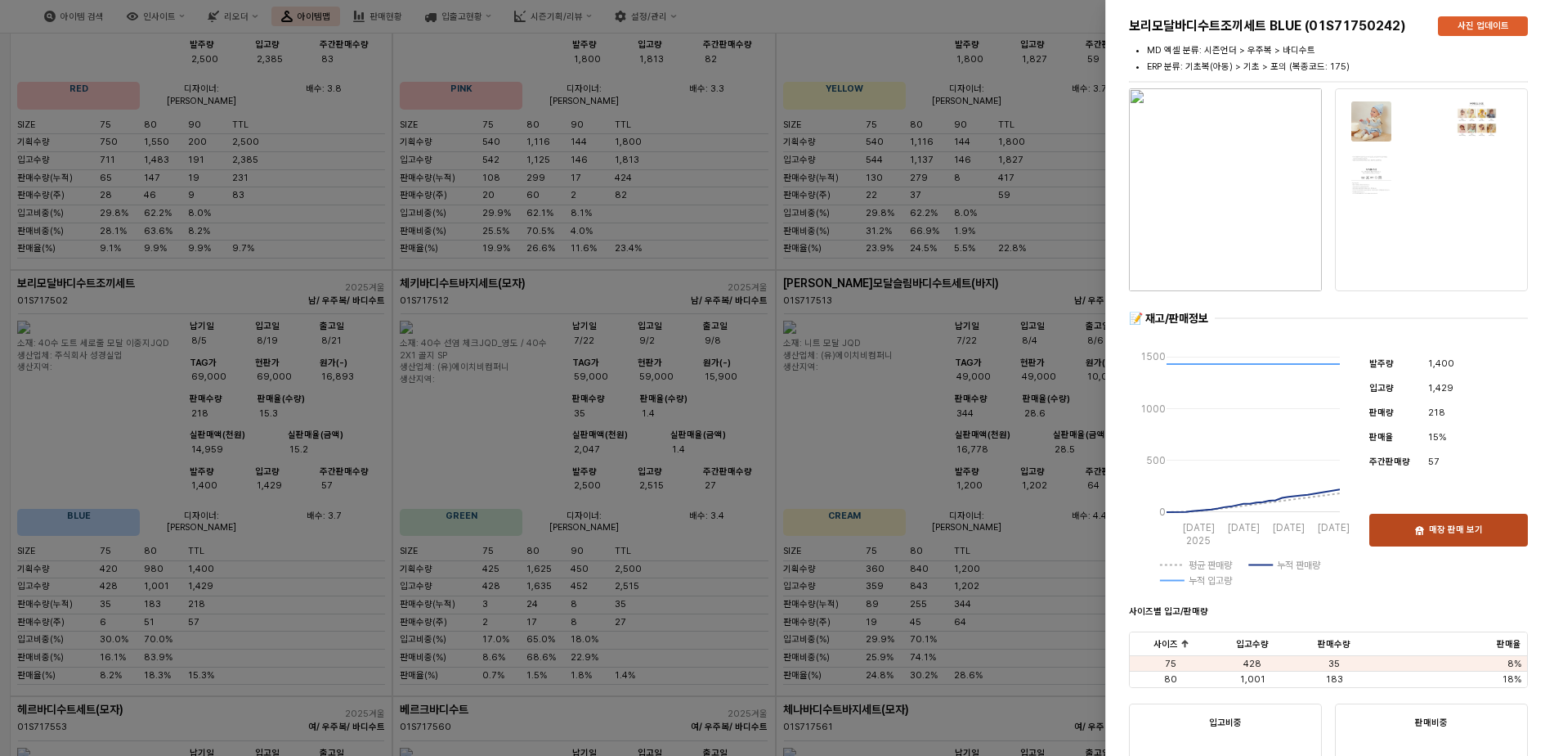
click at [1414, 539] on div "매장 판매 보기" at bounding box center [1449, 529] width 144 height 31
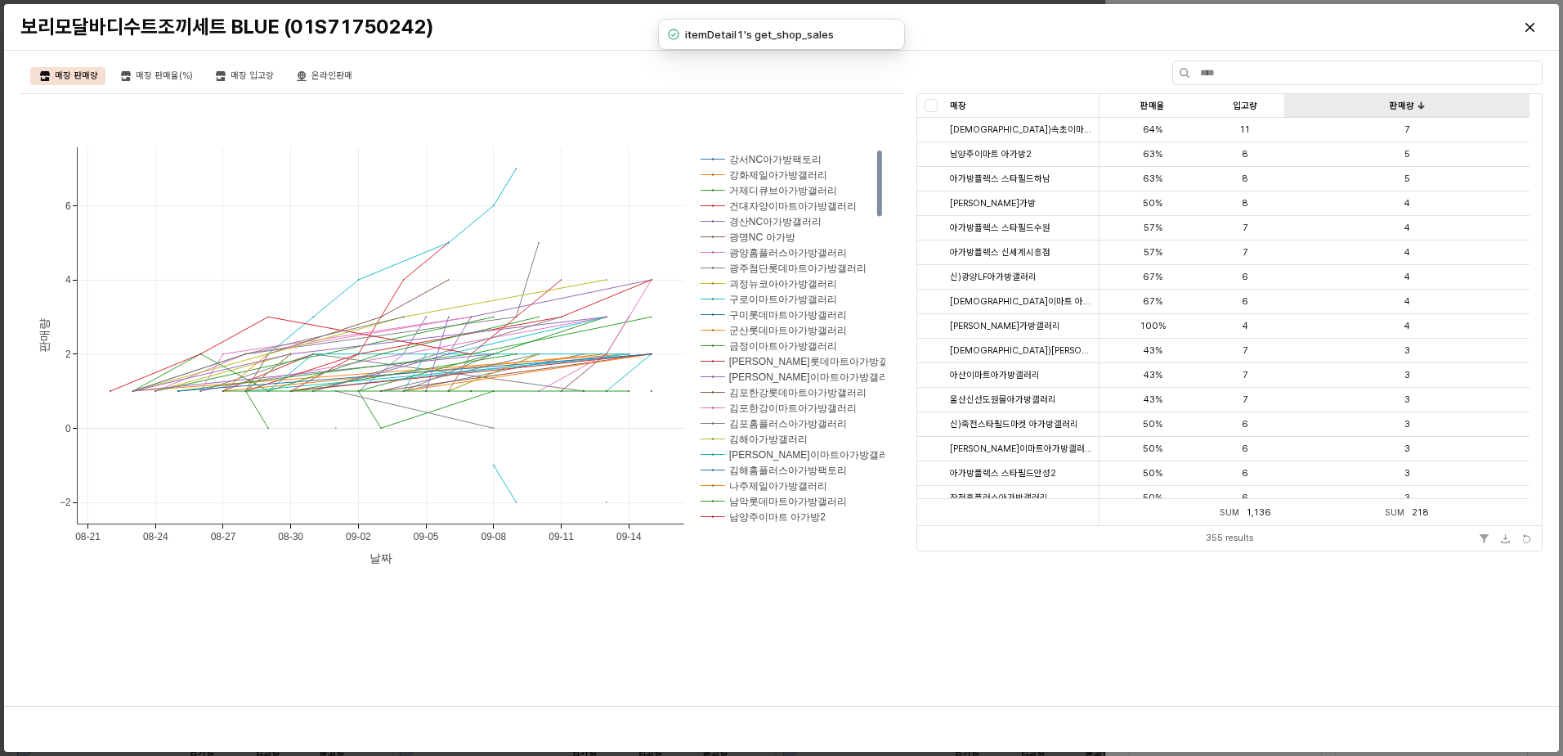
click at [1432, 114] on div "판매량 판매량" at bounding box center [1407, 106] width 245 height 24
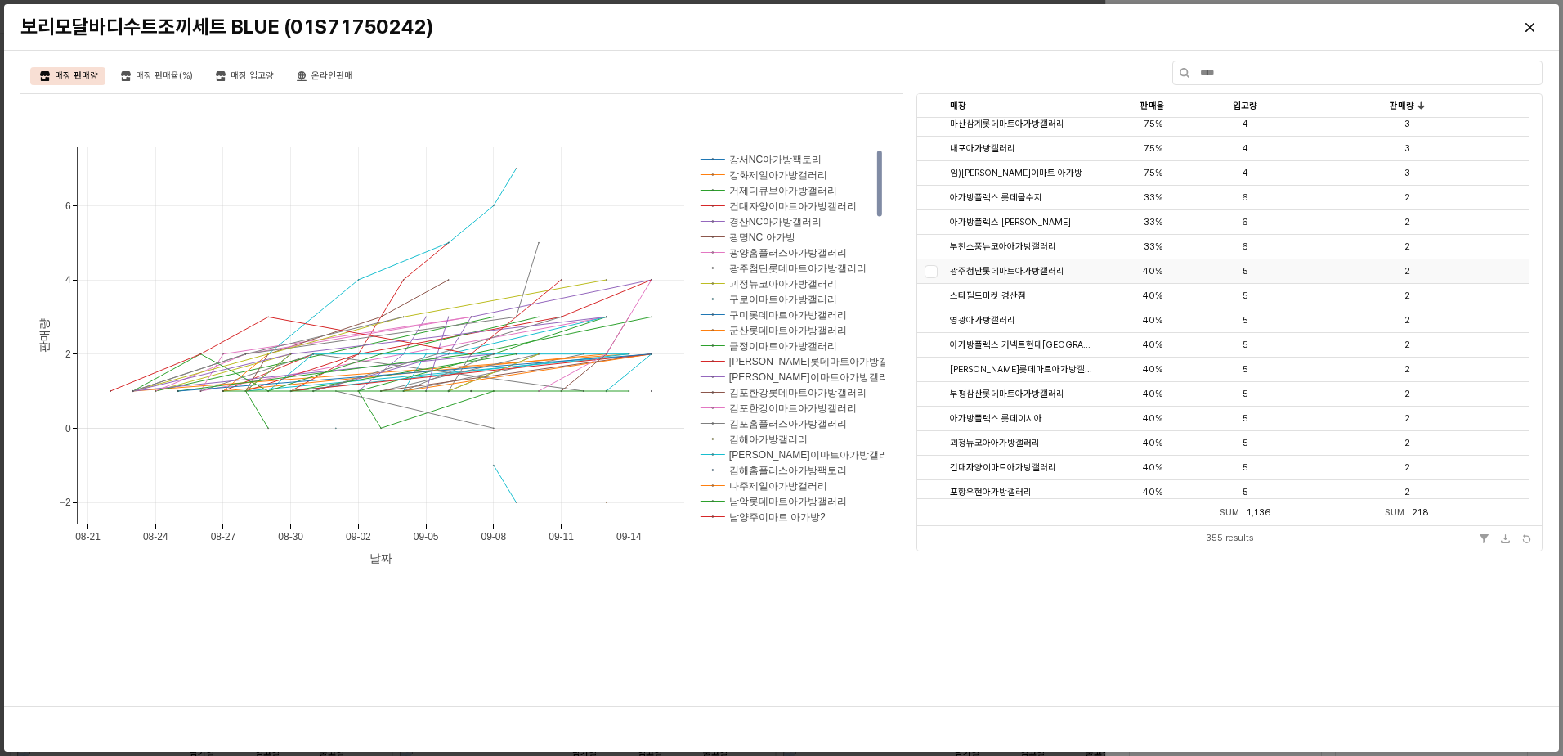
scroll to position [736, 0]
click at [1523, 29] on div "Close" at bounding box center [1530, 27] width 25 height 25
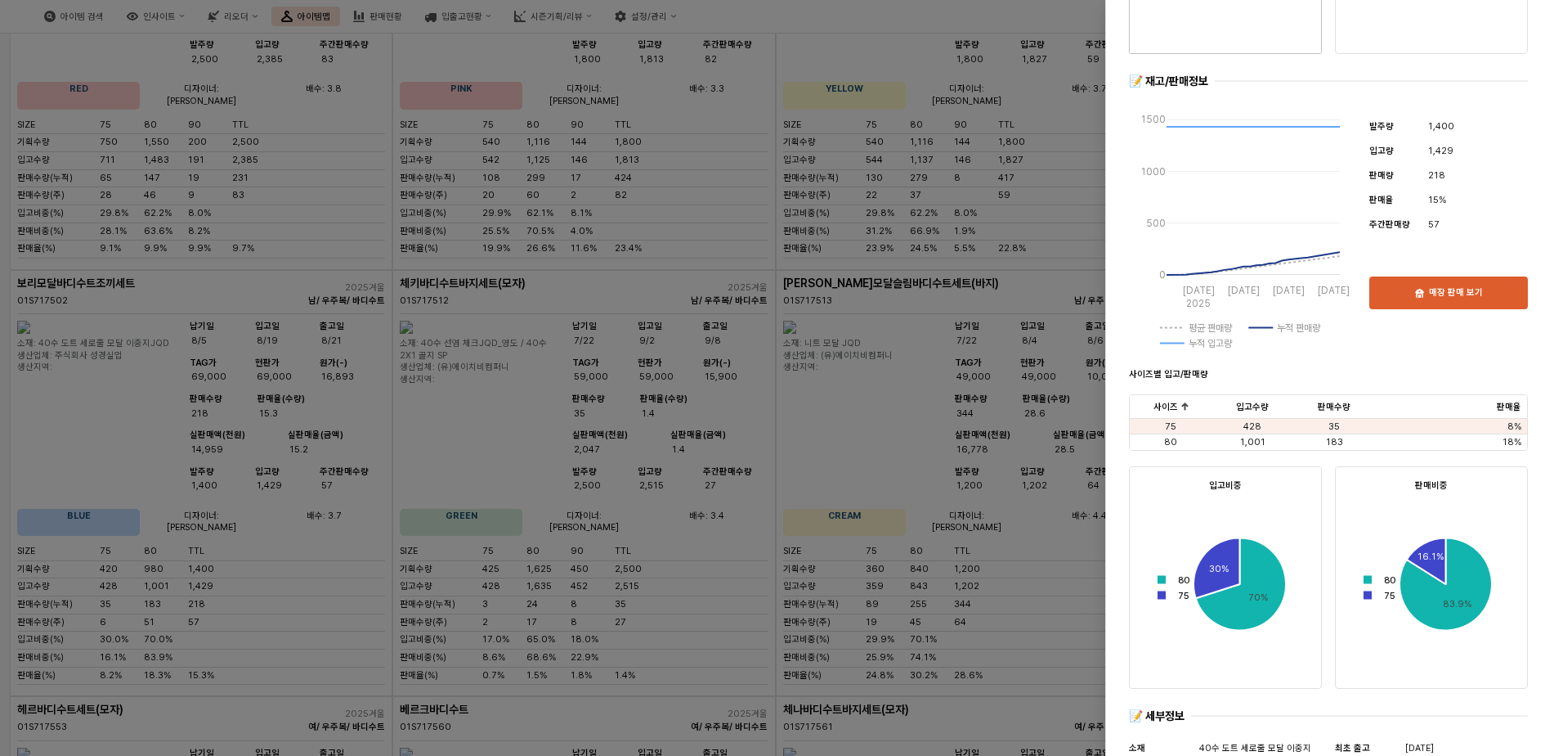
scroll to position [409, 0]
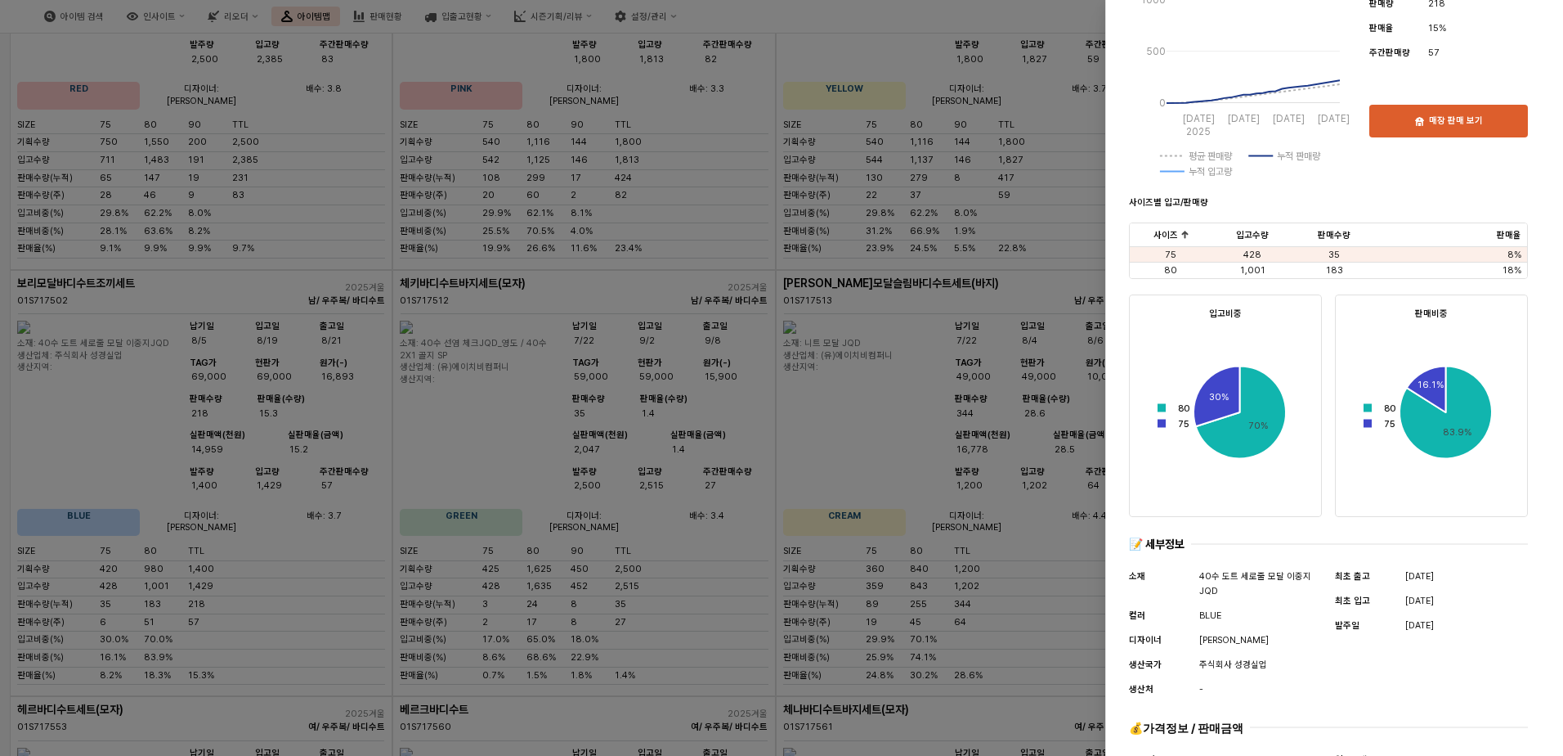
click at [993, 460] on div at bounding box center [781, 378] width 1563 height 756
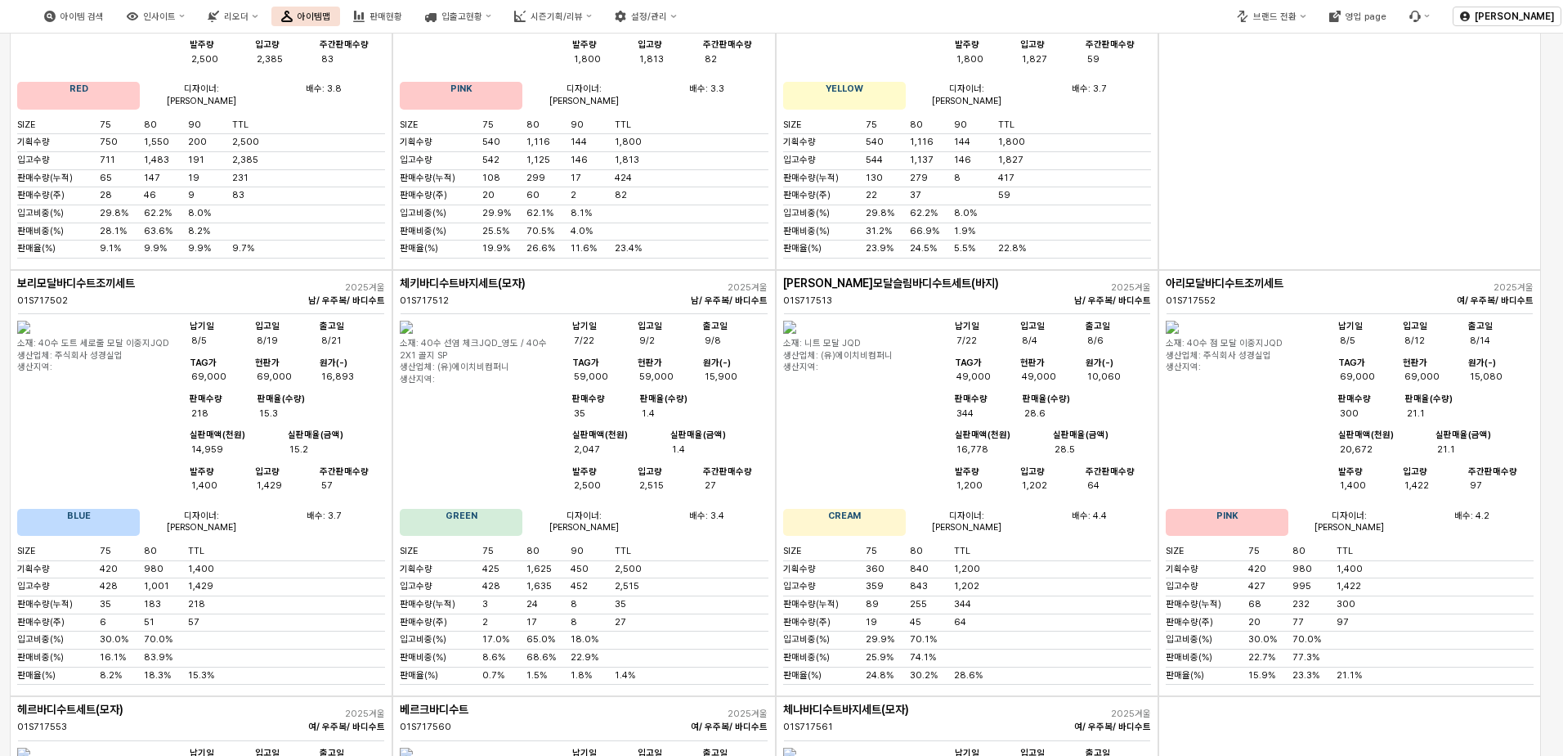
click at [1179, 334] on img "App Frame" at bounding box center [1172, 327] width 13 height 13
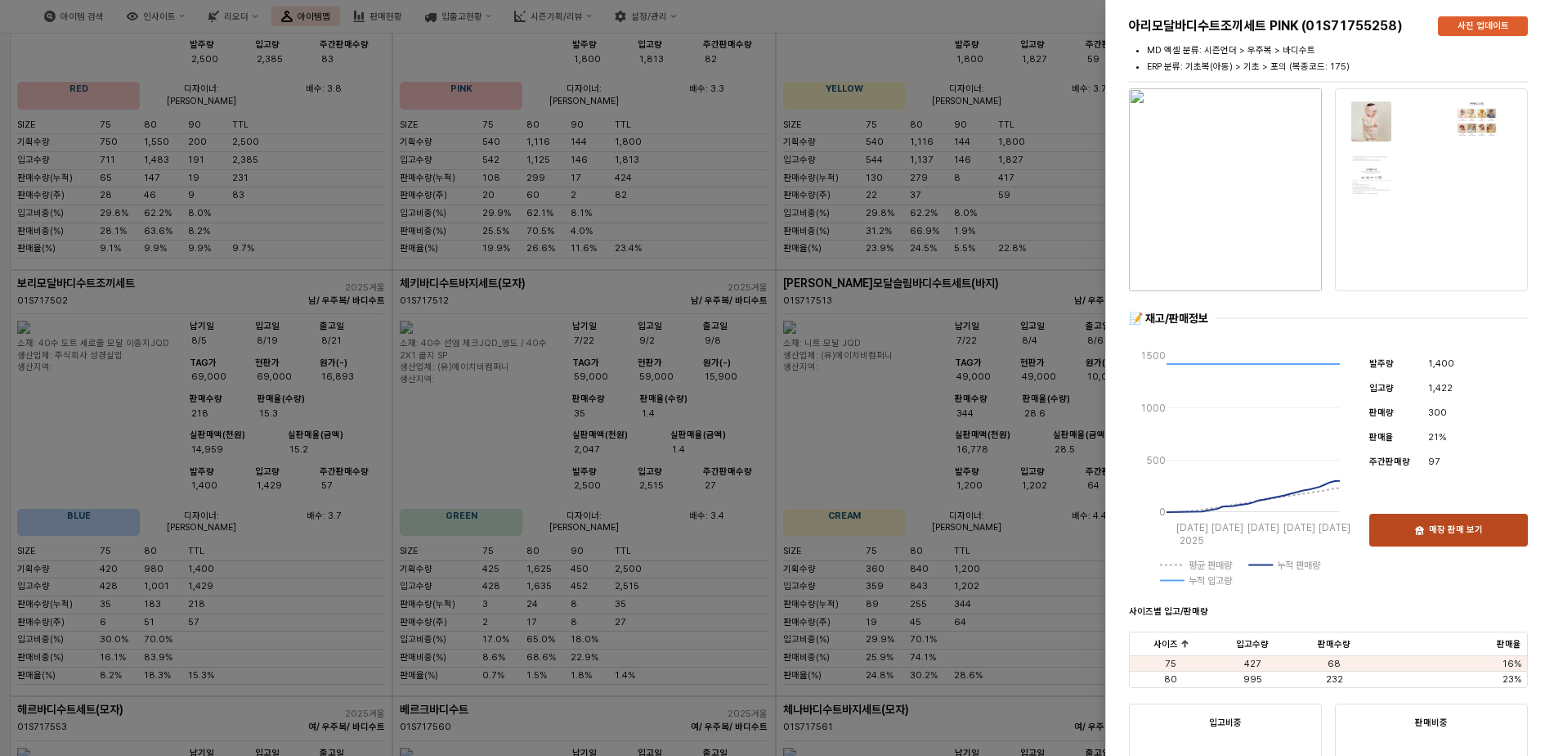
click at [1482, 525] on div "매장 판매 보기" at bounding box center [1449, 529] width 144 height 31
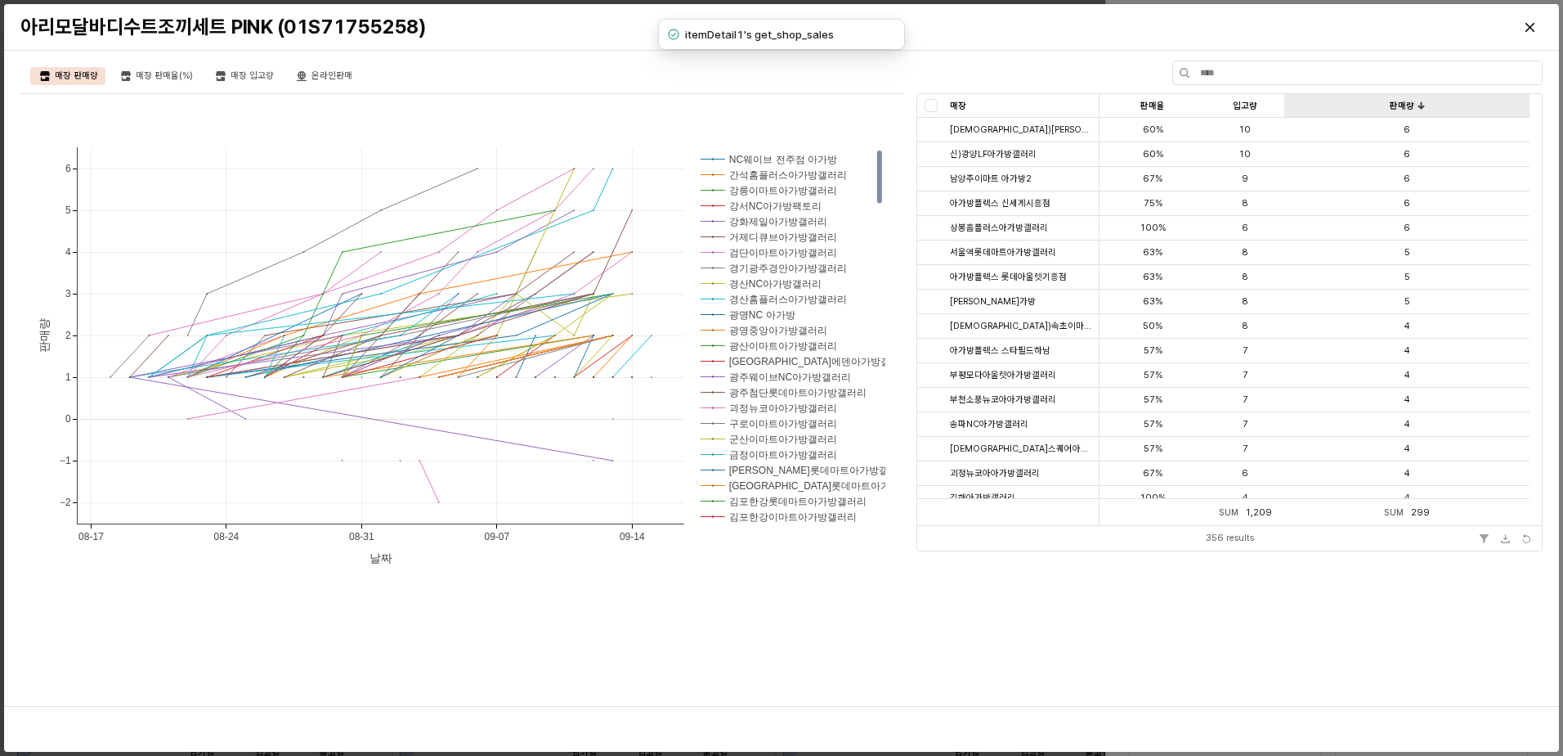
click at [1421, 109] on div "판매량 판매량" at bounding box center [1407, 106] width 245 height 24
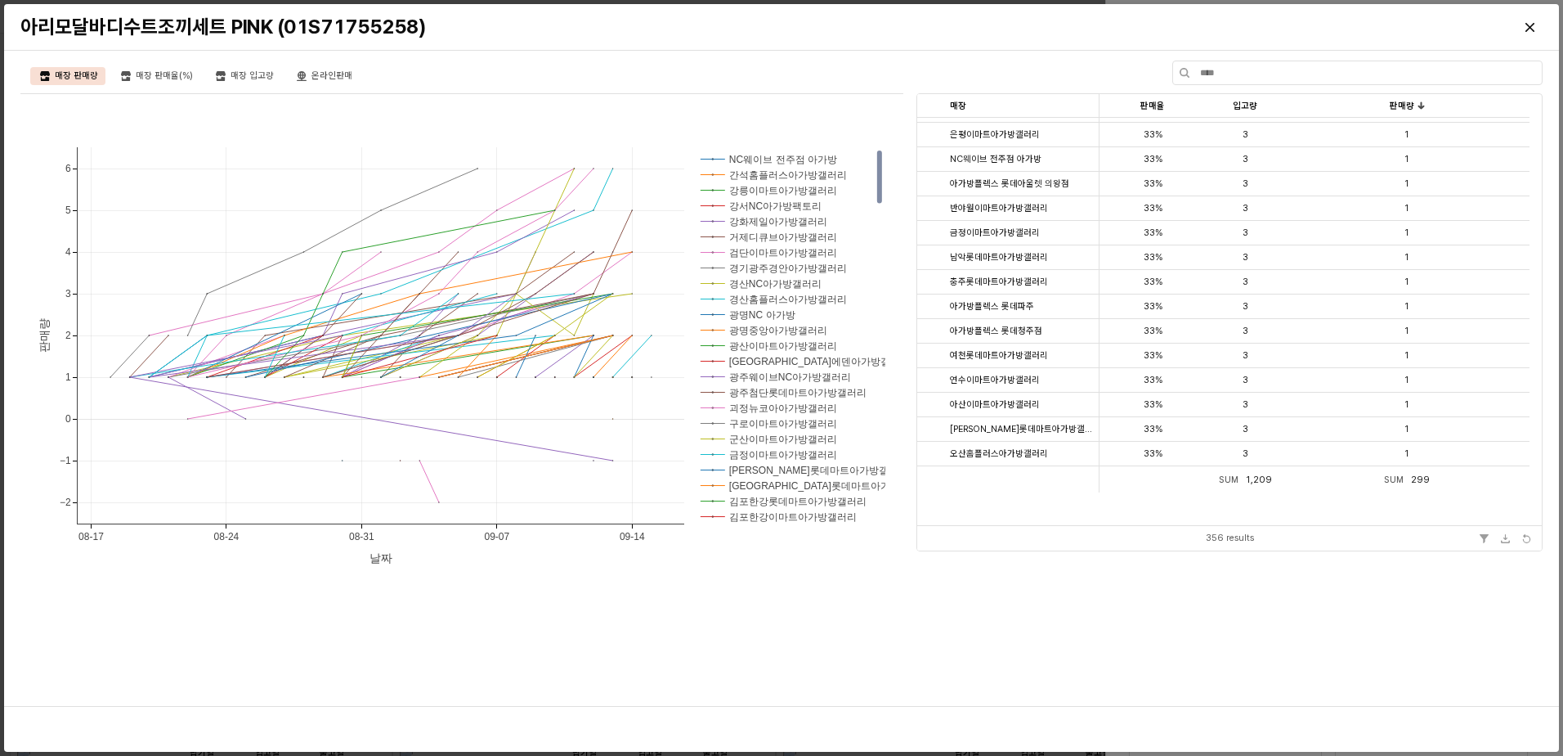
scroll to position [3096, 0]
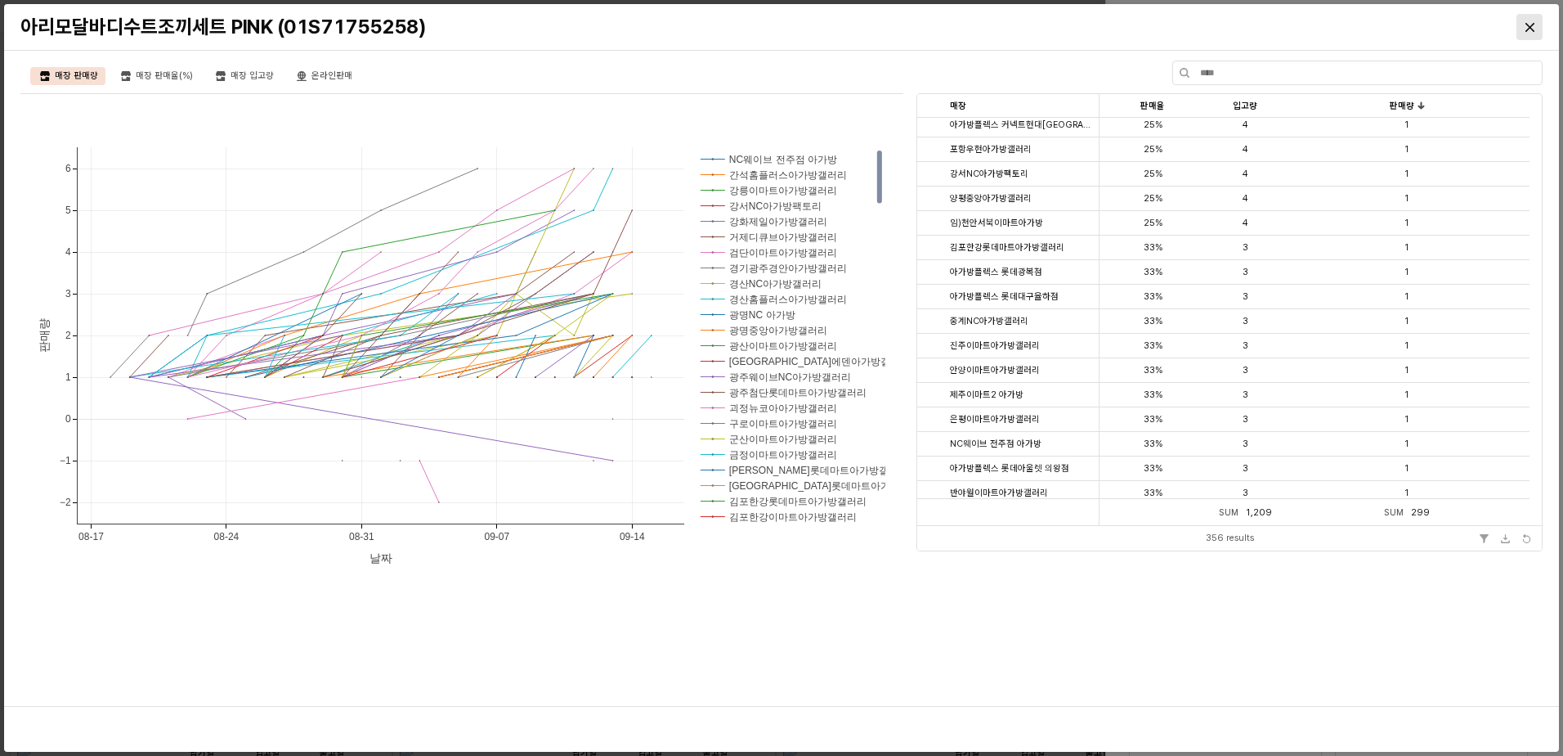
click at [1531, 29] on icon "Close" at bounding box center [1529, 26] width 9 height 9
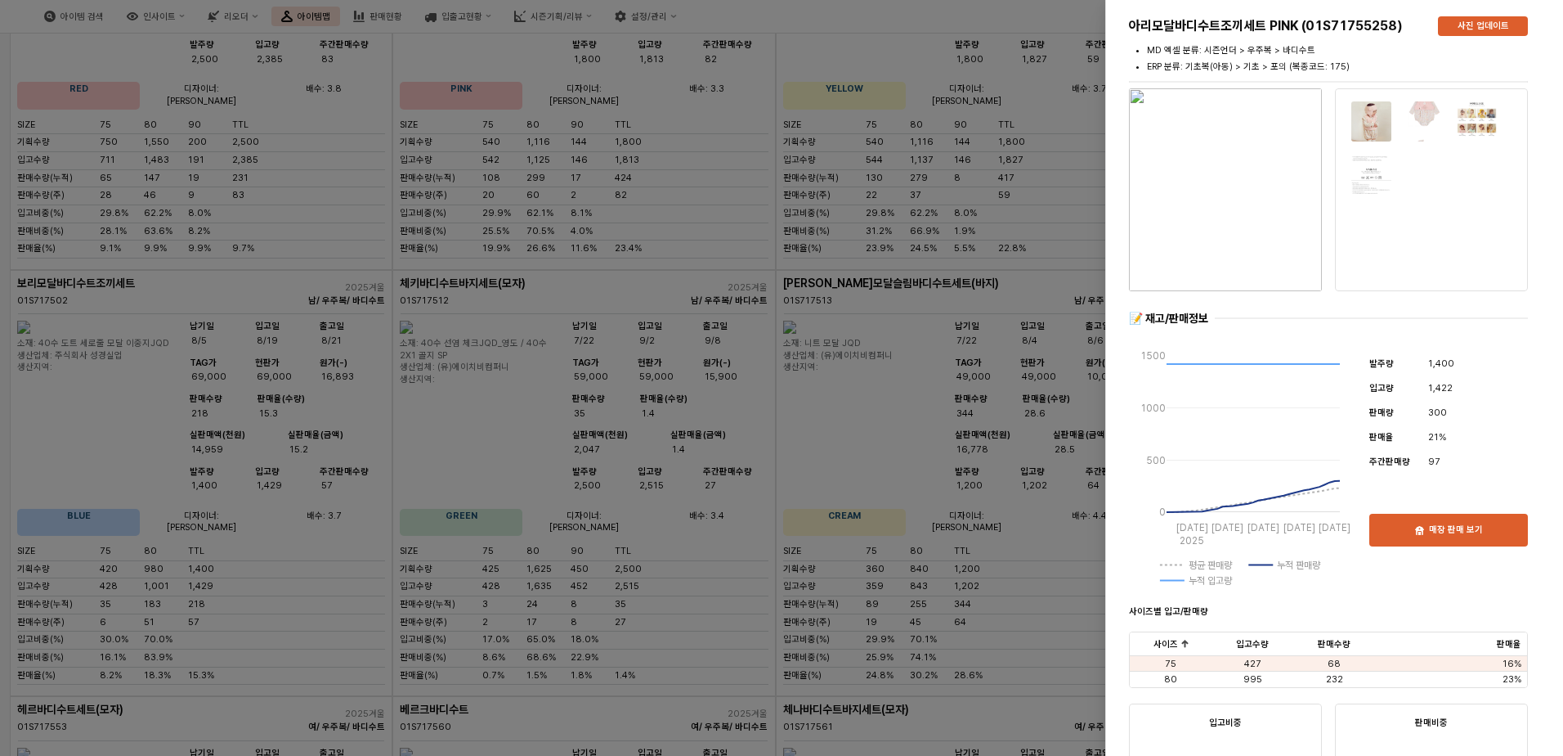
click at [561, 509] on div at bounding box center [781, 378] width 1563 height 756
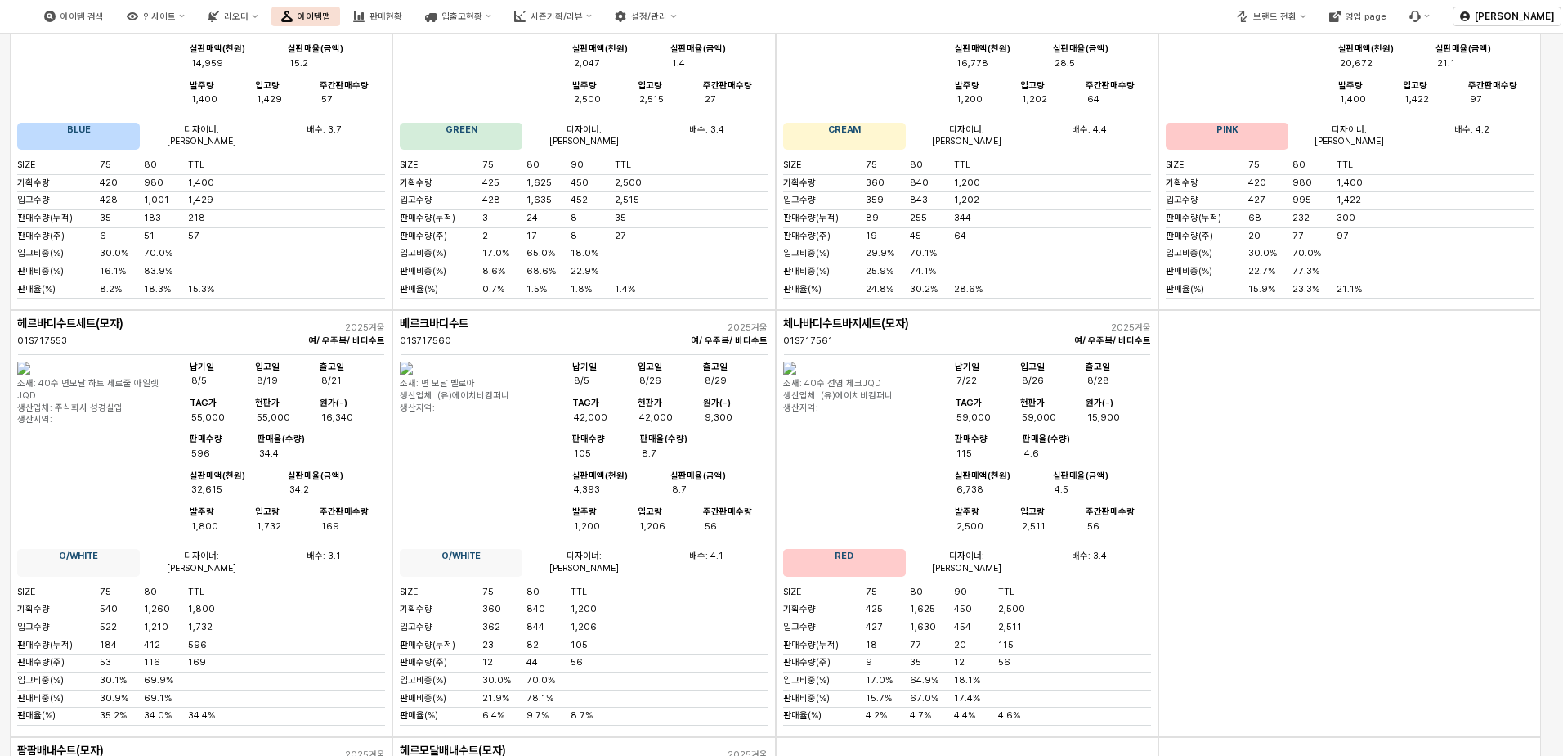
scroll to position [4088, 0]
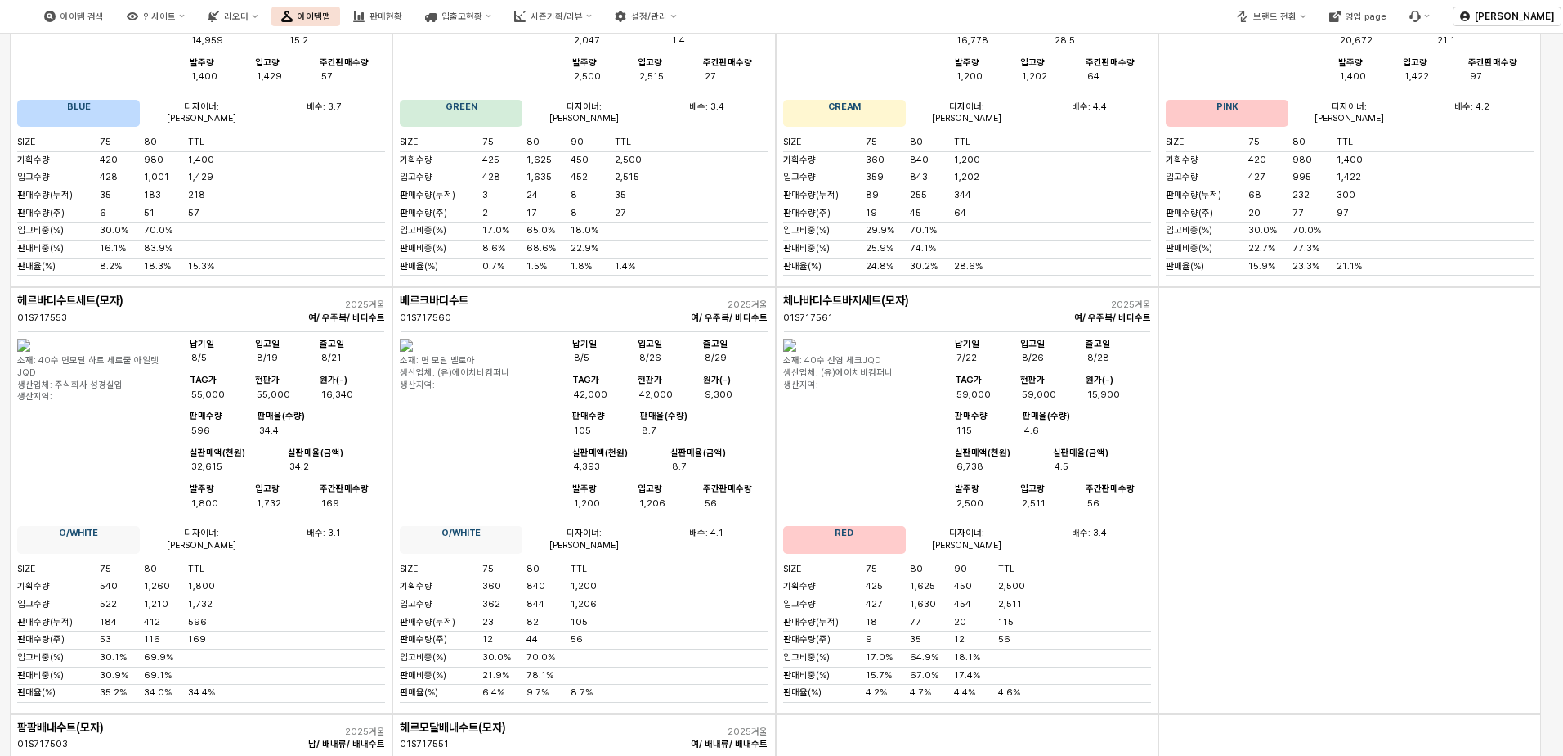
click at [30, 352] on img "App Frame" at bounding box center [23, 345] width 13 height 13
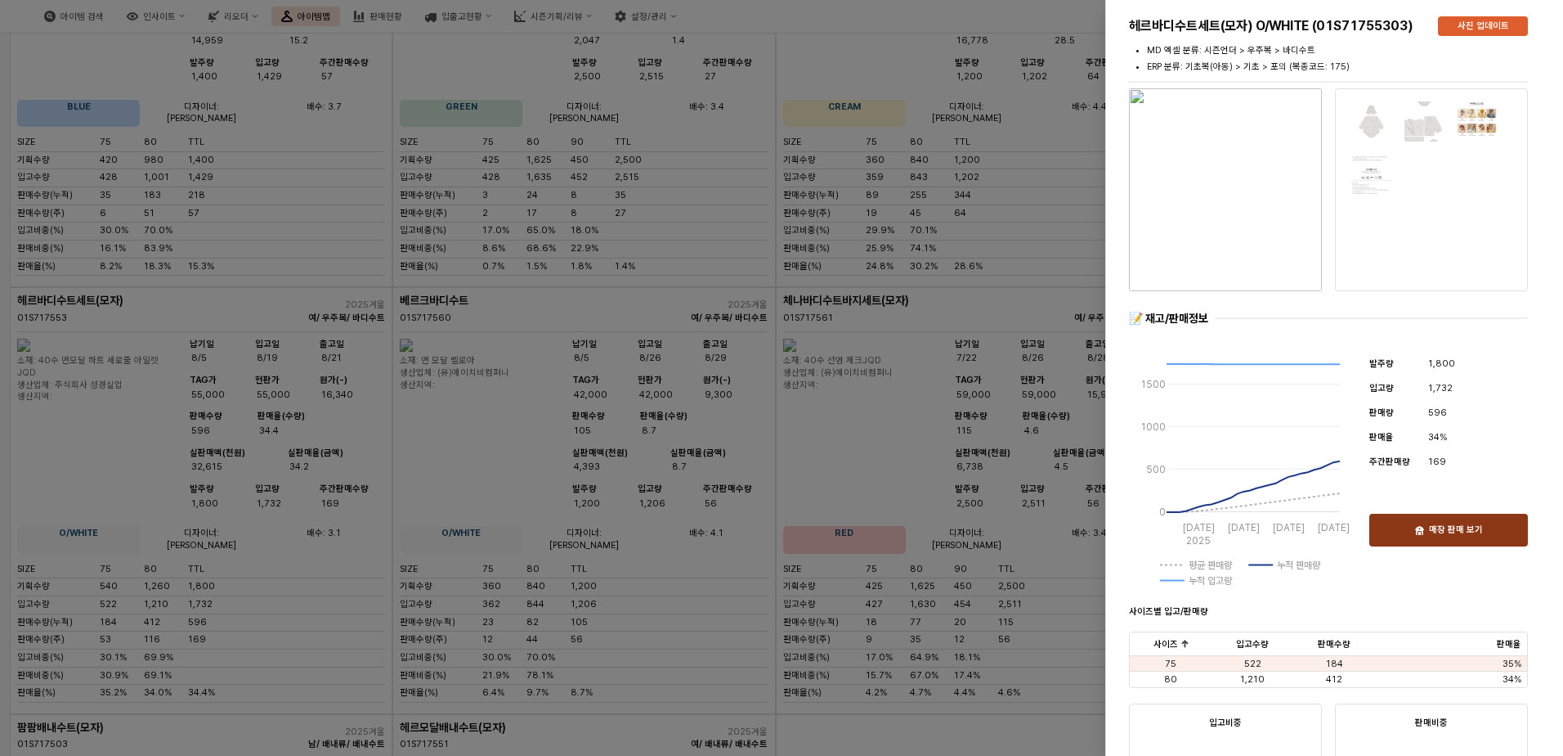
click at [1490, 540] on div "매장 판매 보기" at bounding box center [1449, 529] width 144 height 31
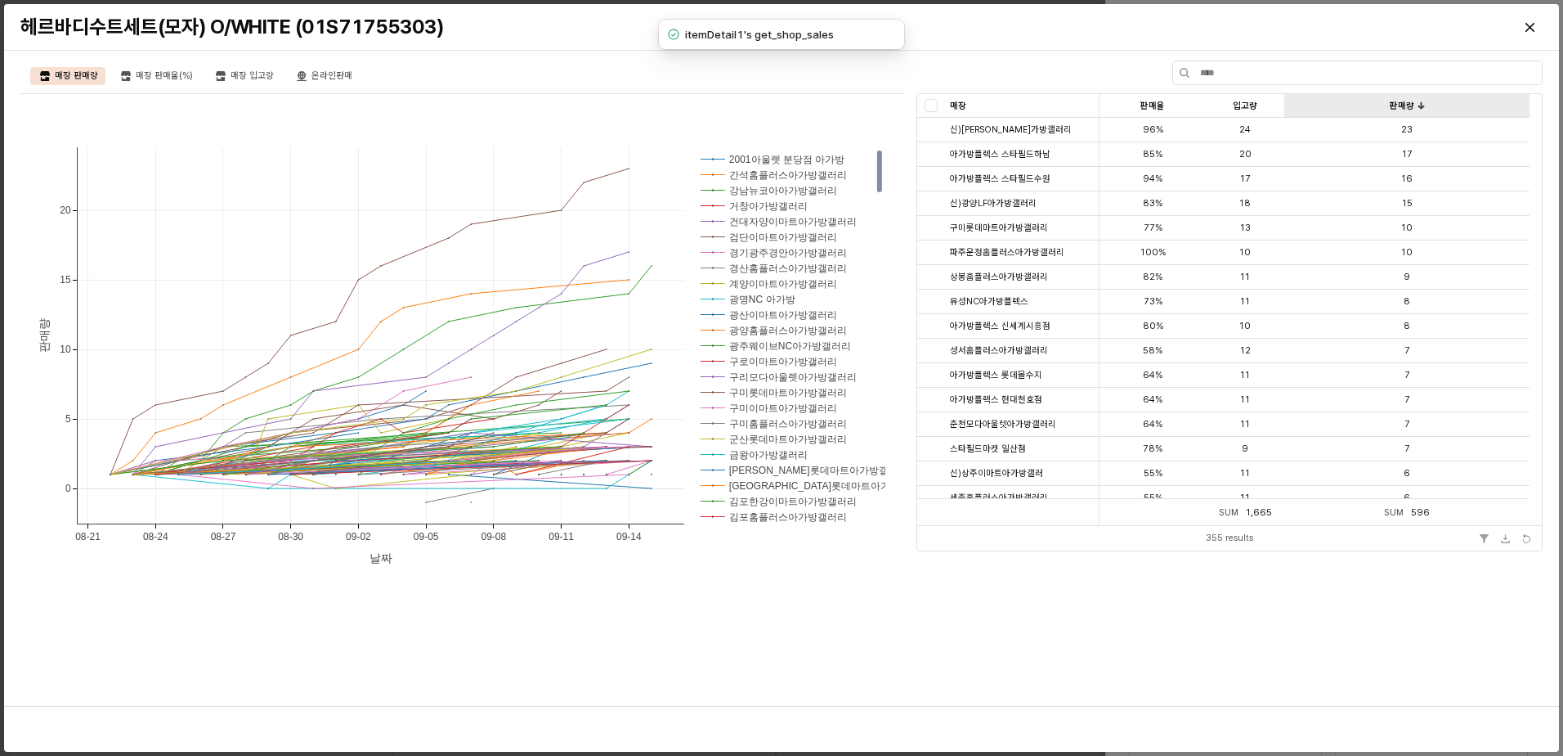
click at [1400, 111] on div "판매량 판매량" at bounding box center [1407, 106] width 245 height 24
click at [1418, 109] on div "판매량 판매량" at bounding box center [1407, 106] width 245 height 24
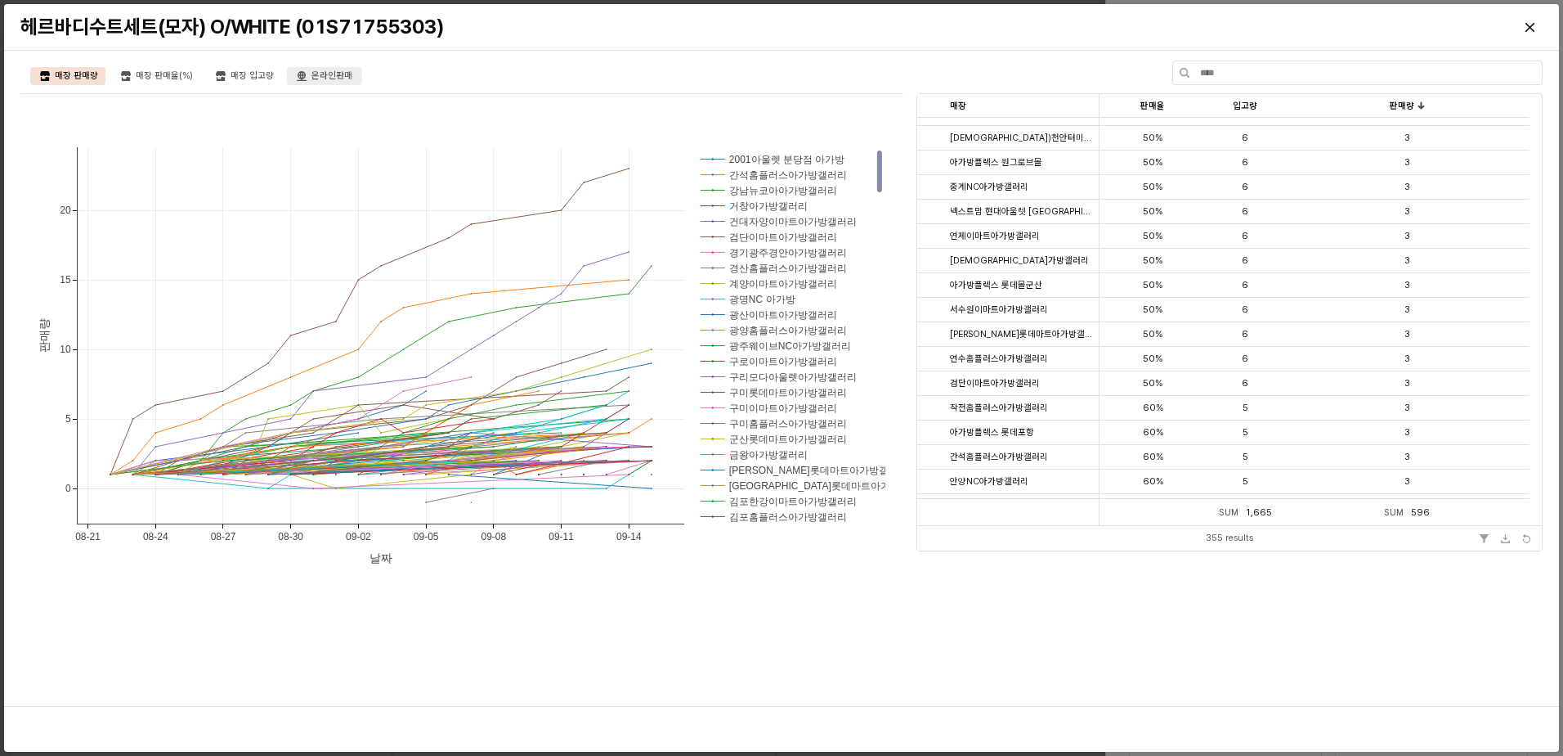
click at [321, 78] on div "온라인판매" at bounding box center [332, 76] width 41 height 18
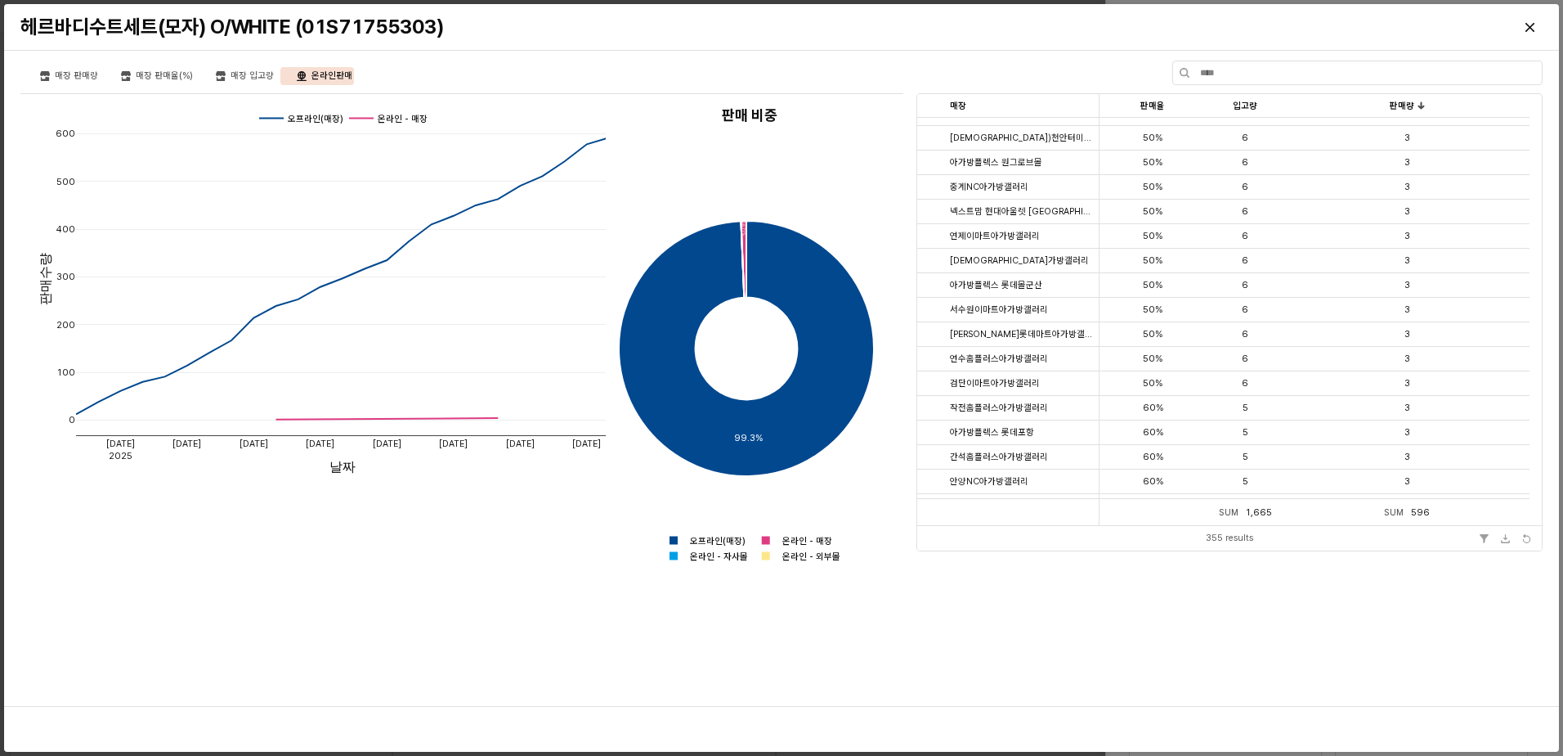
click at [159, 85] on div "매장 판매량 매장 판매율(%) 매장 입고량 온라인판매" at bounding box center [462, 77] width 850 height 20
click at [159, 77] on div "매장 판매율(%)" at bounding box center [164, 76] width 57 height 18
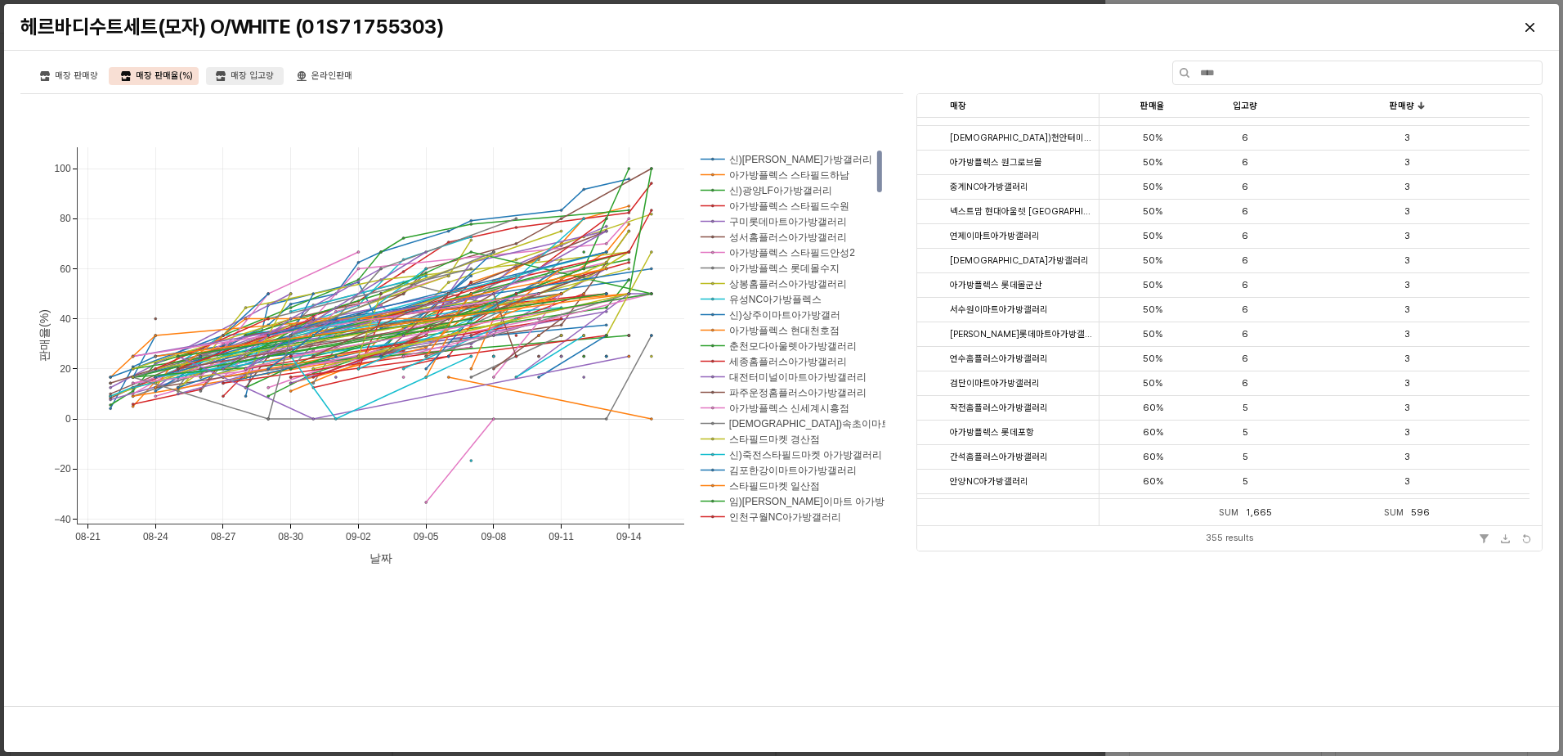
click at [240, 75] on div "매장 입고량" at bounding box center [252, 76] width 43 height 18
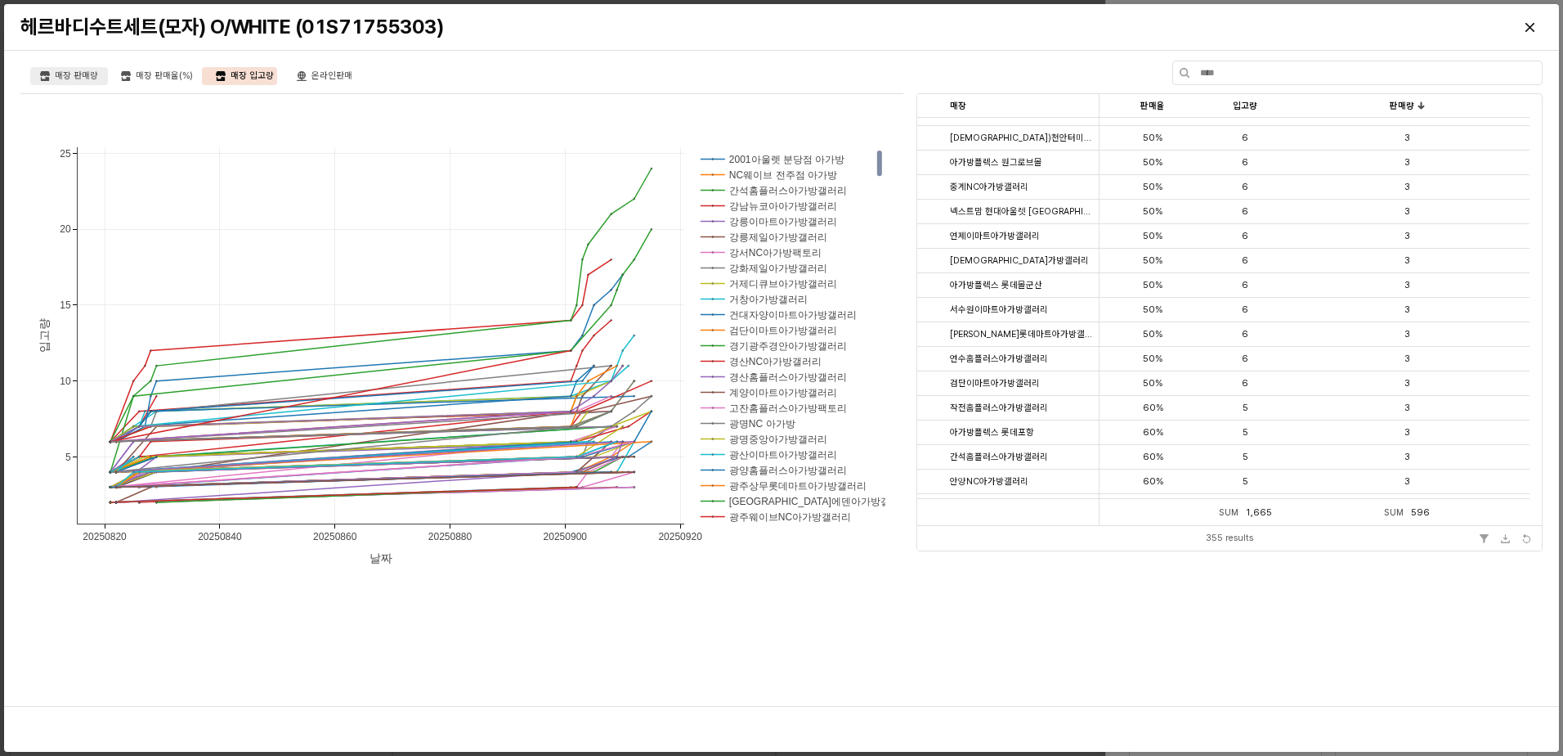
click at [74, 76] on div "매장 판매량" at bounding box center [76, 76] width 43 height 18
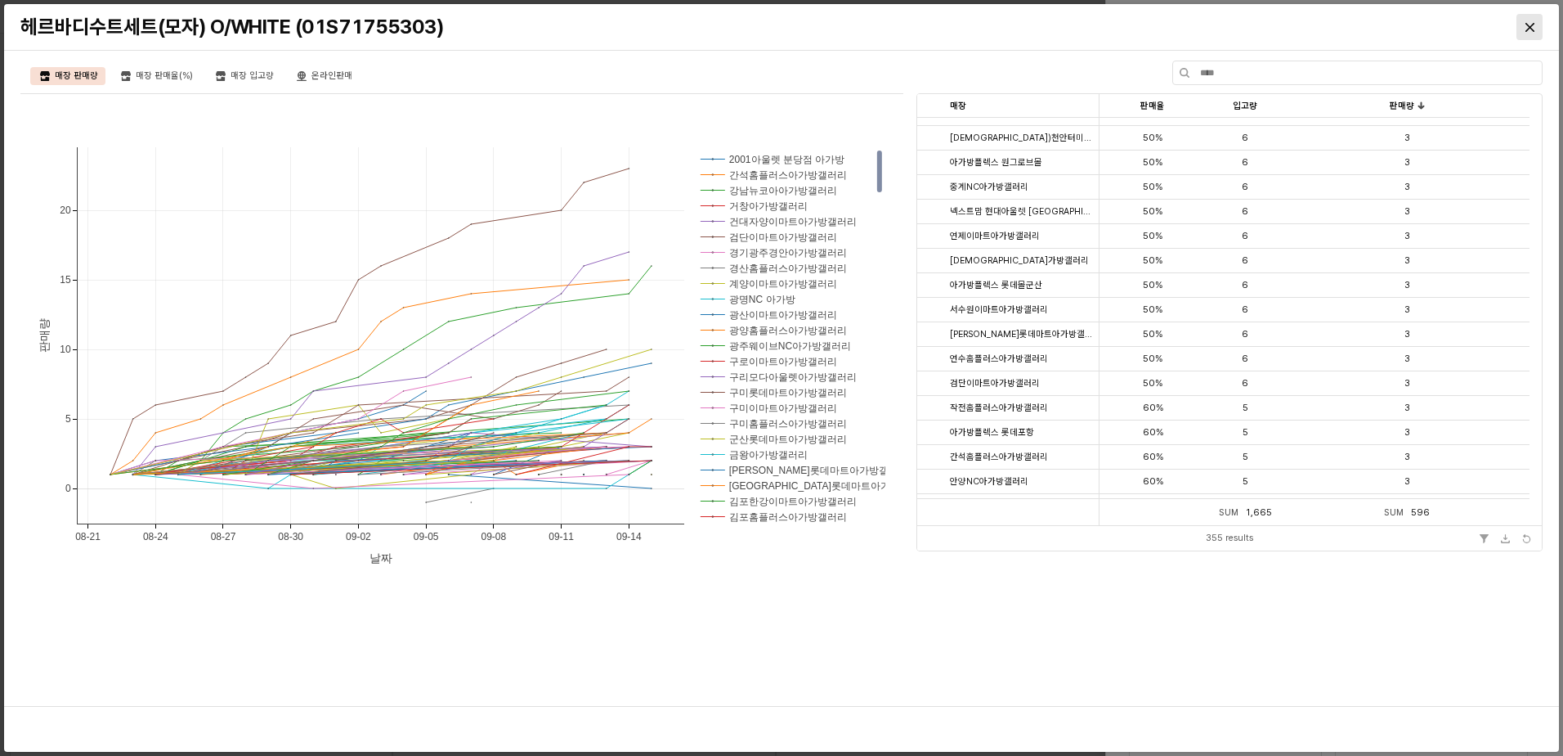
click at [1532, 33] on div "Close" at bounding box center [1530, 27] width 25 height 25
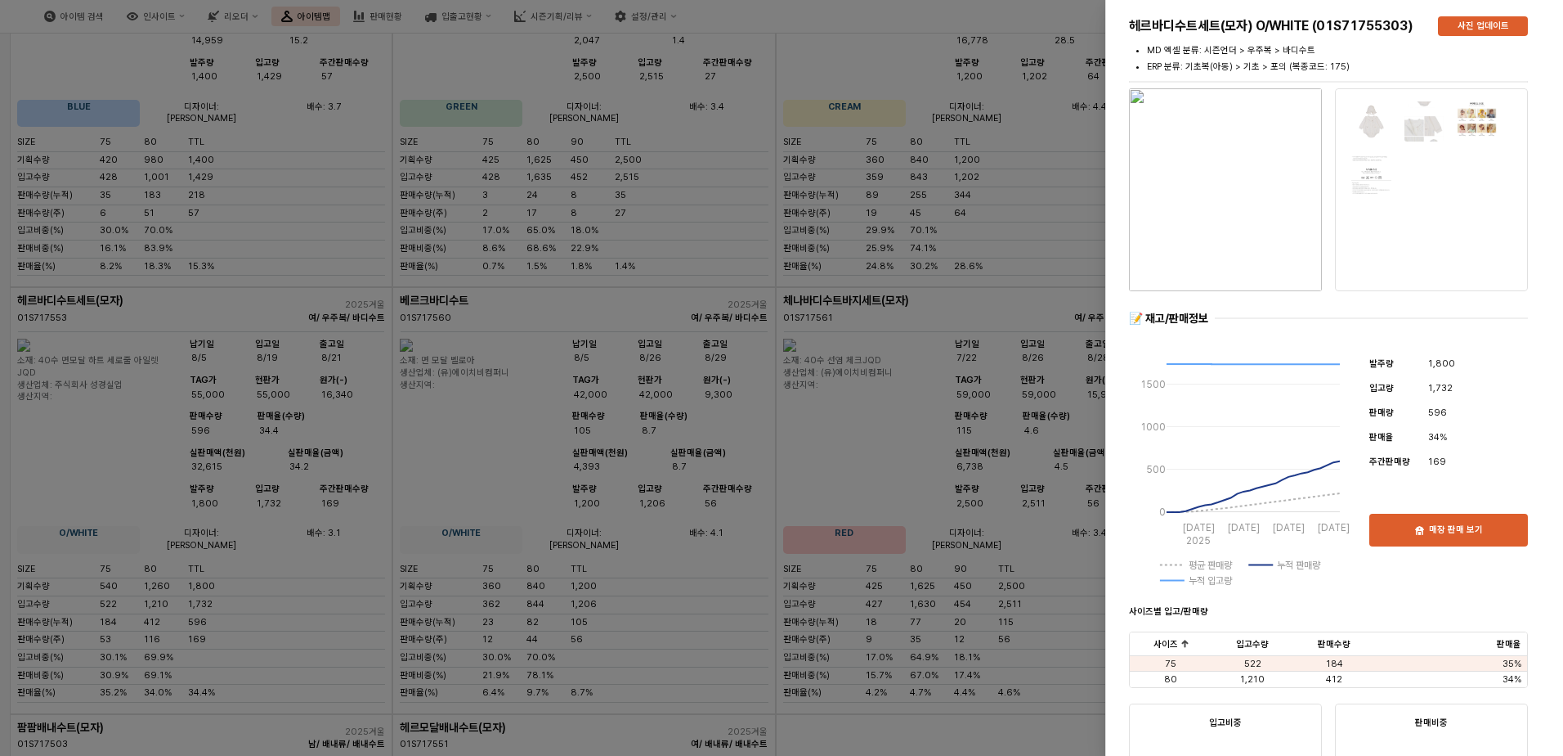
click at [1401, 173] on div at bounding box center [1425, 147] width 146 height 92
click at [792, 531] on div at bounding box center [781, 378] width 1563 height 756
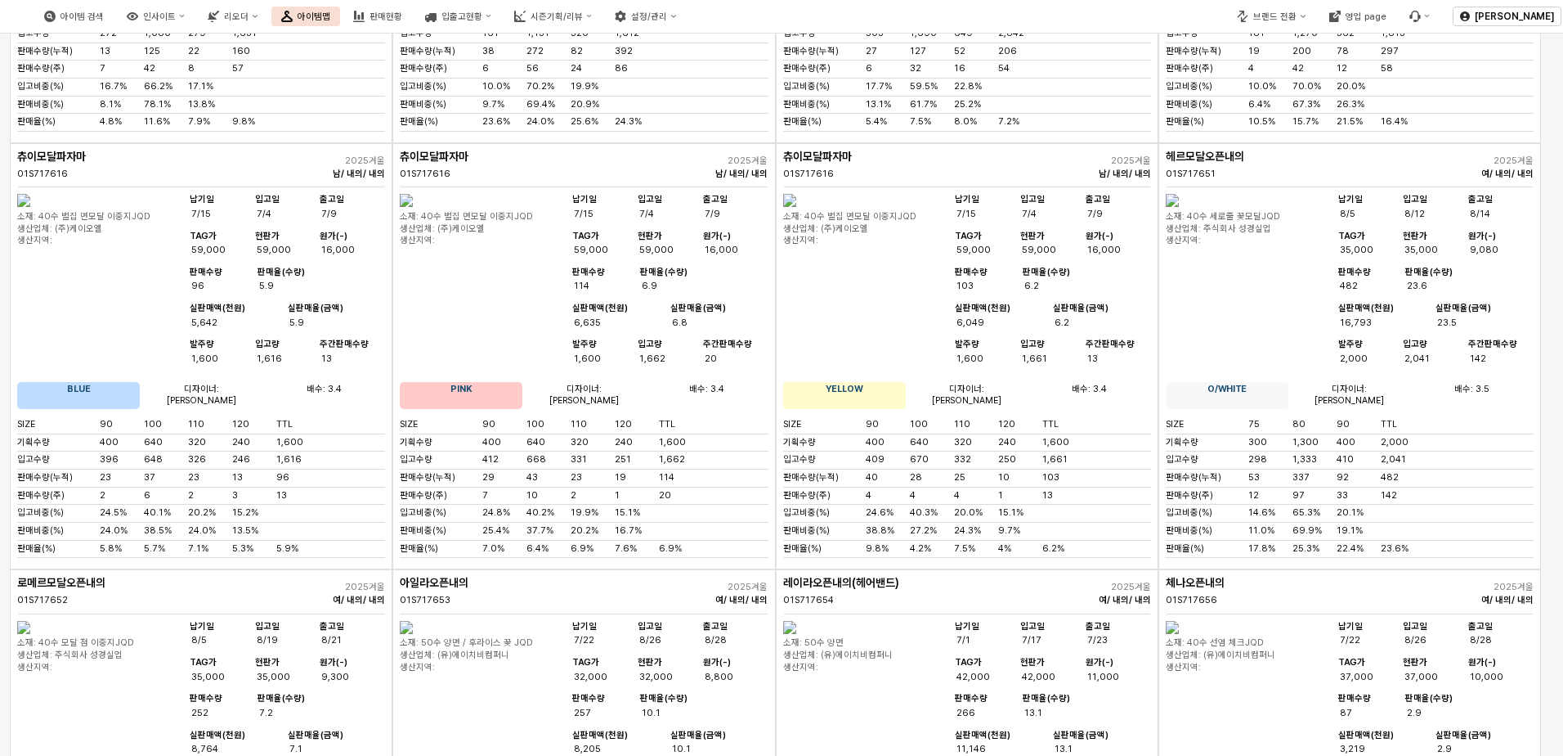
scroll to position [7807, 0]
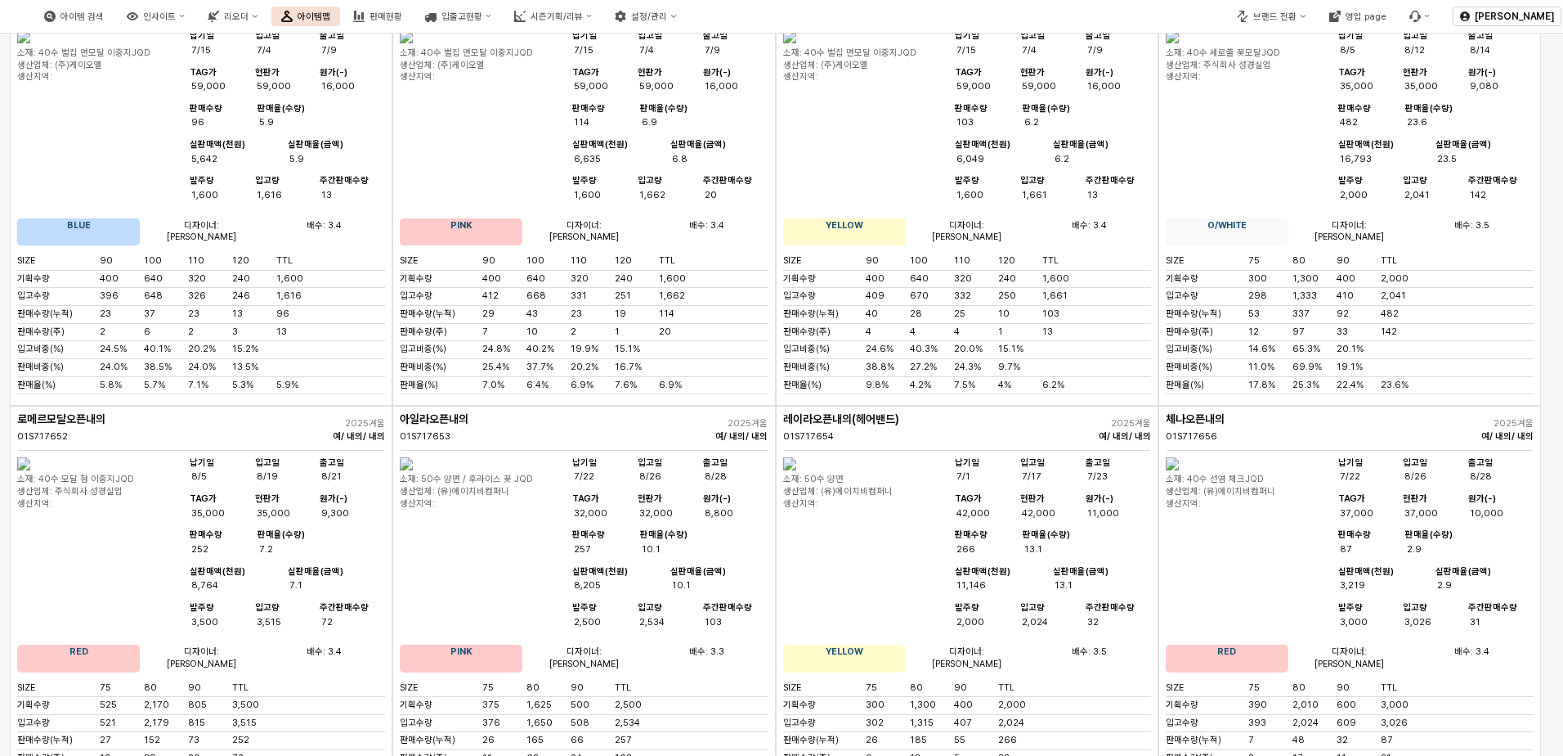
click at [1179, 43] on img "App Frame" at bounding box center [1172, 36] width 13 height 13
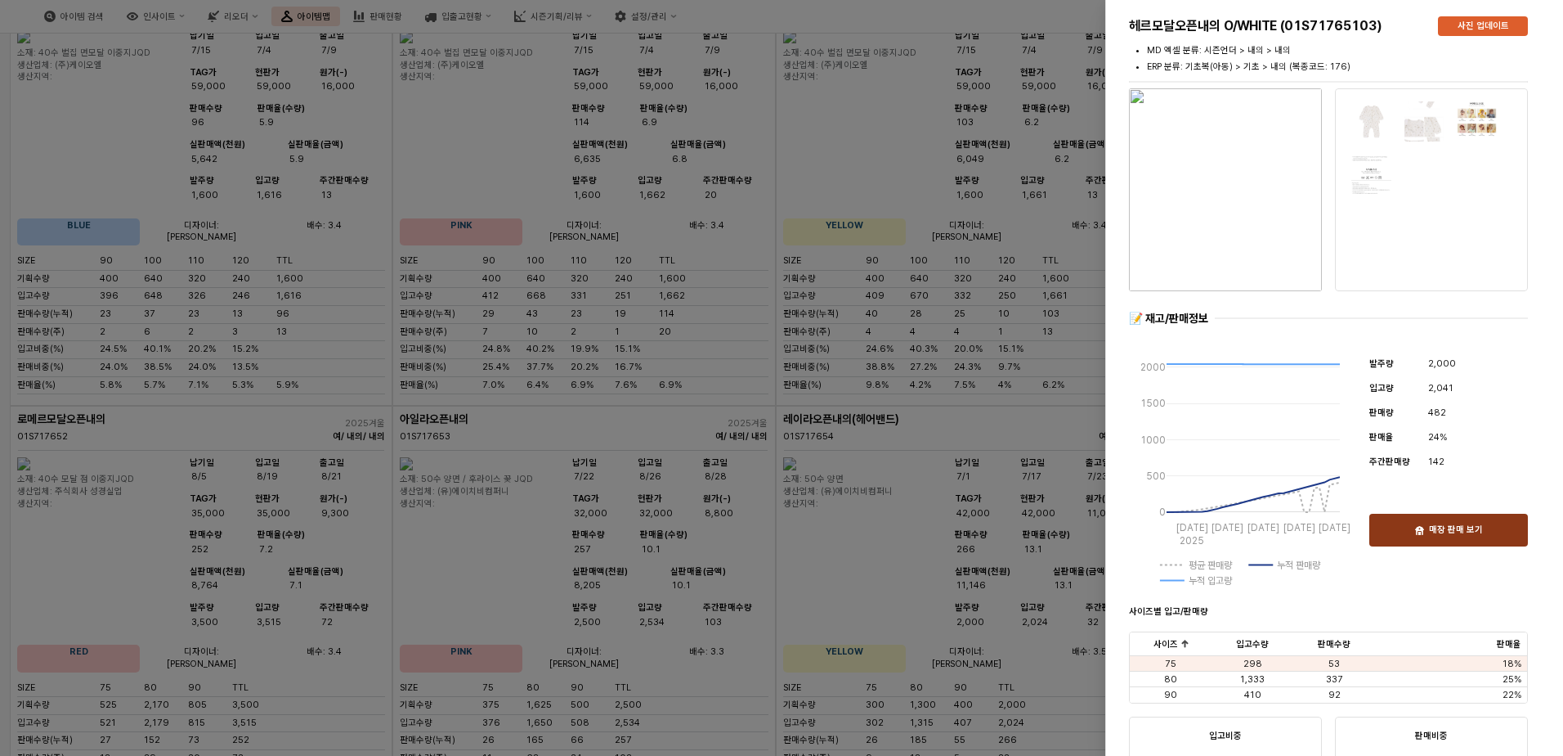
click at [1444, 516] on div "매장 판매 보기" at bounding box center [1449, 529] width 144 height 31
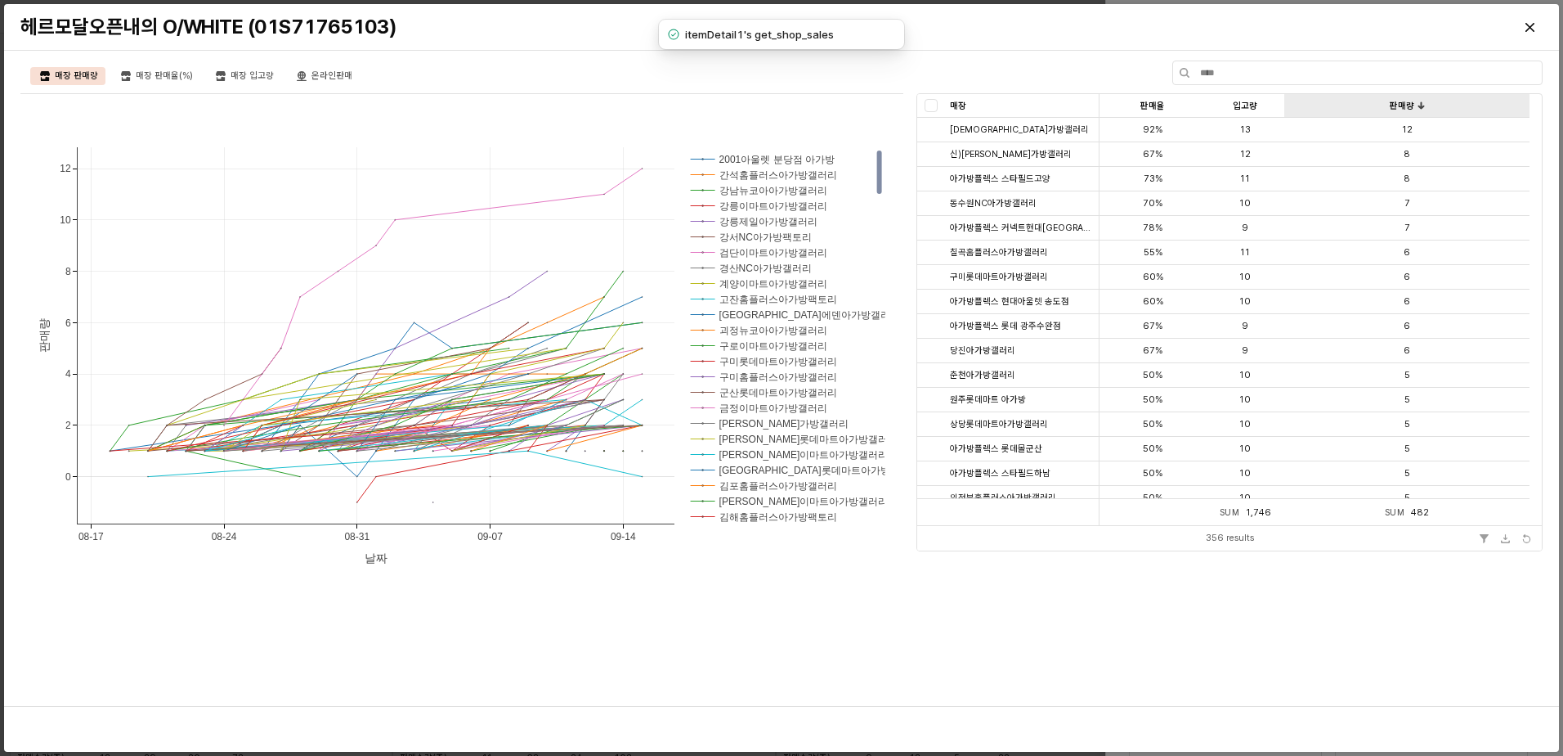
click at [1433, 103] on div "판매량 판매량" at bounding box center [1407, 106] width 245 height 24
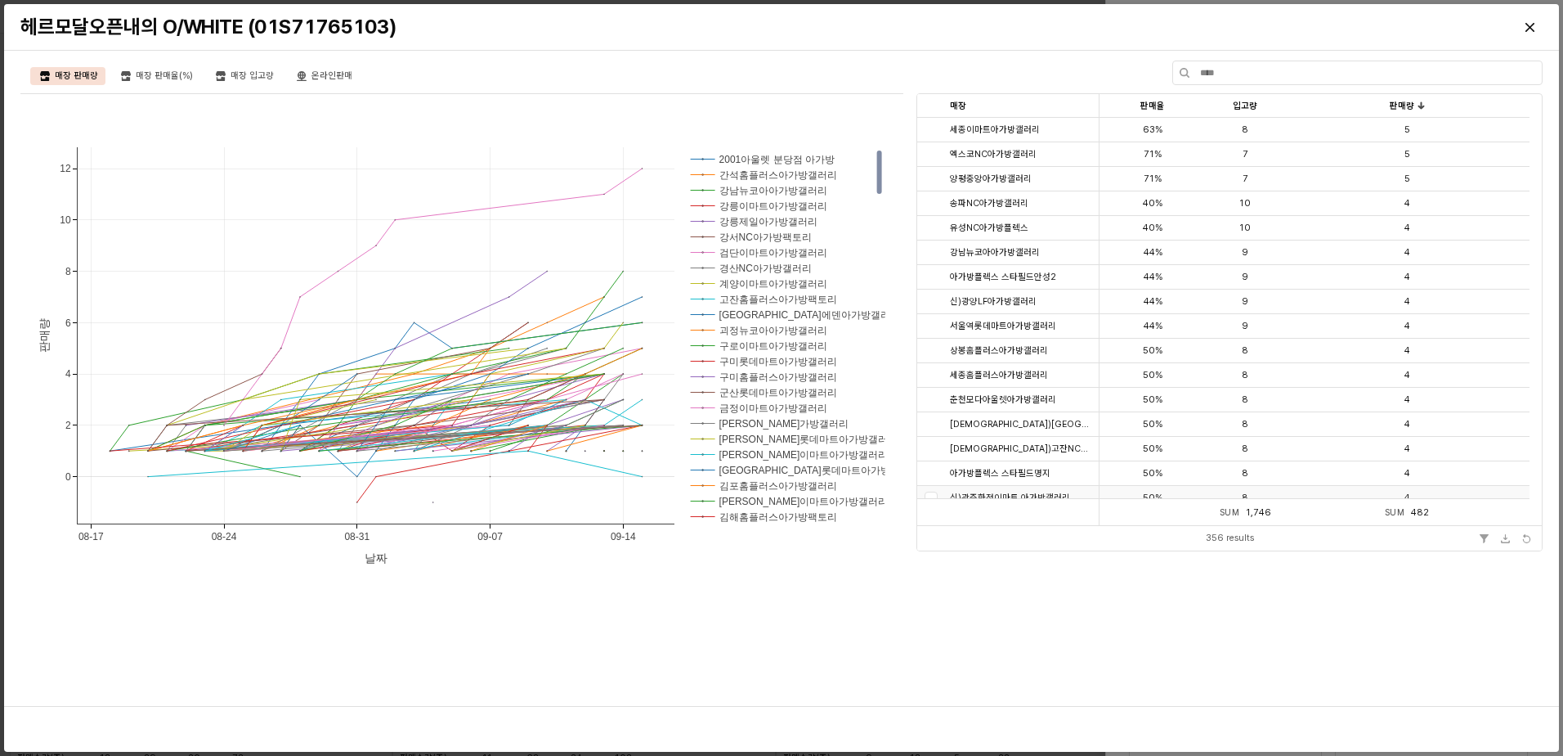
scroll to position [1063, 0]
click at [1531, 29] on icon "Close" at bounding box center [1529, 26] width 9 height 9
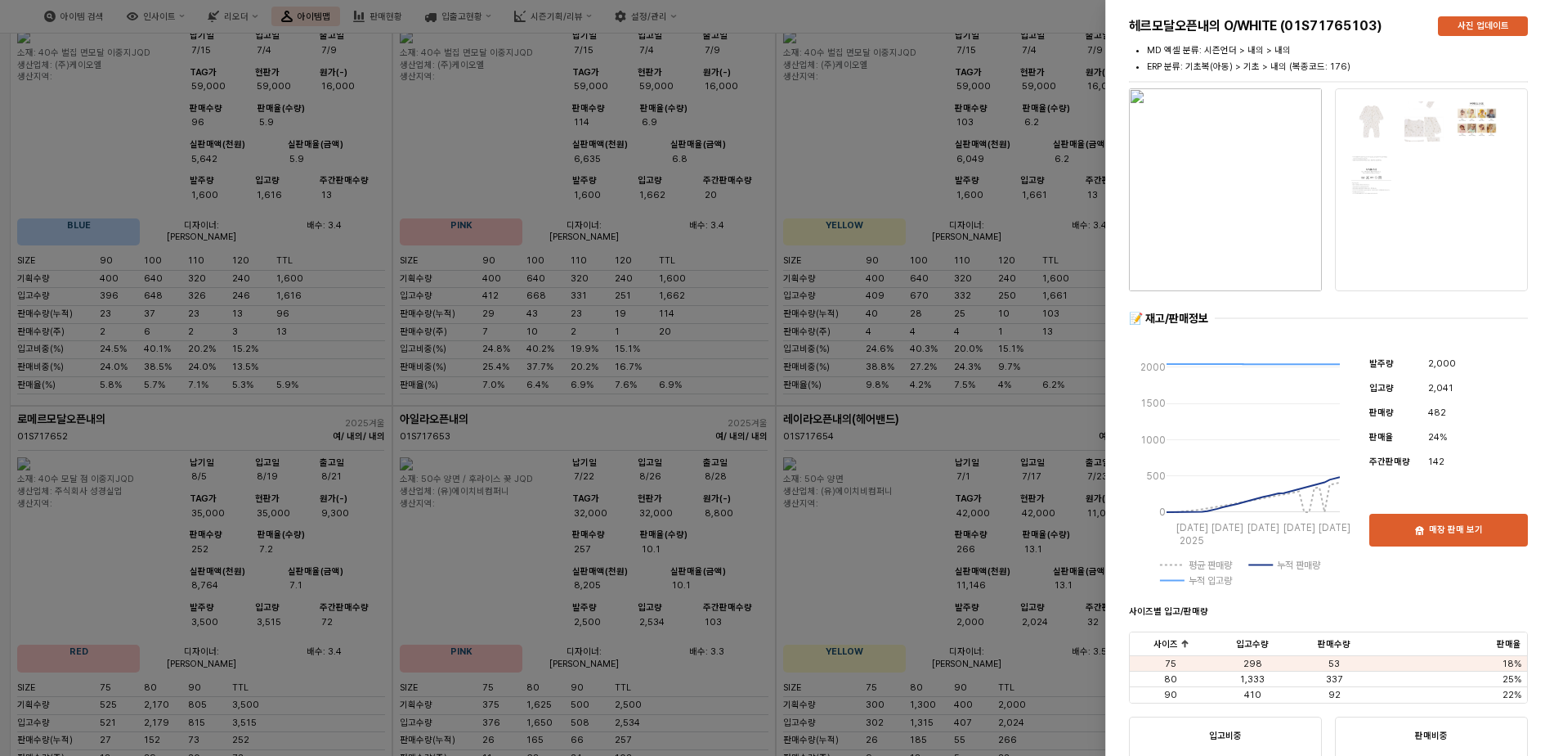
click at [839, 290] on div at bounding box center [781, 378] width 1563 height 756
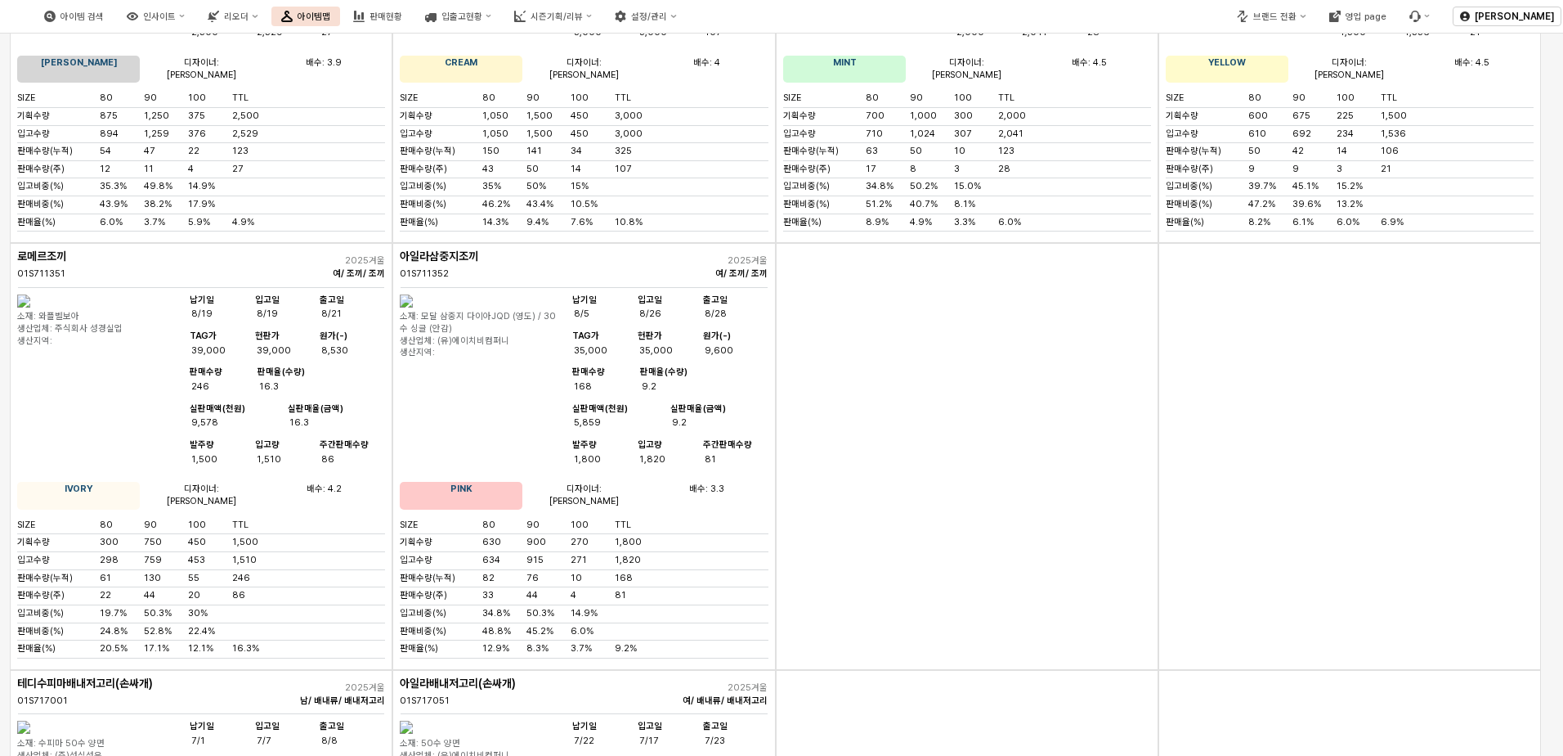
scroll to position [0, 0]
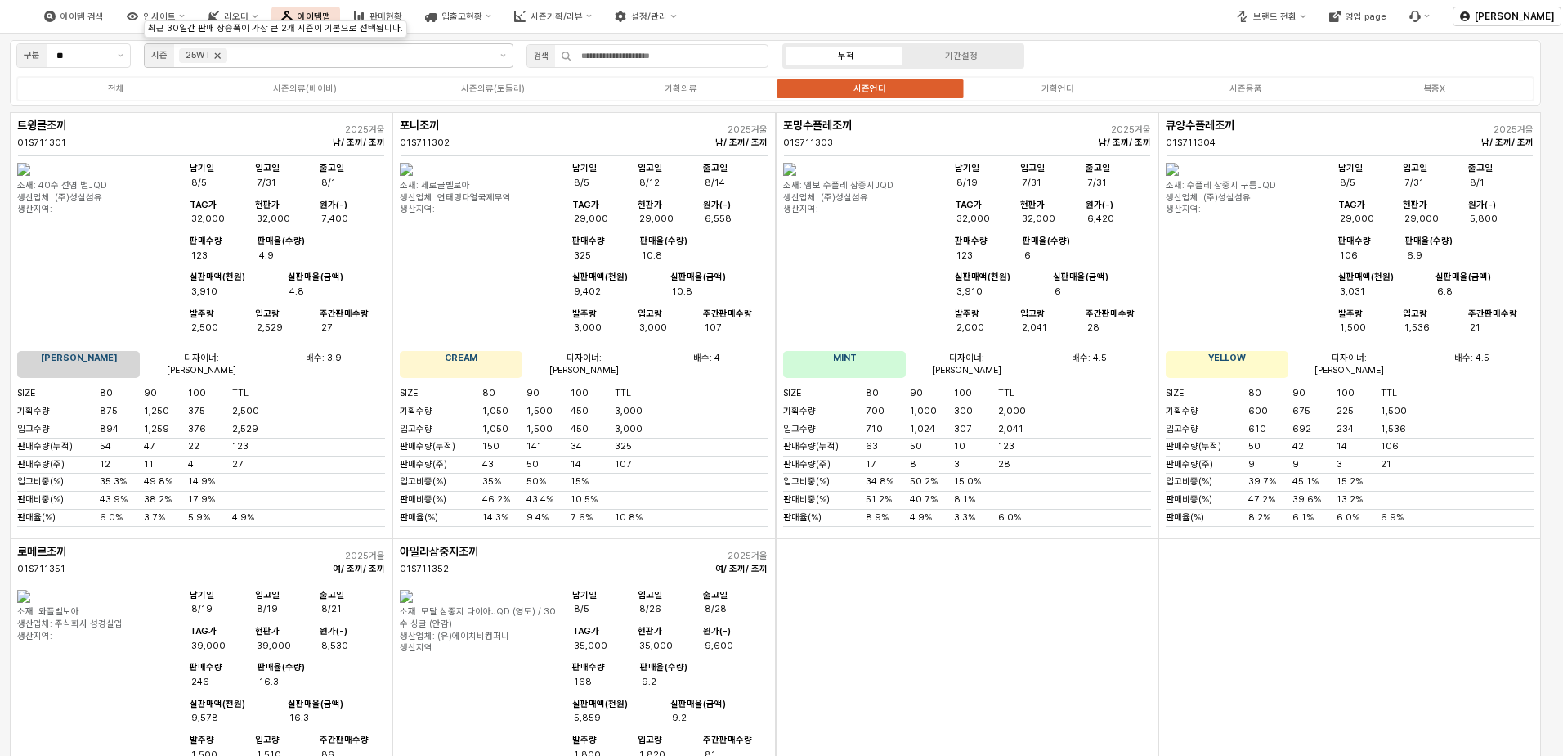
click at [217, 59] on icon "Remove 25WT" at bounding box center [217, 55] width 13 height 13
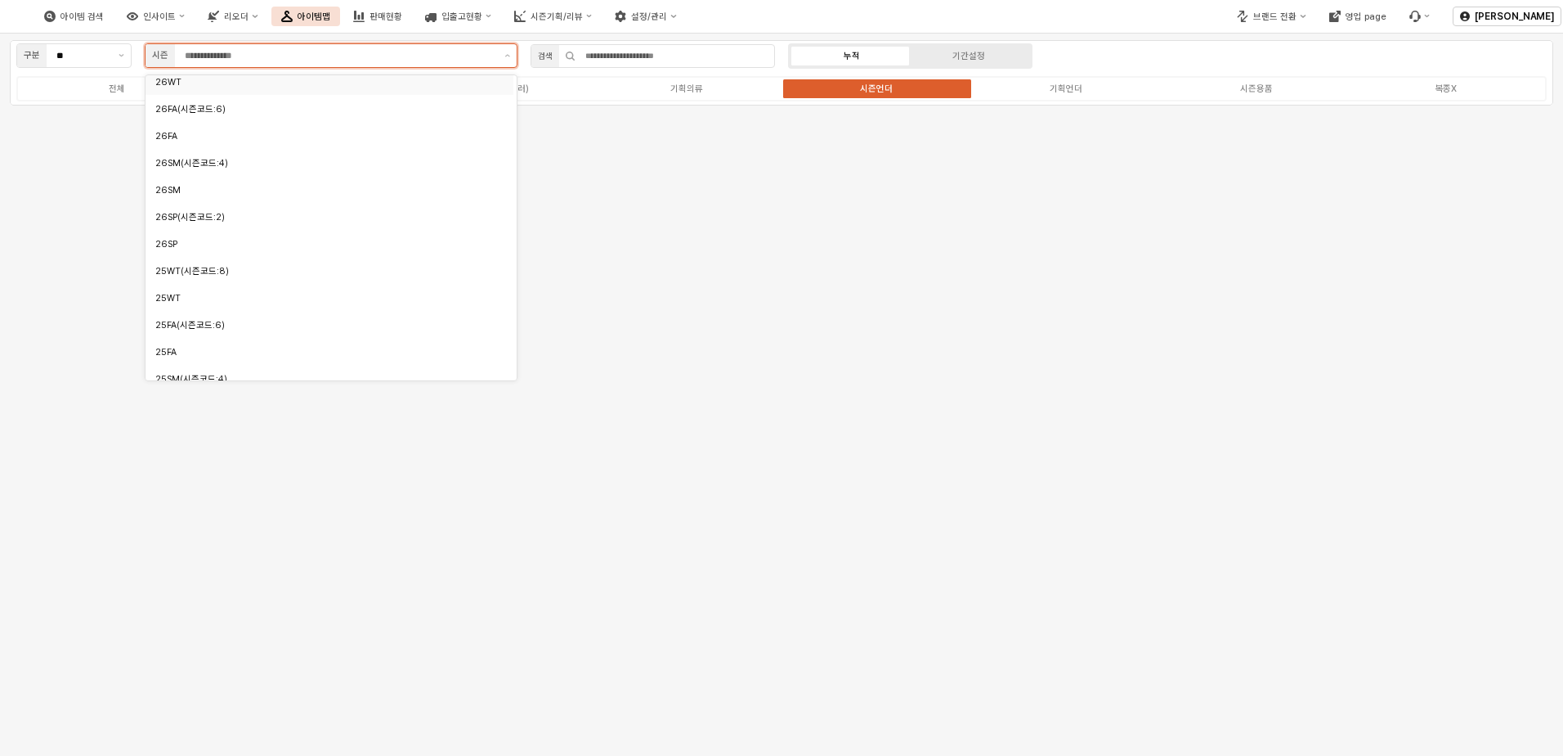
scroll to position [27, 0]
click at [378, 146] on div "26FA" at bounding box center [324, 142] width 339 height 12
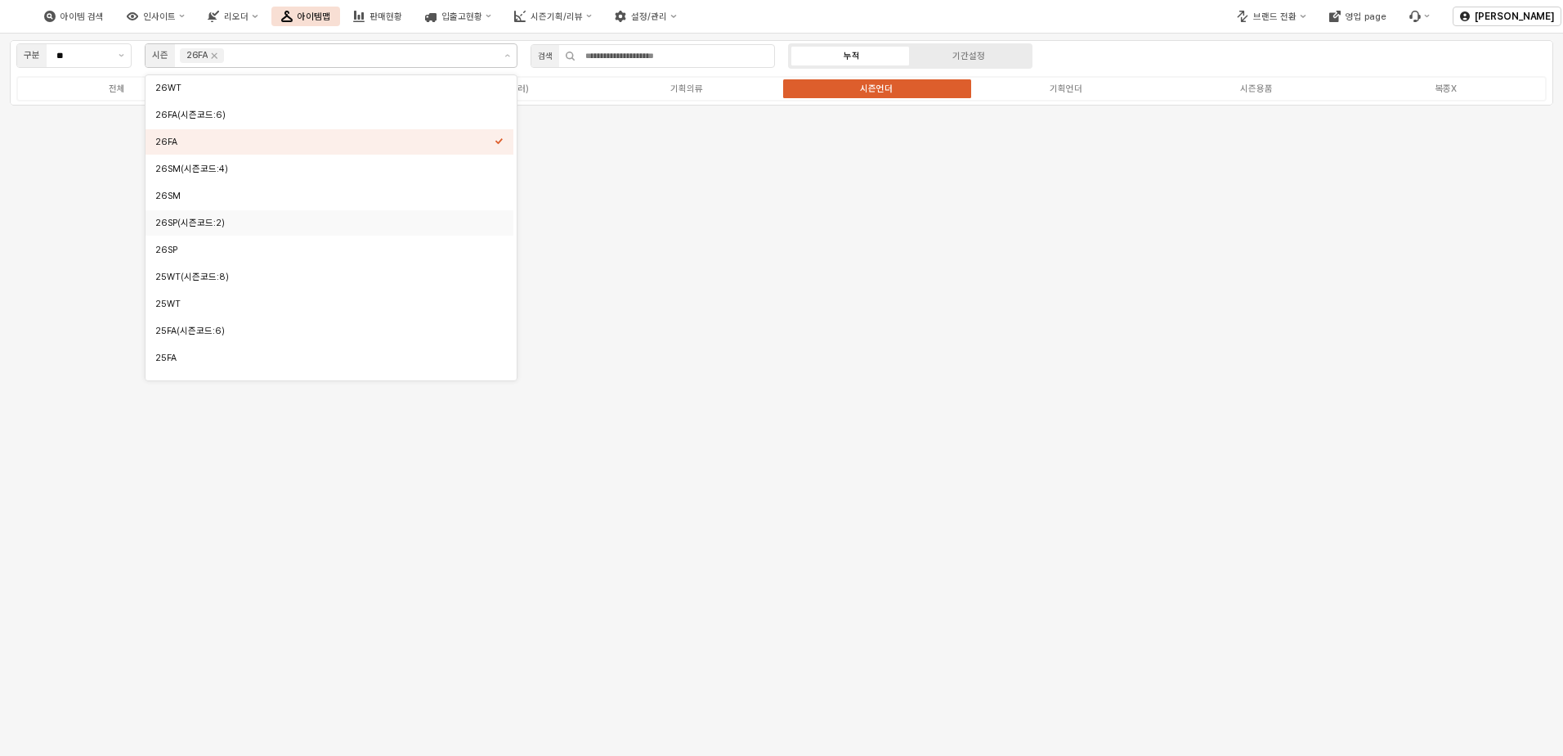
drag, startPoint x: 1284, startPoint y: 52, endPoint x: 1313, endPoint y: 60, distance: 30.3
click at [1285, 52] on div "구분 ** 시즌 26FA 검색 누적 기간설정 전체 시즌의류(베이비) 시즌의류(토들러) 기획의류 시즌언더 기획언더 시즌용품 복종X" at bounding box center [782, 72] width 1544 height 65
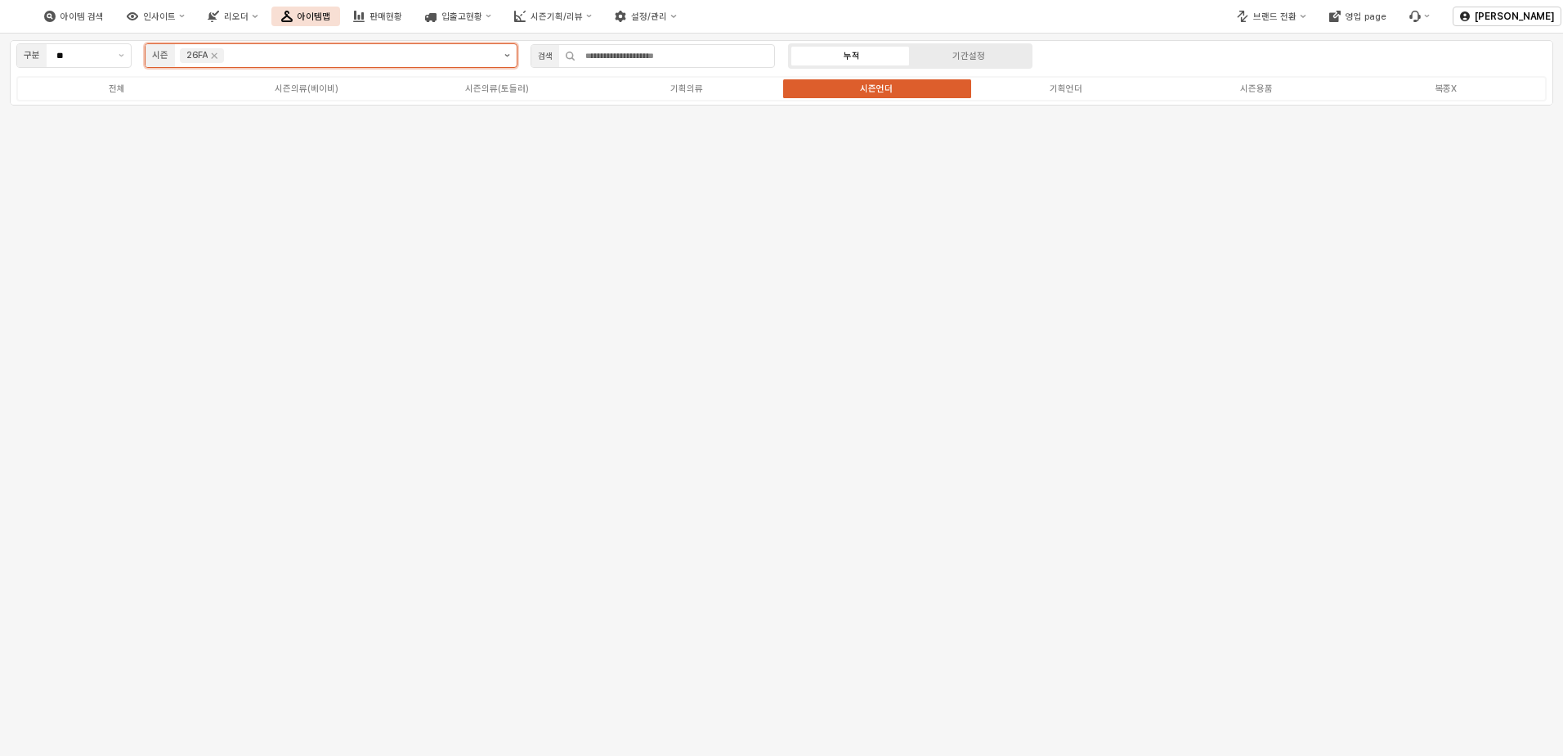
click at [511, 61] on button "제안 사항 표시" at bounding box center [507, 55] width 19 height 23
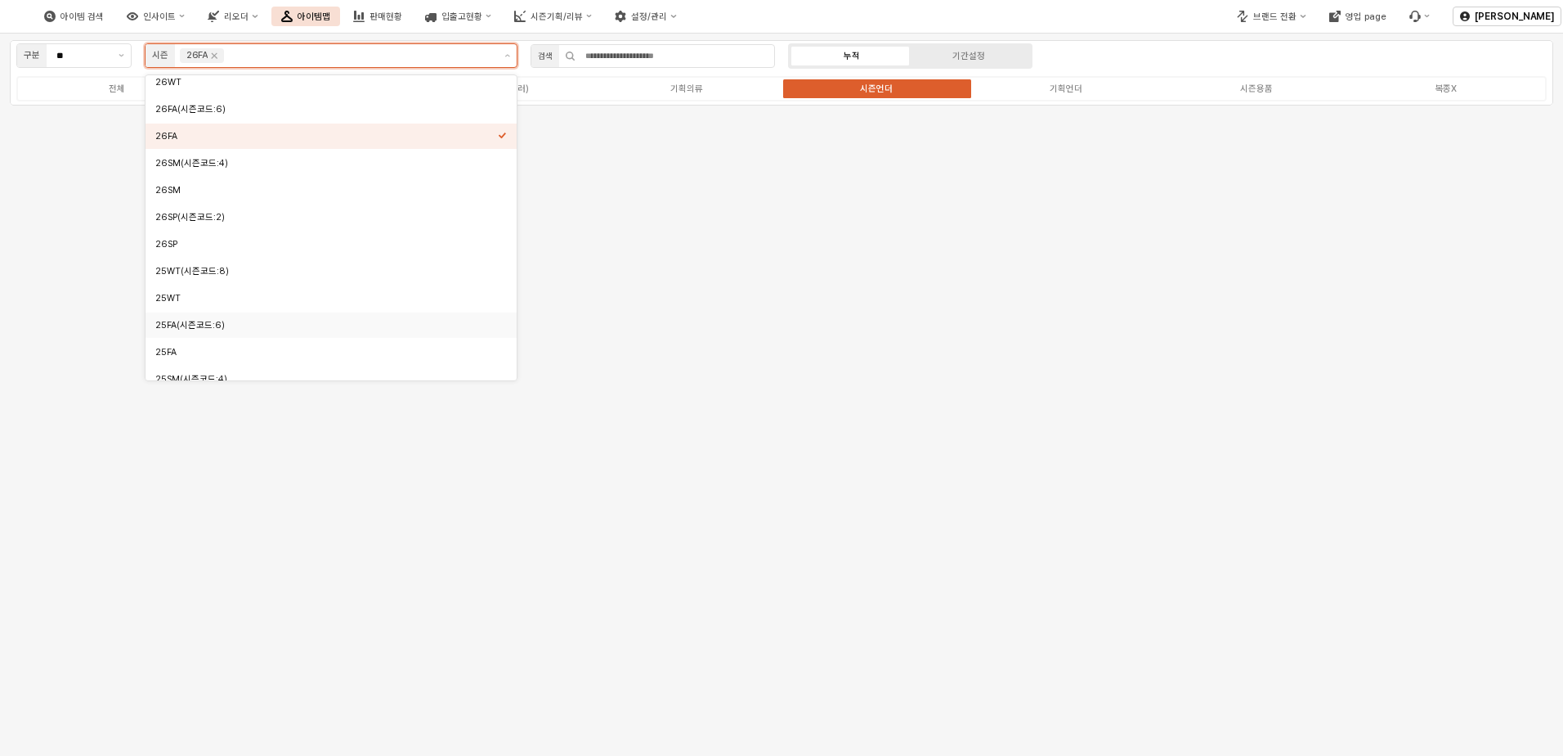
scroll to position [44, 0]
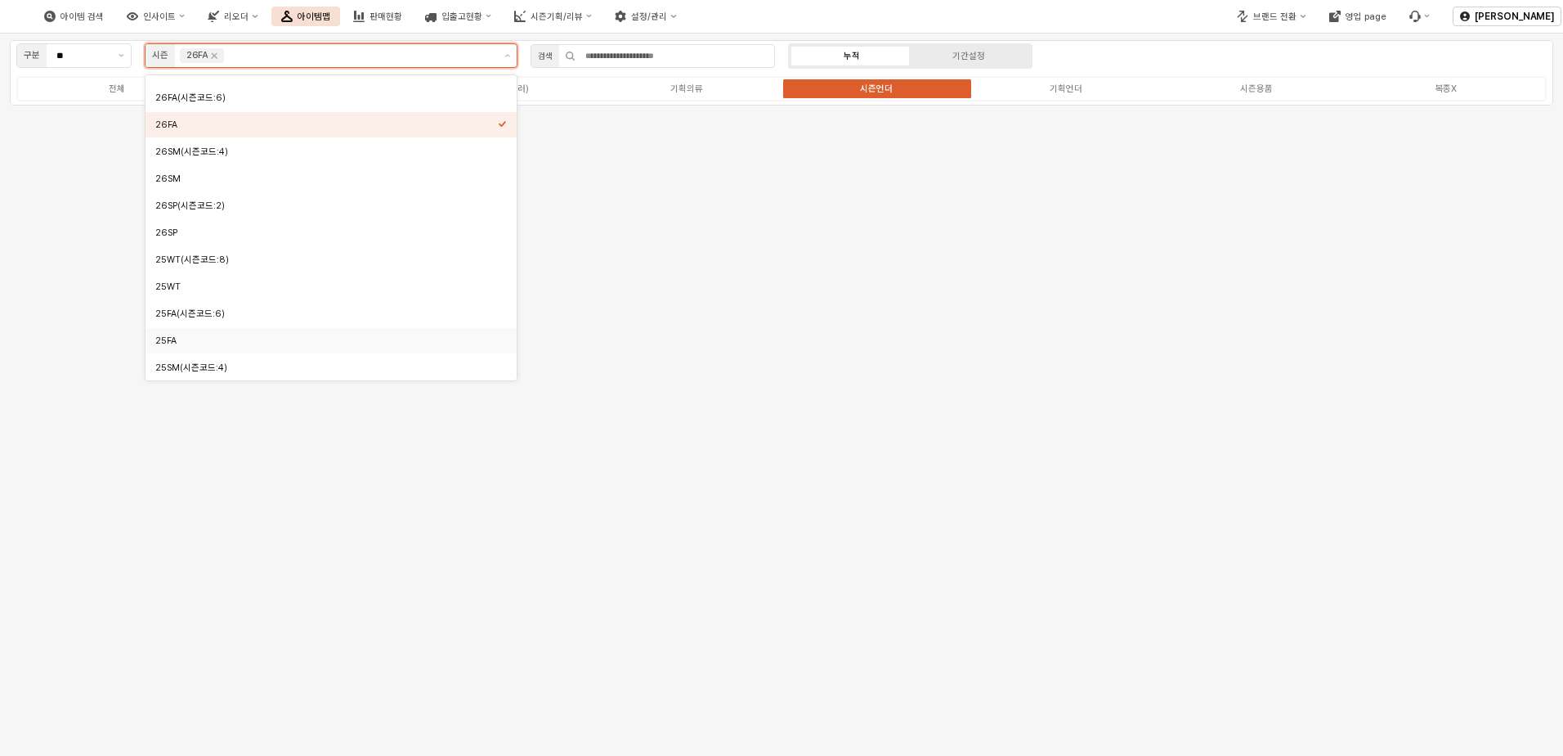
click at [457, 343] on div "25FA" at bounding box center [326, 340] width 343 height 12
click at [212, 54] on icon "Remove 26FA" at bounding box center [215, 56] width 6 height 6
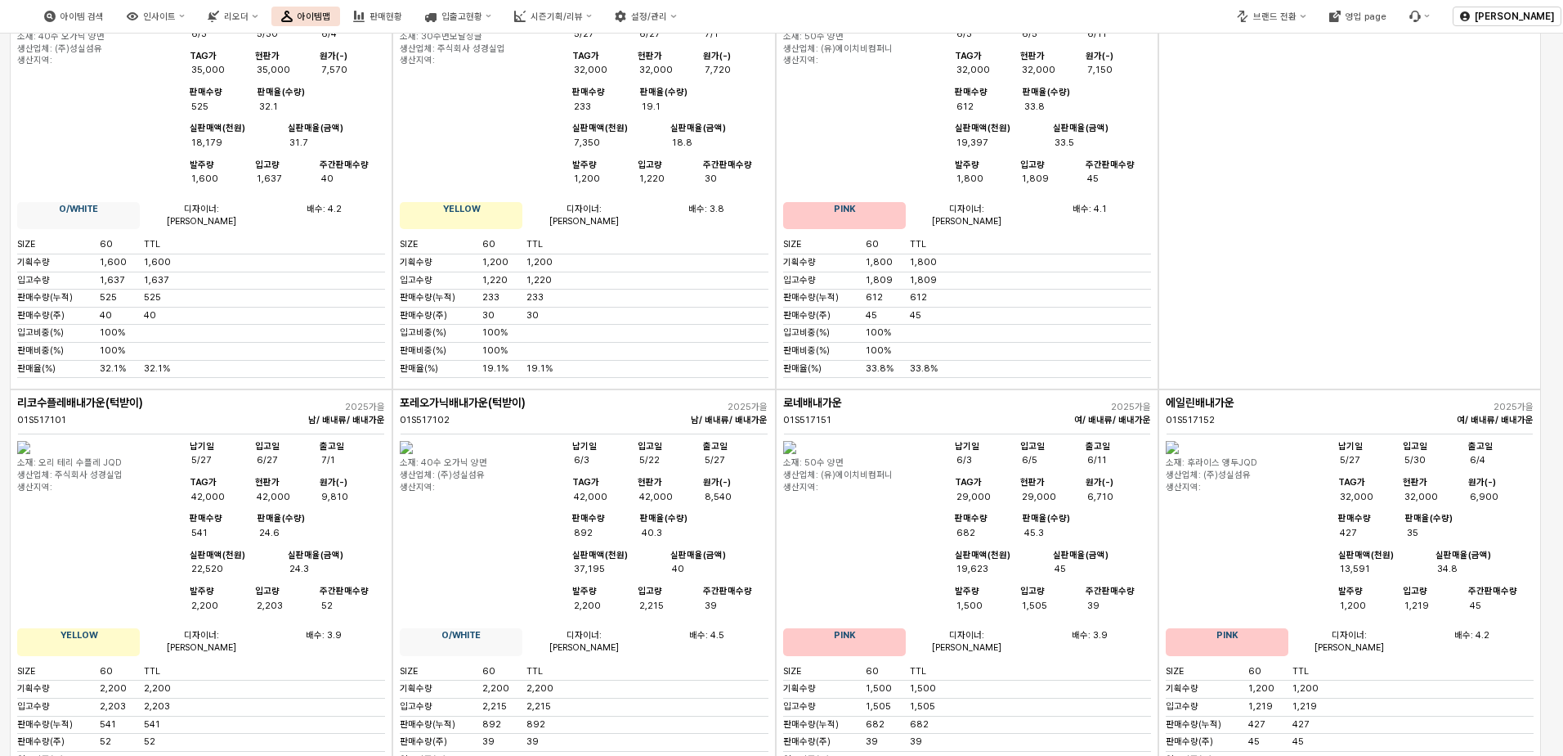
scroll to position [0, 0]
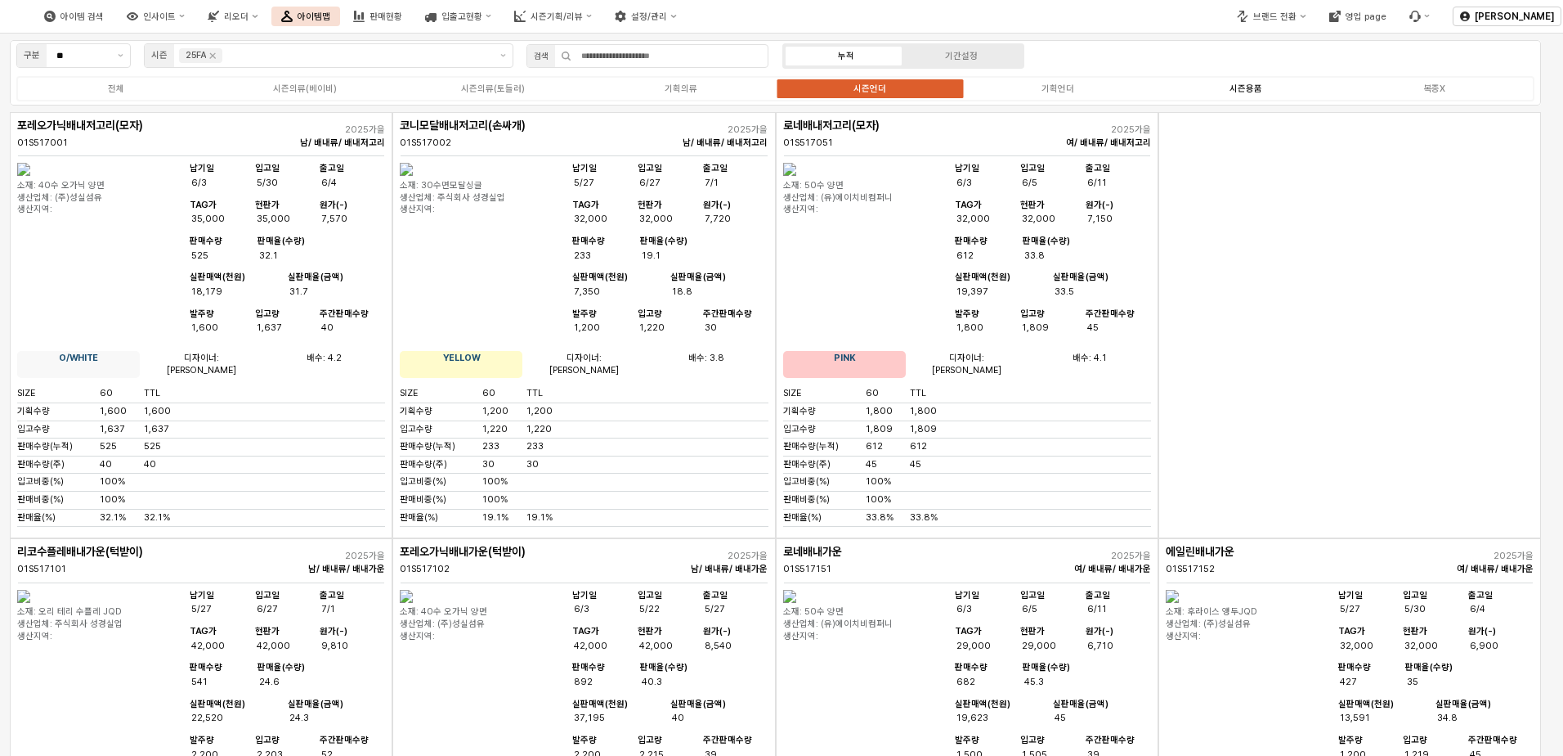
click at [1291, 87] on label "시즌용품" at bounding box center [1246, 89] width 188 height 14
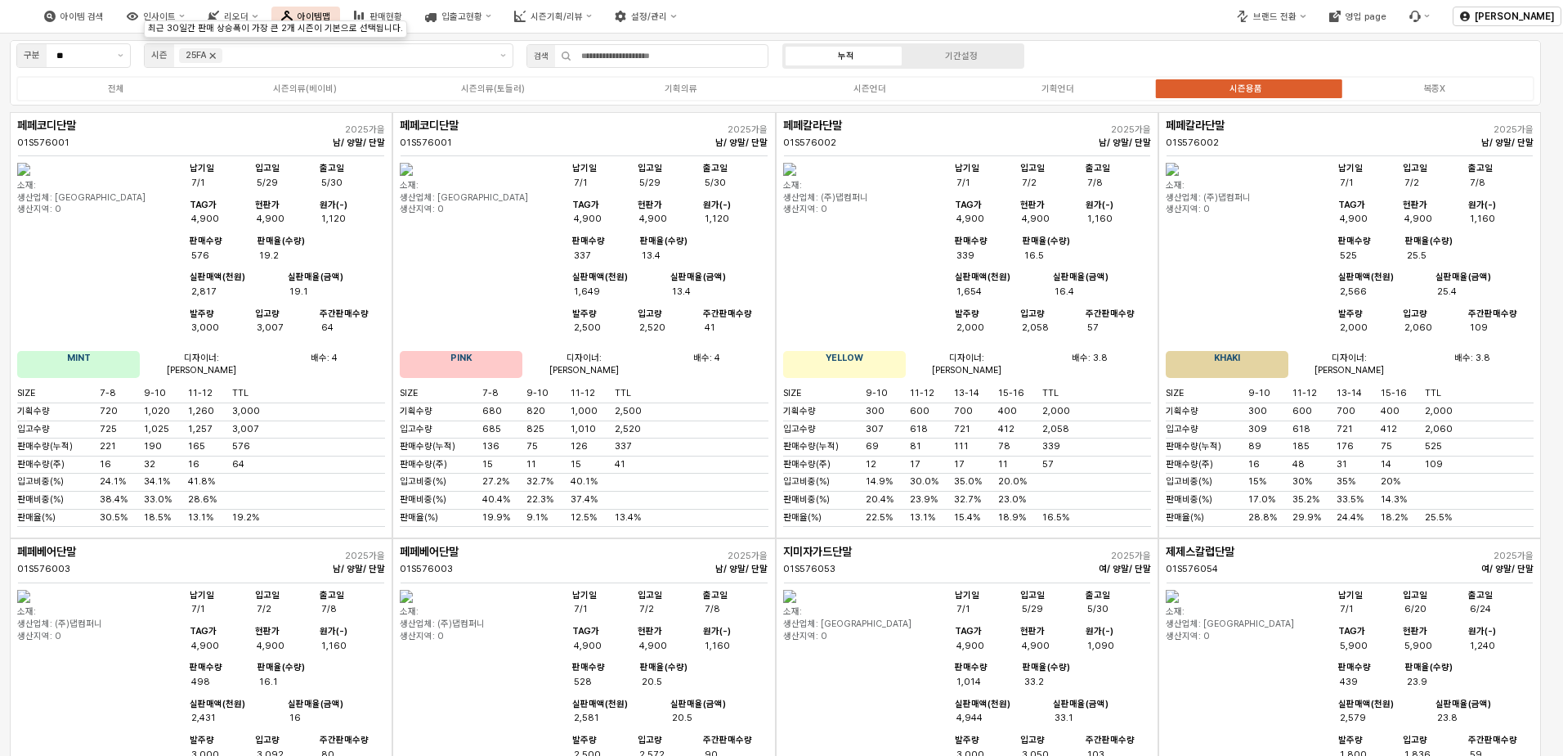
click at [211, 56] on icon "Remove 25FA" at bounding box center [212, 55] width 13 height 13
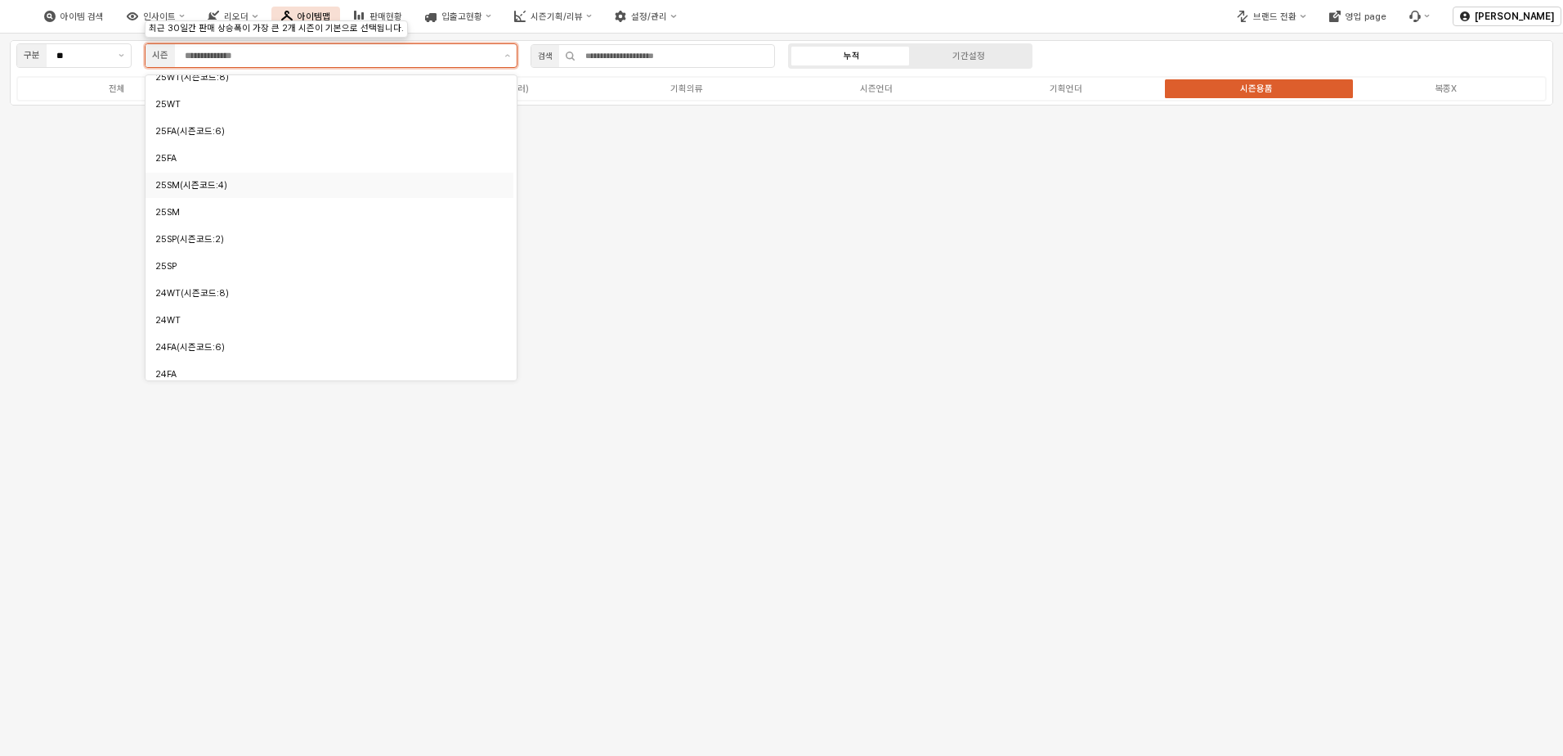
scroll to position [245, 0]
click at [222, 191] on div "25SM" at bounding box center [324, 193] width 339 height 12
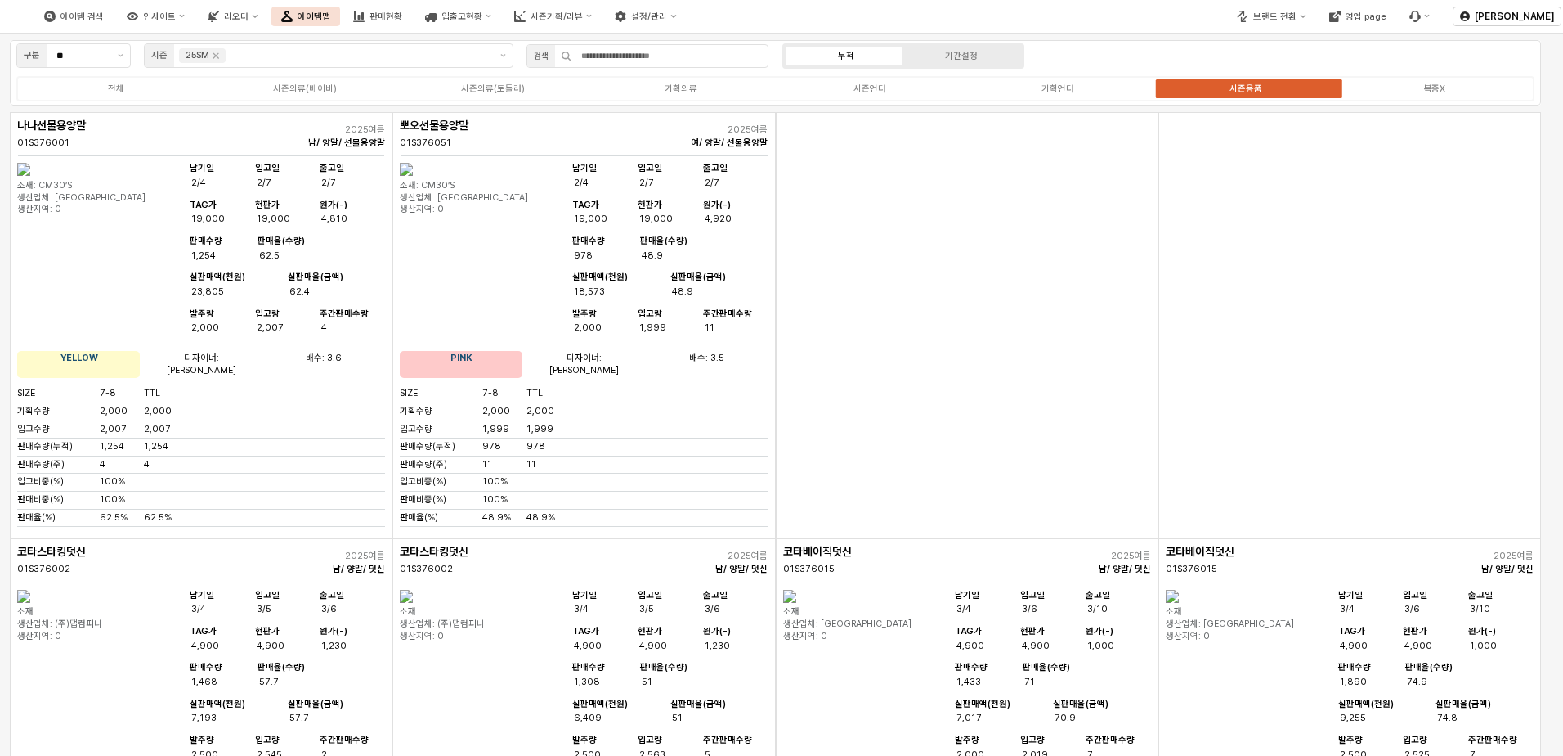
click at [1418, 276] on div "App Frame" at bounding box center [1350, 325] width 383 height 426
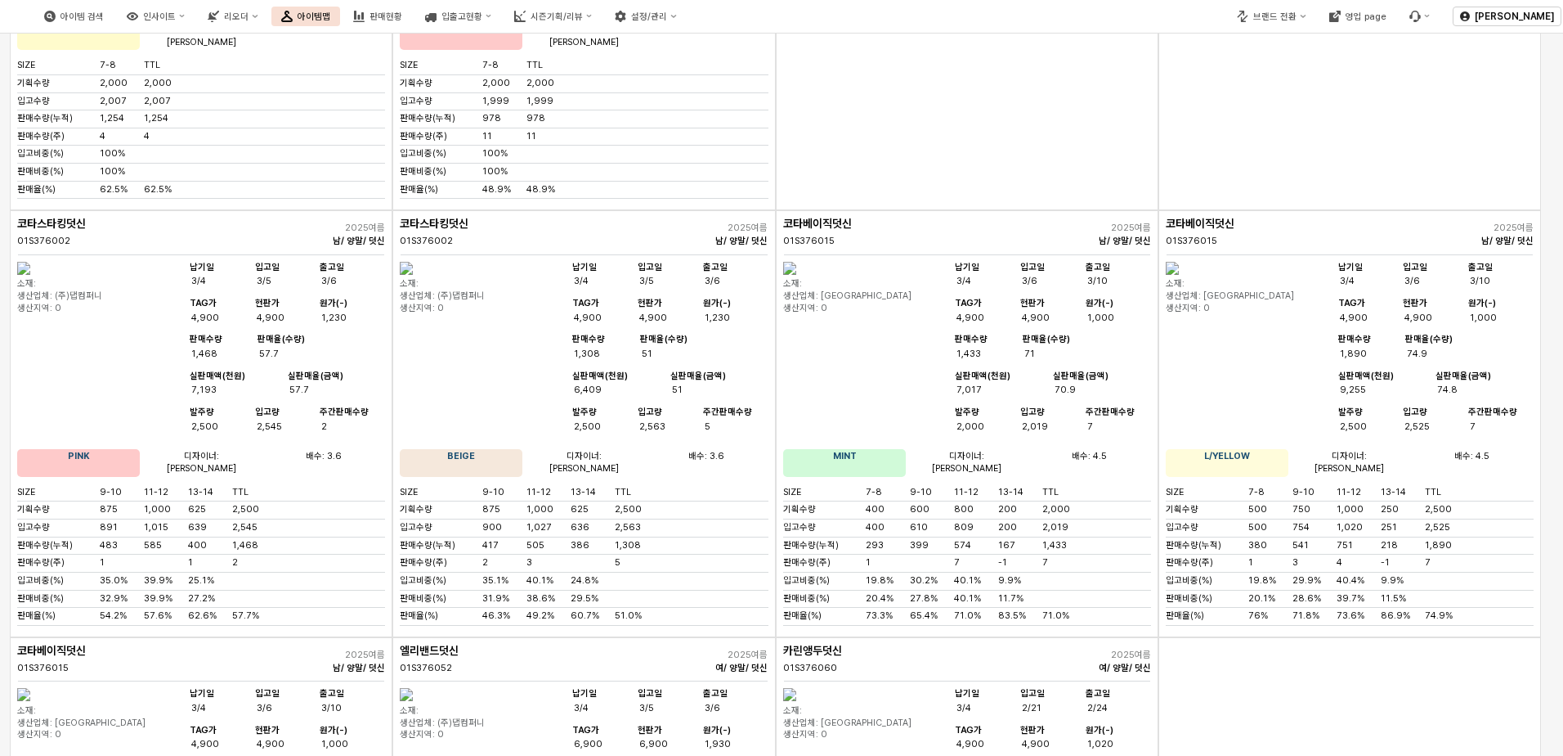
scroll to position [0, 0]
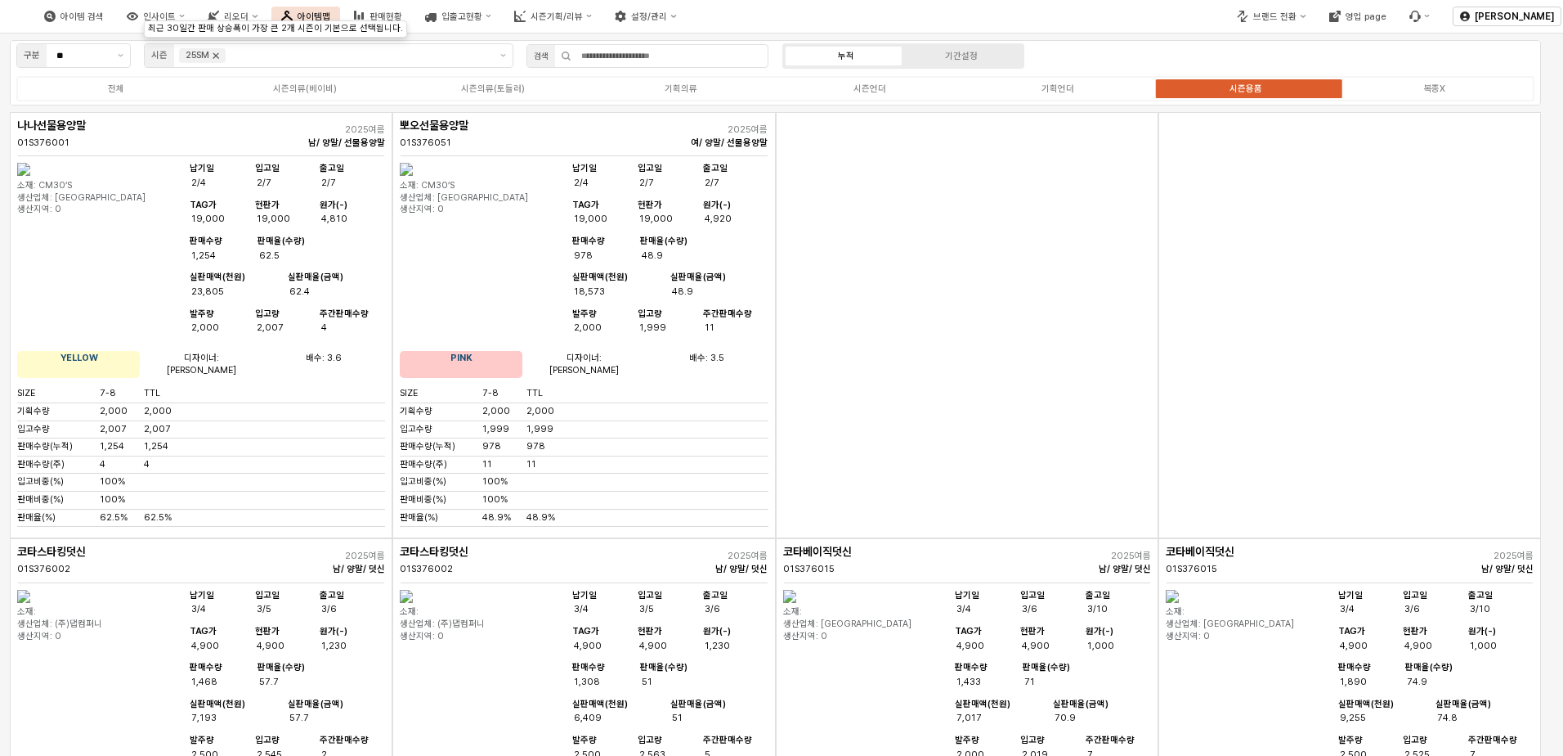
click at [216, 53] on icon "Remove 25SM" at bounding box center [215, 55] width 13 height 13
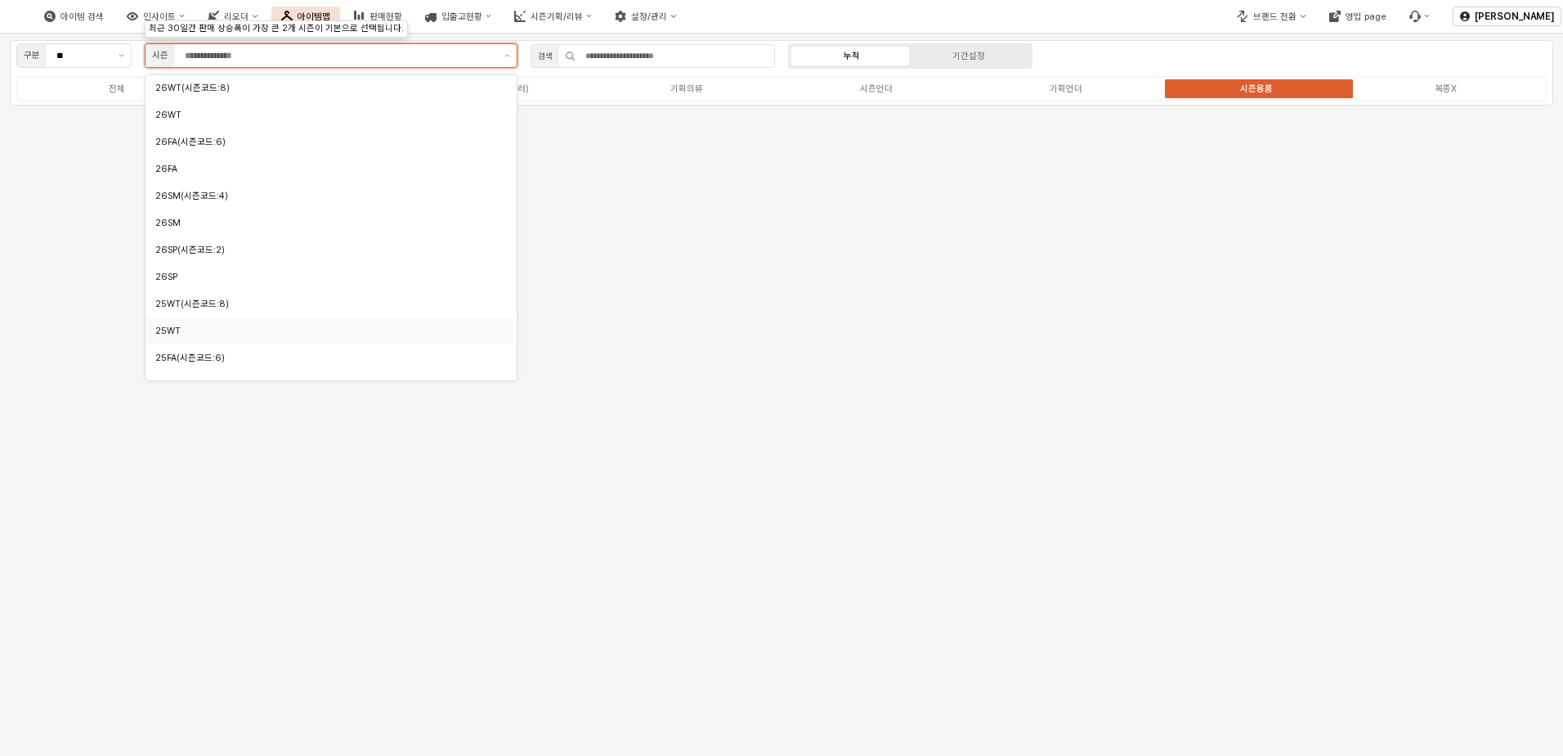
click at [261, 334] on div "25WT" at bounding box center [324, 331] width 339 height 12
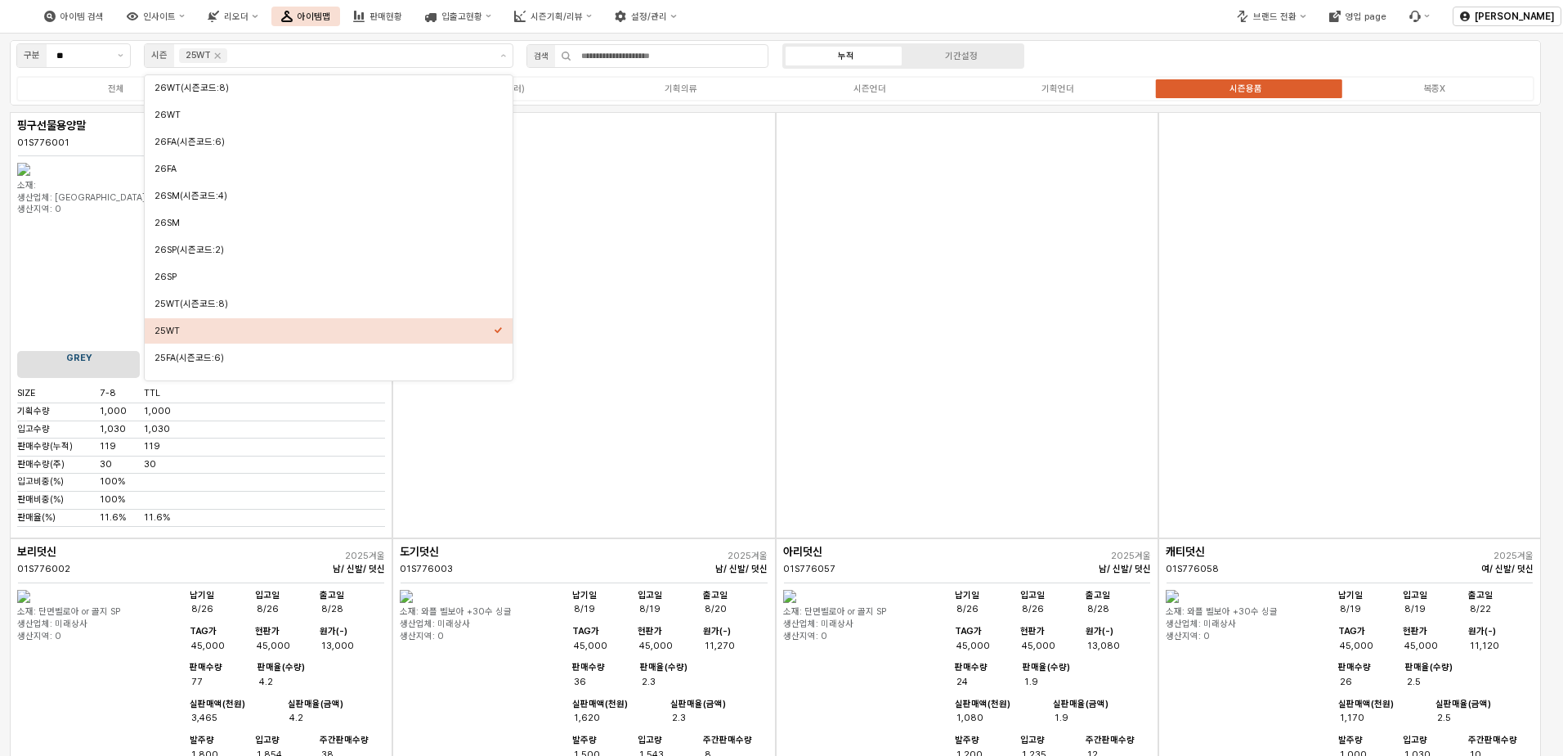
click at [787, 400] on div "App Frame" at bounding box center [967, 325] width 383 height 426
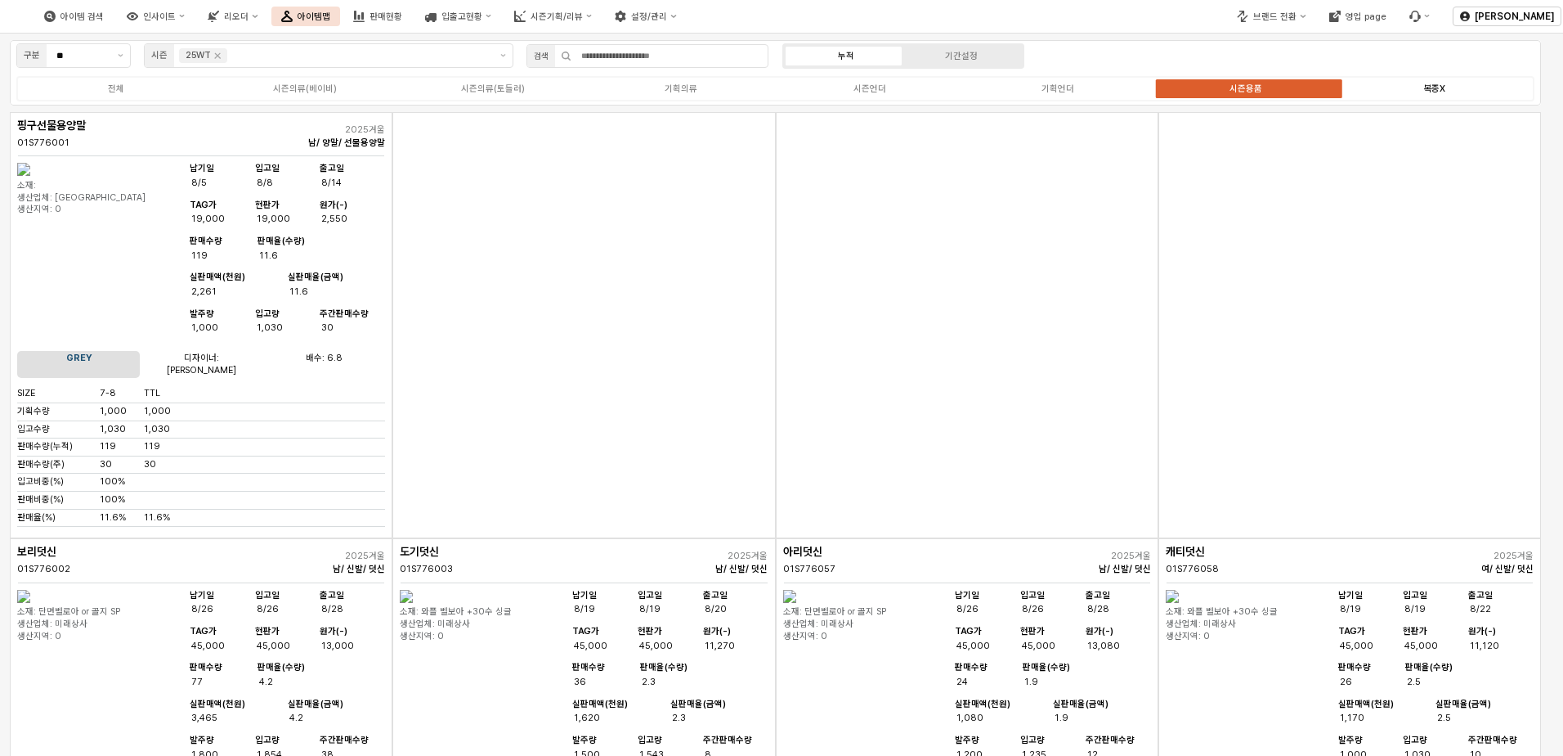
click at [1408, 82] on label "복종X" at bounding box center [1435, 89] width 188 height 14
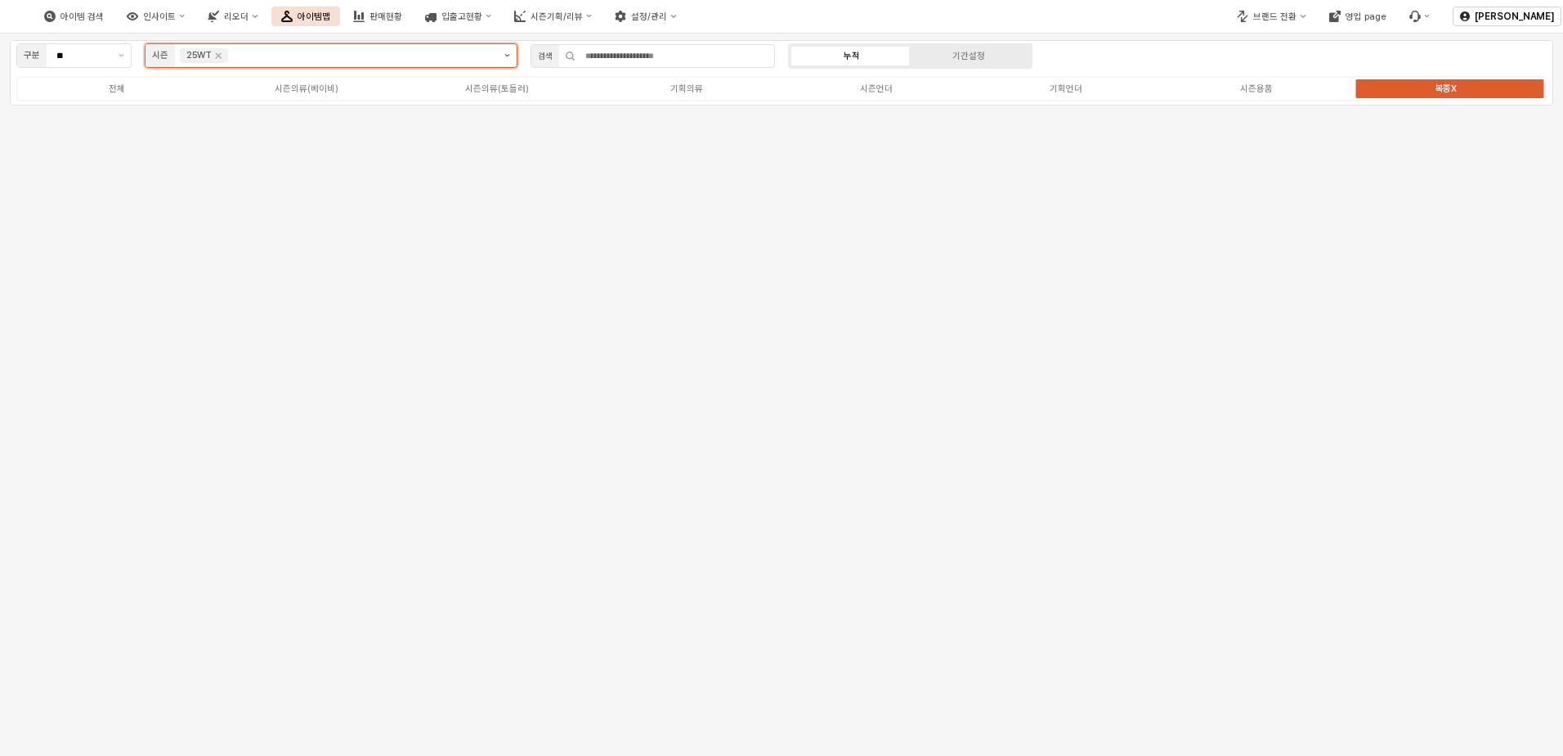
click at [504, 61] on button "제안 사항 표시" at bounding box center [507, 55] width 19 height 23
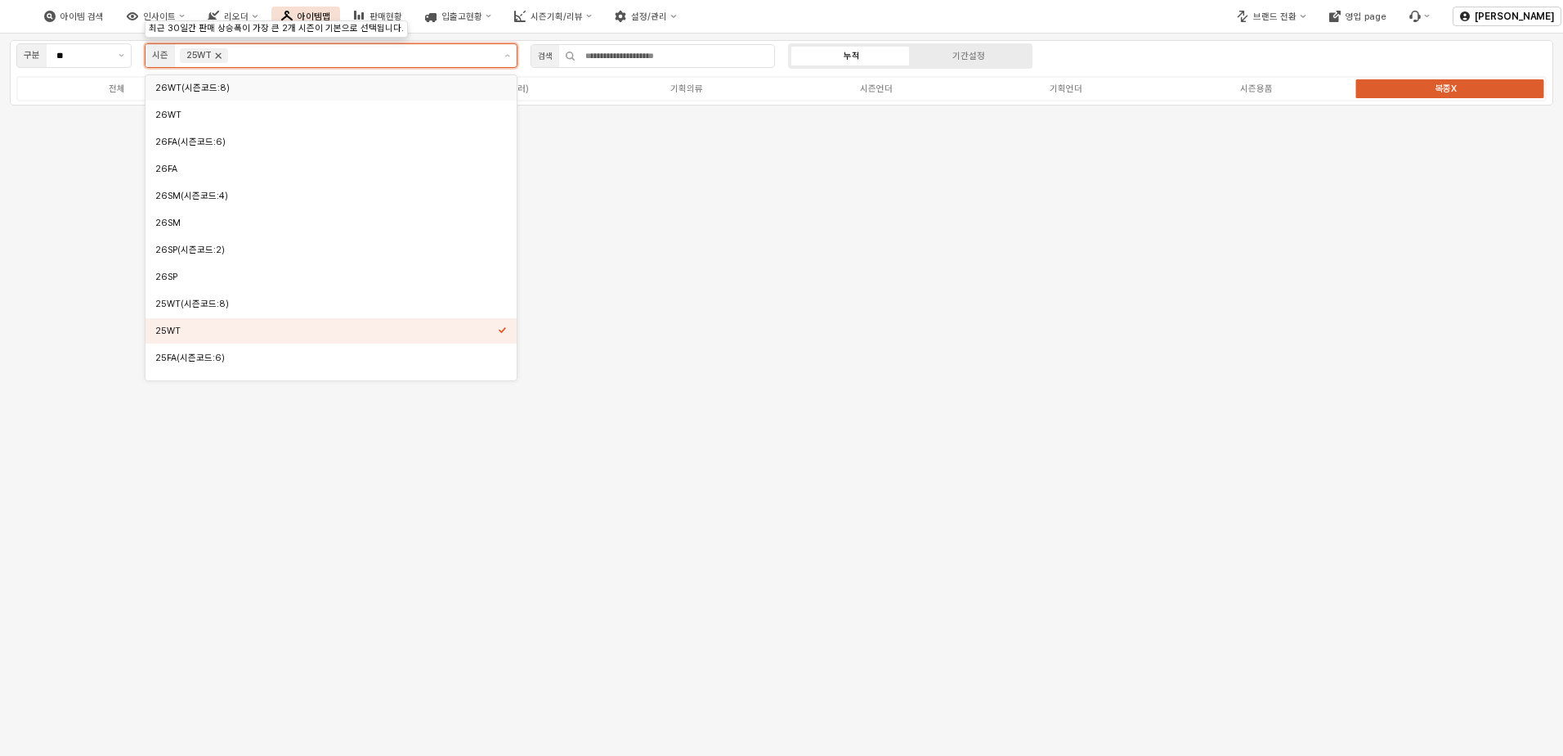
click at [220, 51] on icon "Remove 25WT" at bounding box center [218, 55] width 13 height 13
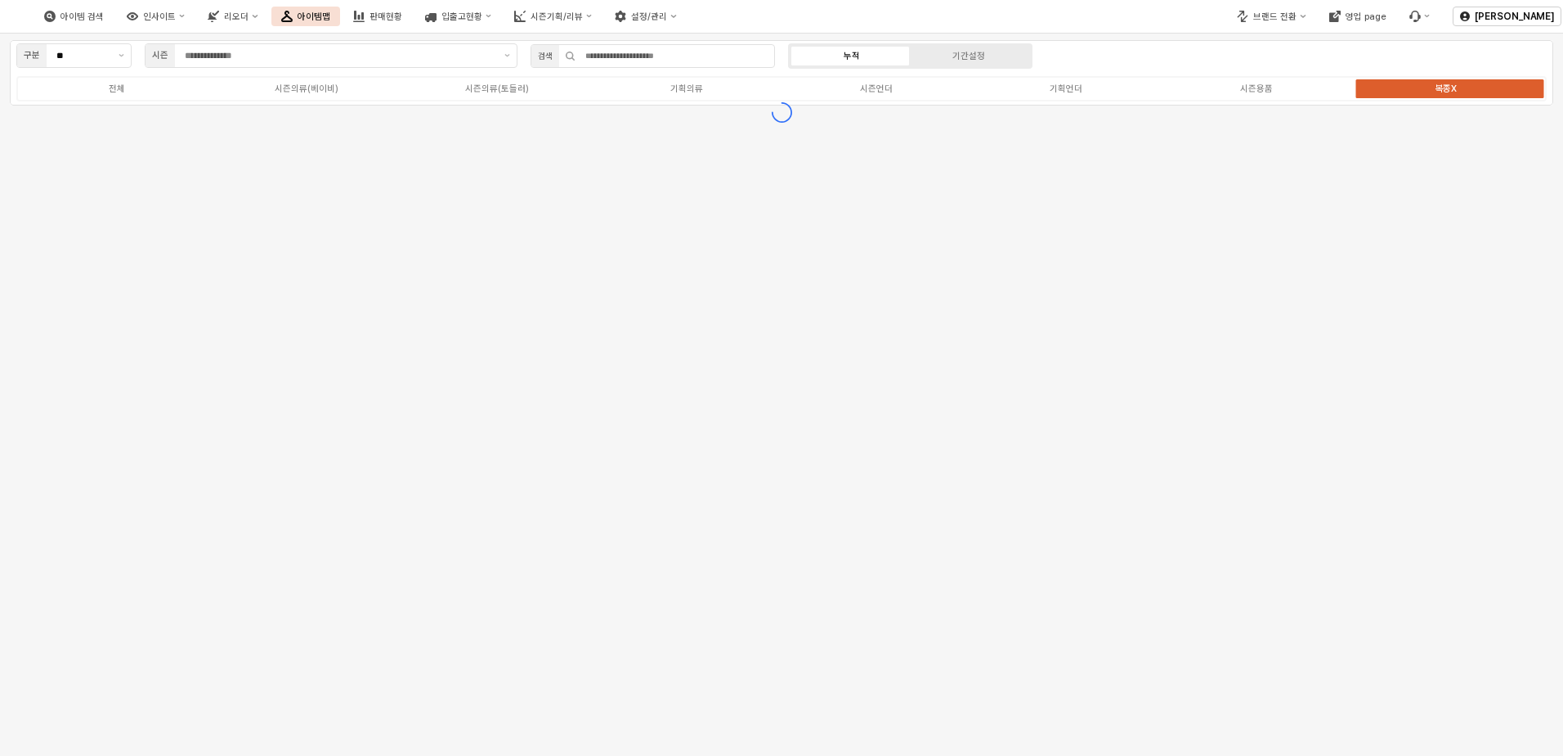
click at [500, 153] on div "구분 ** 시즌 검색 누적 기간설정 전체 시즌의류(베이비) 시즌의류(토들러) 기획의류 시즌언더 기획언더 시즌용품 복종X" at bounding box center [781, 101] width 1563 height 134
click at [125, 53] on button "제안 사항 표시" at bounding box center [121, 55] width 19 height 23
drag, startPoint x: 210, startPoint y: 150, endPoint x: 259, endPoint y: 93, distance: 75.4
click at [210, 151] on div "구분 ** 시즌 검색 누적 기간설정 전체 시즌의류(베이비) 시즌의류(토들러) 기획의류 시즌언더 기획언더 시즌용품 복종X" at bounding box center [781, 101] width 1563 height 134
click at [267, 24] on button "리오더" at bounding box center [233, 17] width 70 height 20
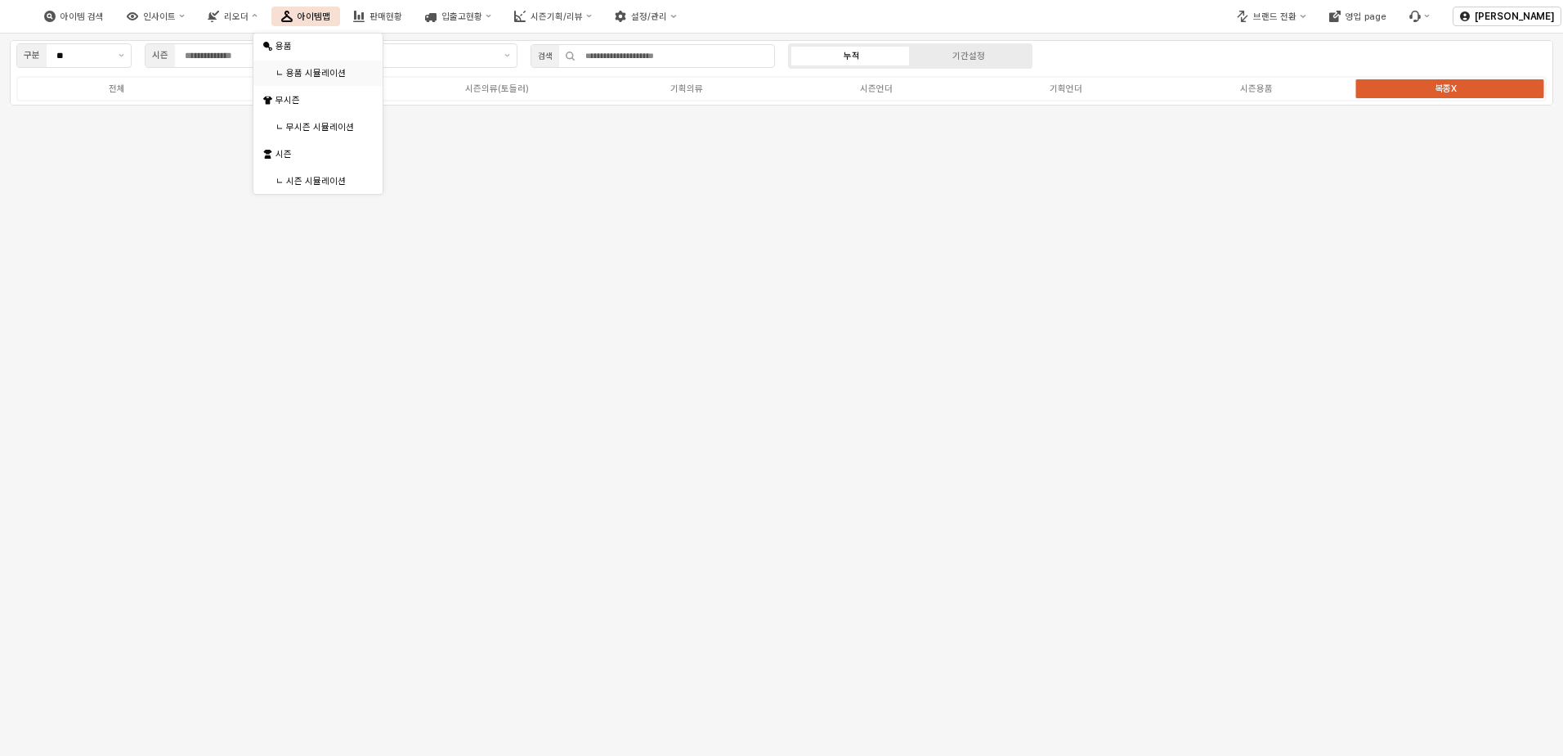
click at [322, 75] on div "ㄴ 용품 시뮬레이션" at bounding box center [320, 73] width 88 height 12
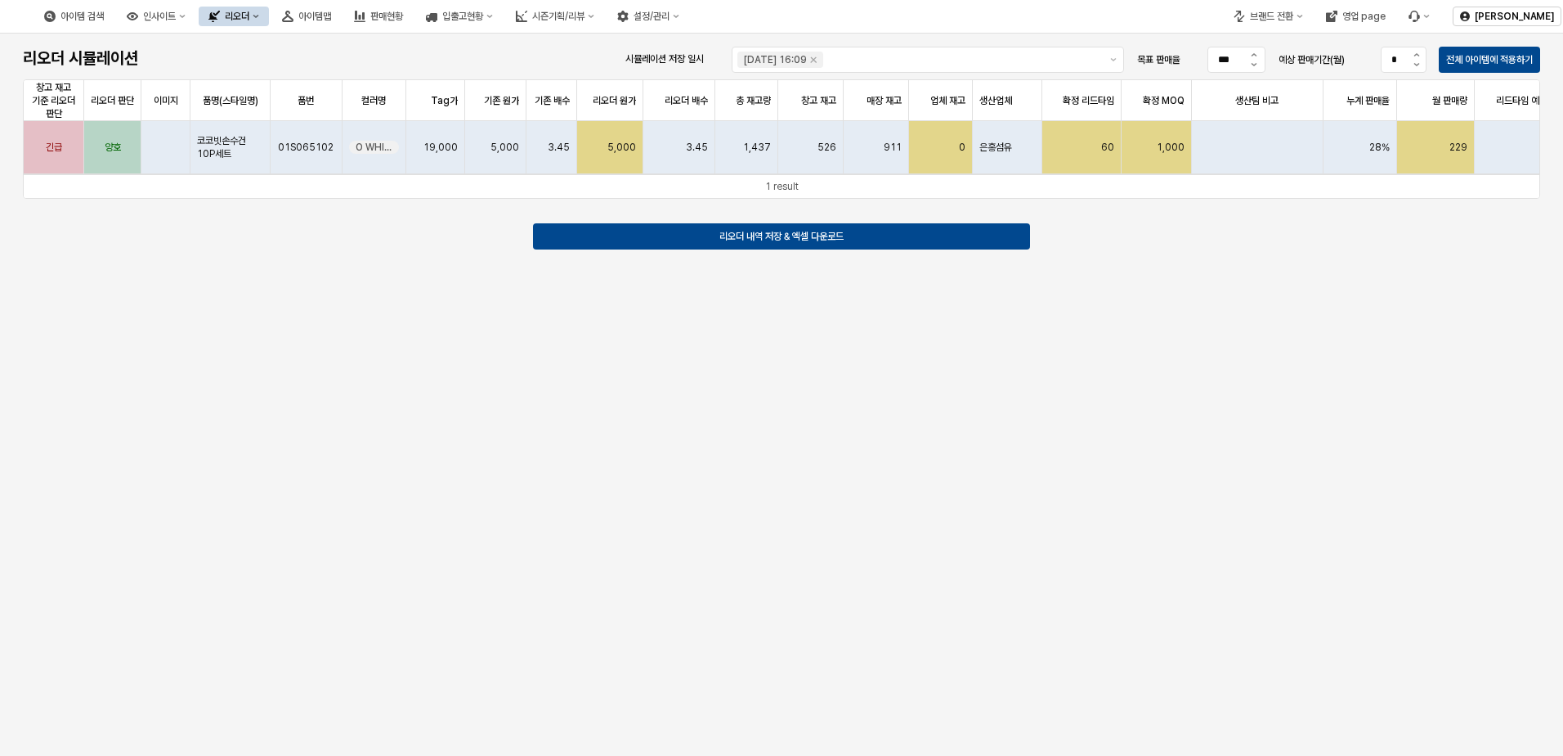
click at [259, 14] on icon "리오더" at bounding box center [256, 16] width 7 height 7
click at [330, 50] on div "용품" at bounding box center [327, 46] width 87 height 13
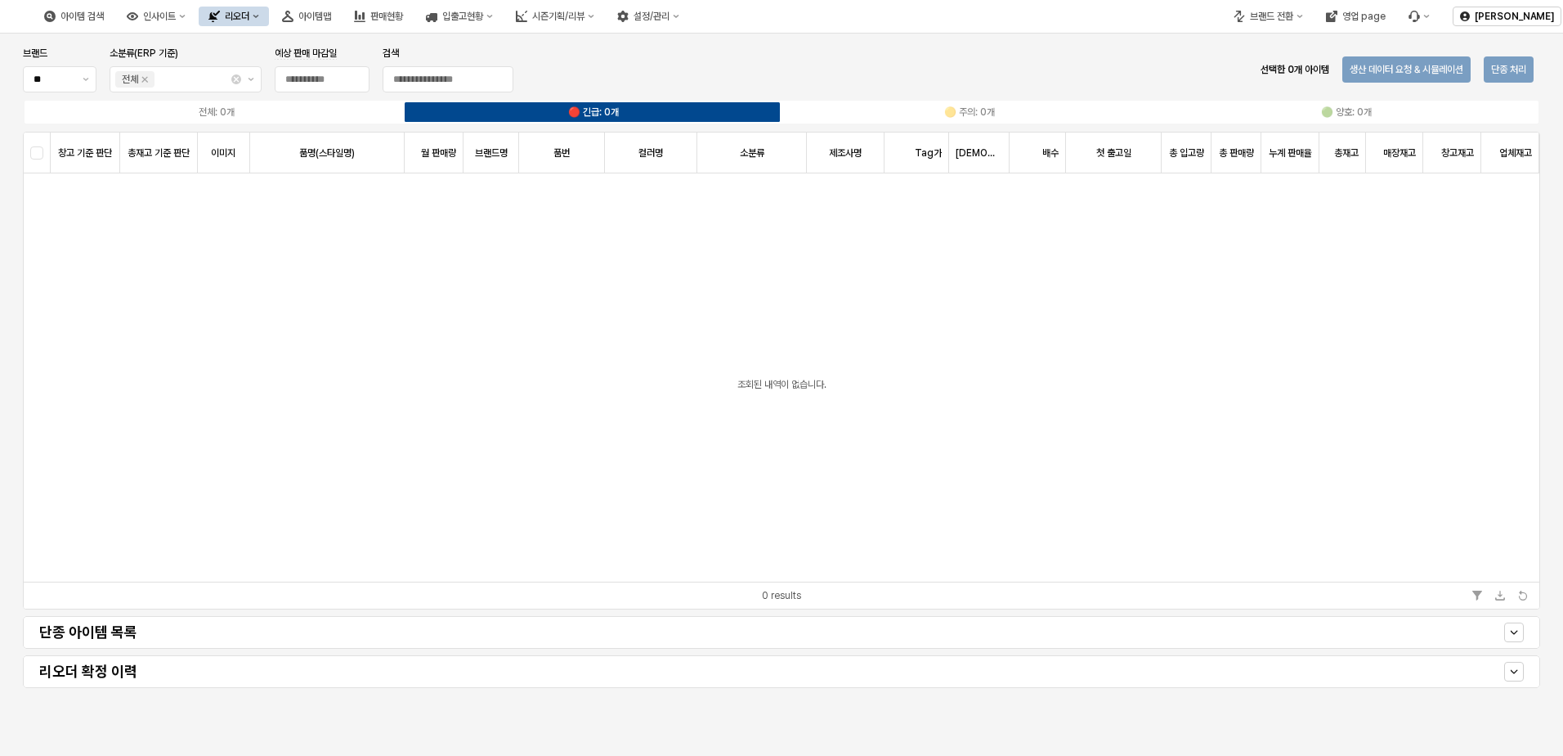
type input "**********"
